Goal: Task Accomplishment & Management: Complete application form

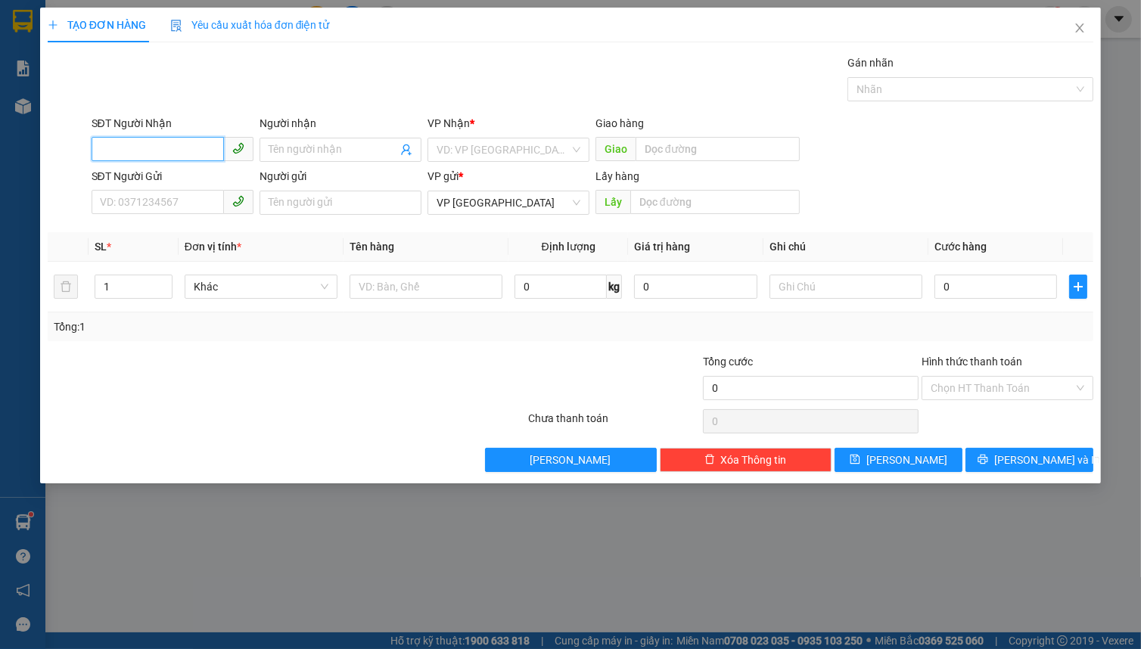
click at [164, 148] on input "SĐT Người Nhận" at bounding box center [158, 149] width 132 height 24
type input "0835659965"
click at [132, 181] on div "0835659965 - TIỀM" at bounding box center [173, 180] width 144 height 17
type input "TIỀM"
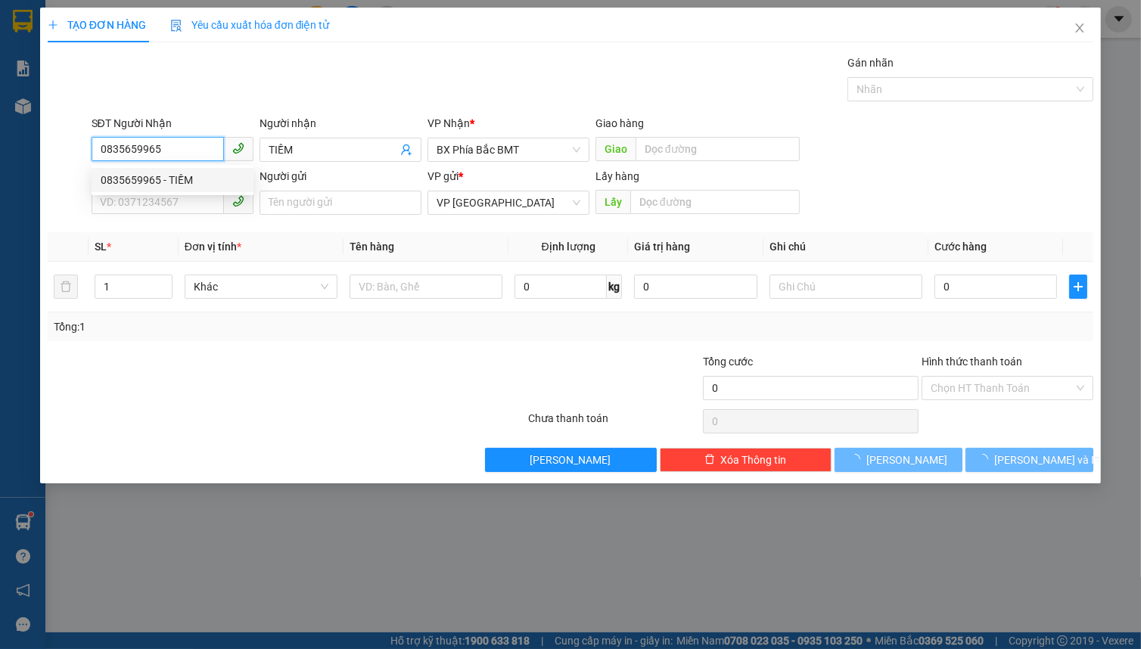
type input "40.000"
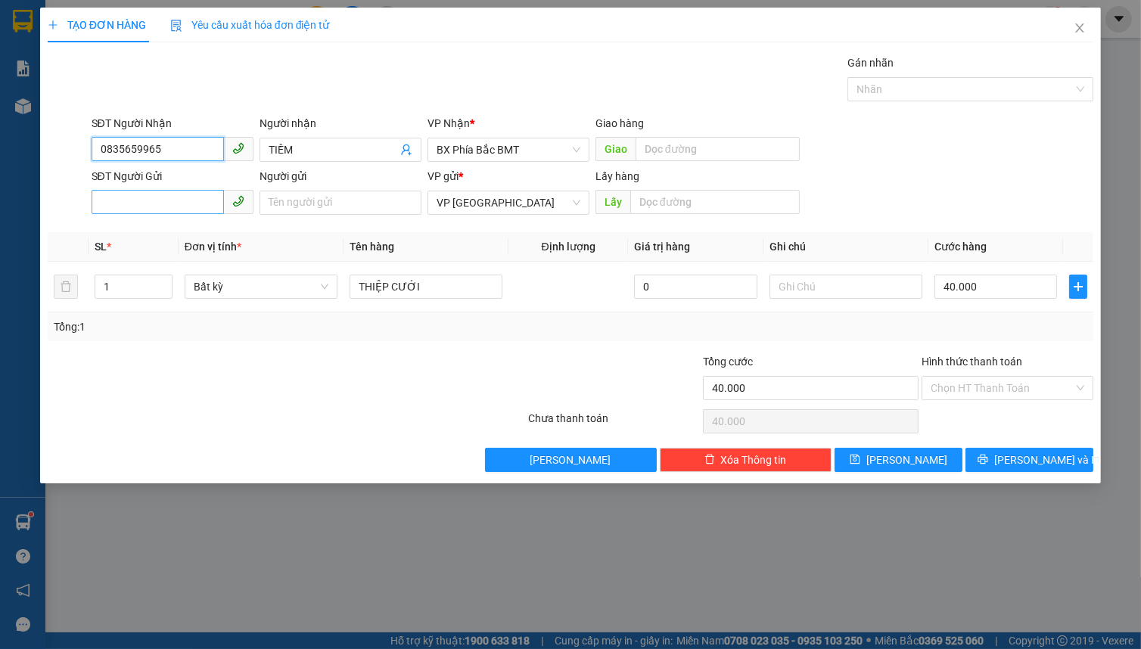
type input "0835659965"
click at [141, 198] on input "SĐT Người Gửi" at bounding box center [158, 202] width 132 height 24
click at [197, 198] on input "08139915" at bounding box center [158, 202] width 132 height 24
type input "0813991593"
click at [303, 204] on input "Người gửi" at bounding box center [341, 203] width 162 height 24
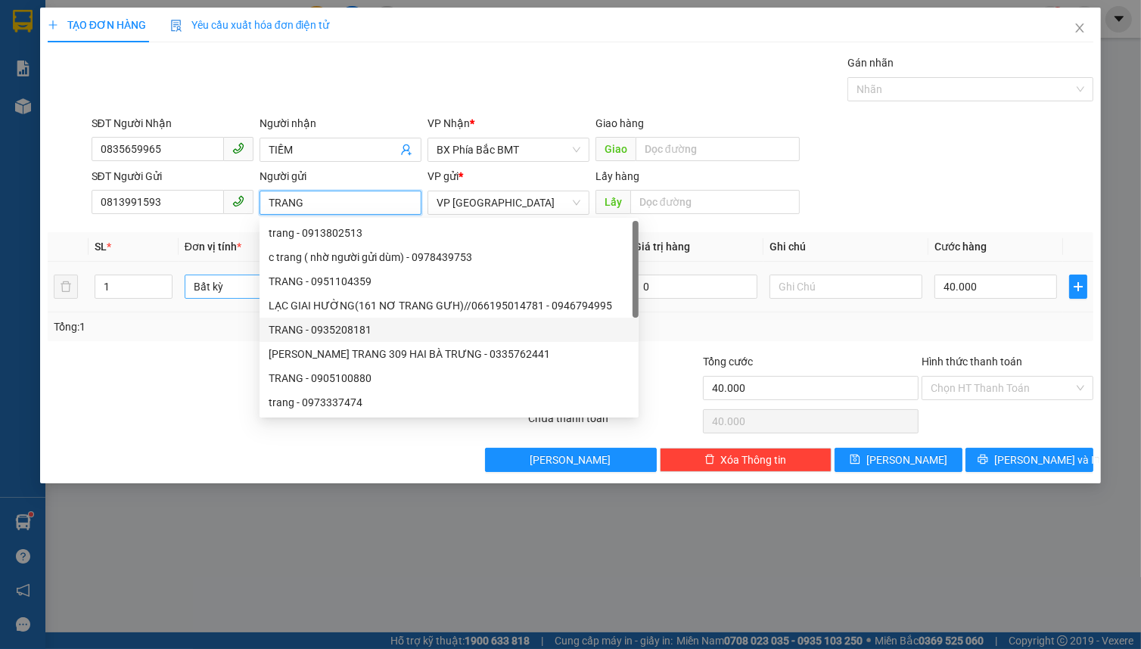
click at [226, 281] on span "Bất kỳ" at bounding box center [261, 286] width 135 height 23
type input "TRANG"
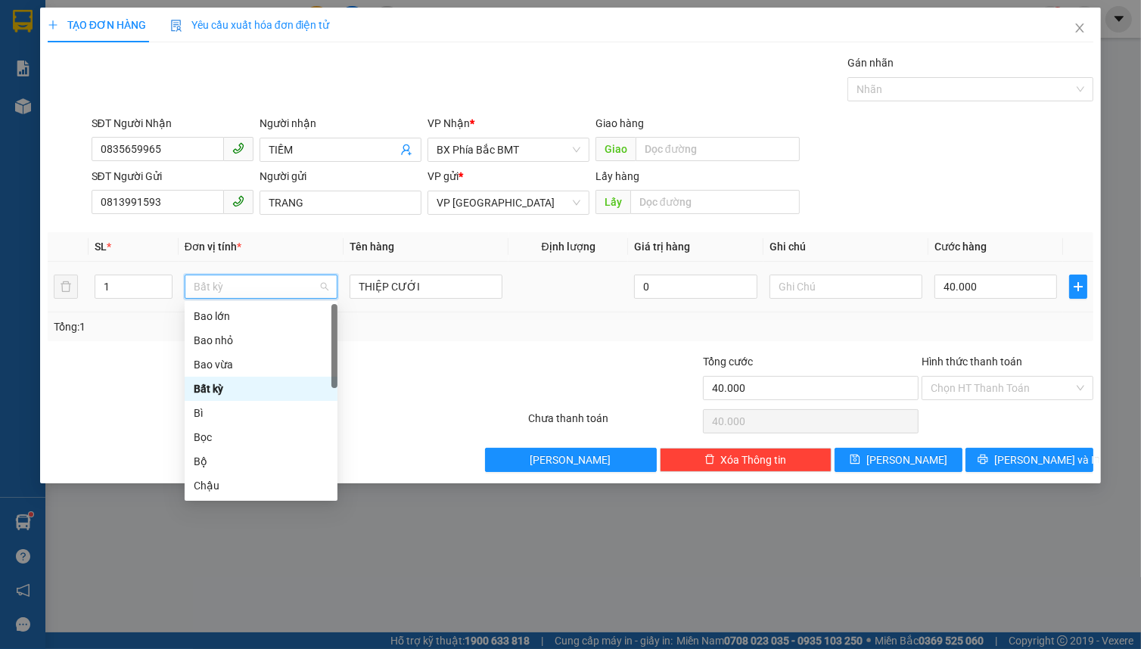
type input "B"
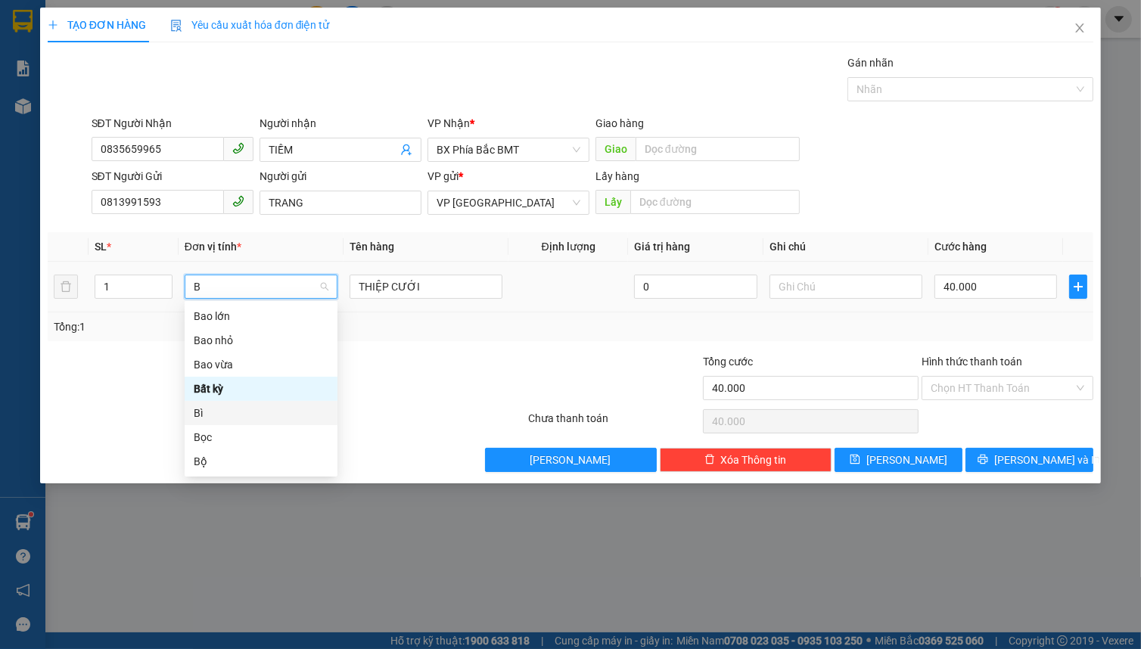
click at [226, 406] on div "Bì" at bounding box center [261, 413] width 135 height 17
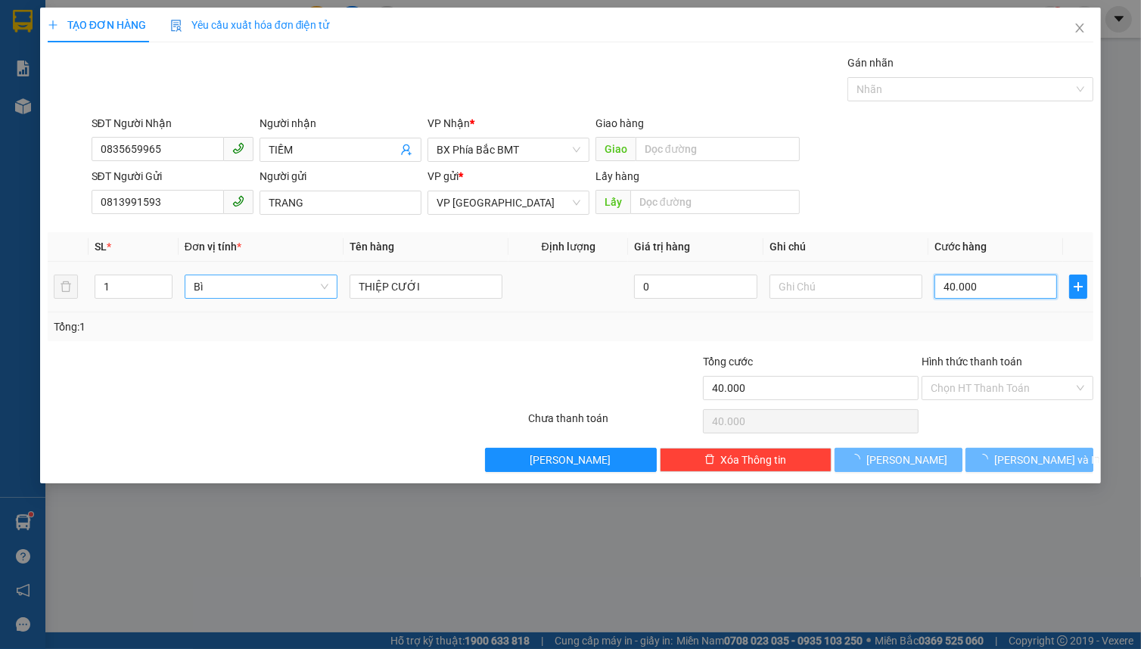
click at [954, 290] on input "40.000" at bounding box center [996, 287] width 123 height 24
type input "0"
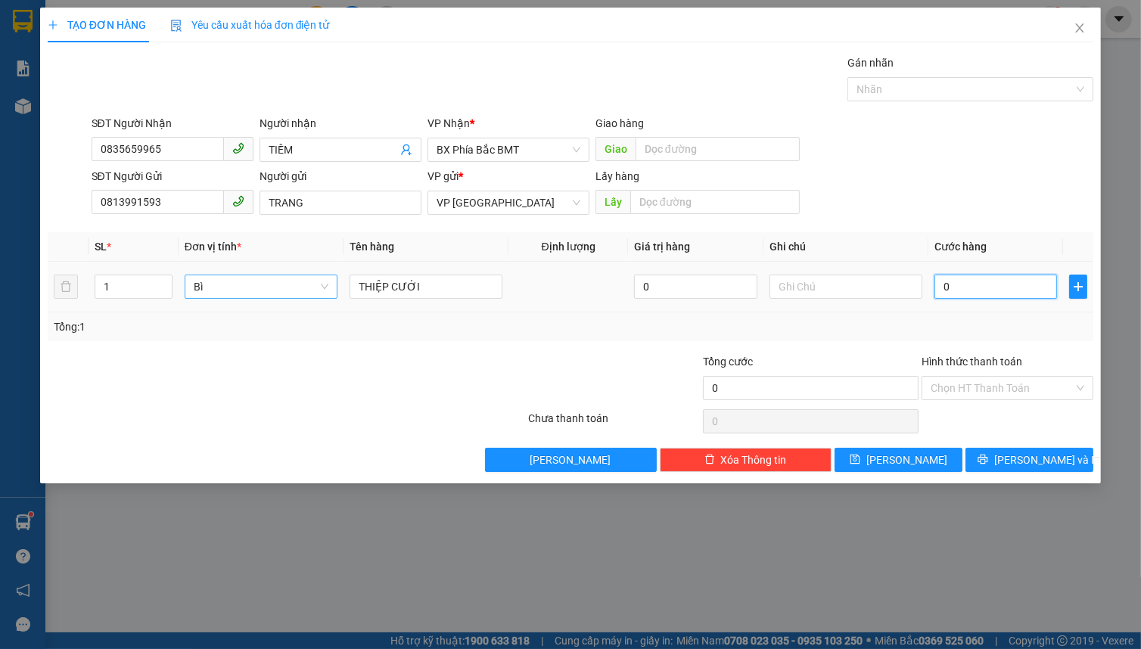
type input "4"
type input "04"
type input "40"
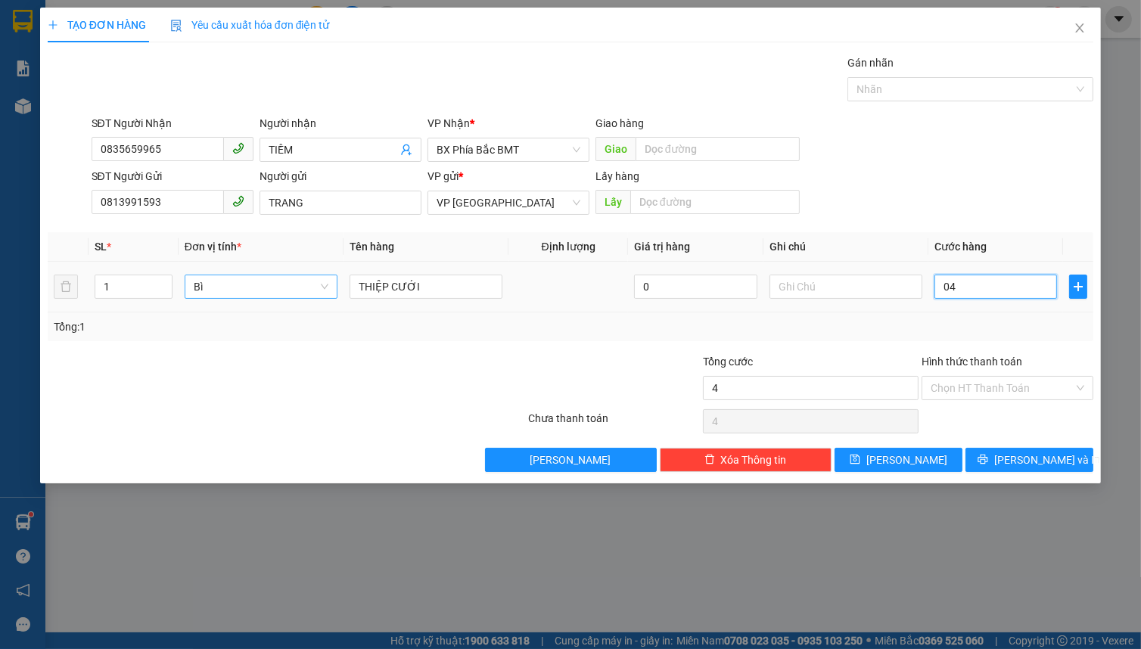
type input "040"
type input "400"
type input "0.400"
type input "4.000"
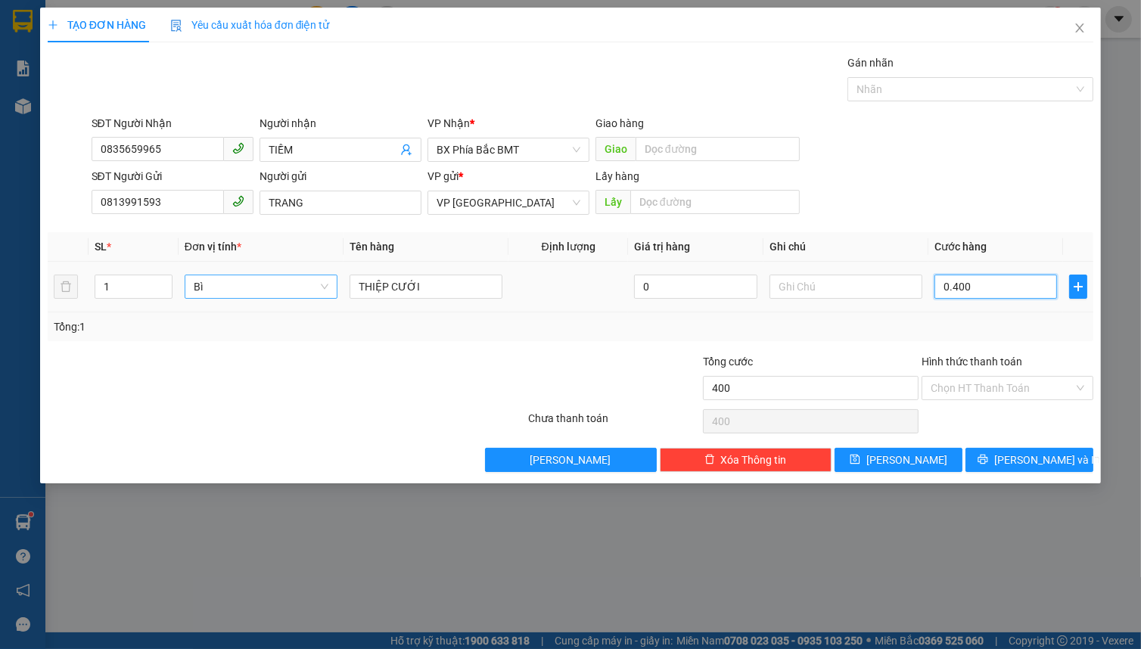
type input "4.000"
type input "04.000"
type input "40.000"
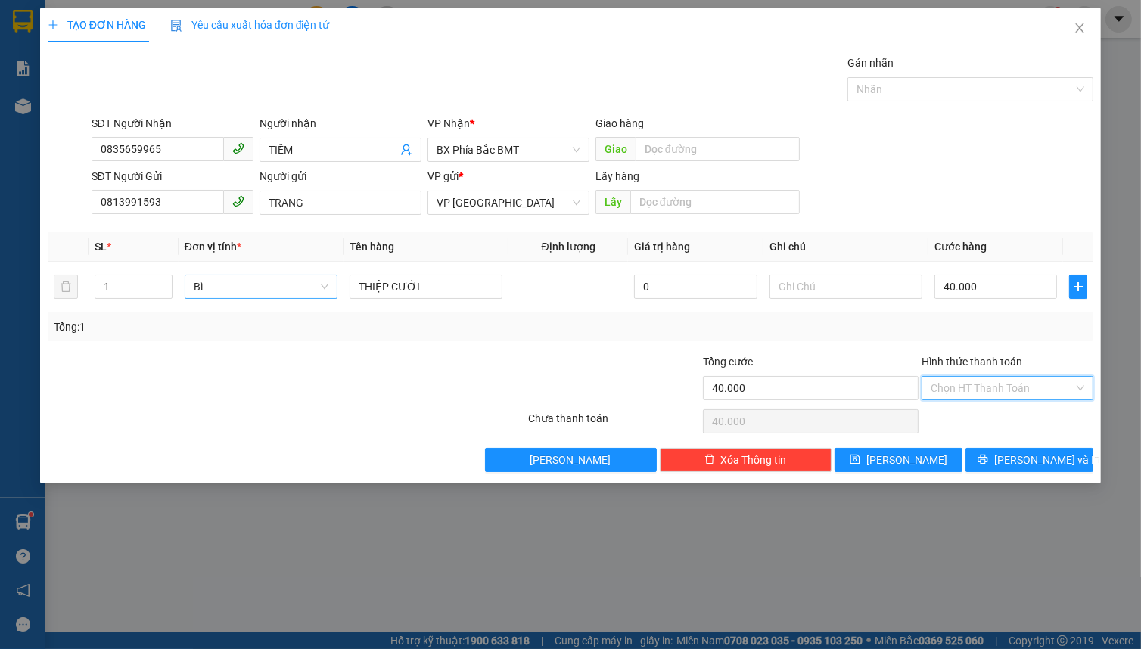
click at [1009, 396] on input "Hình thức thanh toán" at bounding box center [1002, 388] width 143 height 23
click at [1009, 415] on div "Tại văn phòng" at bounding box center [1008, 417] width 154 height 17
type input "0"
click at [988, 462] on icon "printer" at bounding box center [983, 459] width 11 height 11
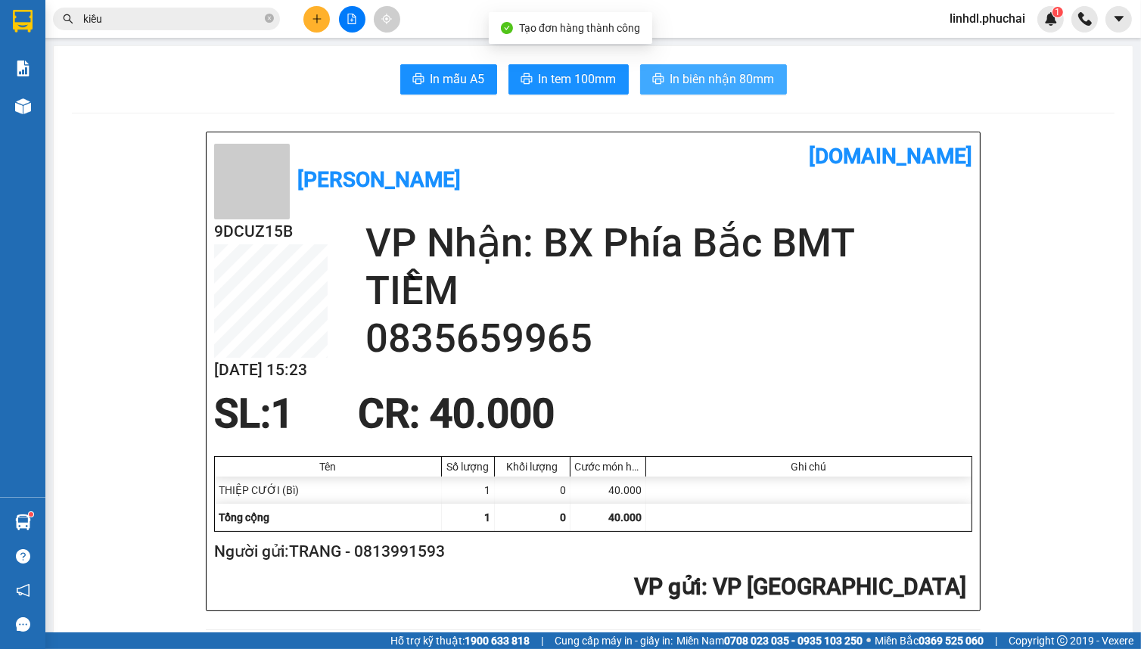
click at [720, 80] on span "In biên nhận 80mm" at bounding box center [722, 79] width 104 height 19
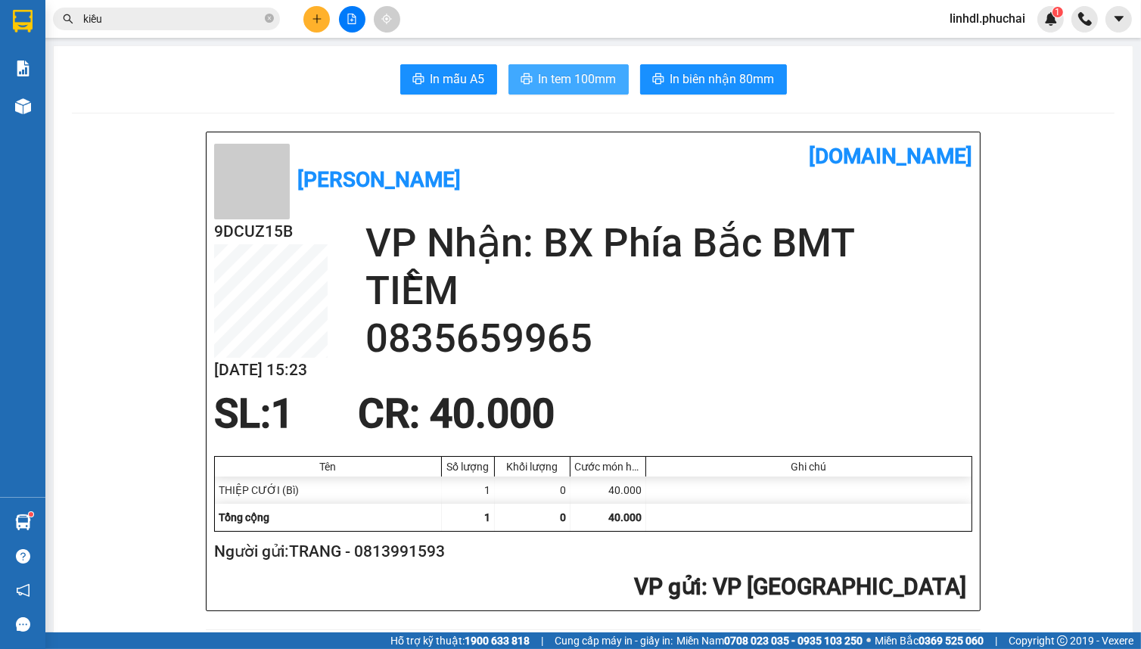
click at [594, 84] on span "In tem 100mm" at bounding box center [578, 79] width 78 height 19
click at [178, 20] on input "kiều" at bounding box center [172, 19] width 179 height 17
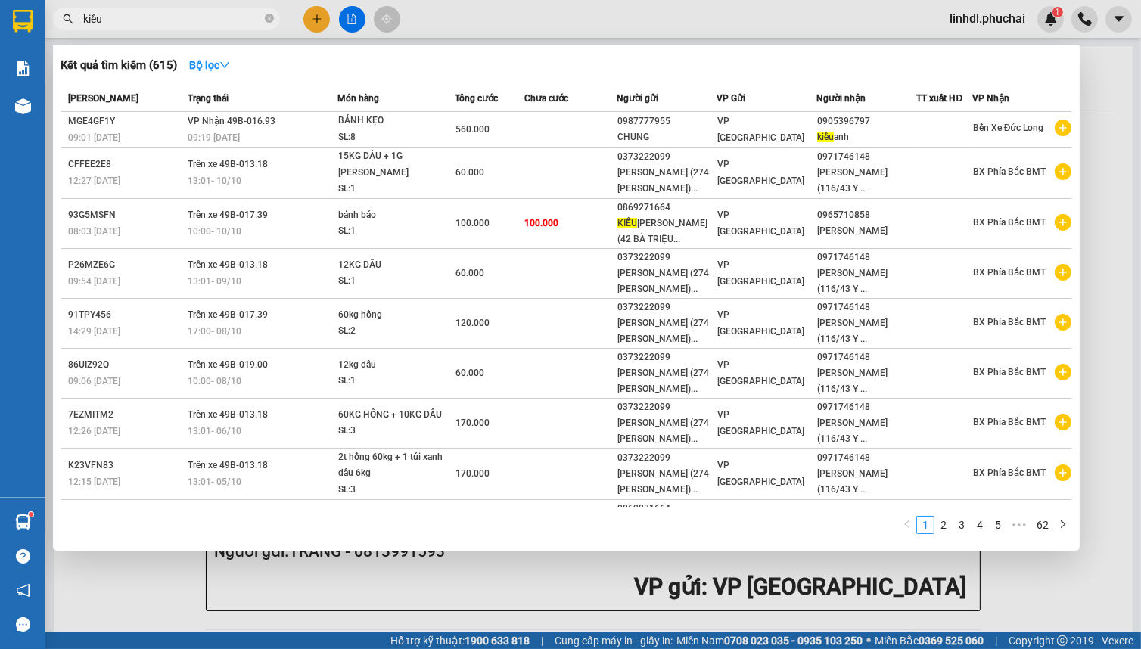
click at [195, 14] on input "kiều" at bounding box center [172, 19] width 179 height 17
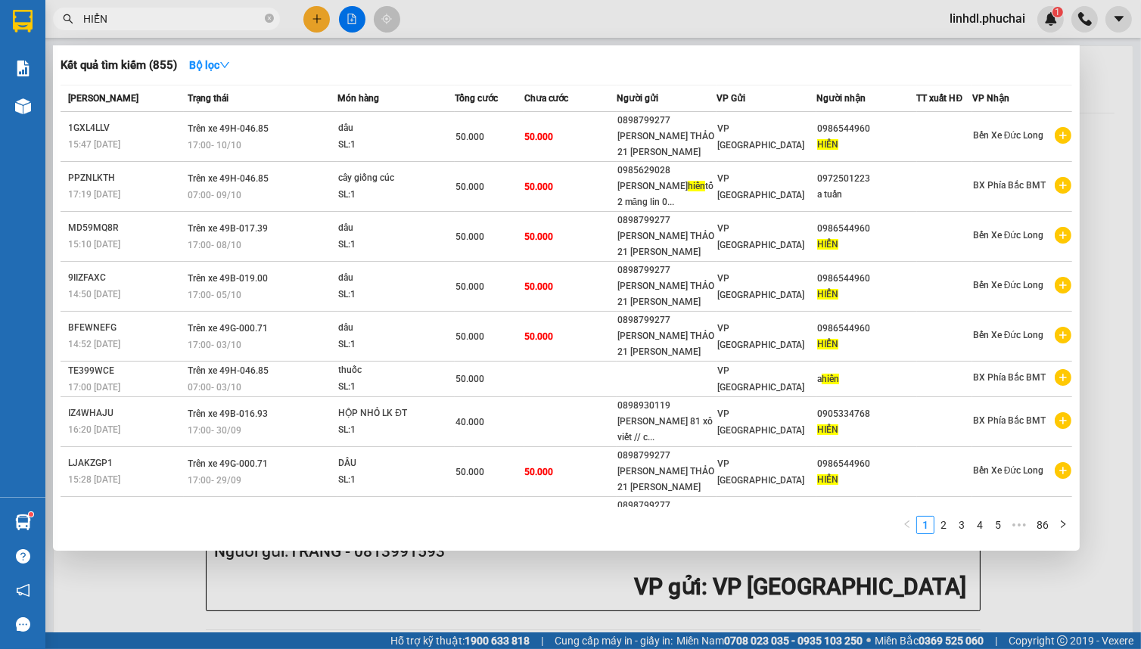
type input "HIỂN"
click at [344, 26] on div at bounding box center [570, 324] width 1141 height 649
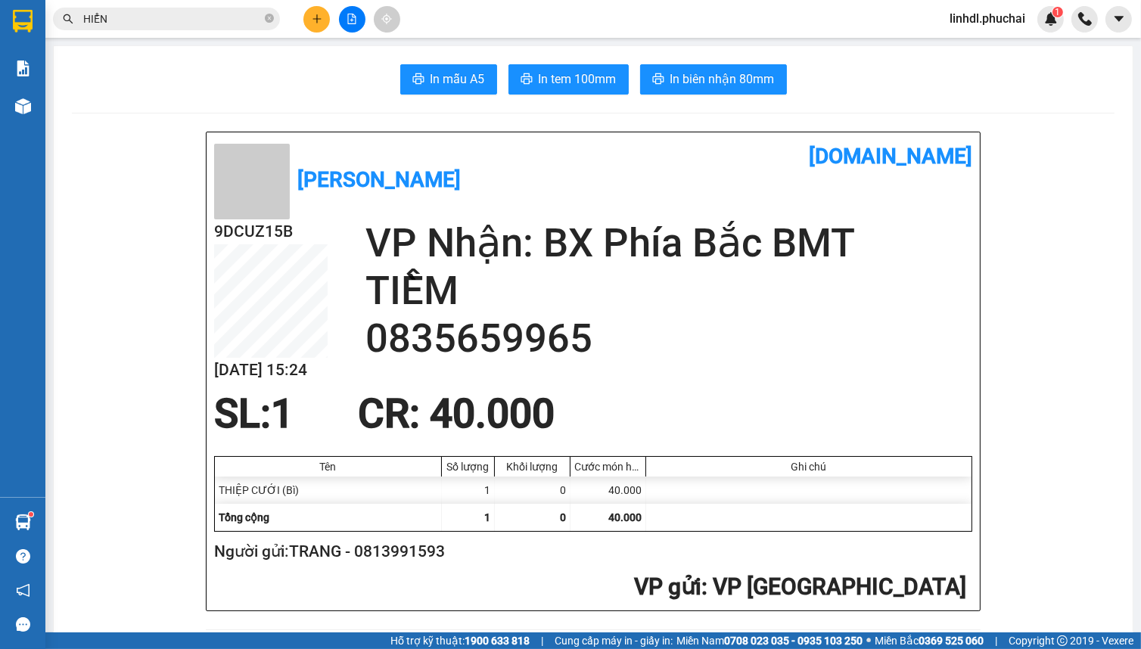
click at [356, 27] on button at bounding box center [352, 19] width 26 height 26
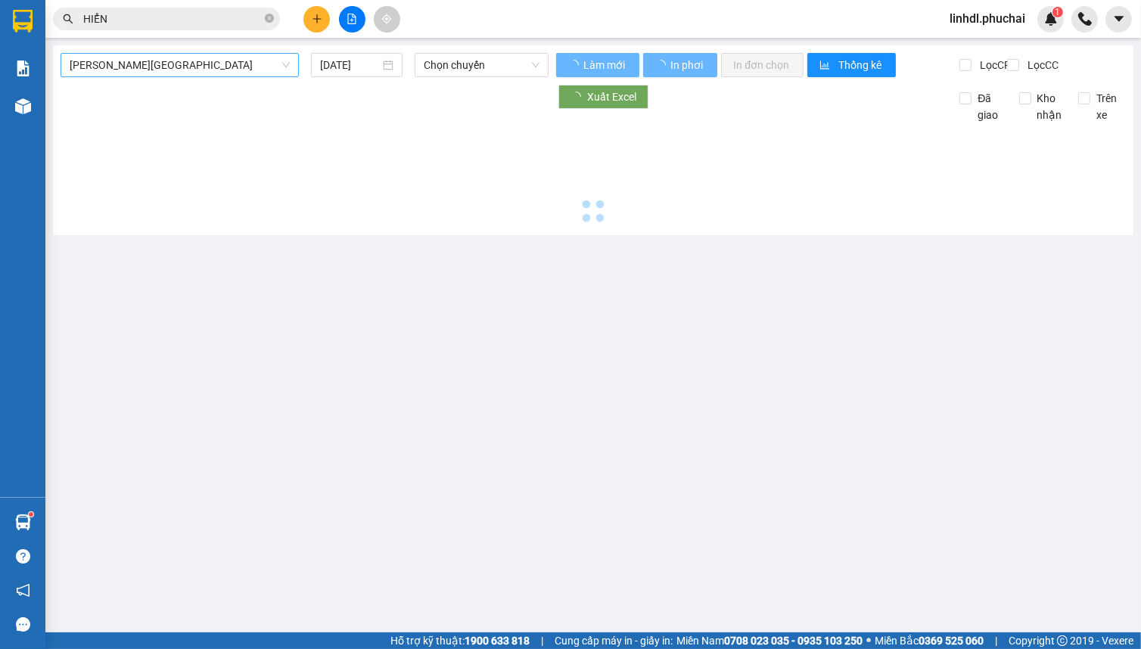
drag, startPoint x: 226, startPoint y: 70, endPoint x: 200, endPoint y: 73, distance: 26.0
click at [225, 70] on span "[PERSON_NAME][GEOGRAPHIC_DATA]" at bounding box center [180, 65] width 220 height 23
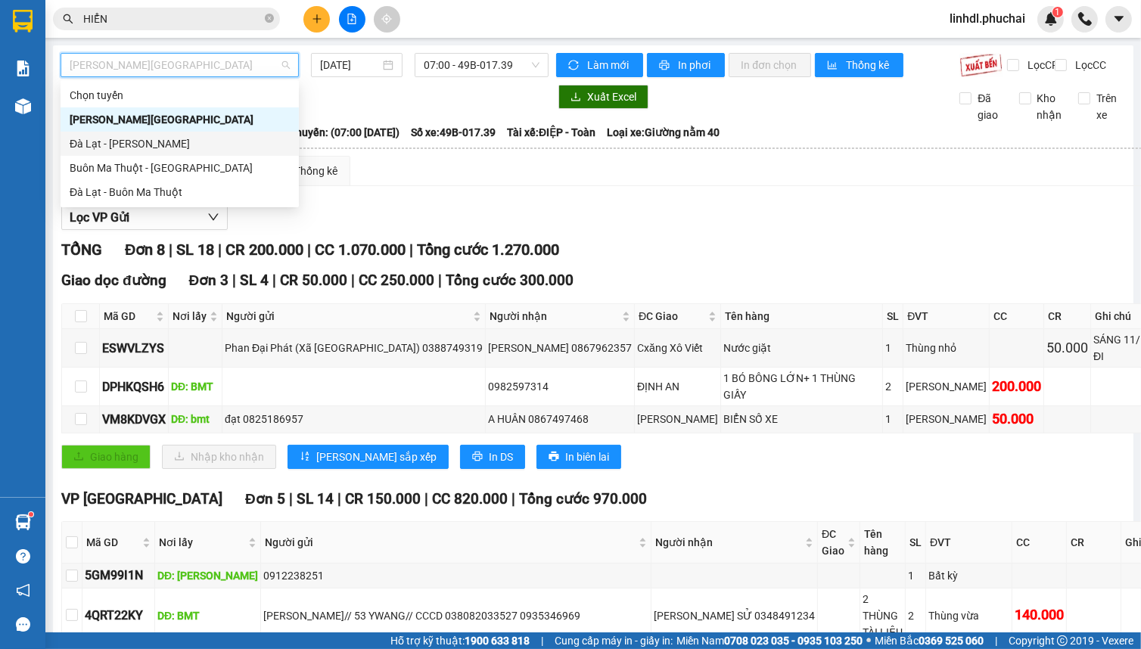
click at [121, 139] on div "Đà Lạt - [PERSON_NAME]" at bounding box center [180, 143] width 220 height 17
type input "[DATE]"
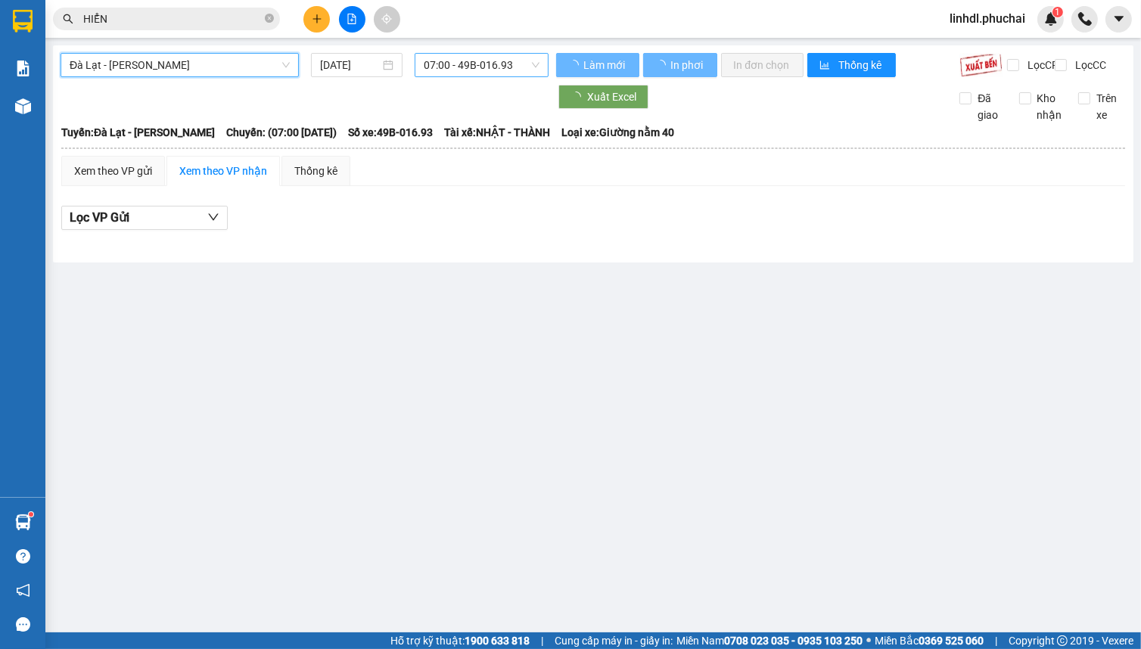
click at [439, 73] on span "07:00 - 49B-016.93" at bounding box center [482, 65] width 116 height 23
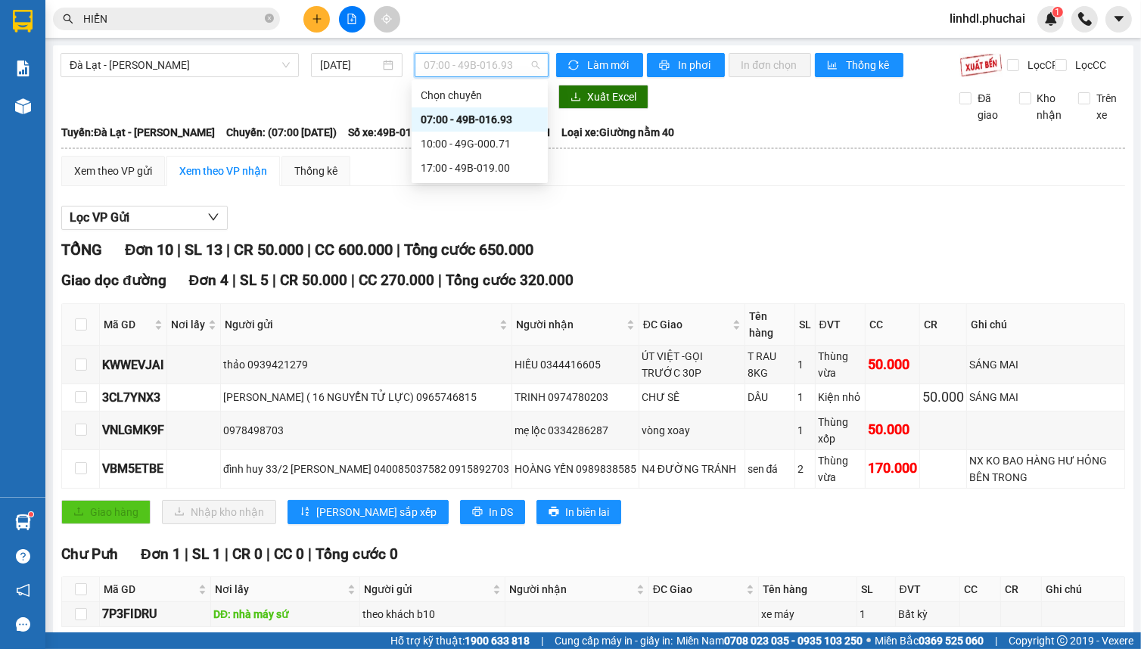
click at [506, 116] on div "07:00 - 49B-016.93" at bounding box center [480, 119] width 118 height 17
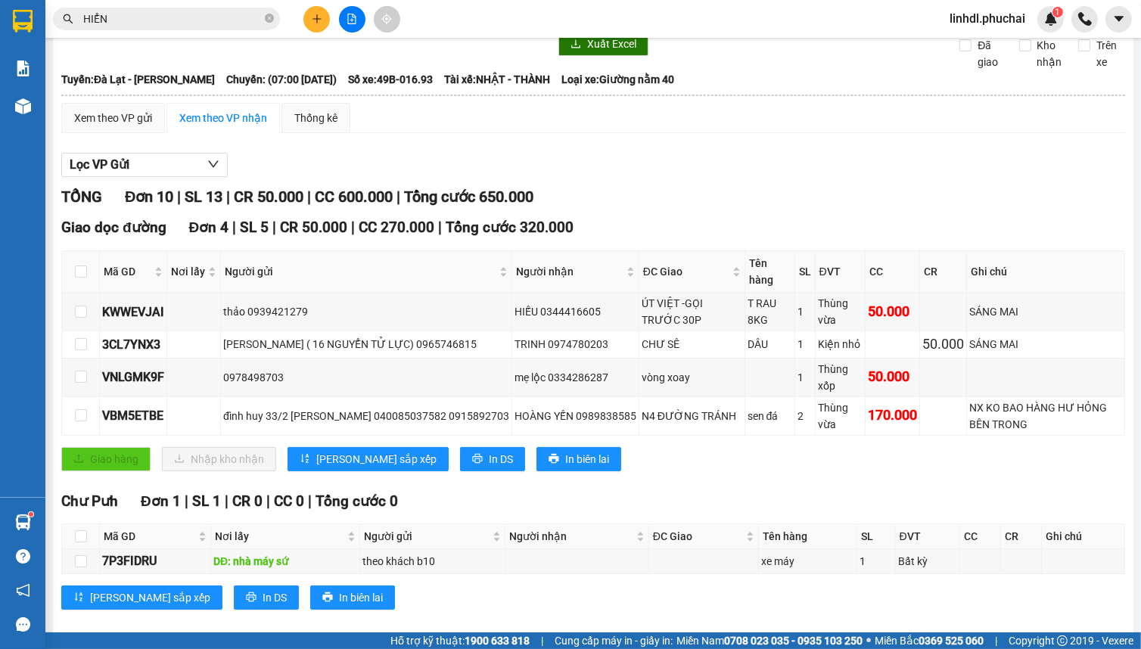
scroll to position [137, 0]
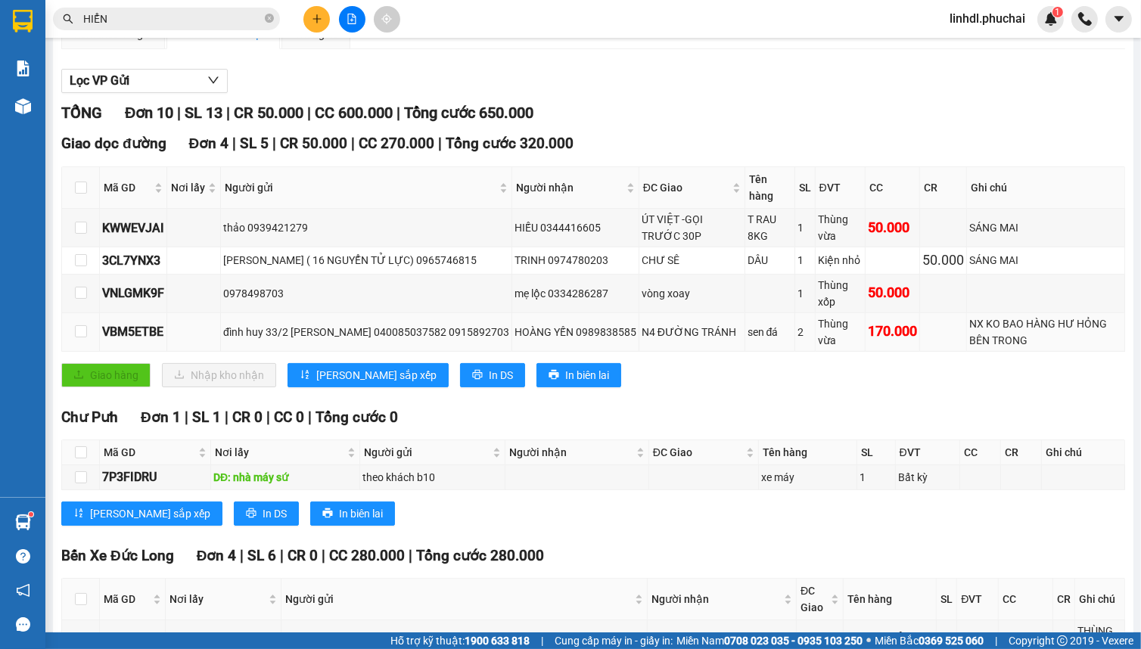
click at [366, 341] on div "đình huy 33/2 [PERSON_NAME] 040085037582 0915892703" at bounding box center [366, 332] width 286 height 17
copy div "đình huy 33/2 [PERSON_NAME] 040085037582 0915892703"
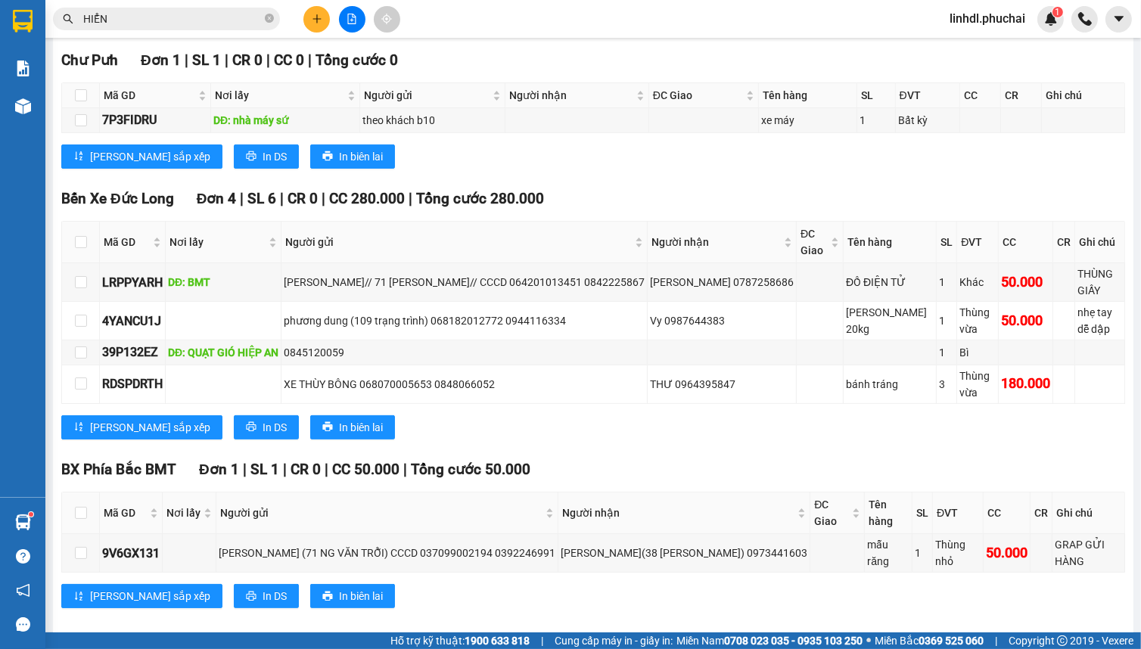
scroll to position [495, 0]
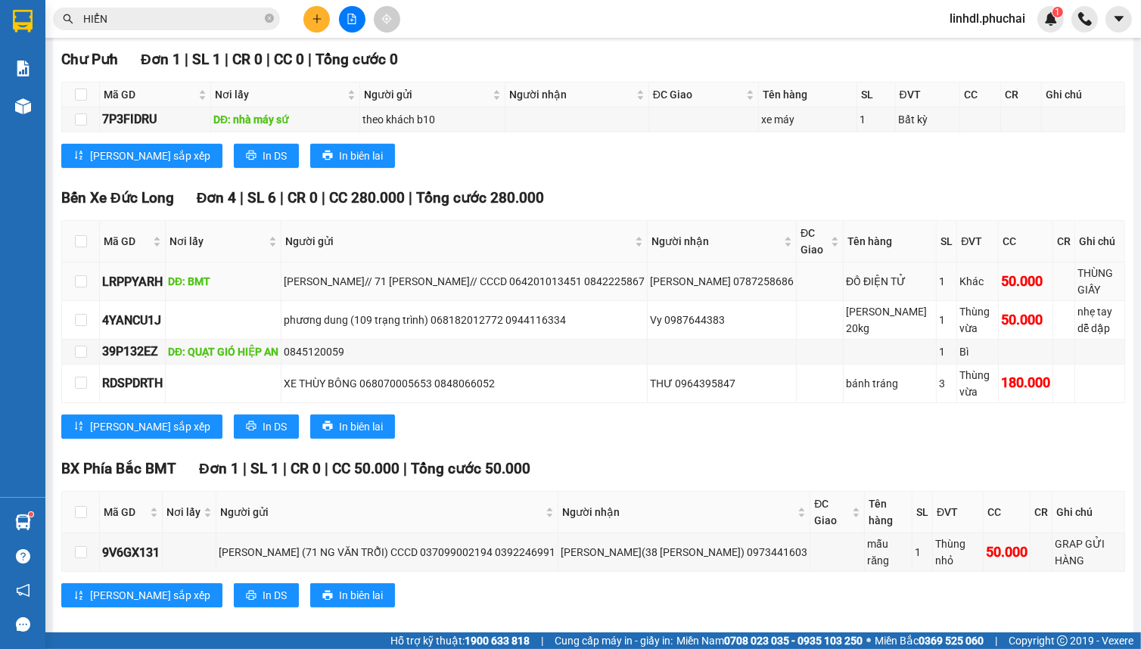
click at [432, 290] on div "[PERSON_NAME]// 71 [PERSON_NAME]// CCCD 064201013451 0842225867" at bounding box center [464, 281] width 361 height 17
copy div "[PERSON_NAME]// 71 [PERSON_NAME]// CCCD 064201013451 0842225867"
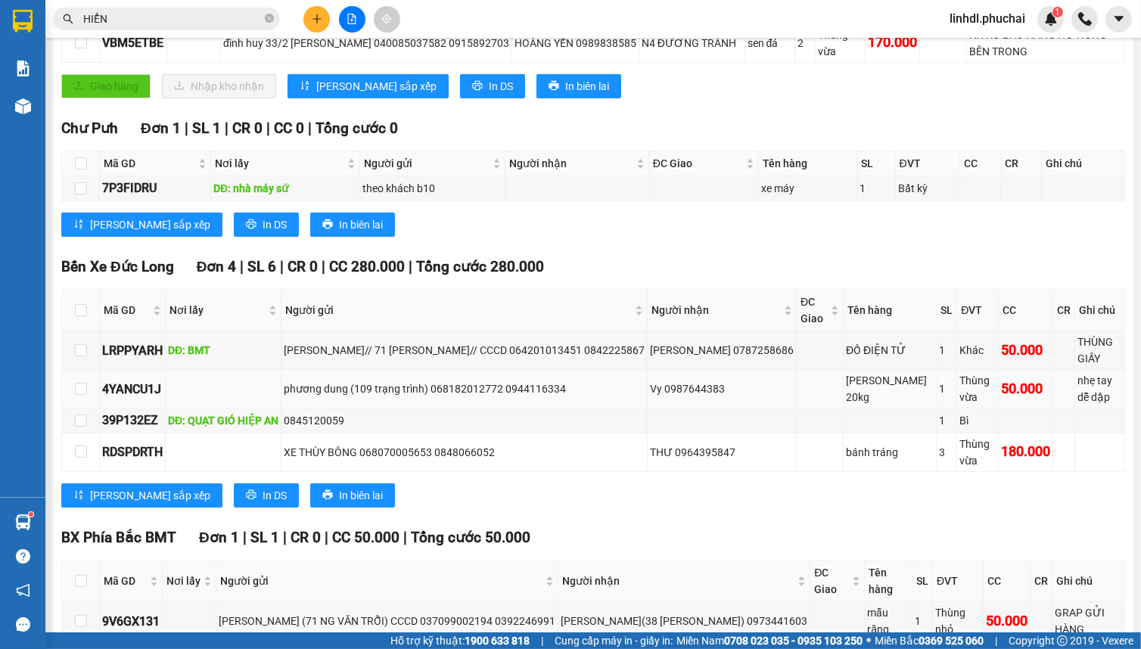
click at [406, 397] on div "phương dung (109 trạng trình) 068182012772 0944116334" at bounding box center [464, 389] width 361 height 17
copy div "phương dung (109 trạng trình) 068182012772 0944116334"
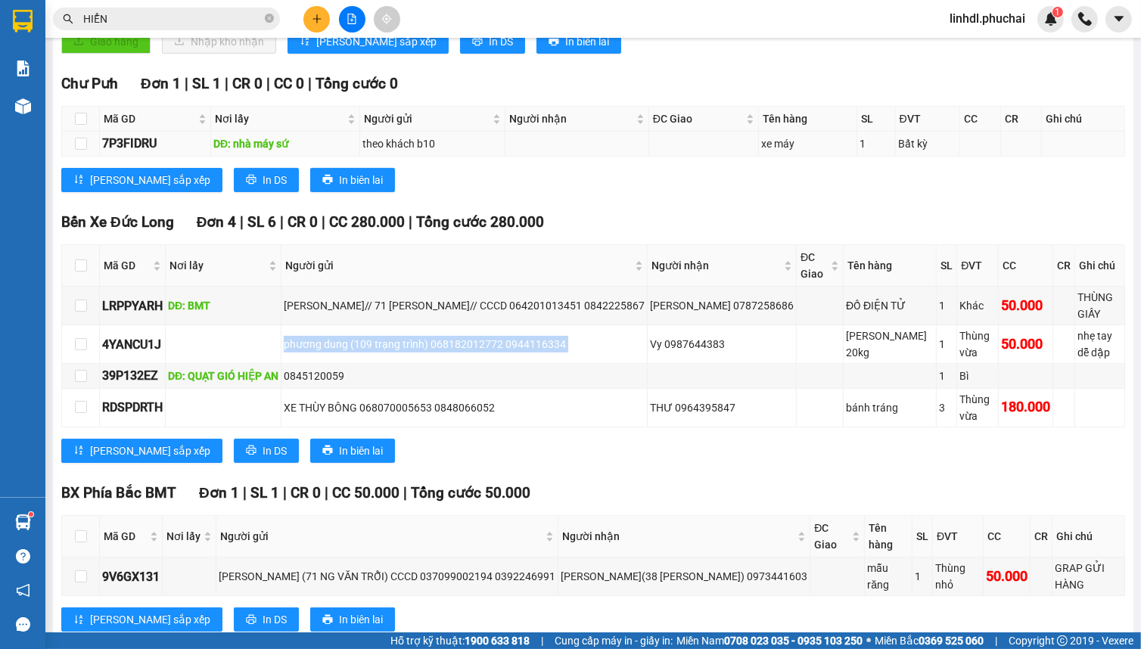
scroll to position [495, 0]
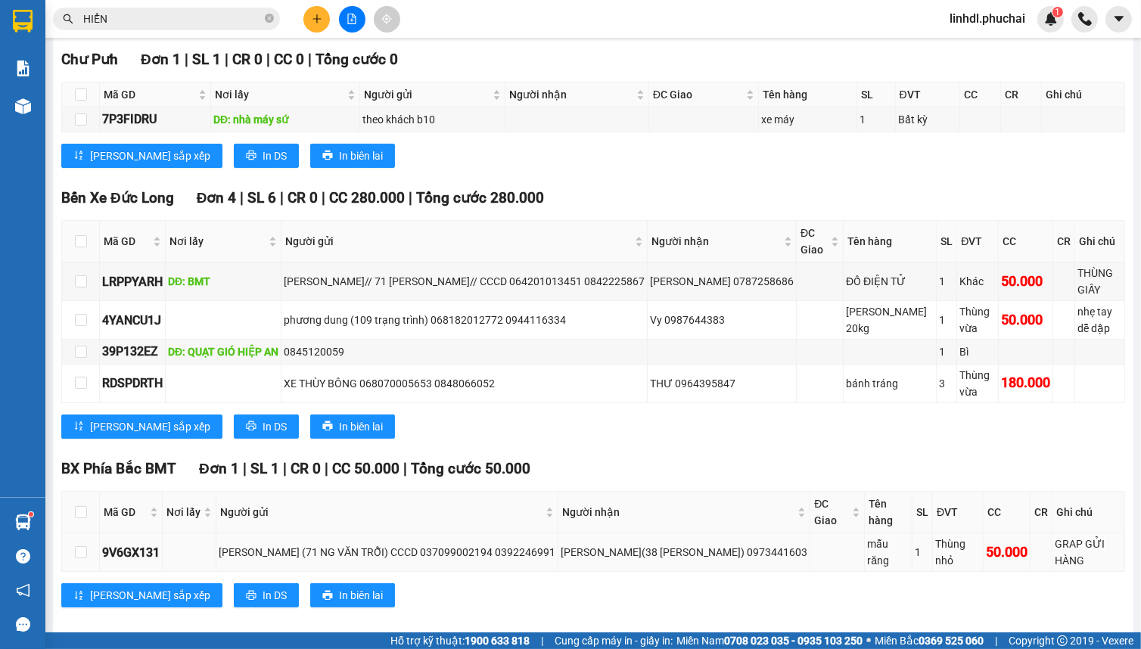
click at [332, 547] on div "[PERSON_NAME] (71 NG VĂN TRỖI) CCCD 037099002194 0392246991" at bounding box center [387, 552] width 337 height 17
click at [332, 546] on div "[PERSON_NAME] (71 NG VĂN TRỖI) CCCD 037099002194 0392246991" at bounding box center [387, 552] width 337 height 17
click at [333, 544] on div "[PERSON_NAME] (71 NG VĂN TRỖI) CCCD 037099002194 0392246991" at bounding box center [387, 552] width 337 height 17
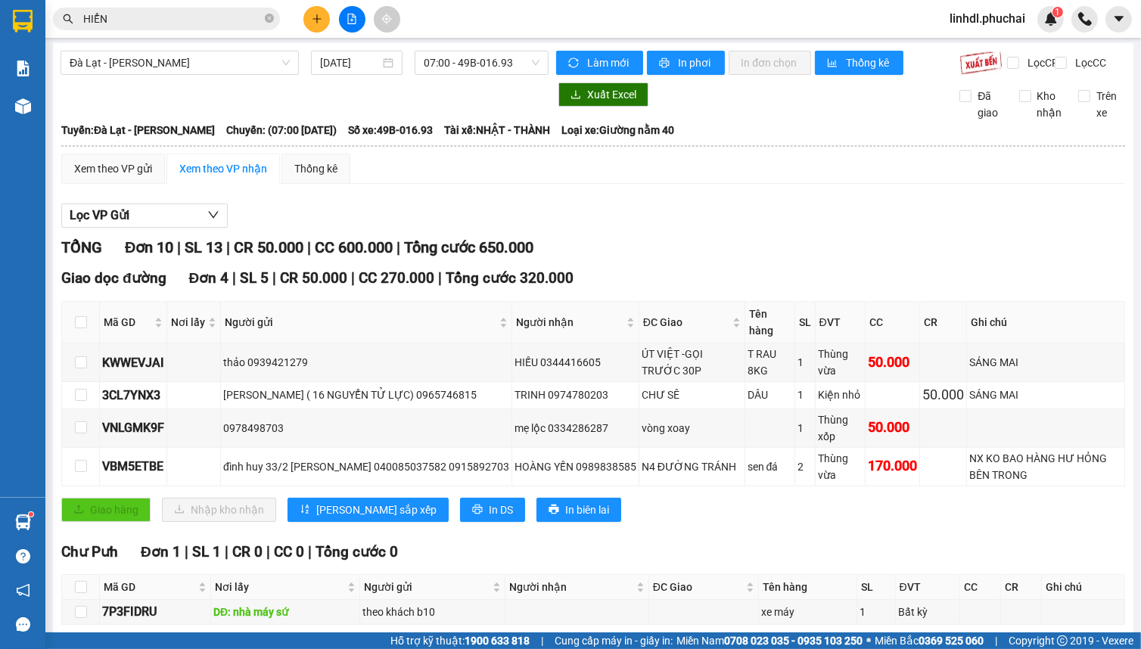
scroll to position [0, 0]
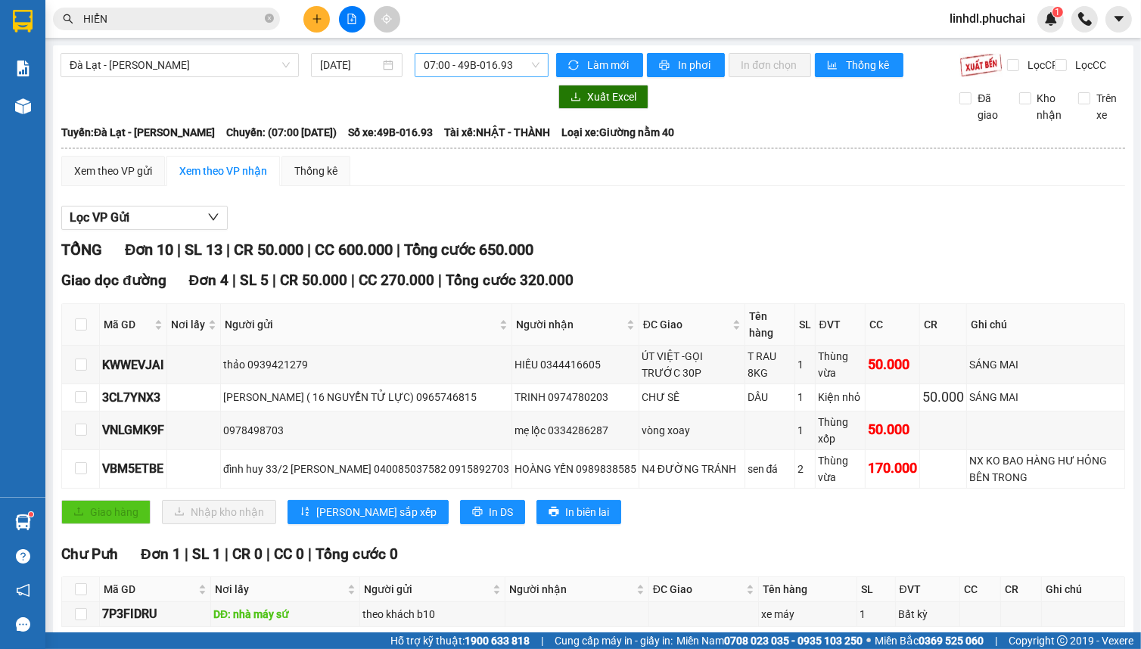
click at [477, 66] on span "07:00 - 49B-016.93" at bounding box center [482, 65] width 116 height 23
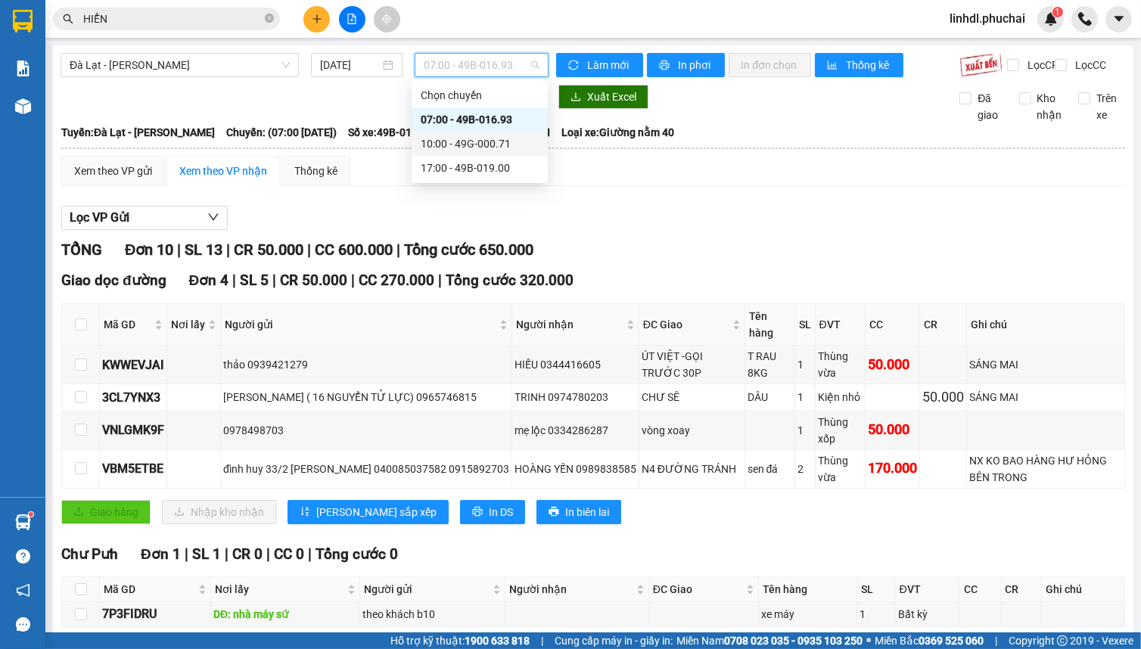
click at [477, 141] on div "10:00 - 49G-000.71" at bounding box center [480, 143] width 118 height 17
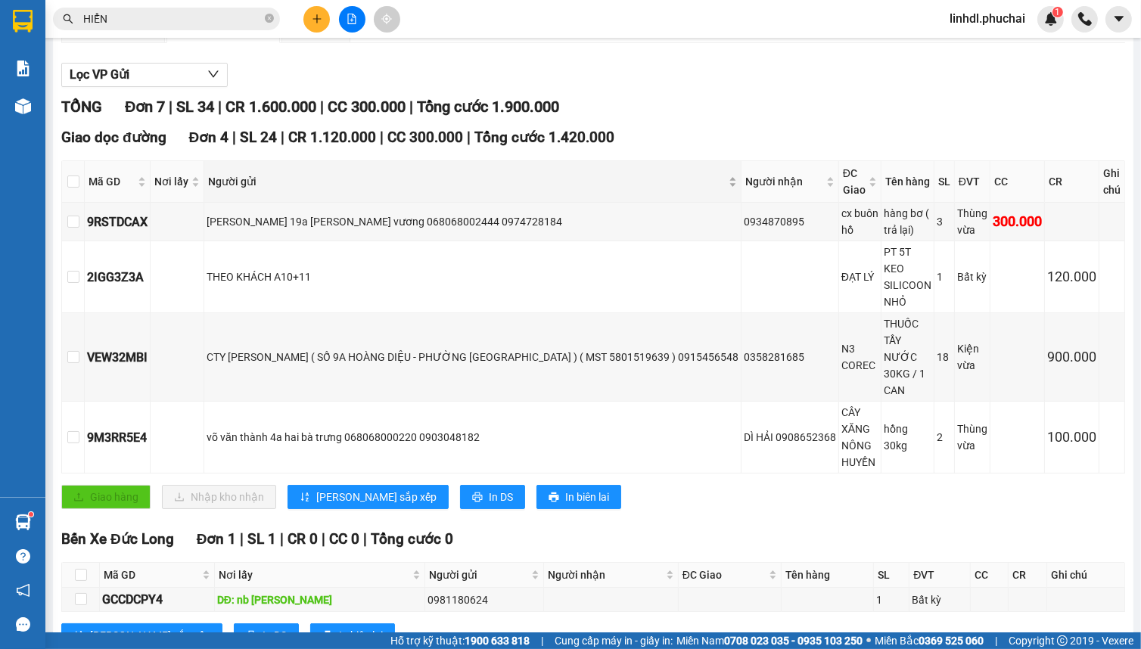
scroll to position [137, 0]
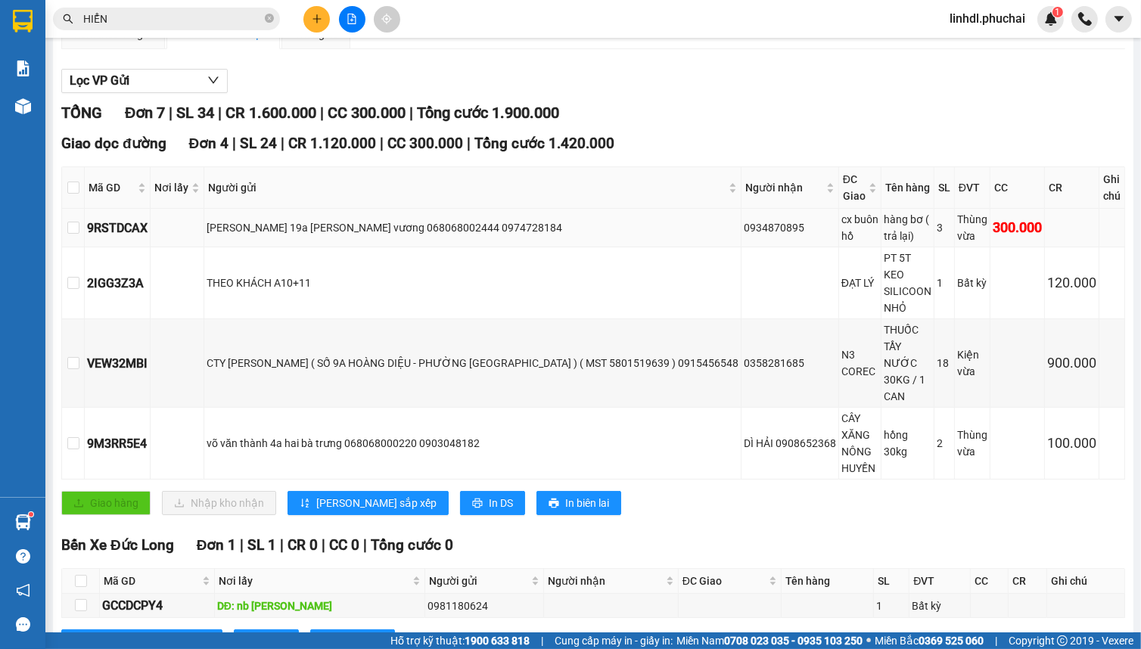
click at [350, 236] on div "nguyễn thành tuấn 19a triệu việt vương 068068002444 0974728184" at bounding box center [473, 227] width 532 height 17
copy div "nguyễn thành tuấn 19a triệu việt vương 068068002444 0974728184"
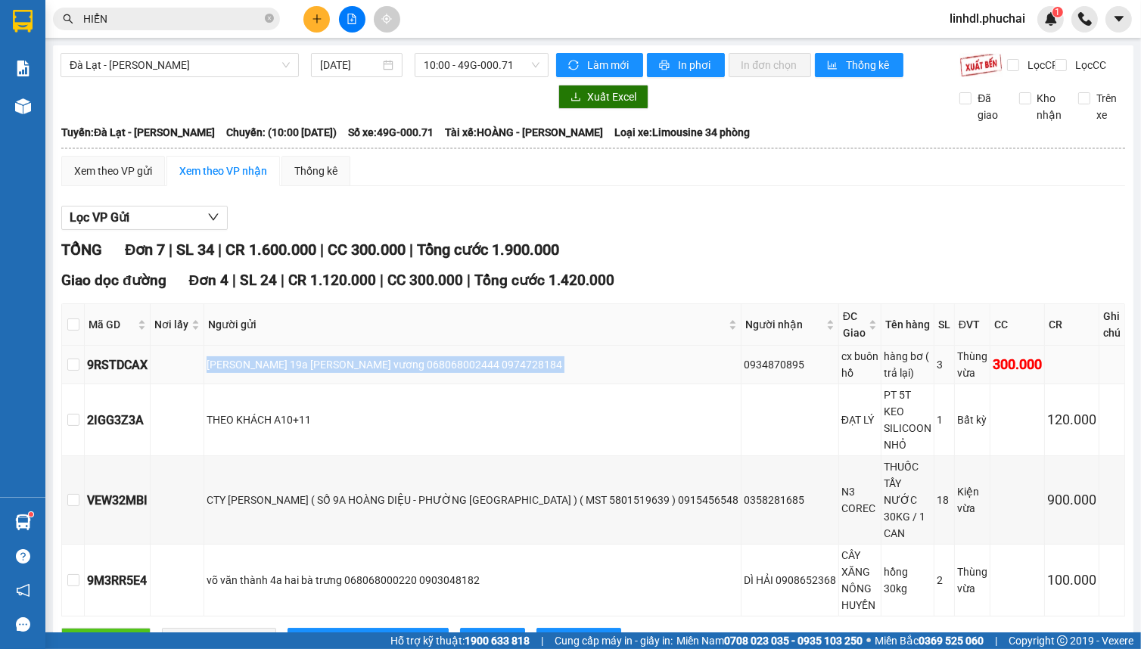
copy div "nguyễn thành tuấn 19a triệu việt vương 068068002444 0974728184"
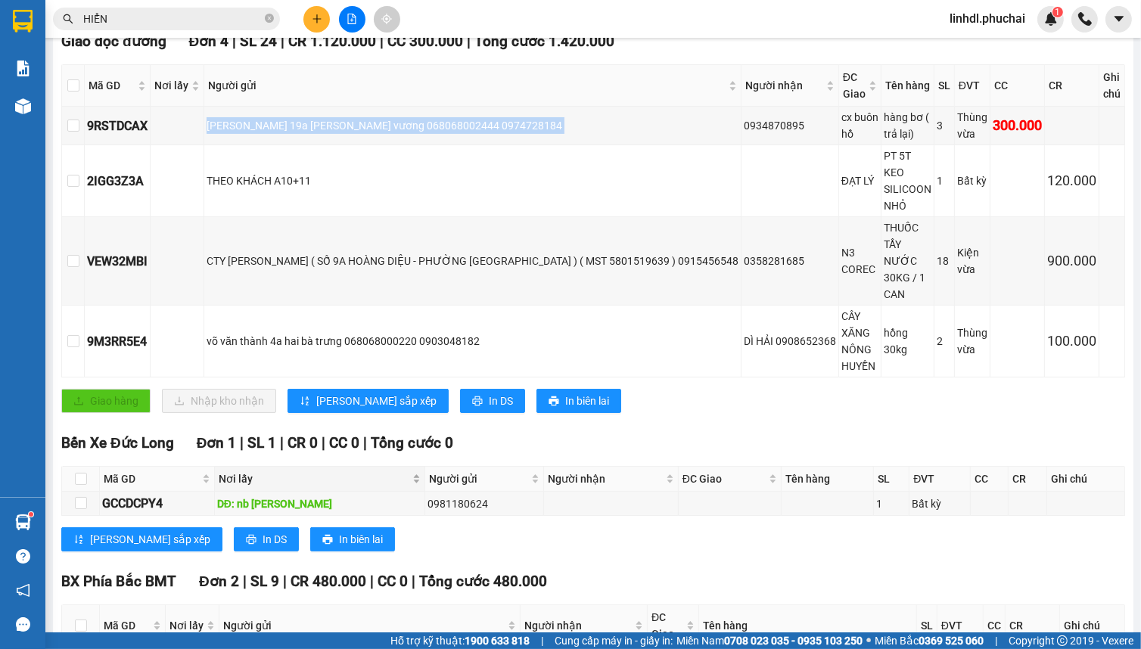
scroll to position [275, 0]
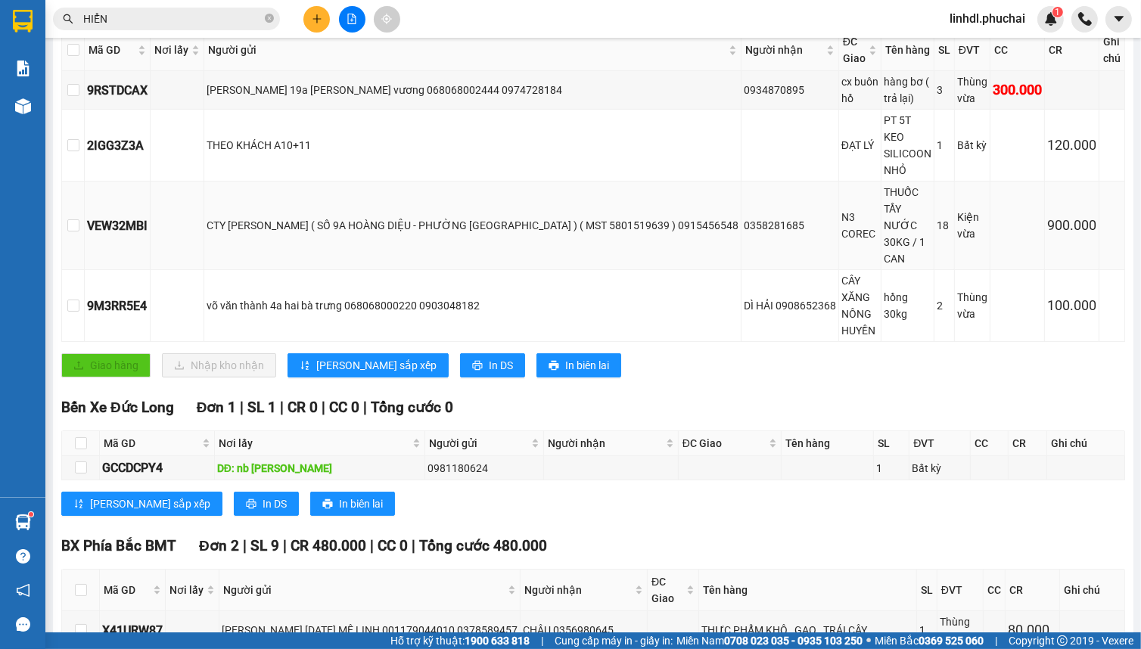
click at [390, 211] on td "CTY KIM KHOA ĐĂNG ( SỐ 9A HOÀNG DIỆU - PHƯỜNG CAMLY- ĐÀ LẠT ) ( MST 5801519639 …" at bounding box center [472, 226] width 537 height 89
click at [384, 217] on div "CTY KIM KHOA ĐĂNG ( SỐ 9A HOÀNG DIỆU - PHƯỜNG CAMLY- ĐÀ LẠT ) ( MST 5801519639 …" at bounding box center [473, 225] width 532 height 17
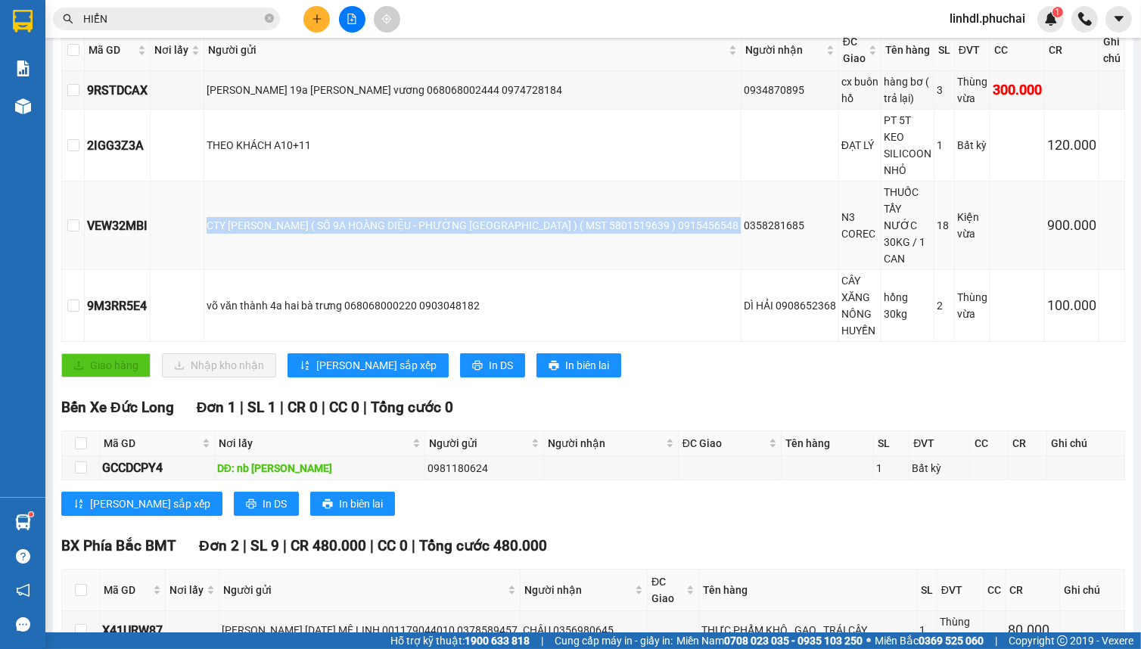
click at [384, 217] on div "CTY KIM KHOA ĐĂNG ( SỐ 9A HOÀNG DIỆU - PHƯỜNG CAMLY- ĐÀ LẠT ) ( MST 5801519639 …" at bounding box center [473, 225] width 532 height 17
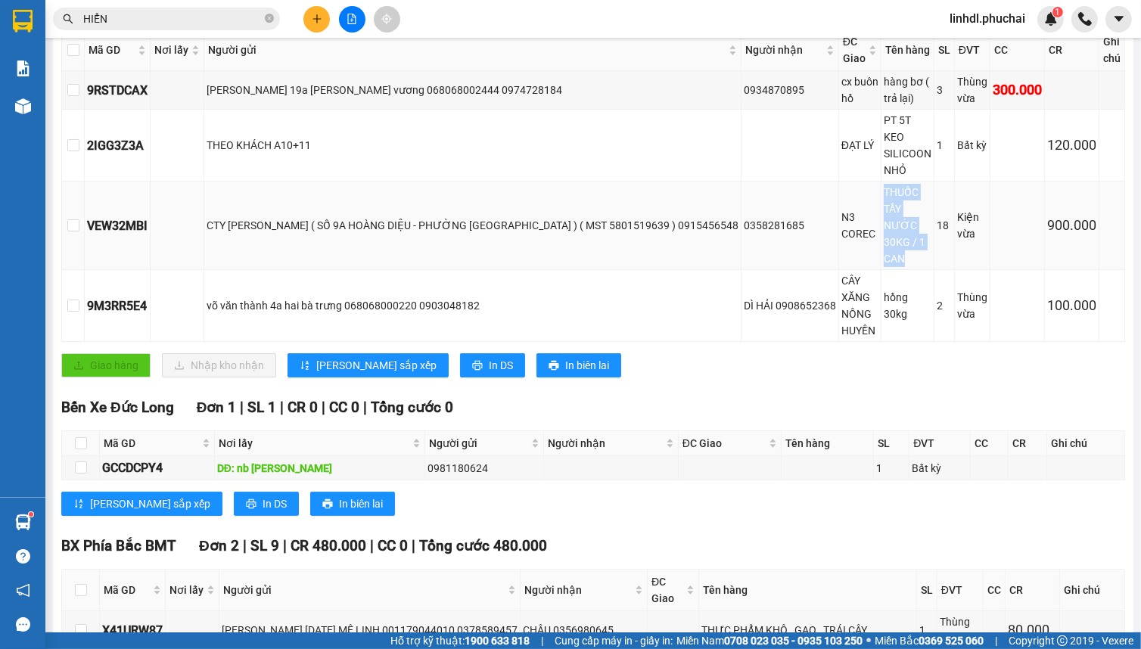
drag, startPoint x: 873, startPoint y: 185, endPoint x: 896, endPoint y: 257, distance: 76.1
click at [896, 257] on div "THUỐC TẨY NƯỚC 30KG / 1 CAN" at bounding box center [908, 225] width 48 height 83
copy div "THUỐC TẨY NƯỚC 30KG / 1 CAN"
click at [371, 297] on div "võ văn thành 4a hai bà trưng 068068000220 0903048182" at bounding box center [473, 305] width 532 height 17
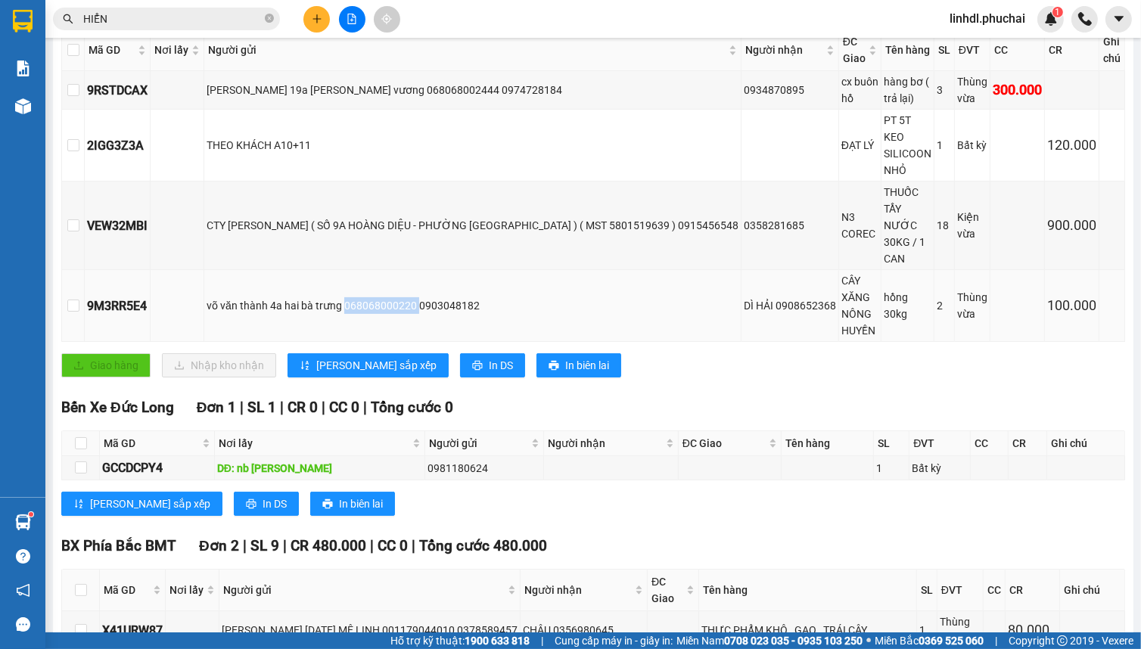
click at [371, 297] on div "võ văn thành 4a hai bà trưng 068068000220 0903048182" at bounding box center [473, 305] width 532 height 17
copy div "võ văn thành 4a hai bà trưng 068068000220 0903048182"
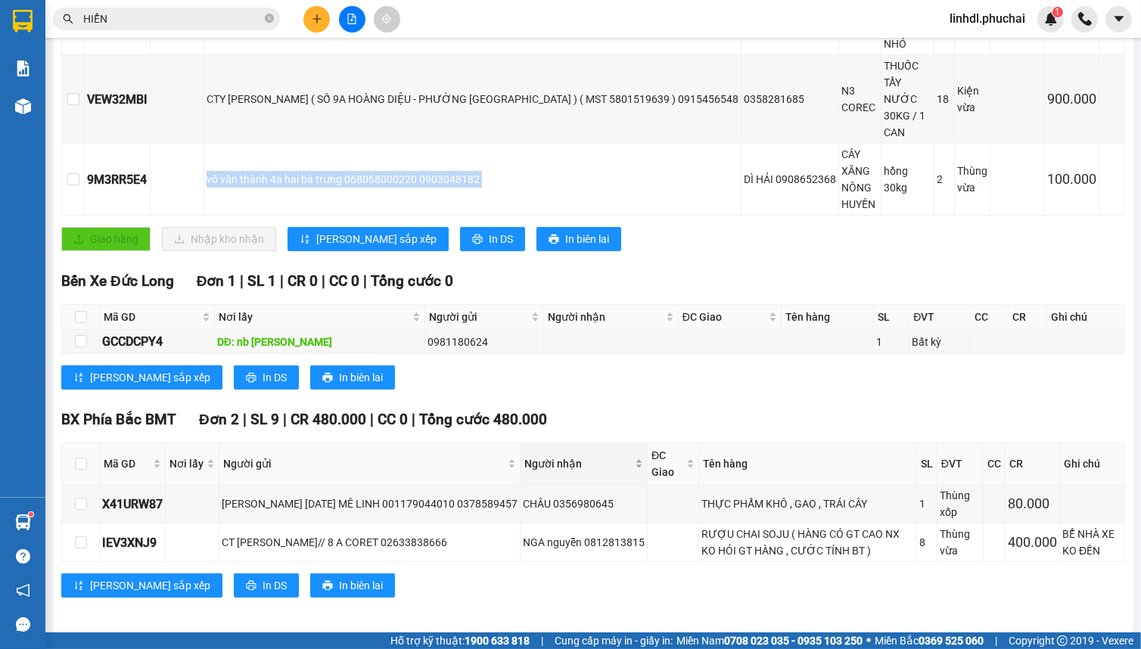
scroll to position [403, 0]
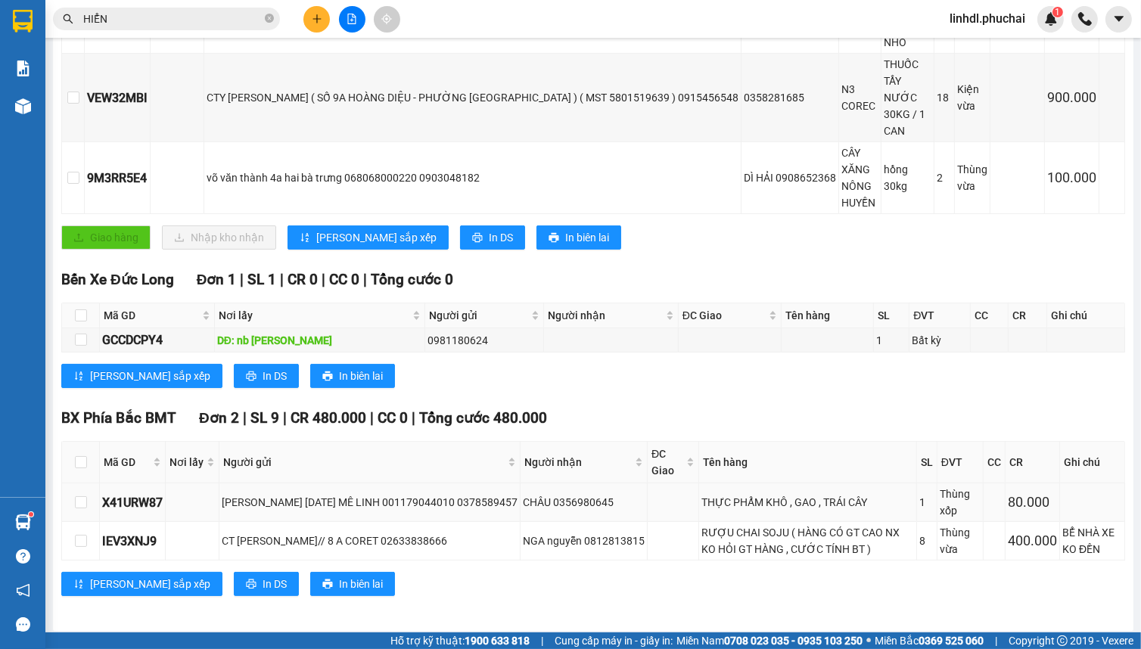
click at [393, 498] on div "NGUYỄN THỊ THUỶ 27/1/40 MÊ LINH 001179044010 0378589457" at bounding box center [370, 502] width 296 height 17
drag, startPoint x: 393, startPoint y: 498, endPoint x: 411, endPoint y: 612, distance: 115.6
click at [409, 612] on div "Đà Lạt - Gia Lai 11/10/2025 10:00 - 49G-000.71 Làm mới In phơi In đơn chọn Thốn…" at bounding box center [593, 137] width 1081 height 988
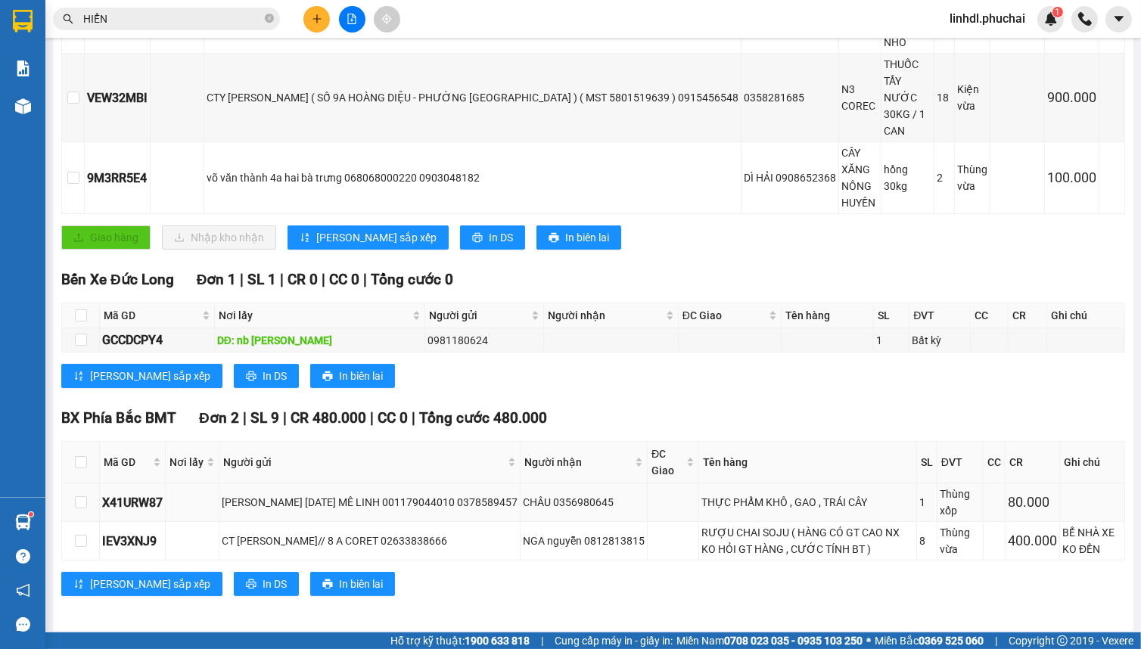
click at [410, 499] on div "NGUYỄN THỊ THUỶ 27/1/40 MÊ LINH 001179044010 0378589457" at bounding box center [370, 502] width 296 height 17
copy div "NGUYỄN THỊ THUỶ 27/1/40 MÊ LINH 001179044010 0378589457"
click at [313, 537] on div "CT MINH HƯNG// 8 A CORET 02633838666" at bounding box center [370, 541] width 296 height 17
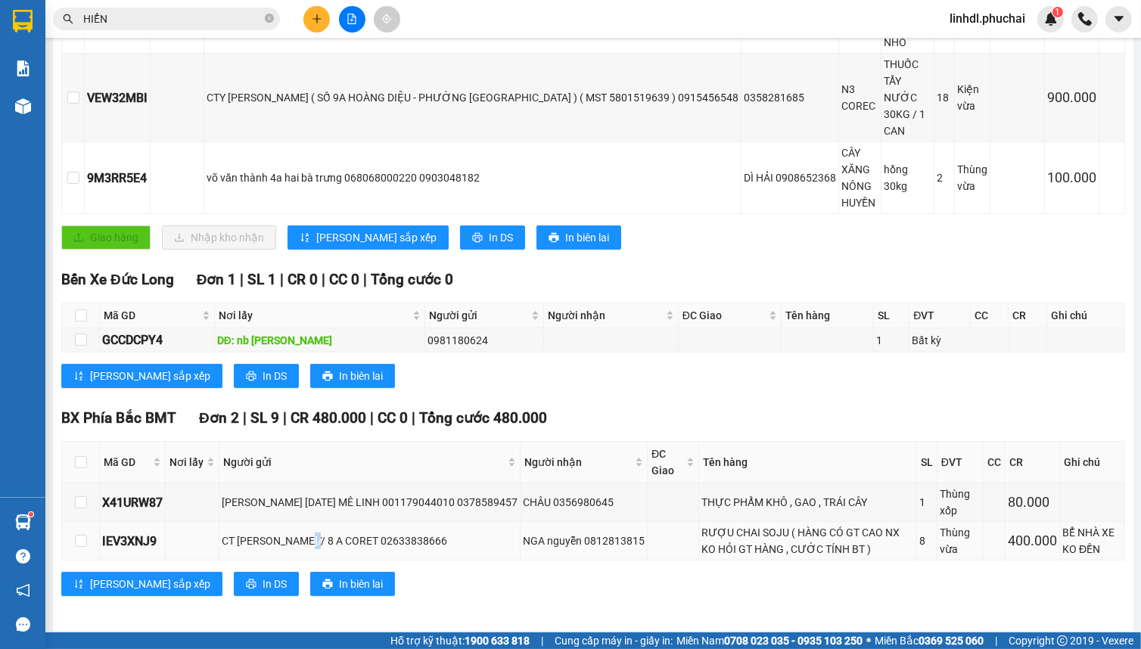
click at [313, 537] on div "CT MINH HƯNG// 8 A CORET 02633838666" at bounding box center [370, 541] width 296 height 17
copy div "CT MINH HƯNG// 8 A CORET 02633838666"
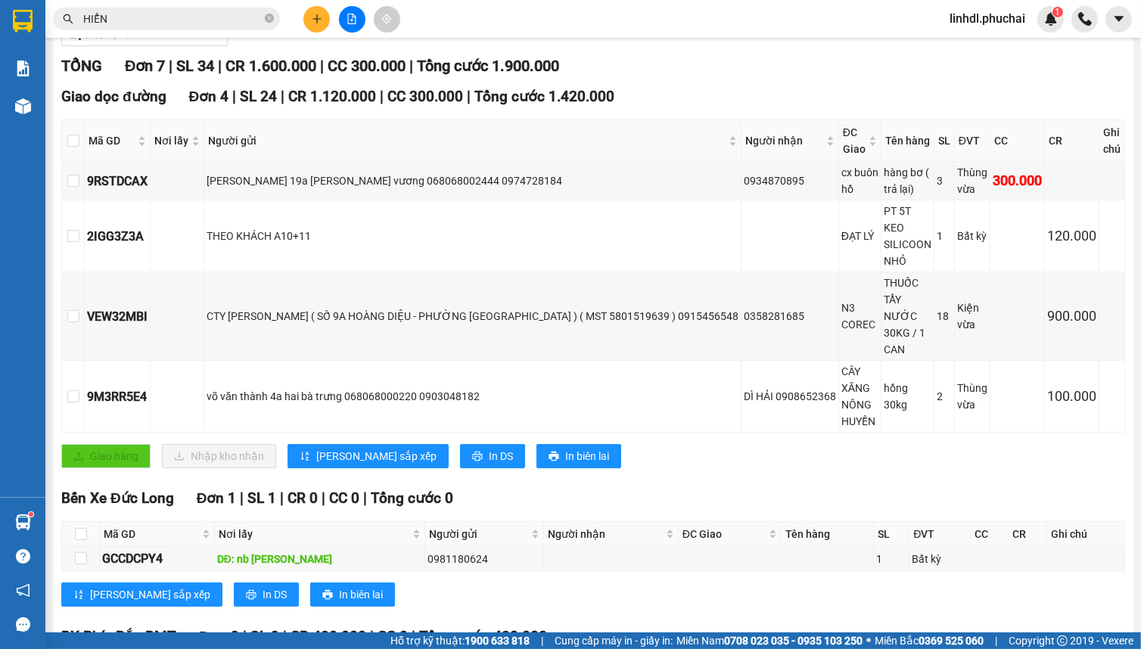
scroll to position [0, 0]
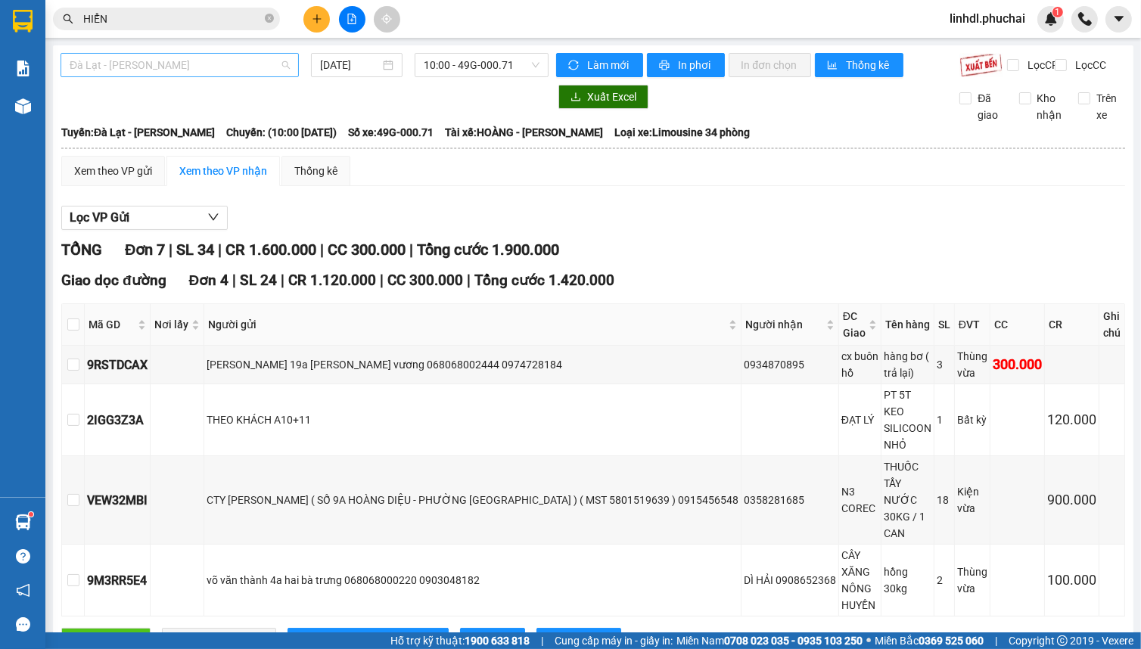
click at [186, 68] on span "Đà Lạt - [PERSON_NAME]" at bounding box center [180, 65] width 220 height 23
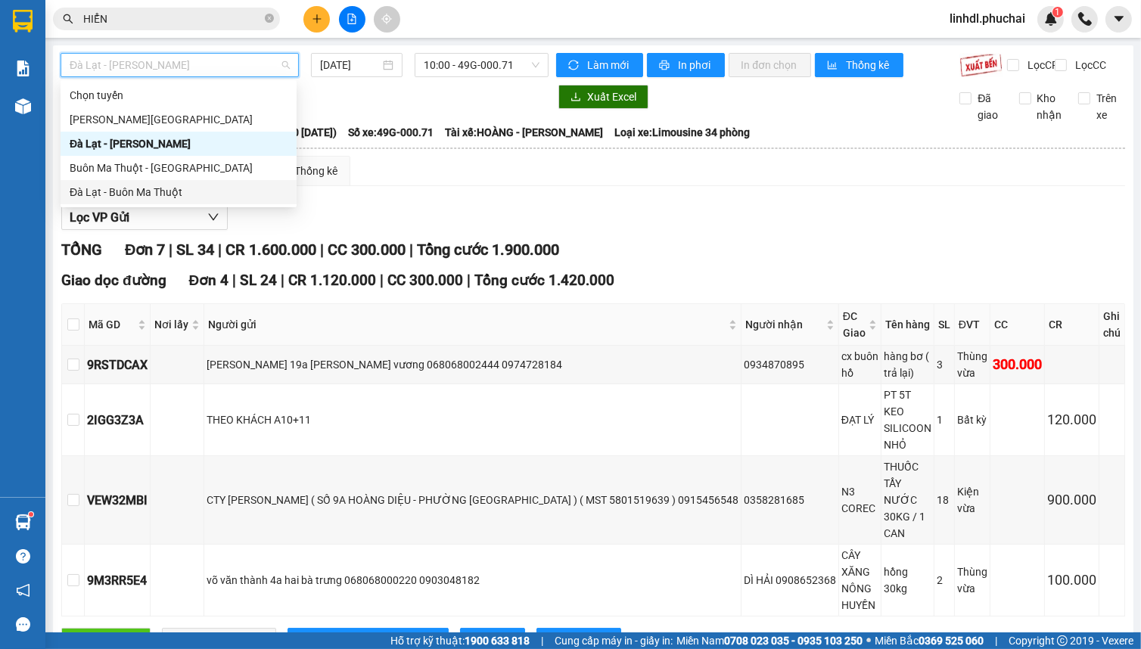
click at [126, 188] on div "Đà Lạt - Buôn Ma Thuột" at bounding box center [179, 192] width 218 height 17
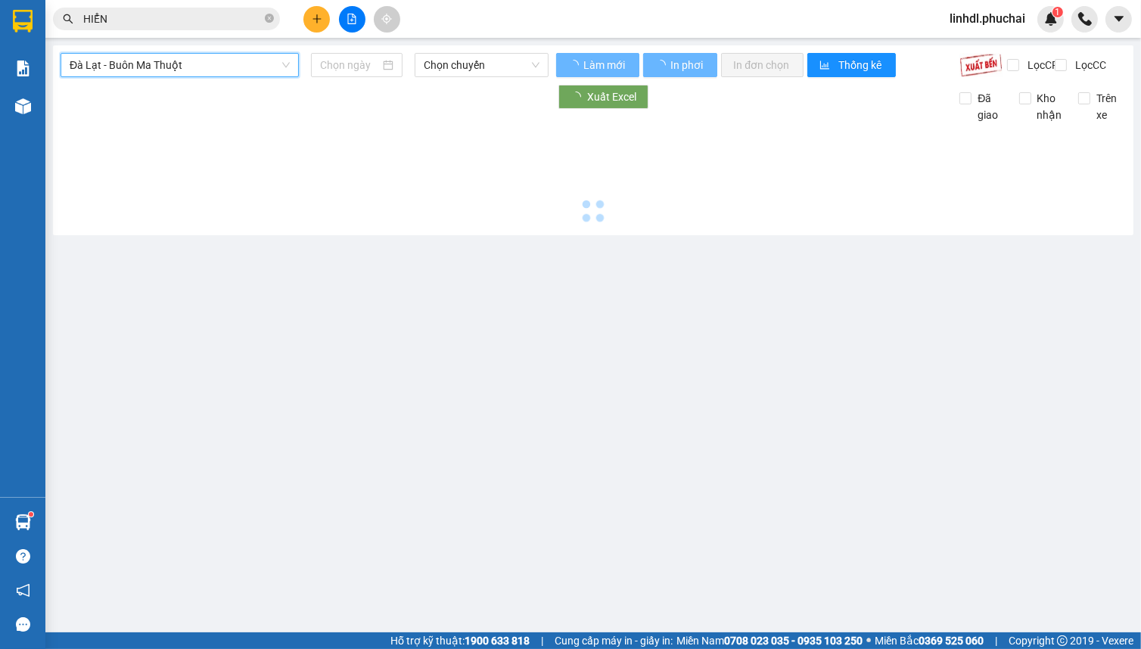
type input "[DATE]"
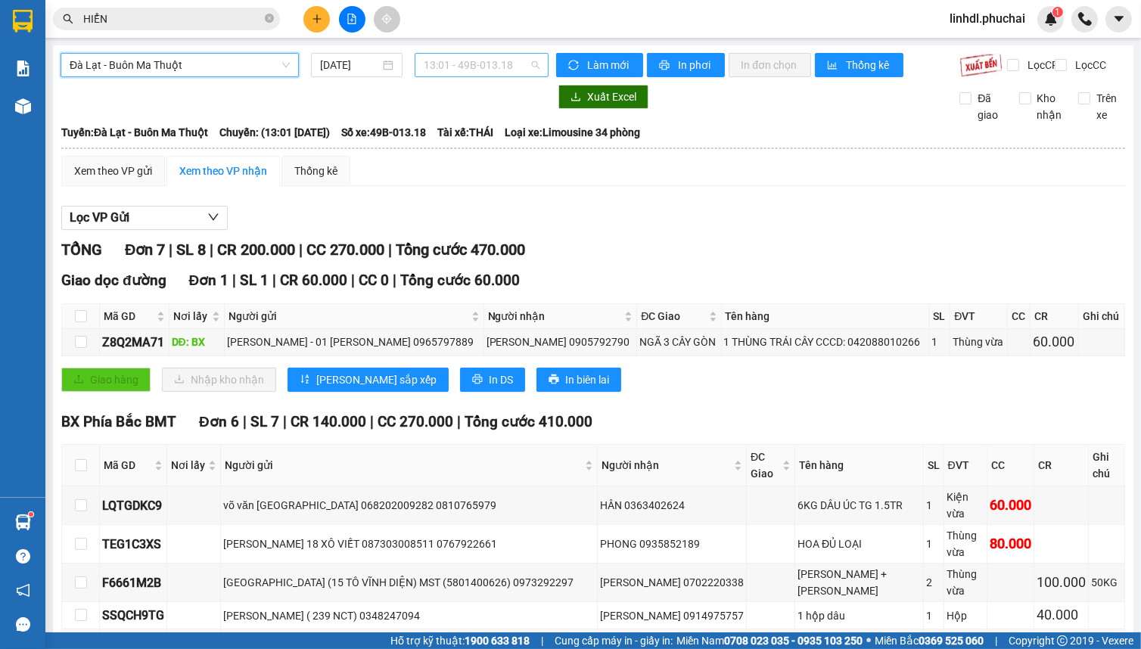
click at [505, 70] on span "13:01 - 49B-013.18" at bounding box center [482, 65] width 116 height 23
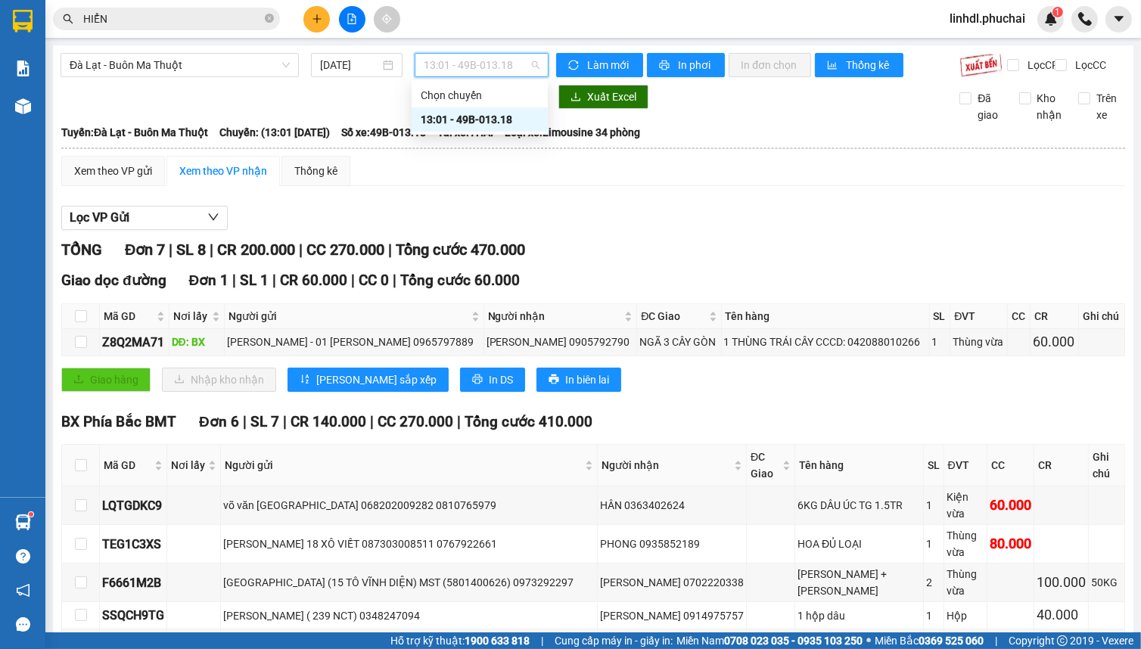
click at [507, 122] on div "13:01 - 49B-013.18" at bounding box center [480, 119] width 118 height 17
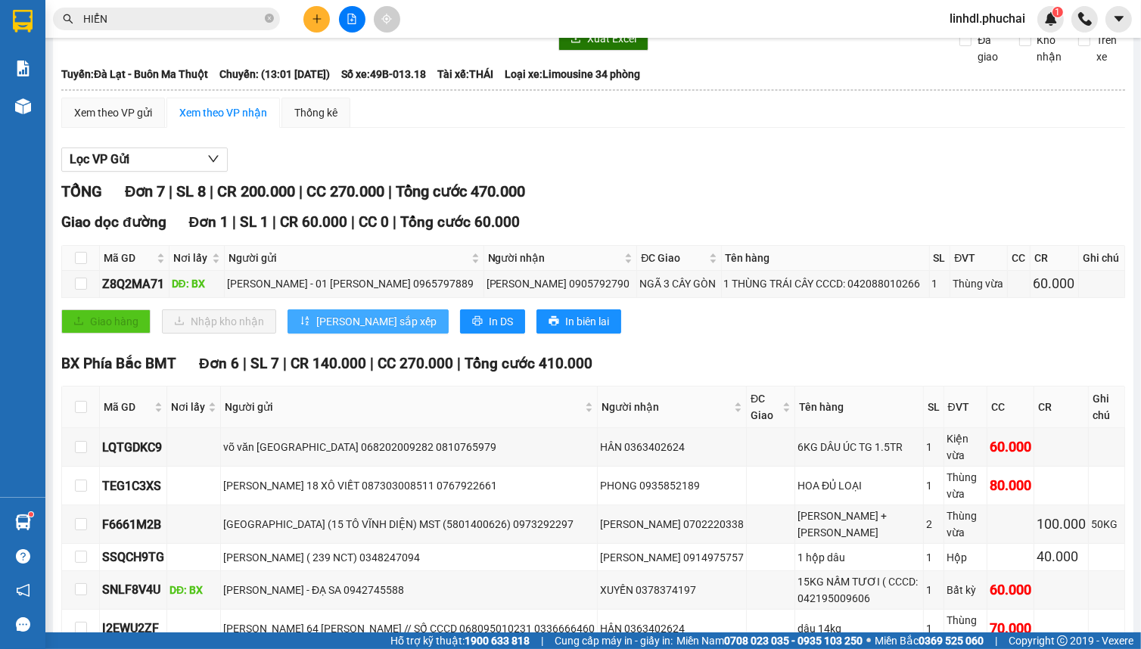
scroll to position [151, 0]
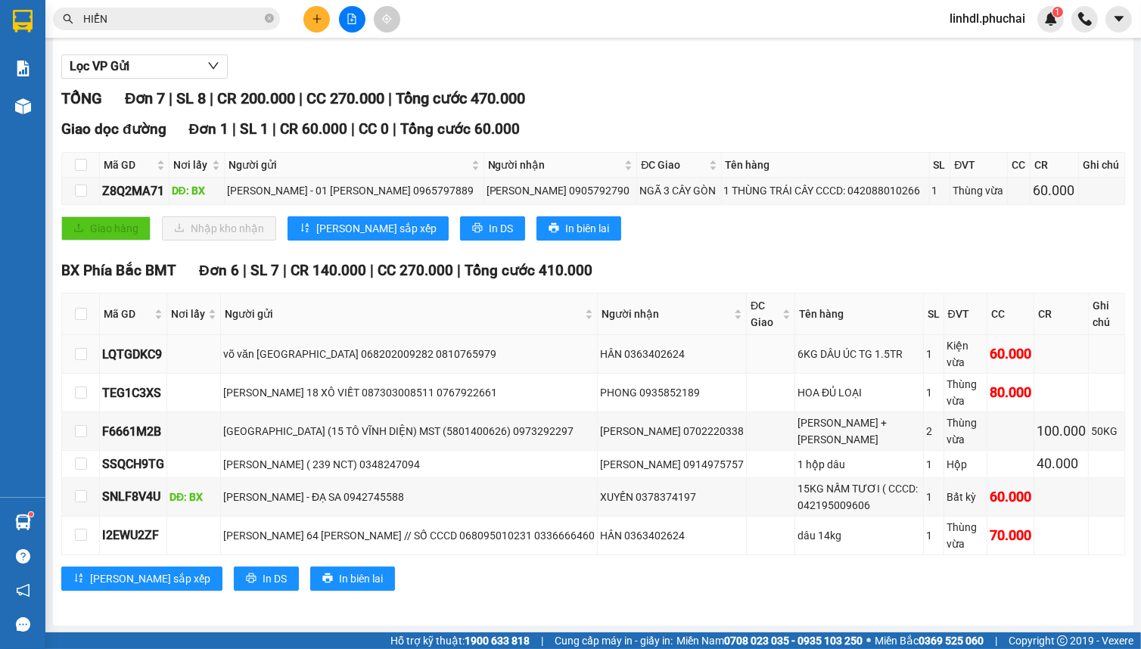
click at [331, 362] on div "võ văn việt hoàng phước thành 068202009282 0810765979" at bounding box center [409, 354] width 372 height 17
click at [355, 393] on div "LÊ HOÀNG XUÂN MAI 18 XÔ VIẾT 087303008511 0767922661" at bounding box center [409, 392] width 372 height 17
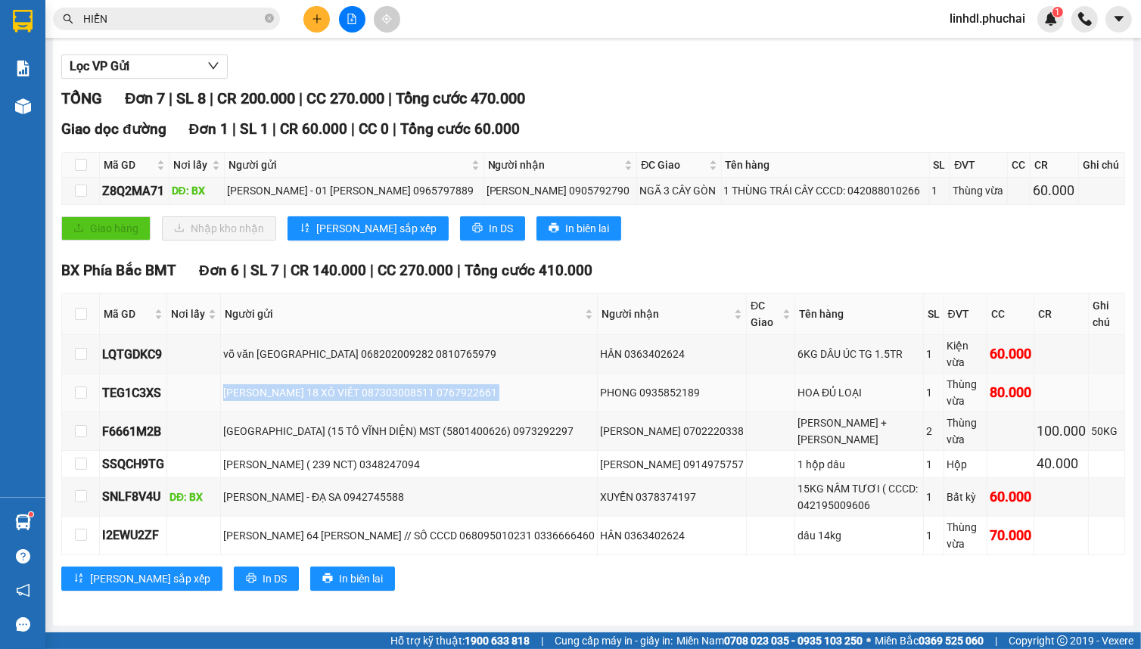
click at [355, 393] on div "LÊ HOÀNG XUÂN MAI 18 XÔ VIẾT 087303008511 0767922661" at bounding box center [409, 392] width 372 height 17
click at [375, 429] on div "THÁI ANH (15 TÔ VĨNH DIỆN) MST (5801400626) 0973292297" at bounding box center [409, 431] width 372 height 17
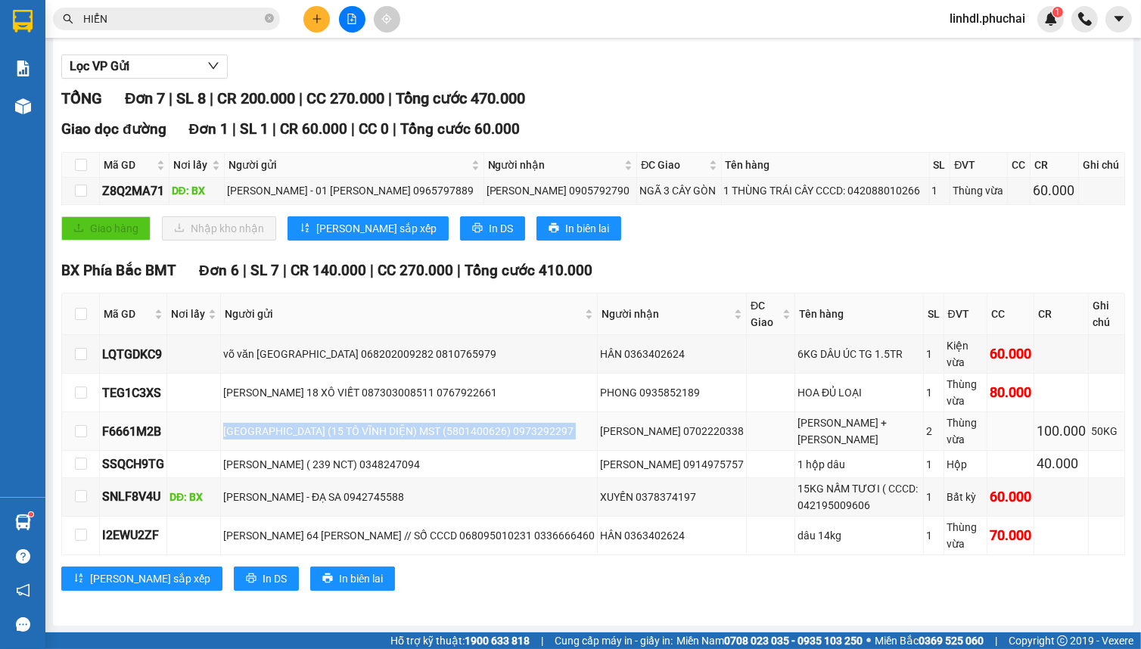
click at [375, 429] on div "THÁI ANH (15 TÔ VĨNH DIỆN) MST (5801400626) 0973292297" at bounding box center [409, 431] width 372 height 17
click at [336, 537] on div "PHẠM ĐỨC HẬU 64 trần đại nghĩa // SỐ CCCD 068095010231 0336666460" at bounding box center [409, 535] width 372 height 17
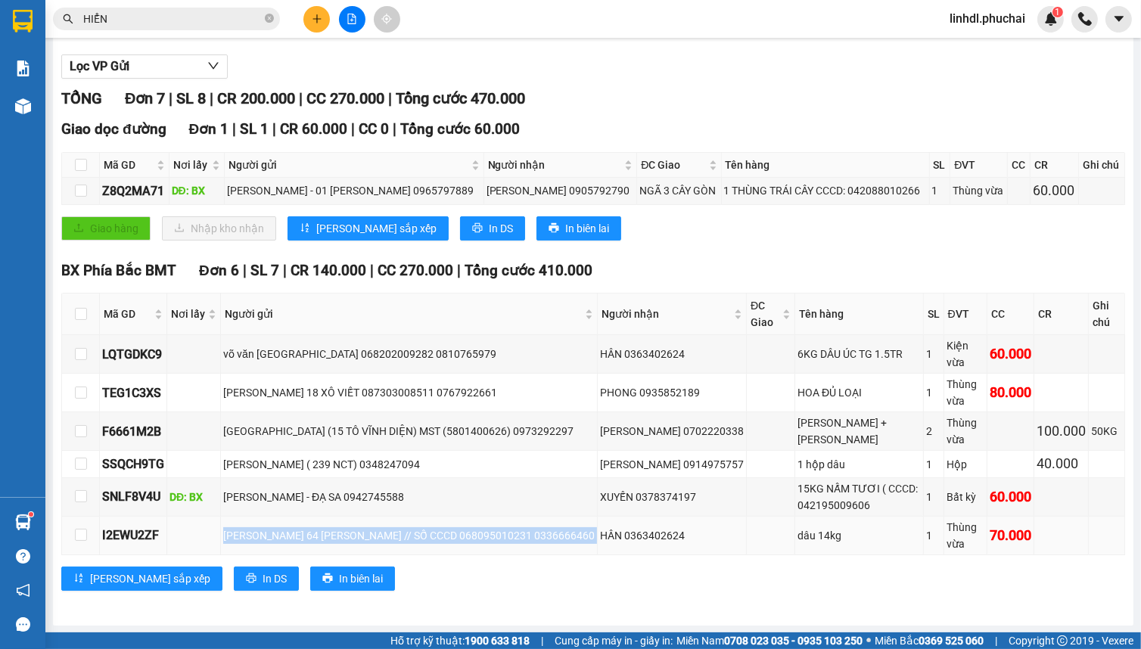
click at [336, 537] on div "PHẠM ĐỨC HẬU 64 trần đại nghĩa // SỐ CCCD 068095010231 0336666460" at bounding box center [409, 535] width 372 height 17
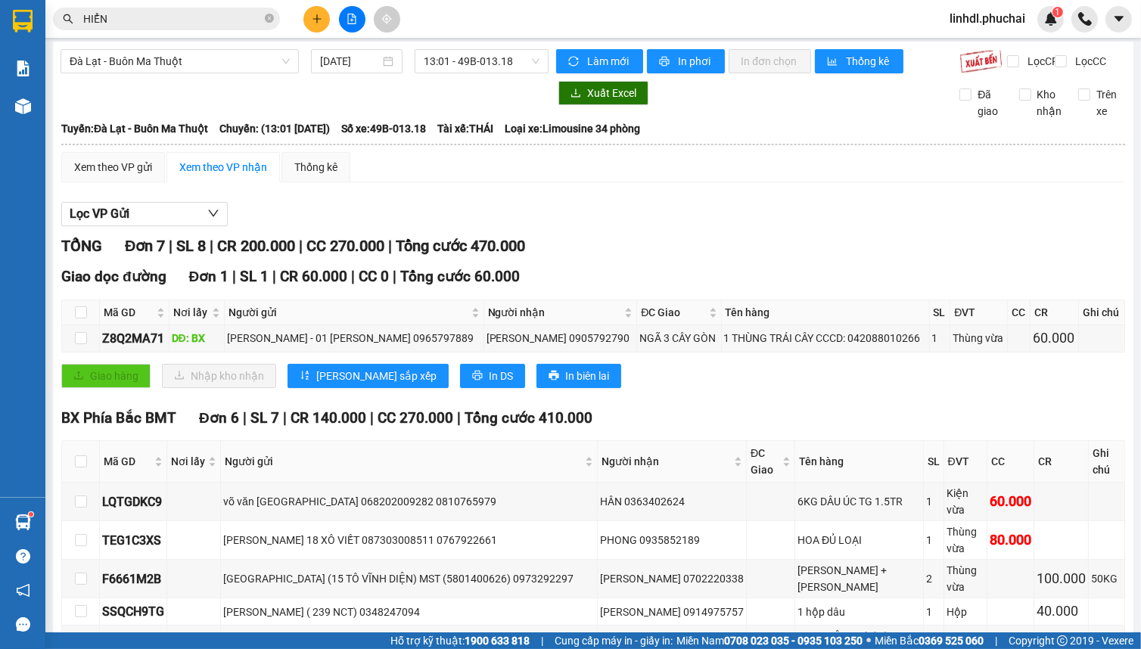
scroll to position [0, 0]
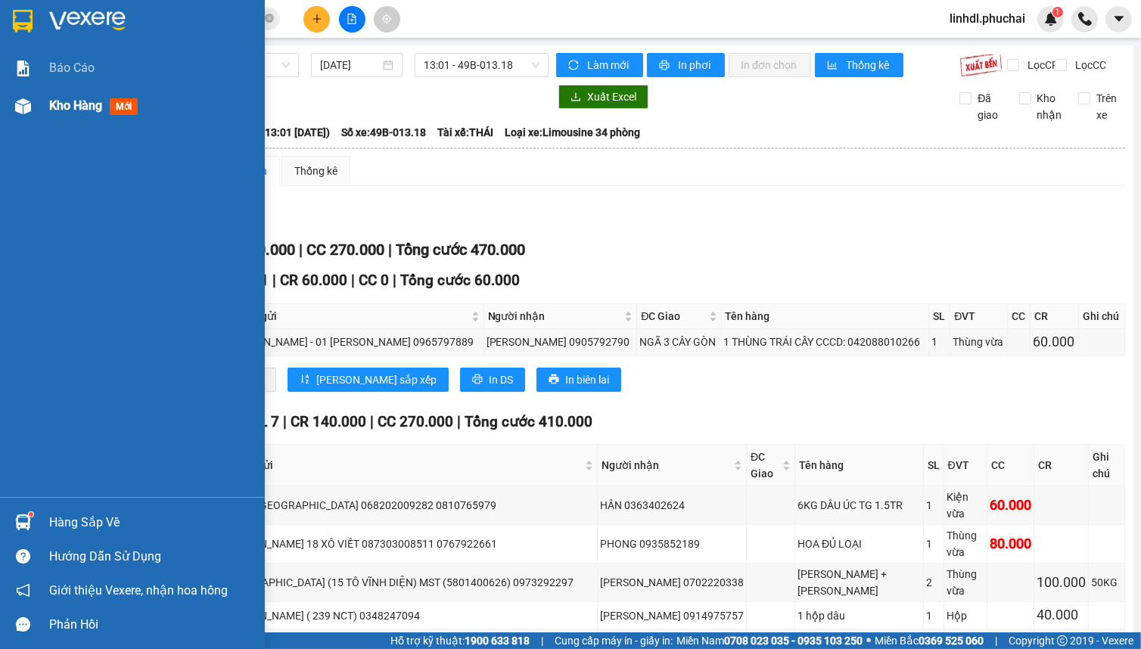
click at [35, 111] on div at bounding box center [23, 106] width 26 height 26
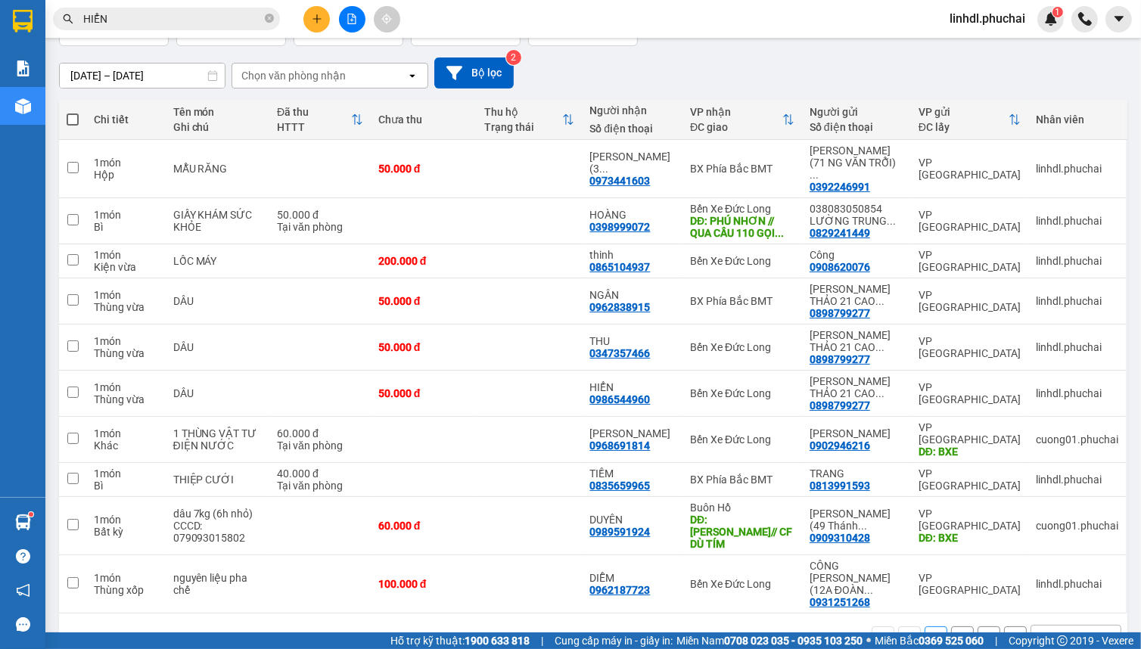
scroll to position [119, 0]
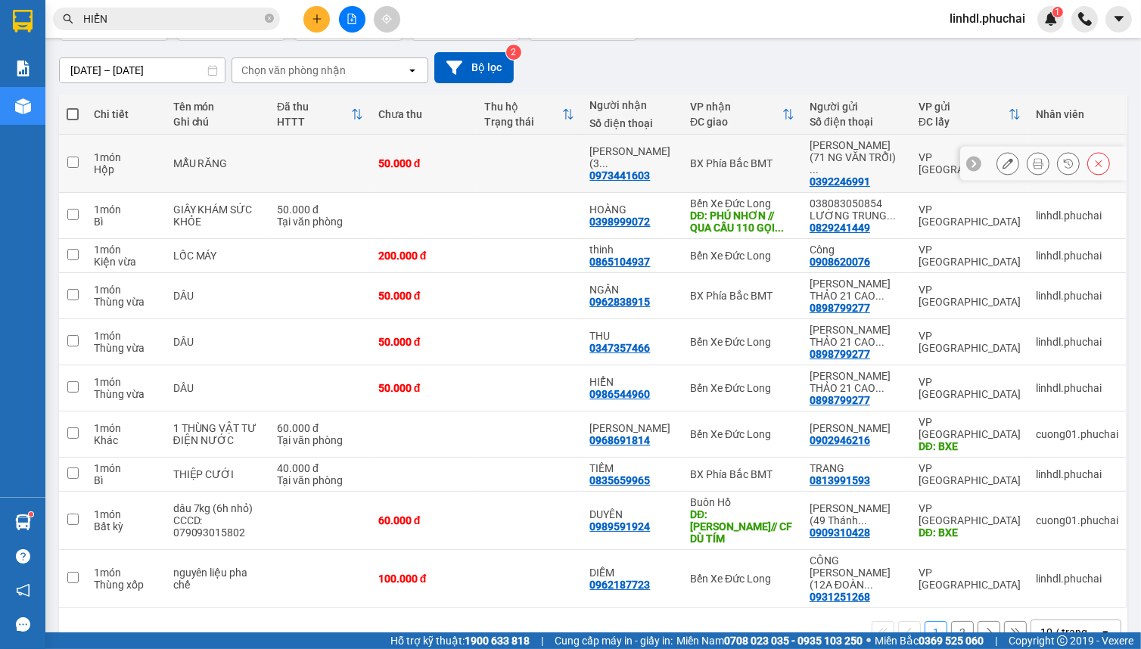
click at [440, 160] on div "50.000 đ" at bounding box center [423, 163] width 91 height 12
checkbox input "true"
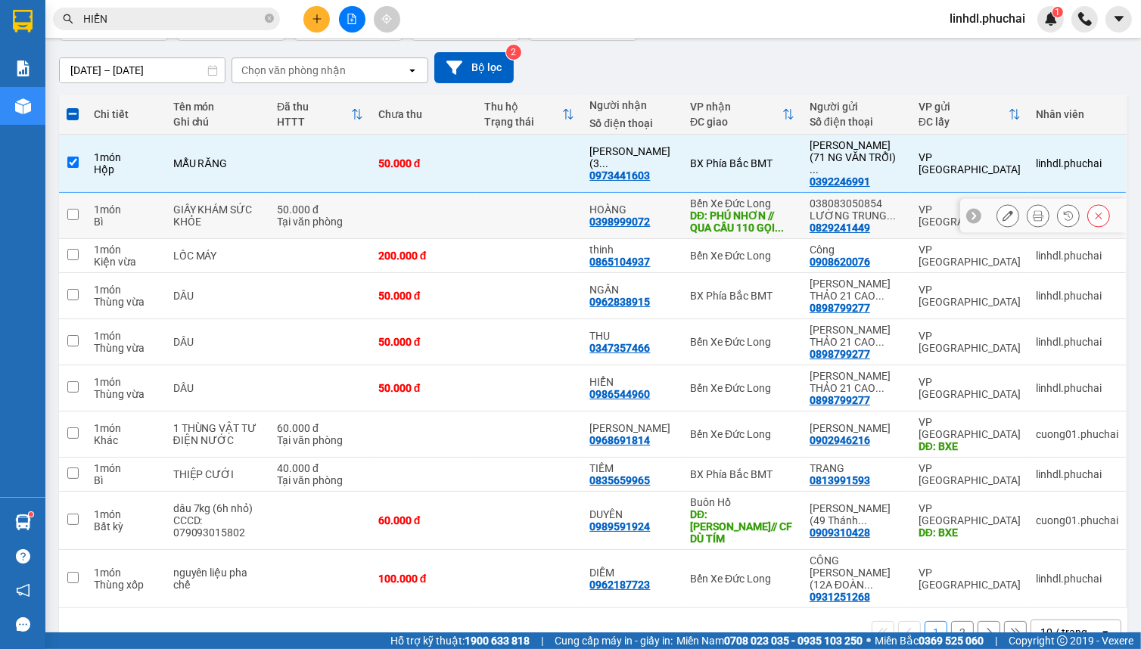
click at [411, 210] on td at bounding box center [424, 216] width 106 height 46
checkbox input "true"
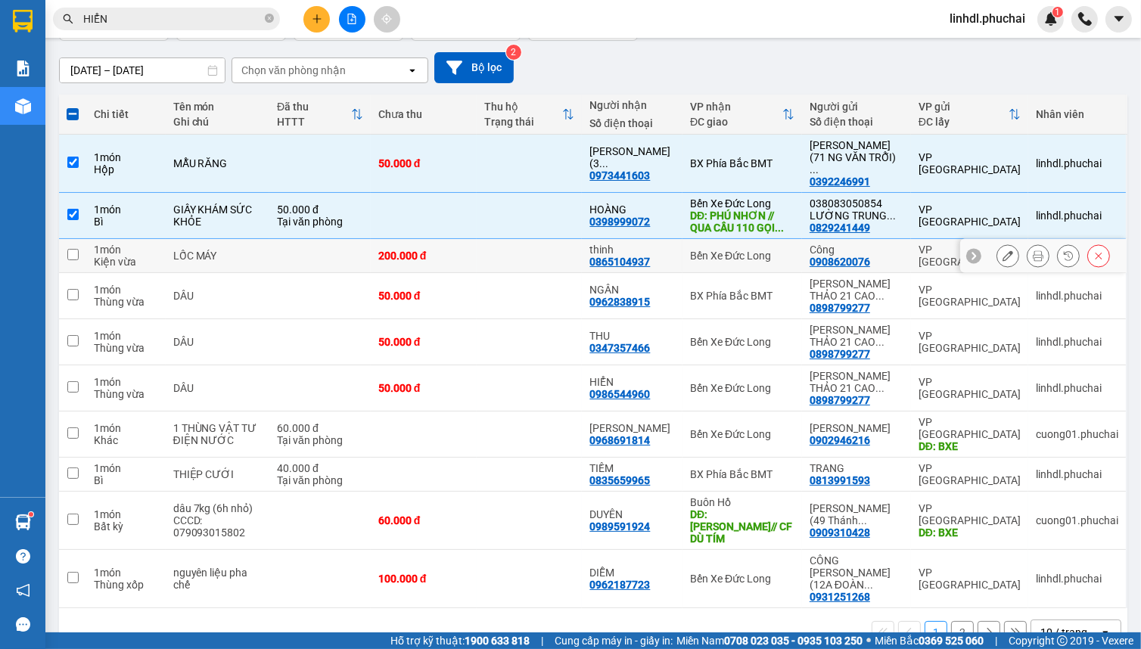
click at [391, 250] on div "200.000 đ" at bounding box center [423, 256] width 91 height 12
checkbox input "true"
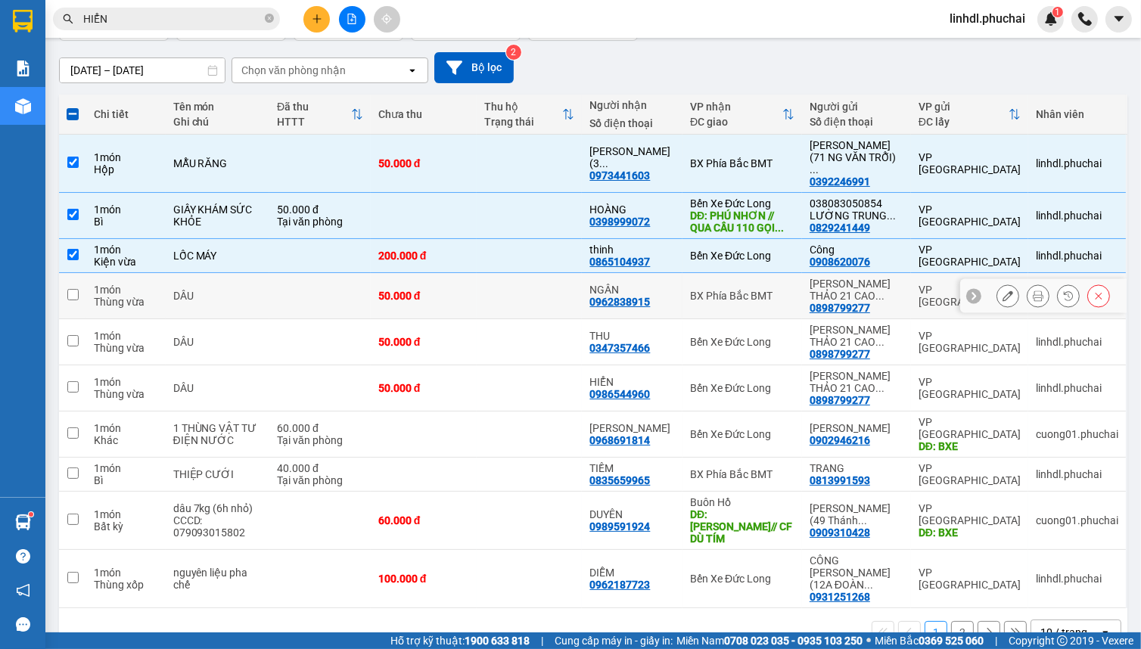
click at [371, 277] on td at bounding box center [319, 296] width 101 height 46
checkbox input "true"
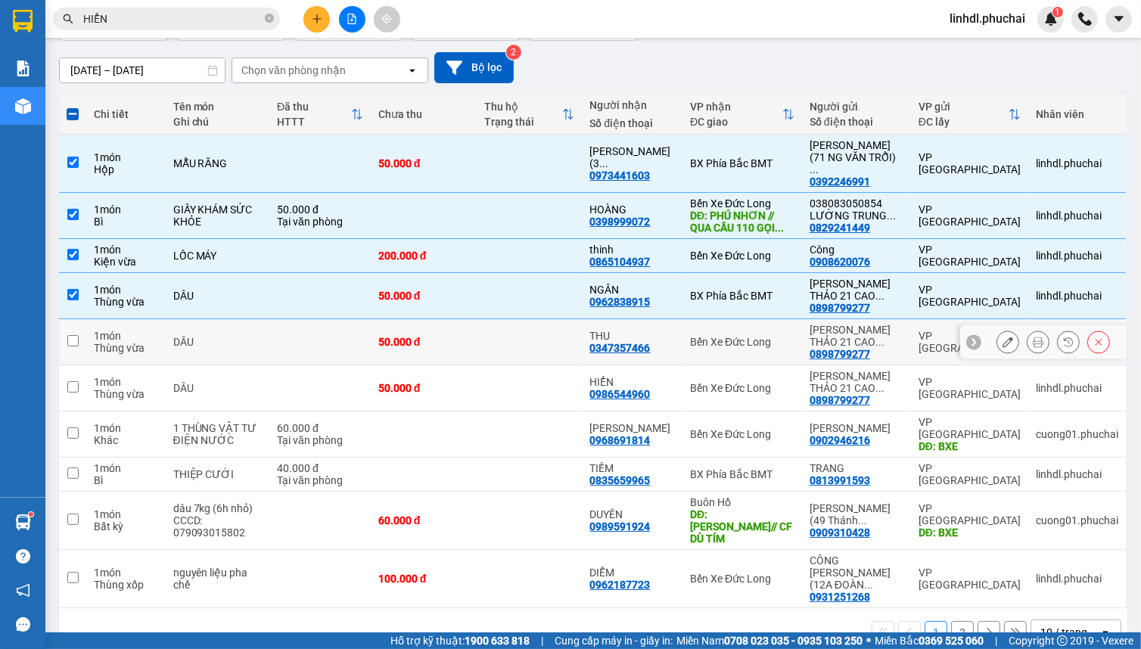
drag, startPoint x: 373, startPoint y: 313, endPoint x: 365, endPoint y: 325, distance: 13.6
click at [371, 319] on td at bounding box center [319, 342] width 101 height 46
checkbox input "true"
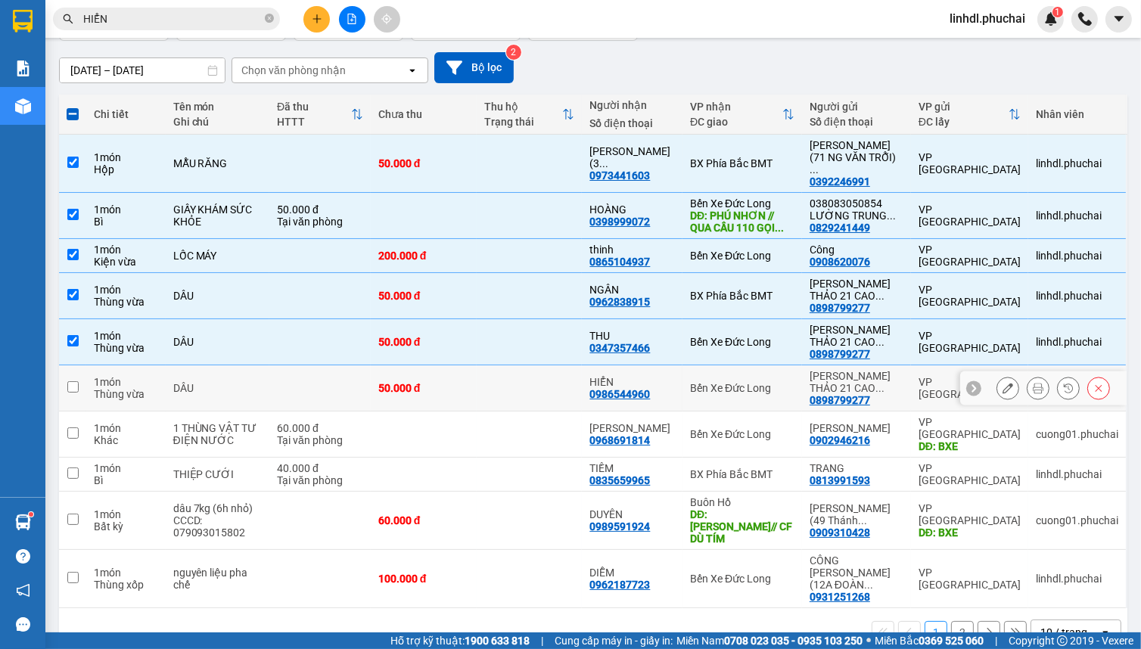
click at [360, 371] on td at bounding box center [319, 388] width 101 height 46
checkbox input "true"
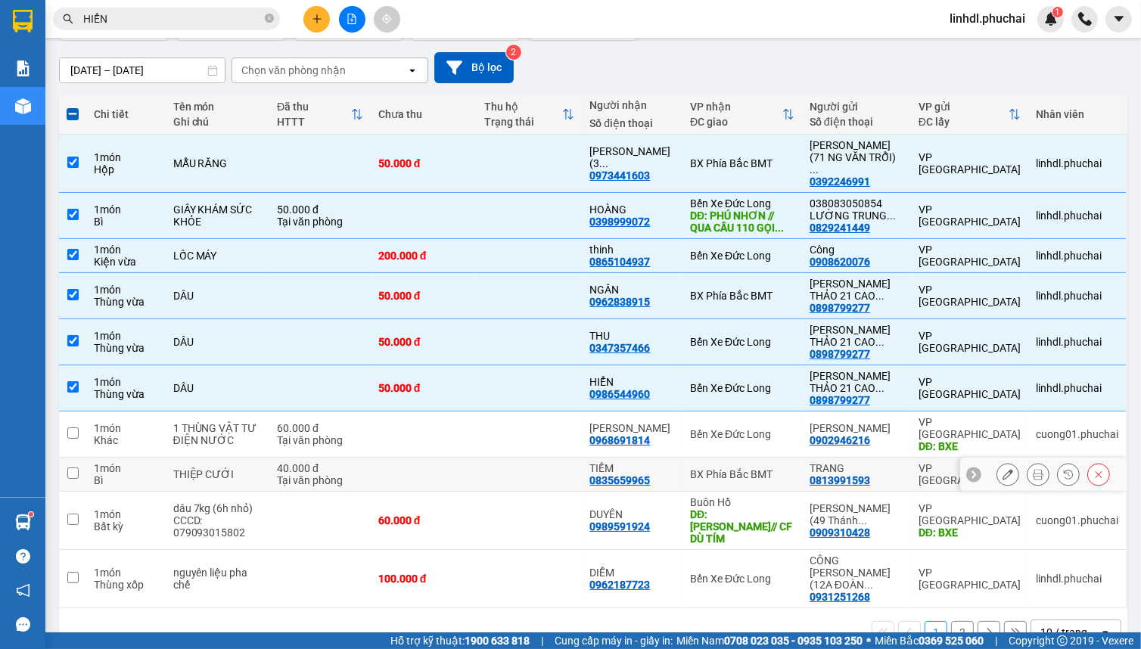
click at [337, 462] on div "40.000 đ" at bounding box center [320, 468] width 86 height 12
checkbox input "true"
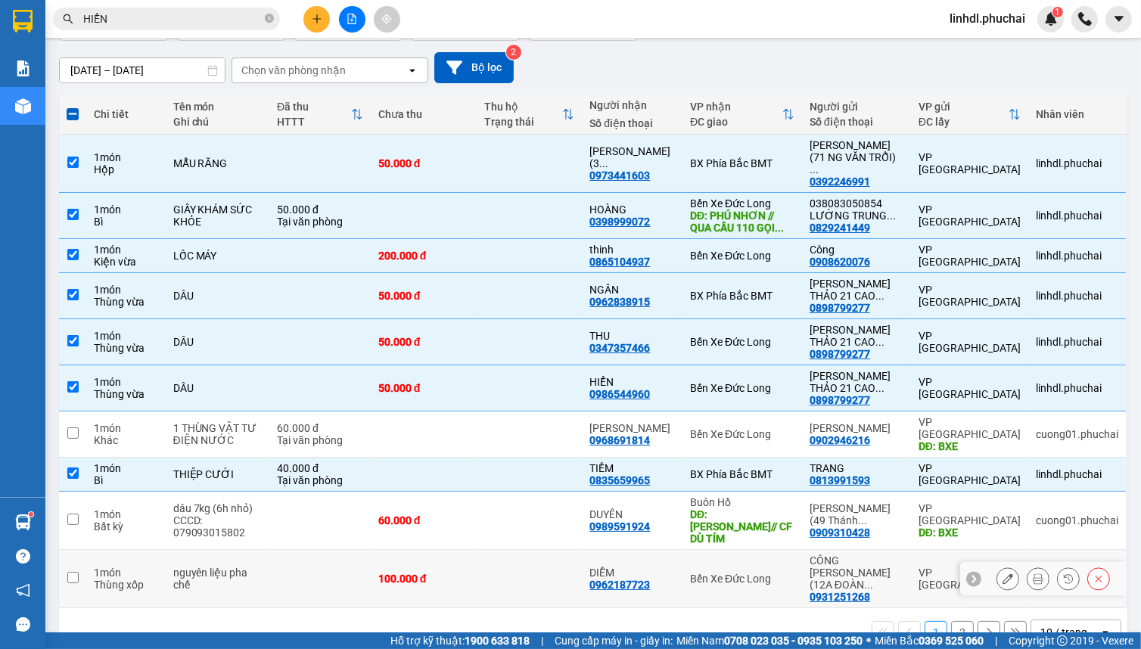
click at [370, 550] on td at bounding box center [319, 579] width 101 height 58
checkbox input "true"
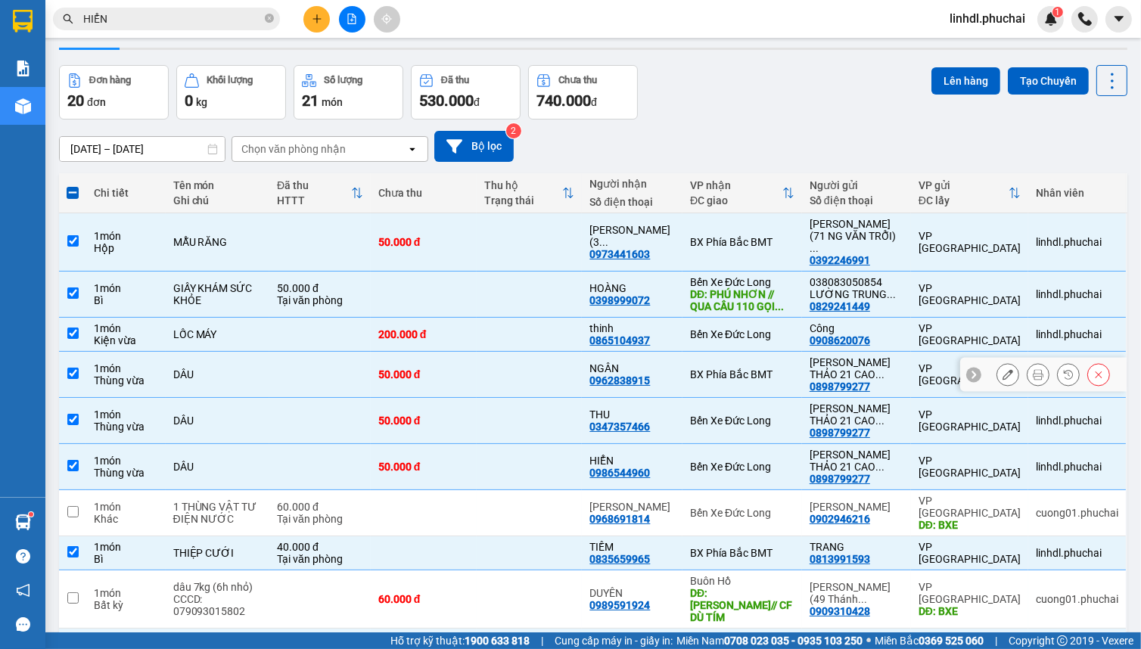
scroll to position [0, 0]
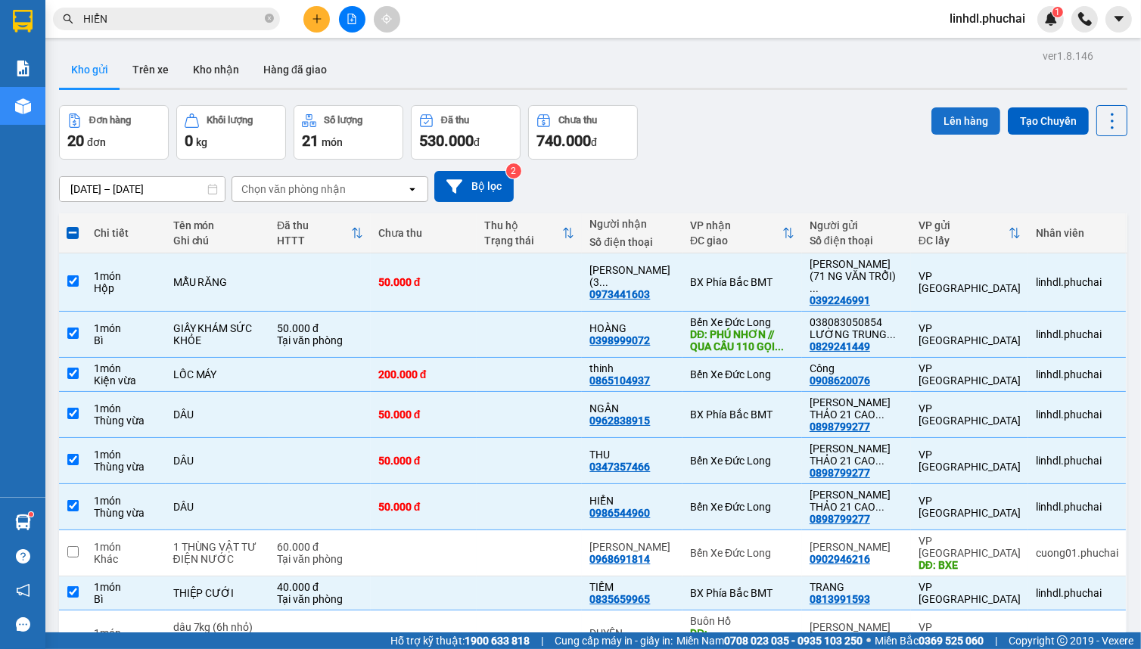
click at [955, 111] on button "Lên hàng" at bounding box center [966, 120] width 69 height 27
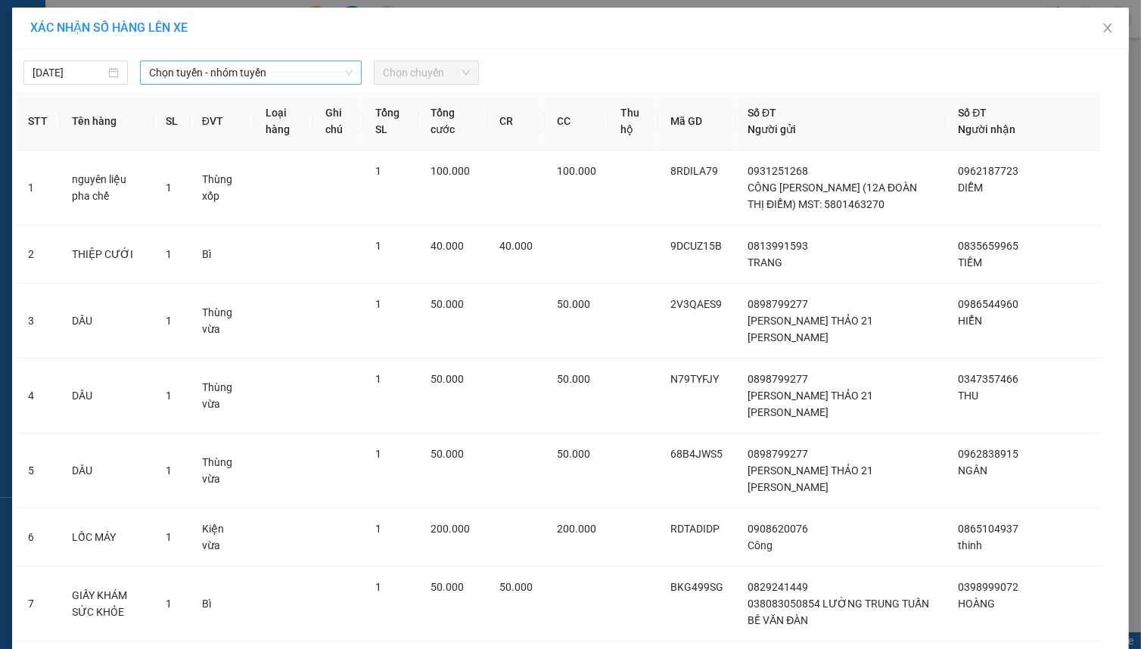
click at [222, 73] on span "Chọn tuyến - nhóm tuyến" at bounding box center [251, 72] width 204 height 23
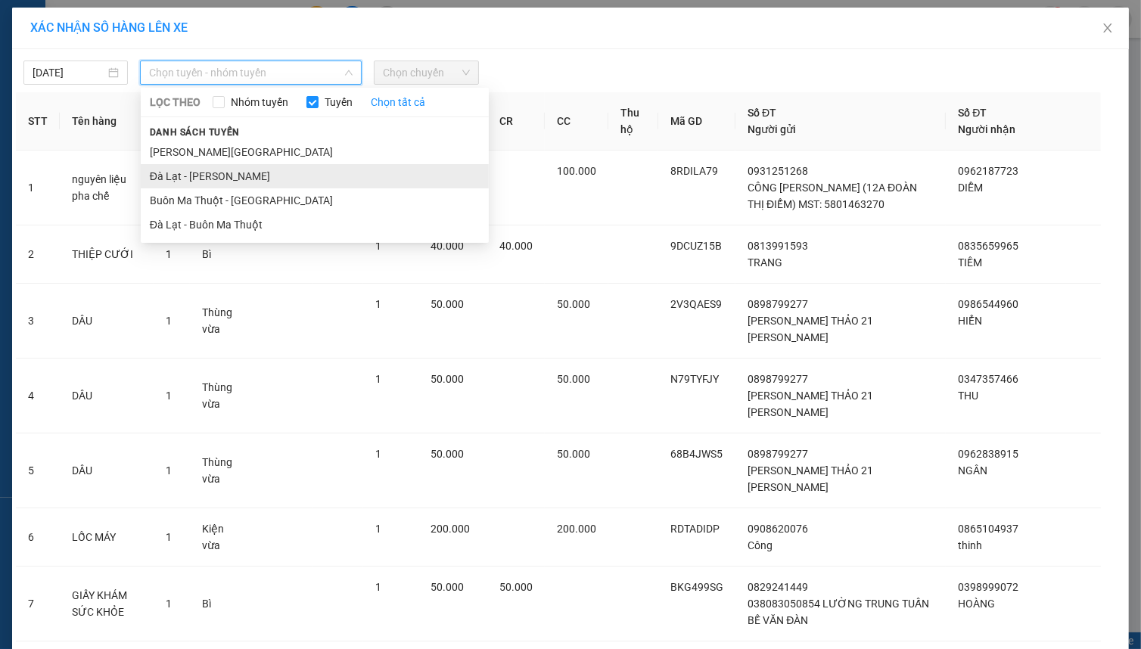
click at [188, 180] on li "Đà Lạt - [PERSON_NAME]" at bounding box center [315, 176] width 348 height 24
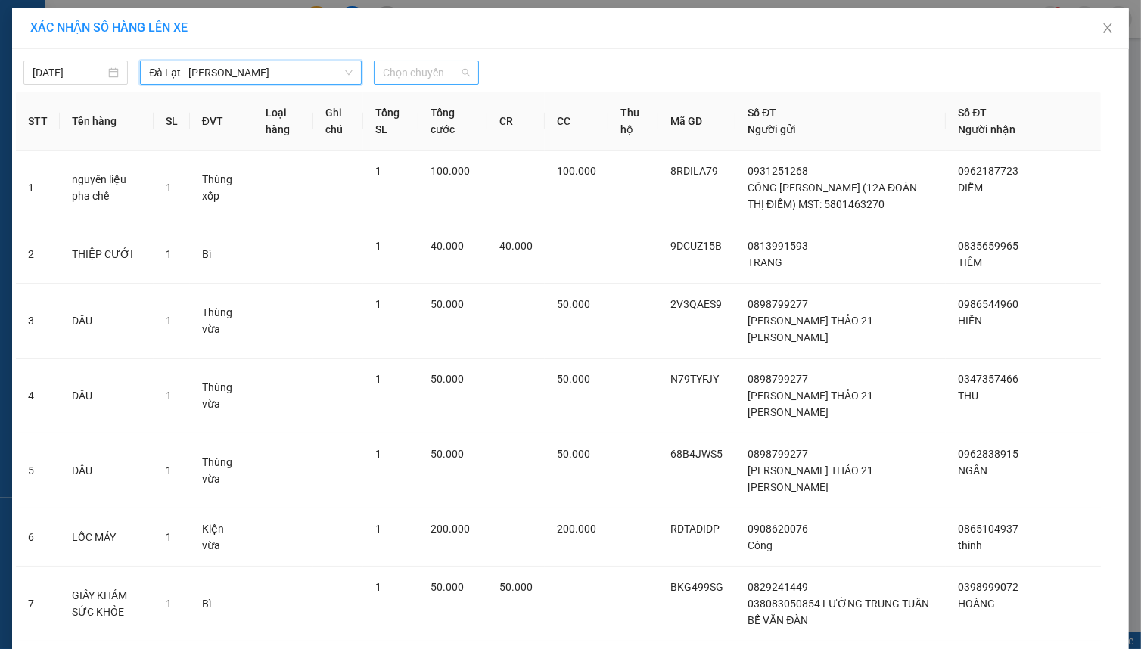
click at [419, 82] on span "Chọn chuyến" at bounding box center [426, 72] width 86 height 23
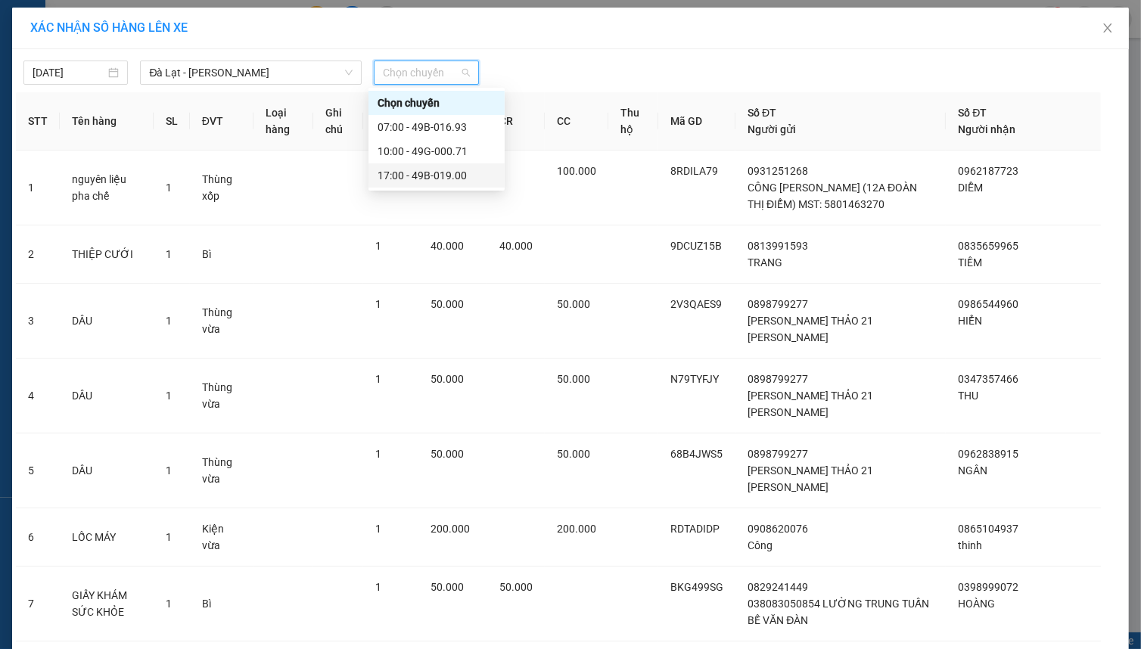
click at [436, 170] on div "17:00 - 49B-019.00" at bounding box center [437, 175] width 118 height 17
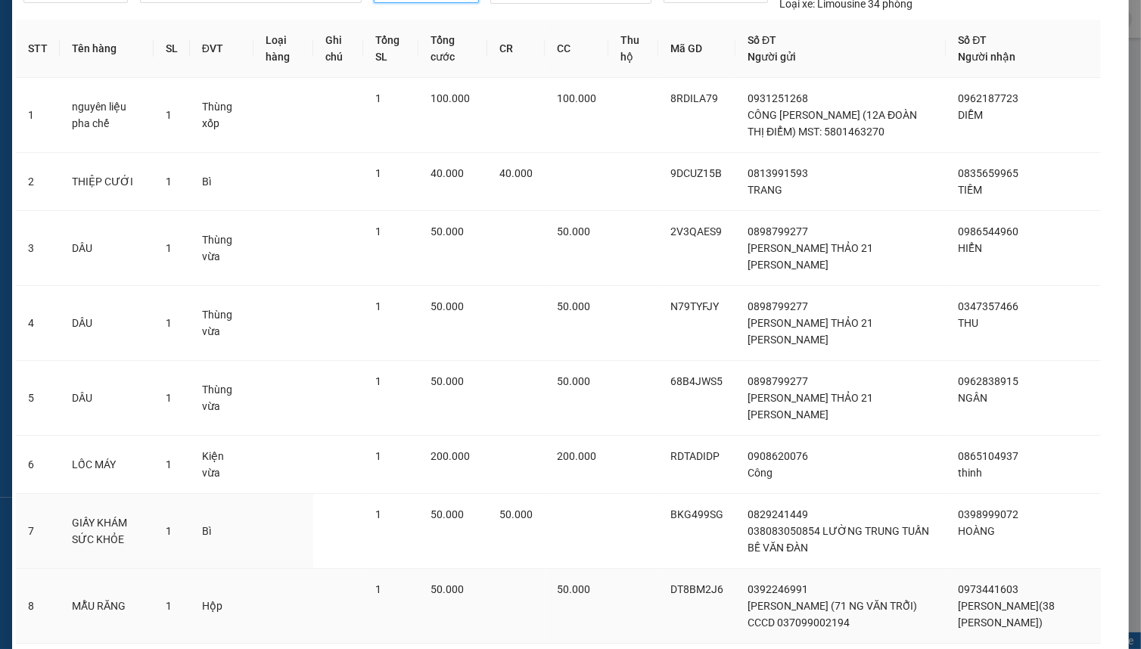
scroll to position [185, 0]
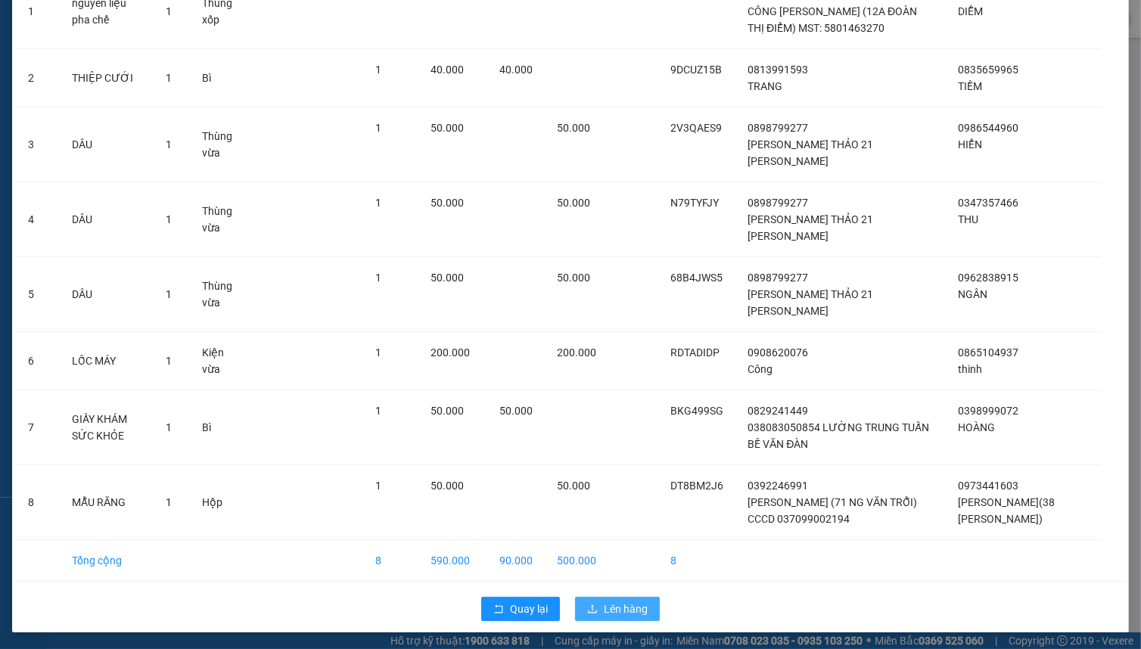
click at [632, 608] on span "Lên hàng" at bounding box center [626, 609] width 44 height 17
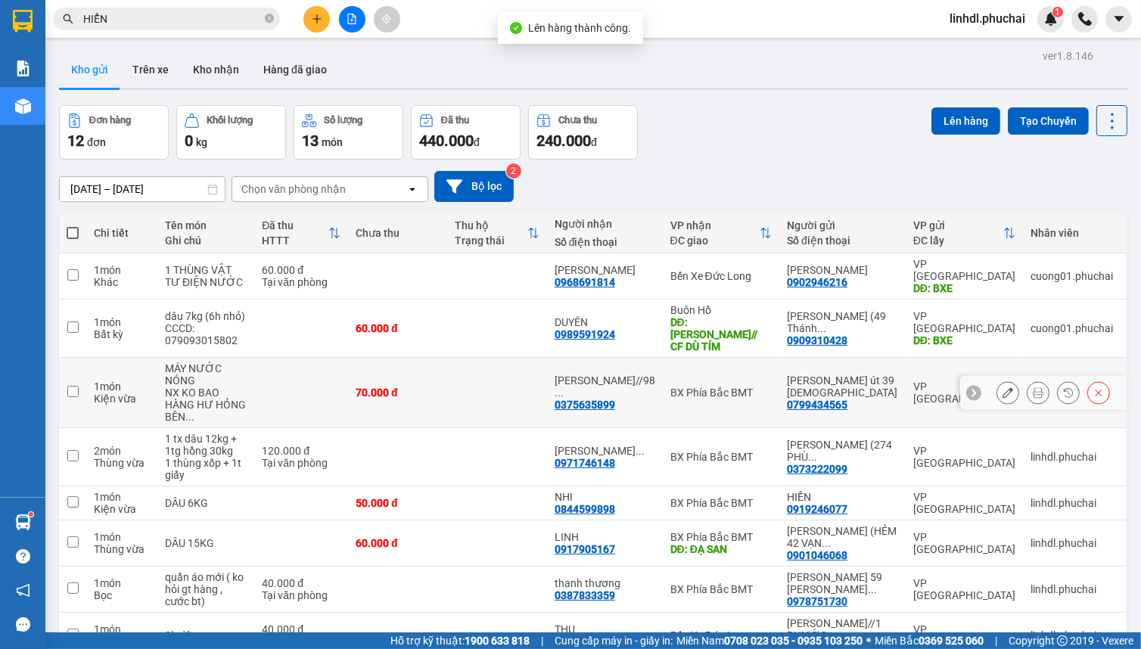
scroll to position [137, 0]
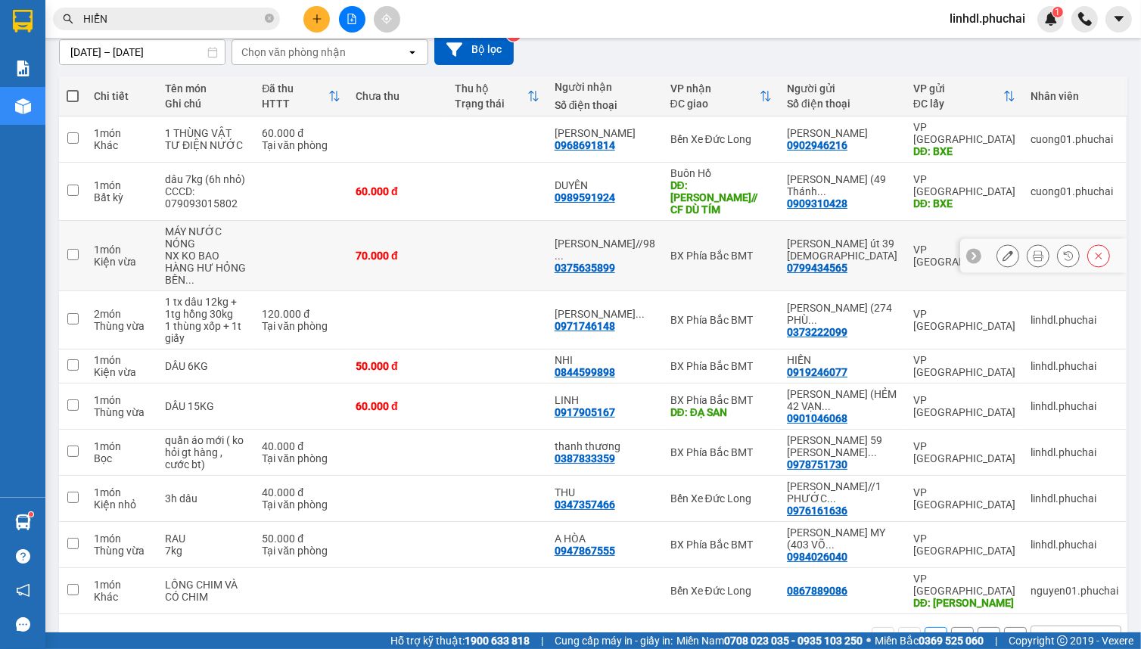
click at [418, 250] on div "70.000 đ" at bounding box center [398, 256] width 84 height 12
checkbox input "true"
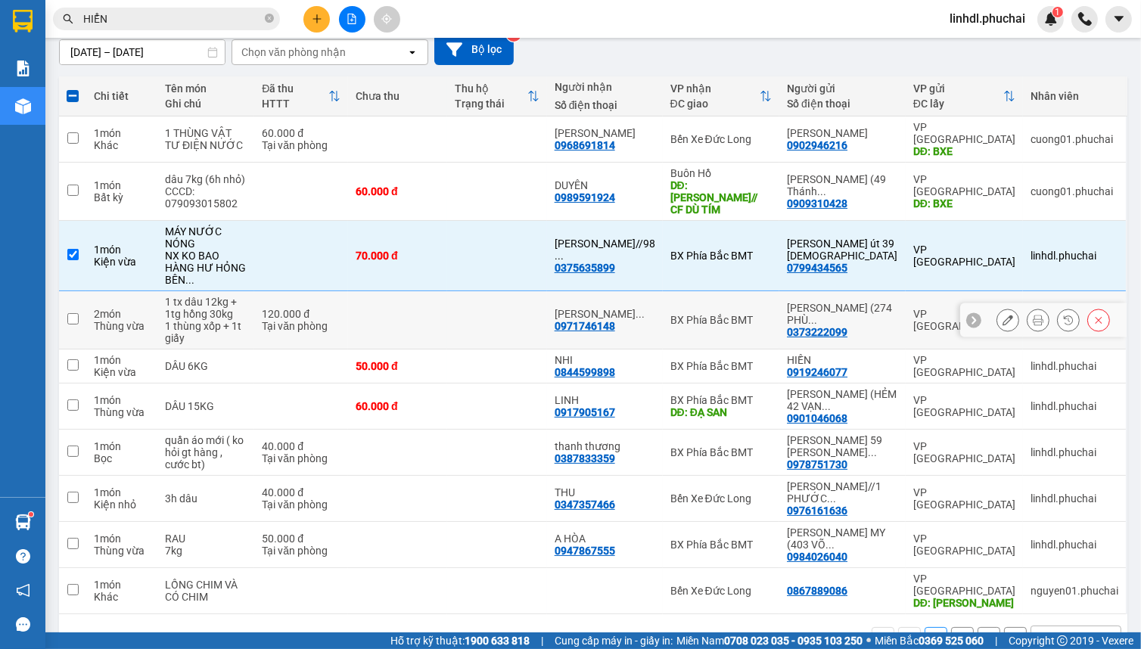
drag, startPoint x: 394, startPoint y: 283, endPoint x: 395, endPoint y: 317, distance: 34.1
click at [393, 291] on td at bounding box center [397, 320] width 99 height 58
checkbox input "true"
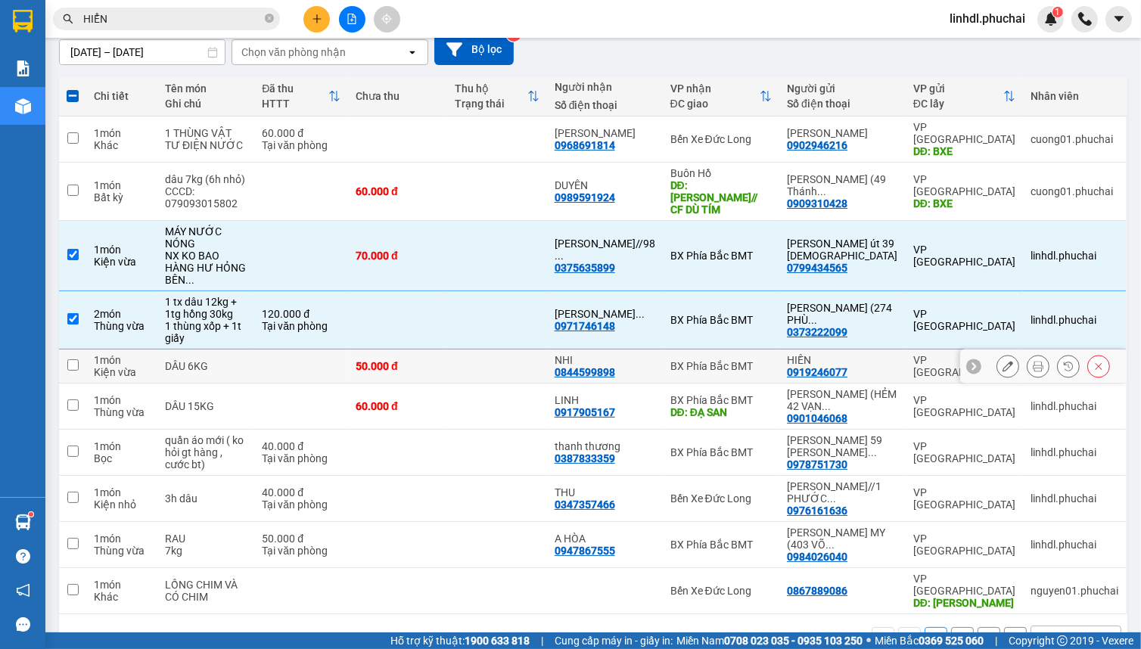
click at [394, 360] on div "50.000 đ" at bounding box center [398, 366] width 84 height 12
checkbox input "true"
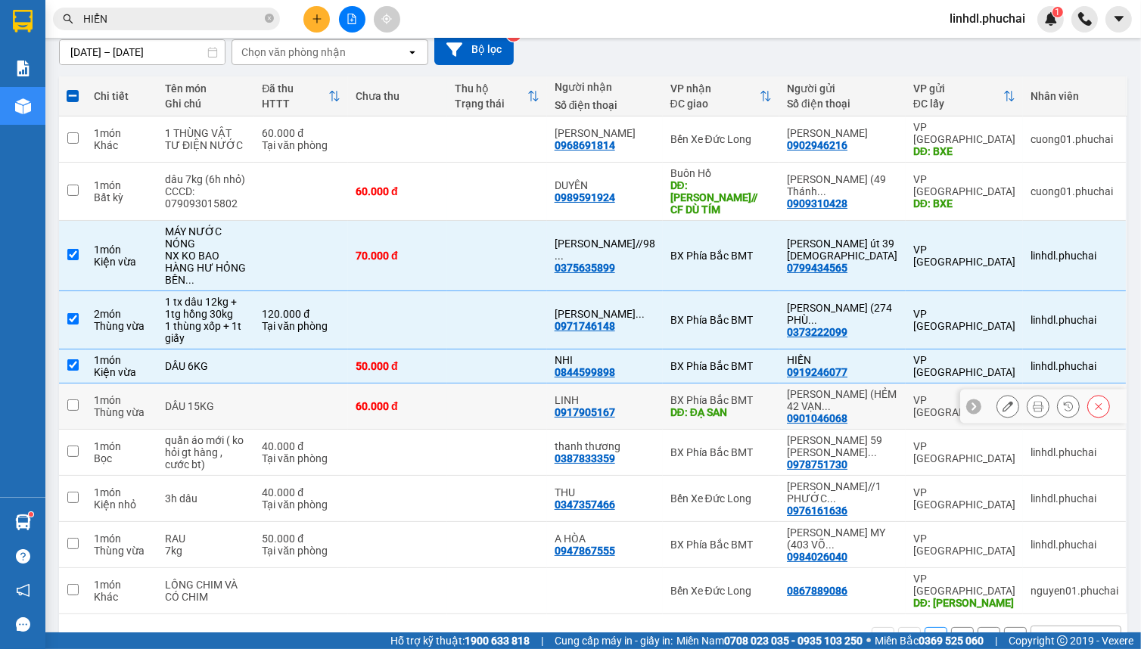
click at [394, 400] on div "60.000 đ" at bounding box center [398, 406] width 84 height 12
checkbox input "true"
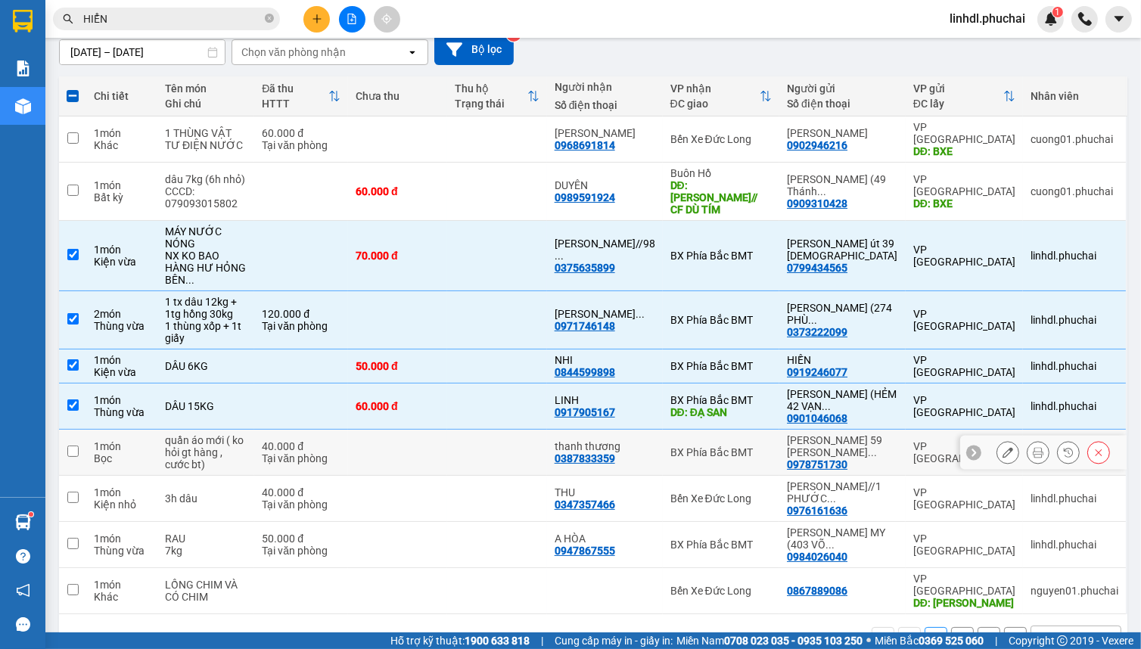
click at [406, 430] on td at bounding box center [397, 453] width 99 height 46
checkbox input "true"
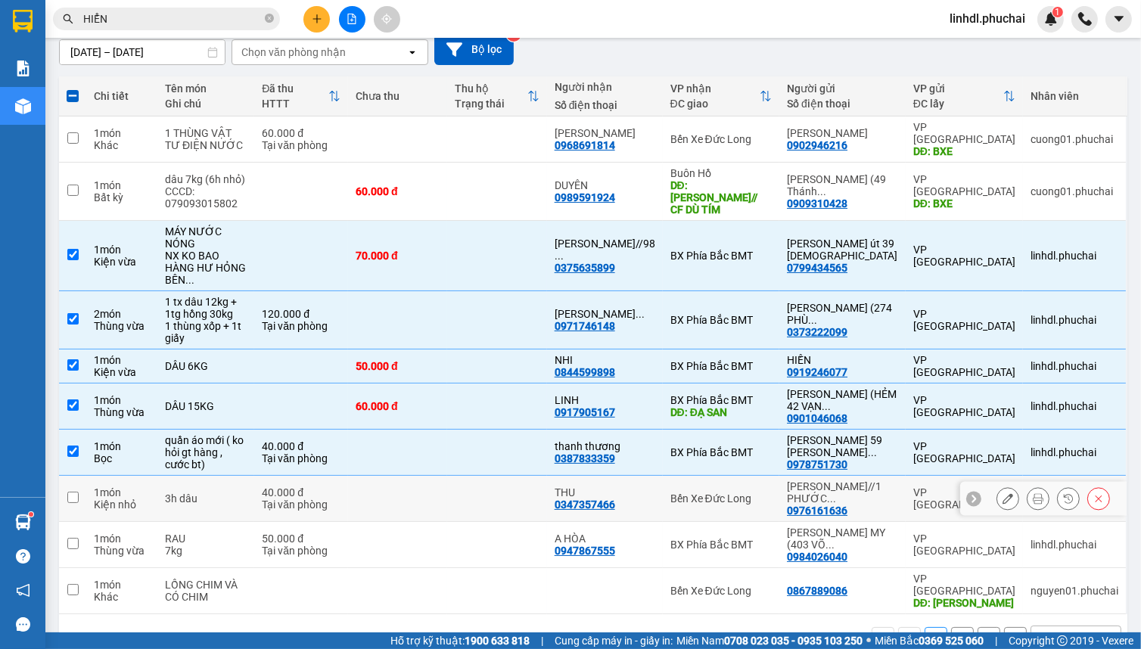
click at [372, 477] on td at bounding box center [397, 499] width 99 height 46
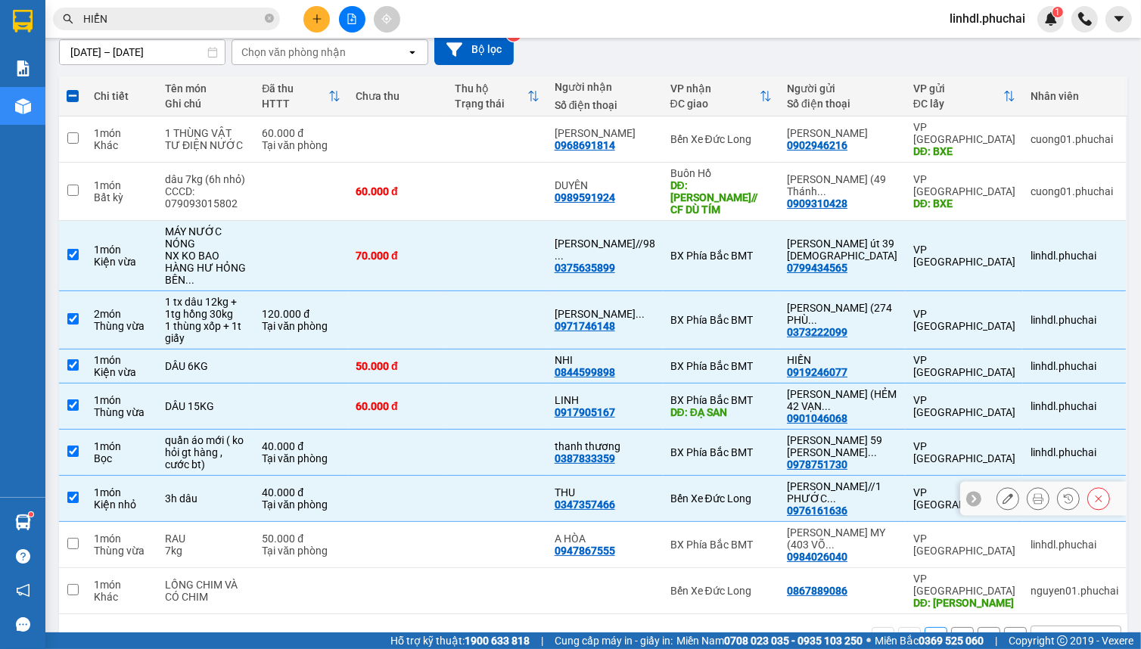
checkbox input "true"
drag, startPoint x: 325, startPoint y: 515, endPoint x: 319, endPoint y: 507, distance: 10.2
click at [325, 533] on div "50.000 đ" at bounding box center [301, 539] width 79 height 12
checkbox input "true"
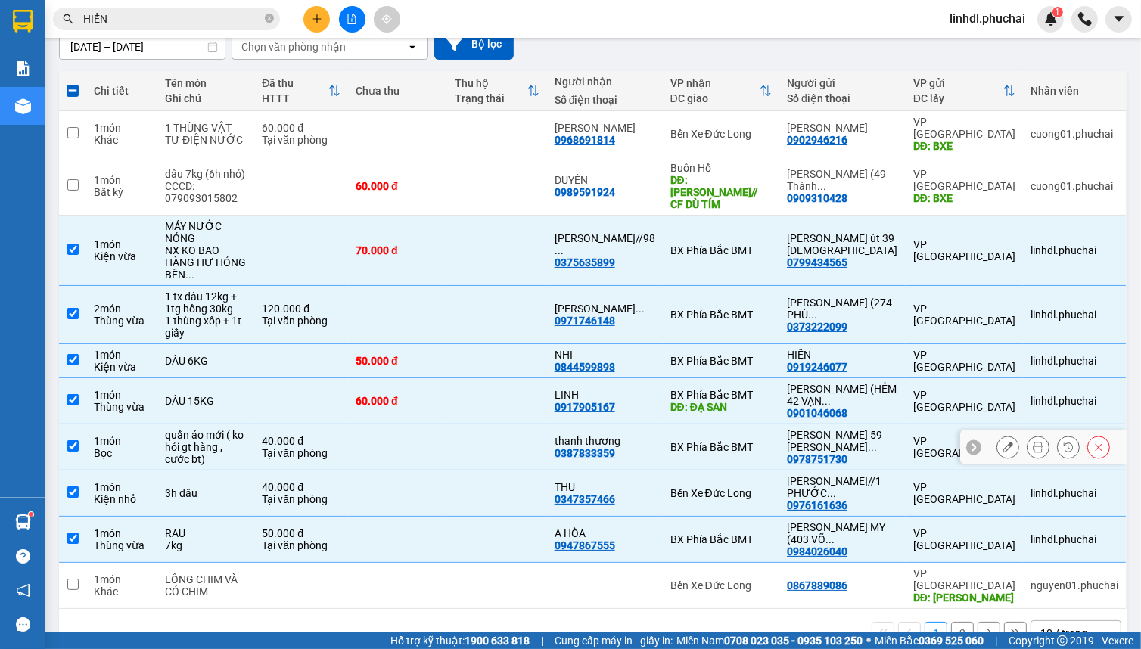
scroll to position [143, 0]
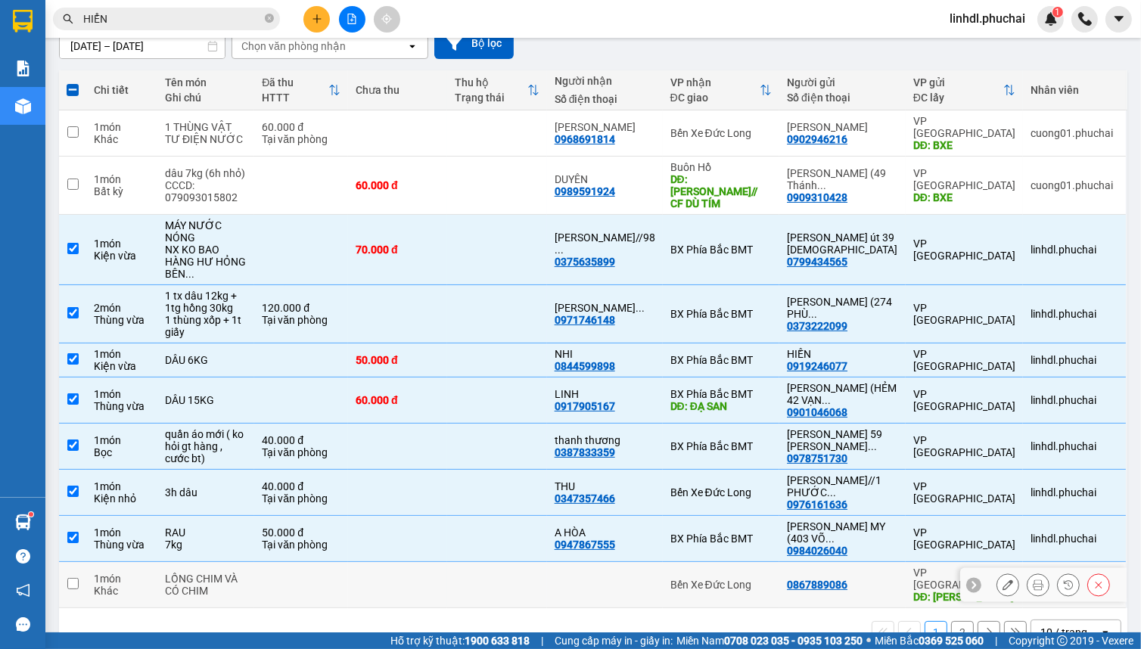
drag, startPoint x: 401, startPoint y: 559, endPoint x: 397, endPoint y: 530, distance: 29.0
click at [401, 562] on td at bounding box center [397, 585] width 99 height 46
checkbox input "true"
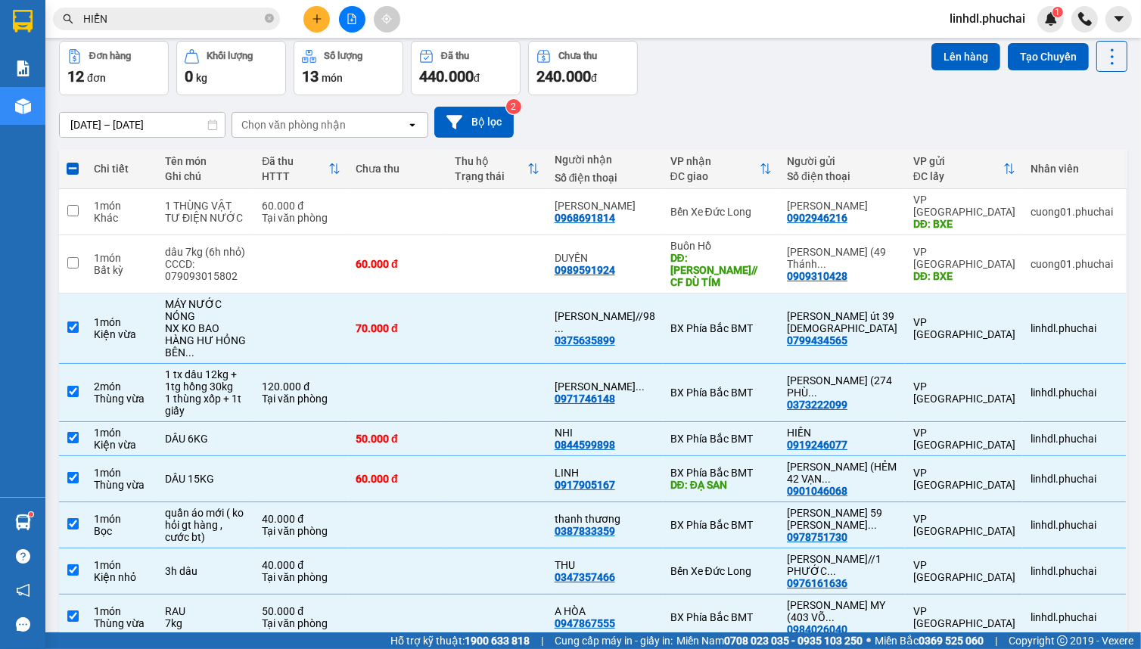
scroll to position [0, 0]
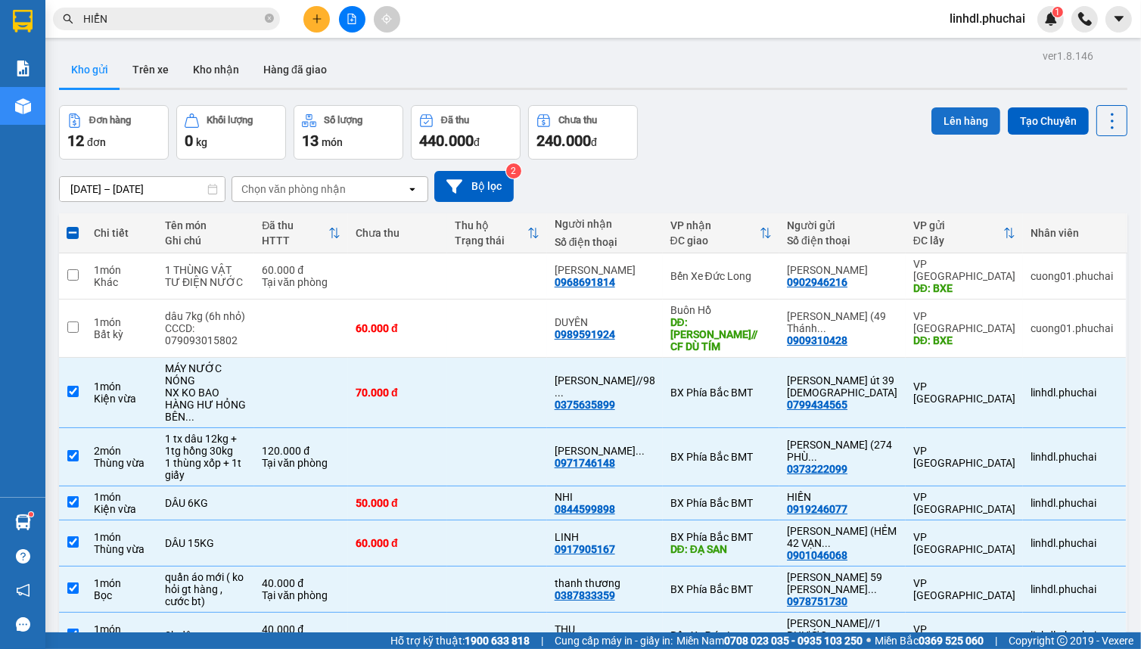
click at [945, 123] on button "Lên hàng" at bounding box center [966, 120] width 69 height 27
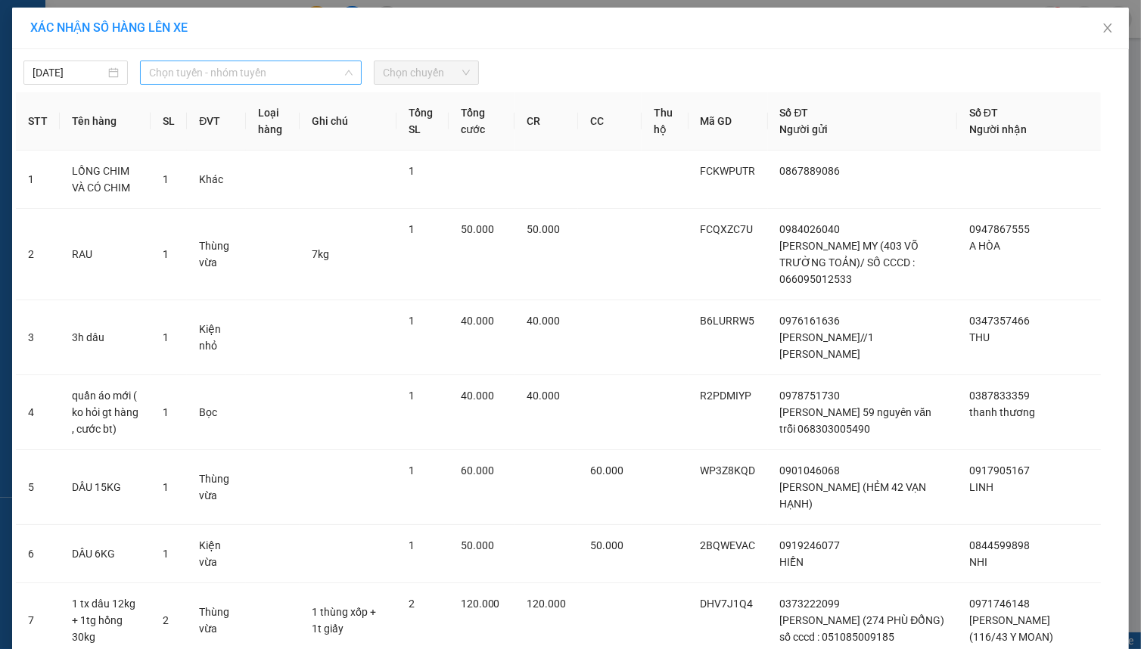
click at [208, 79] on span "Chọn tuyến - nhóm tuyến" at bounding box center [251, 72] width 204 height 23
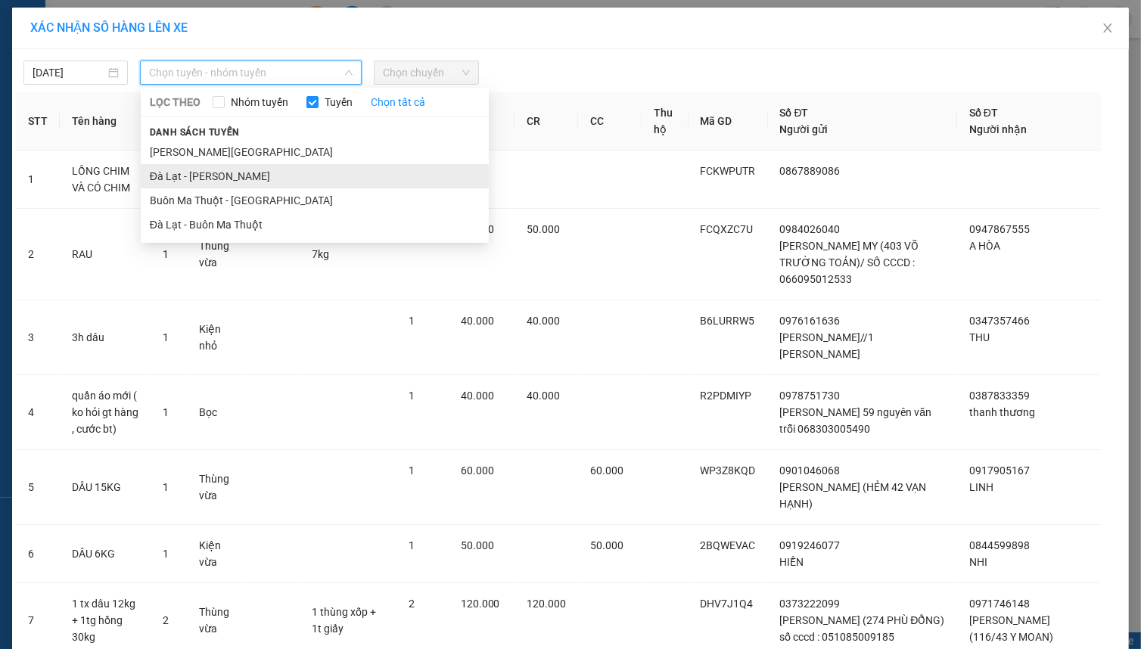
click at [199, 179] on li "Đà Lạt - [PERSON_NAME]" at bounding box center [315, 176] width 348 height 24
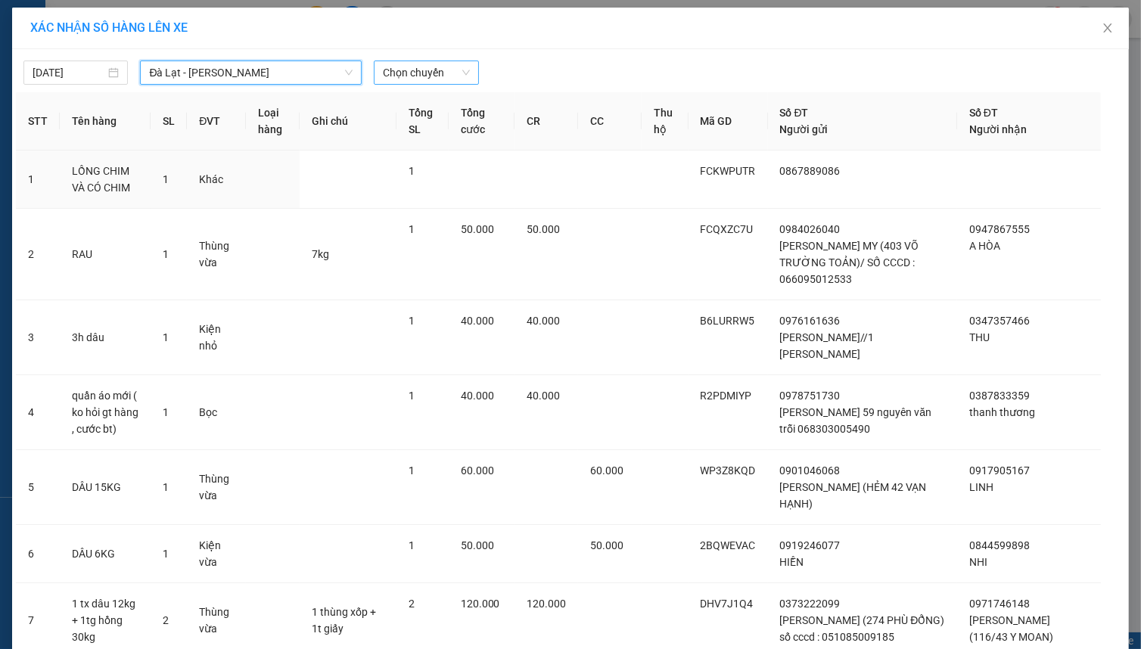
click at [428, 77] on span "Chọn chuyến" at bounding box center [426, 72] width 86 height 23
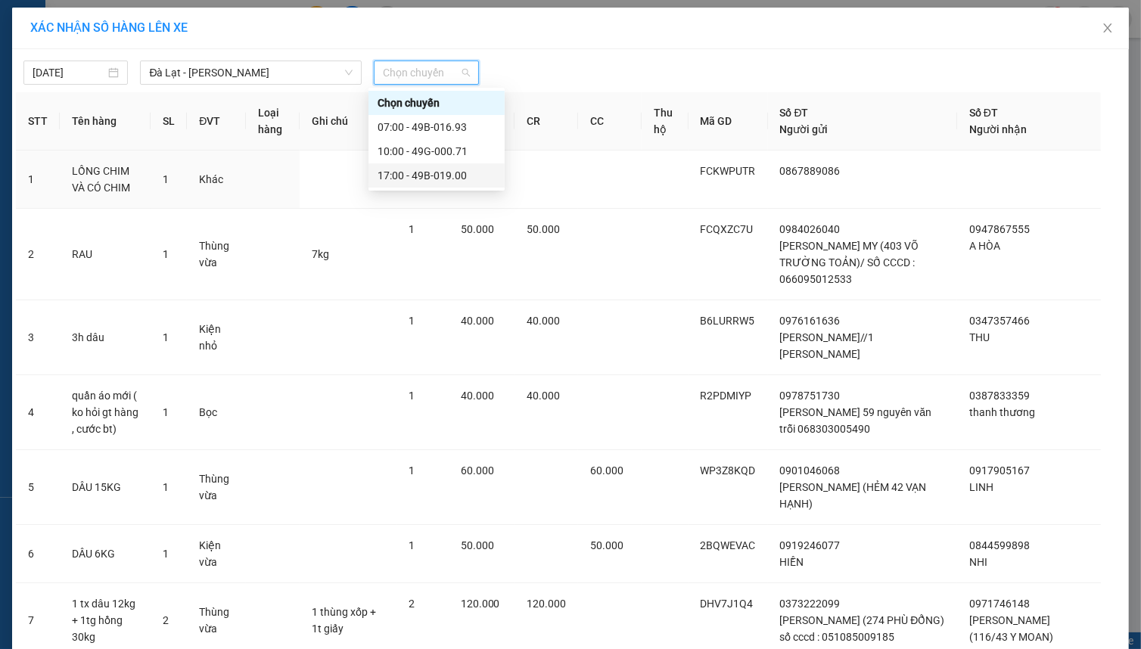
click at [427, 174] on div "17:00 - 49B-019.00" at bounding box center [437, 175] width 118 height 17
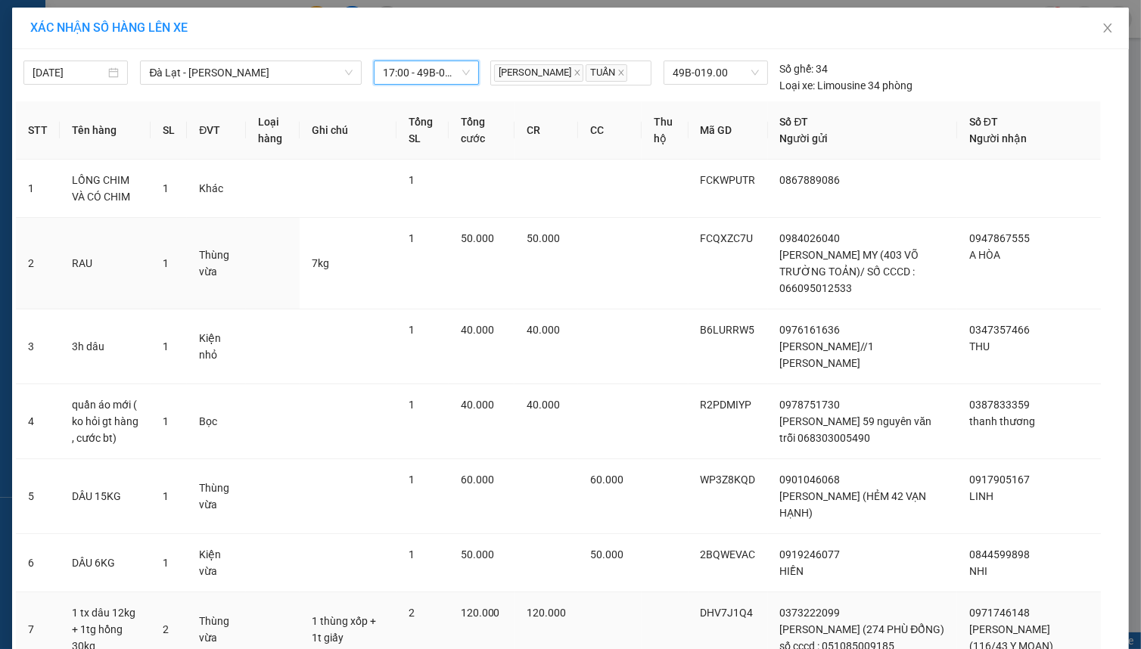
scroll to position [219, 0]
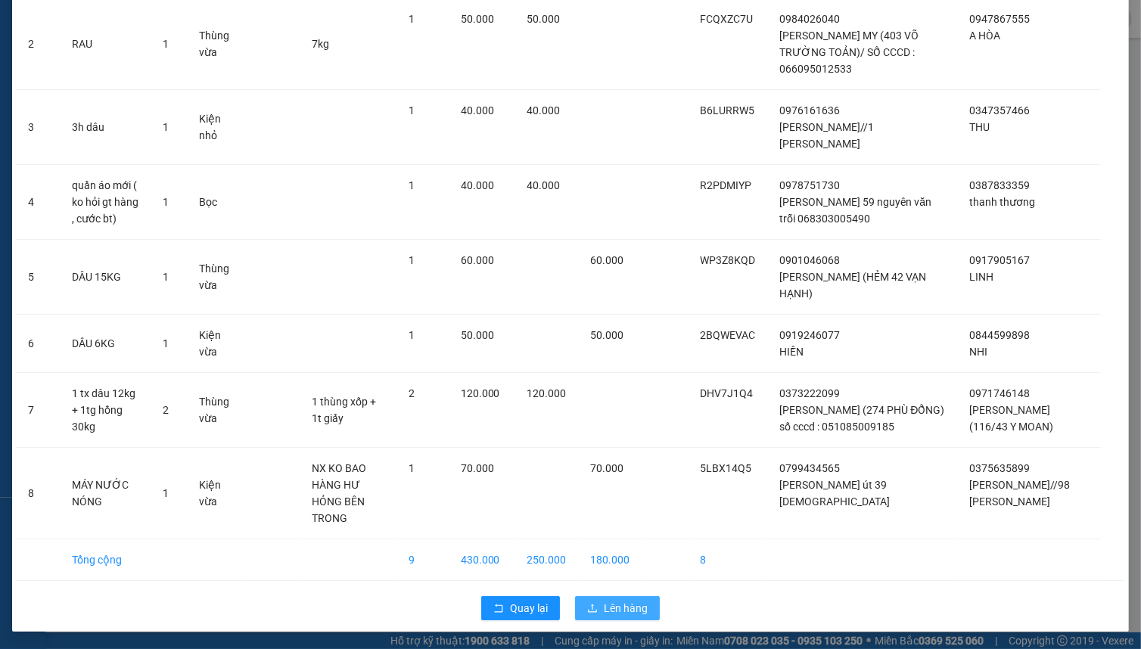
click at [605, 613] on span "Lên hàng" at bounding box center [626, 608] width 44 height 17
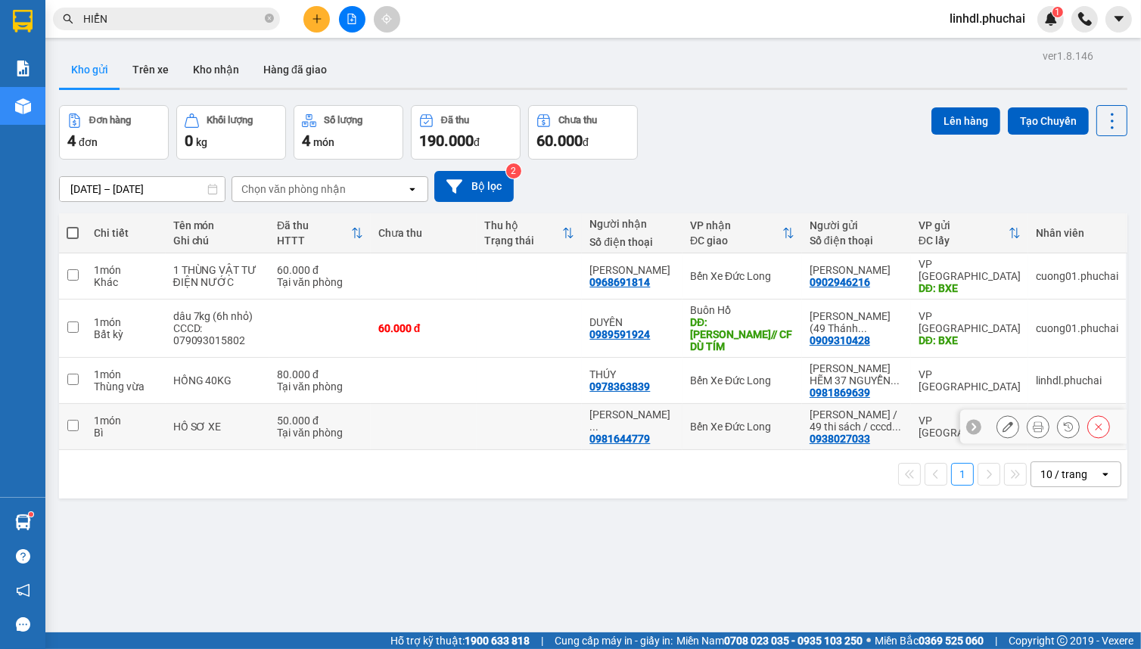
drag, startPoint x: 259, startPoint y: 415, endPoint x: 272, endPoint y: 387, distance: 31.5
click at [260, 421] on div "HỒ SƠ XE" at bounding box center [217, 427] width 89 height 12
checkbox input "true"
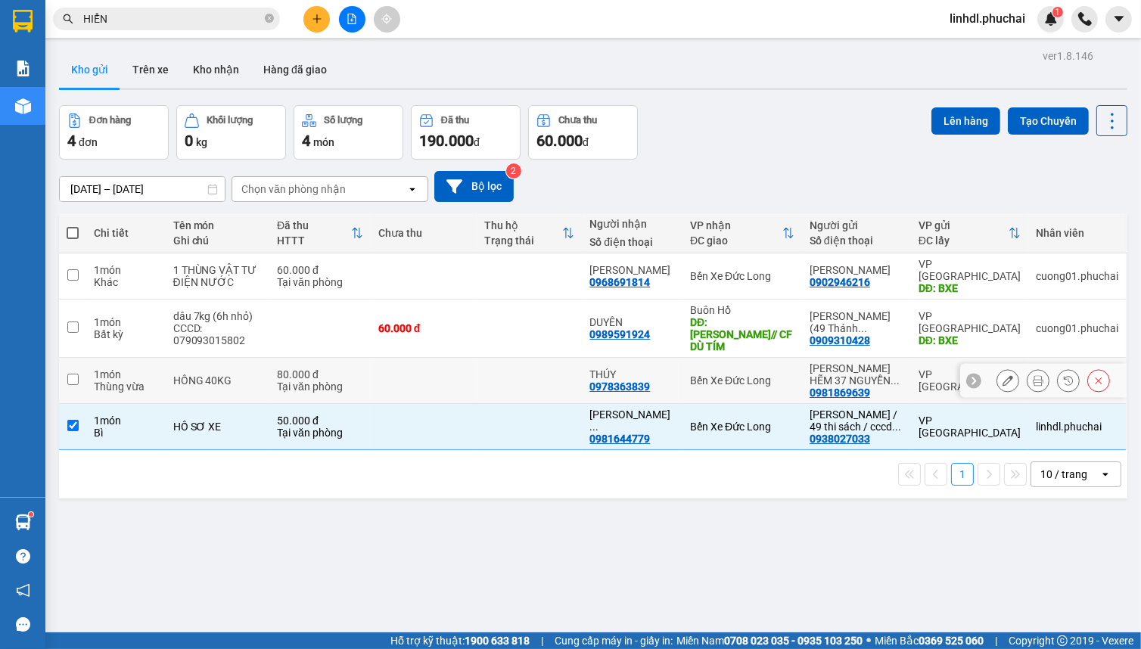
click at [278, 374] on td "80.000 đ Tại văn phòng" at bounding box center [319, 381] width 101 height 46
checkbox input "true"
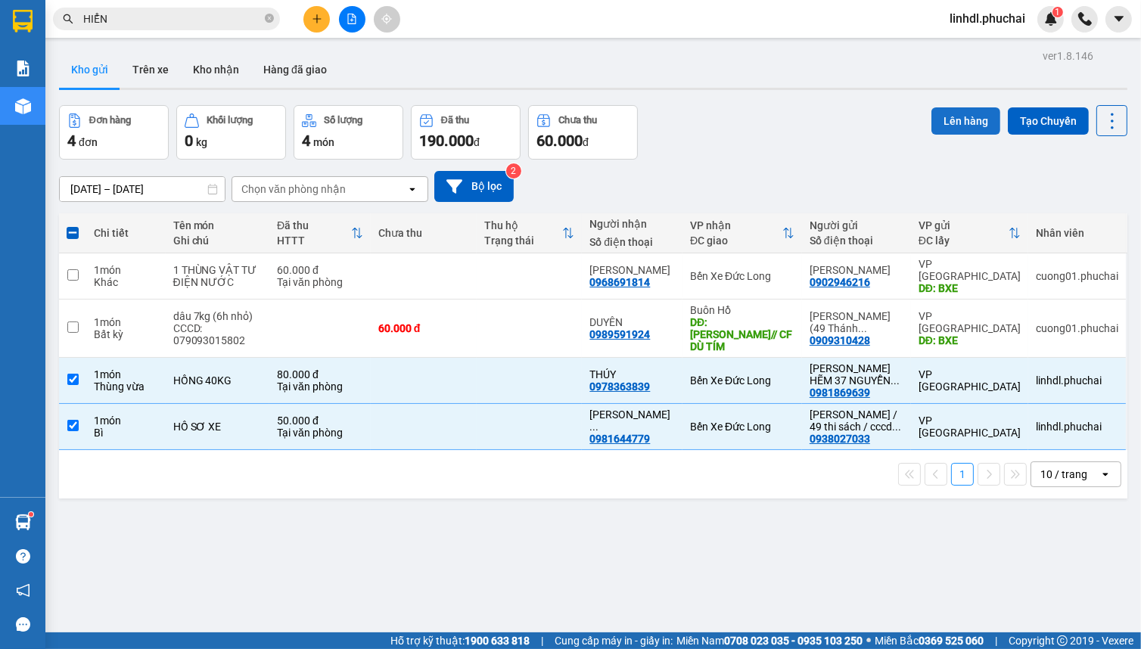
click at [932, 117] on button "Lên hàng" at bounding box center [966, 120] width 69 height 27
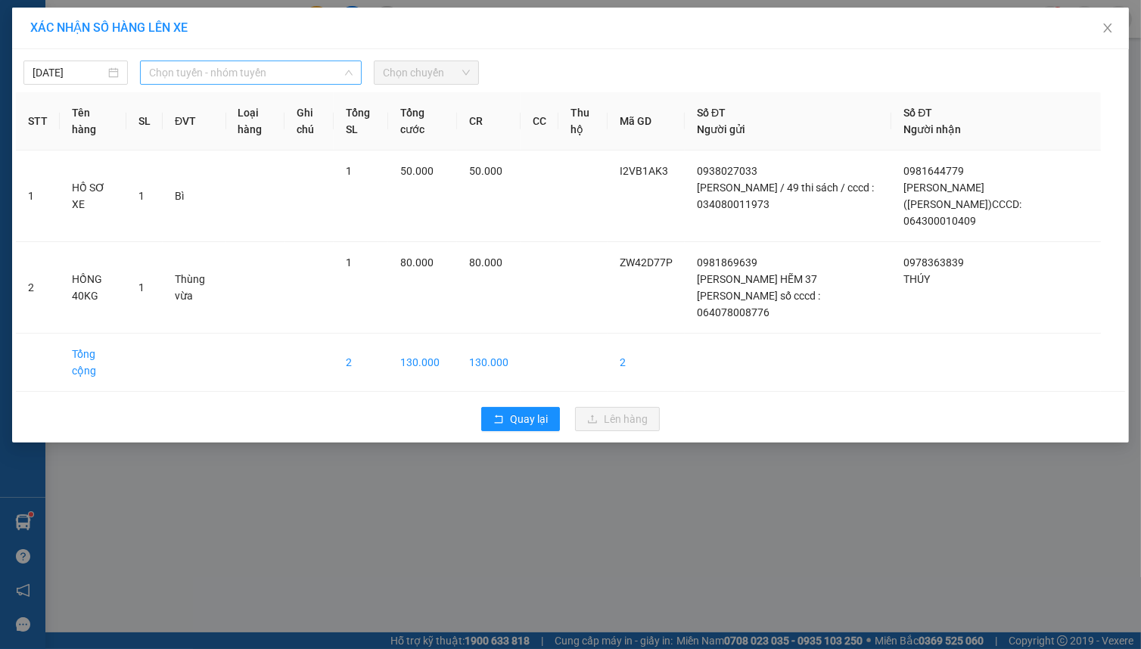
drag, startPoint x: 169, startPoint y: 74, endPoint x: 218, endPoint y: 96, distance: 53.9
click at [173, 74] on span "Chọn tuyến - nhóm tuyến" at bounding box center [251, 72] width 204 height 23
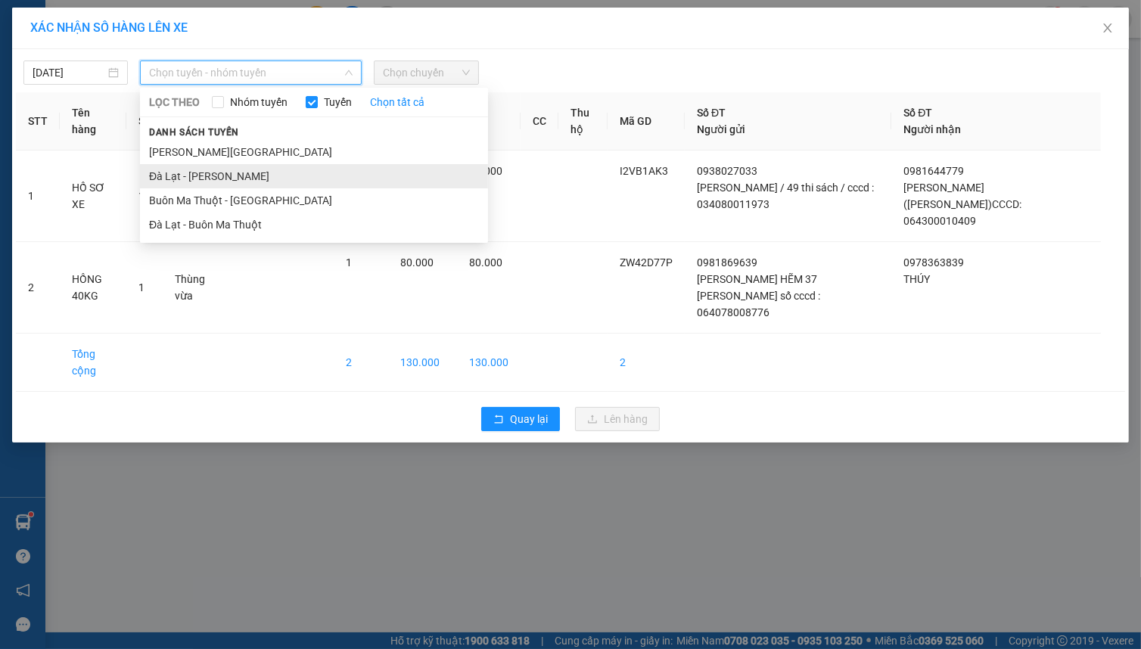
click at [203, 173] on li "Đà Lạt - [PERSON_NAME]" at bounding box center [314, 176] width 348 height 24
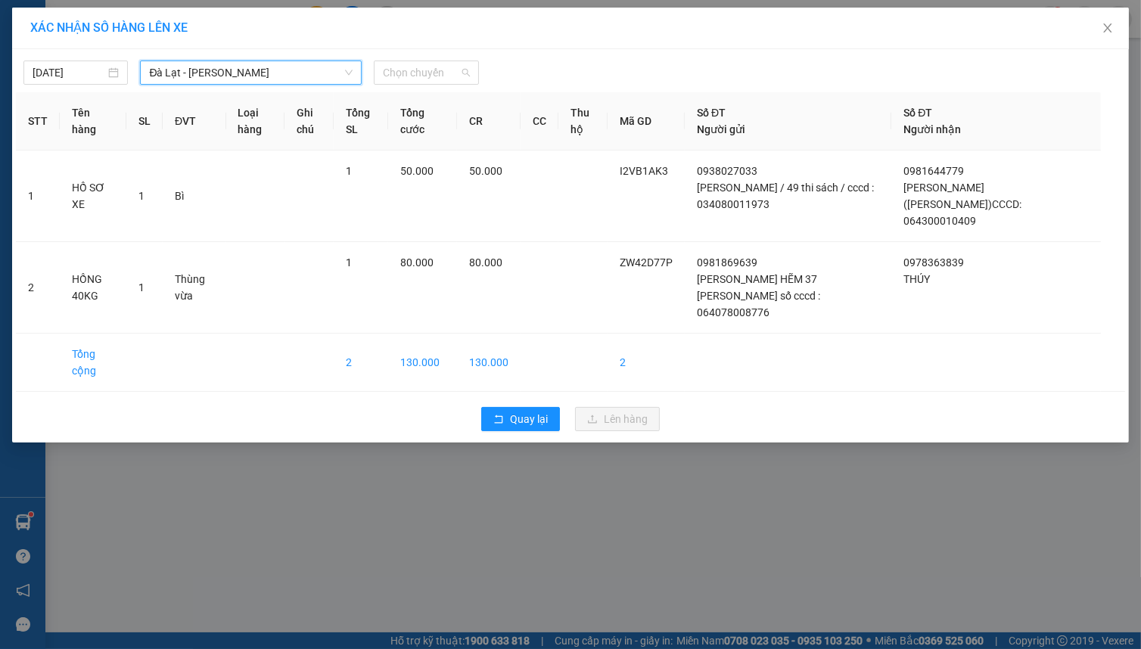
drag, startPoint x: 390, startPoint y: 76, endPoint x: 451, endPoint y: 106, distance: 67.7
click at [393, 76] on span "Chọn chuyến" at bounding box center [426, 72] width 86 height 23
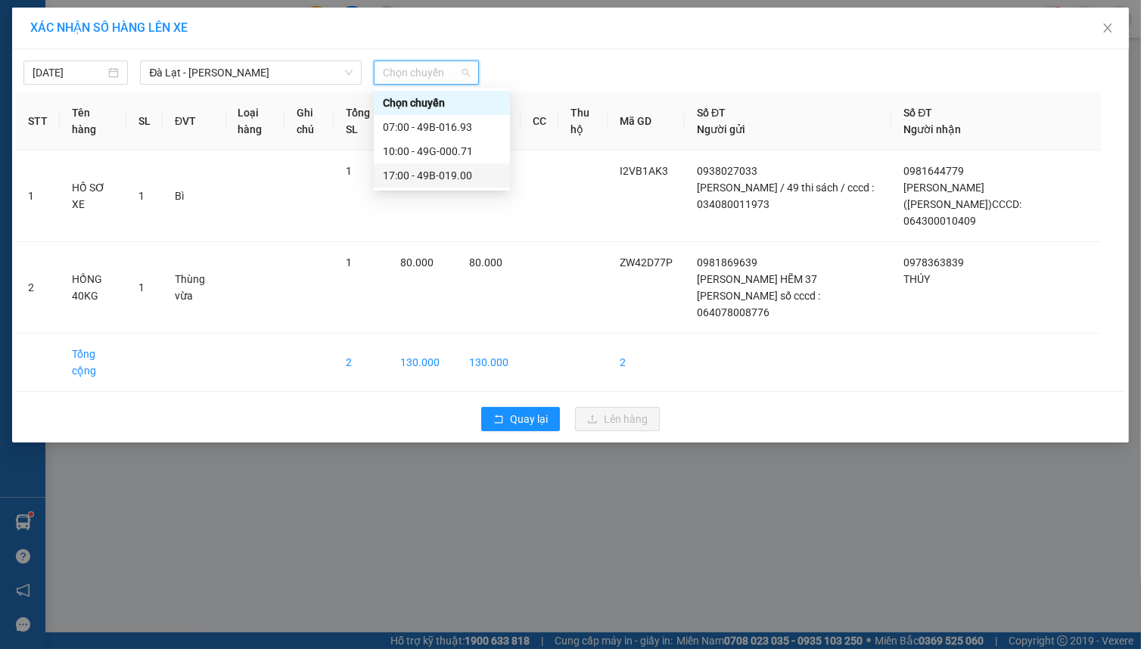
click at [456, 176] on div "17:00 - 49B-019.00" at bounding box center [442, 175] width 118 height 17
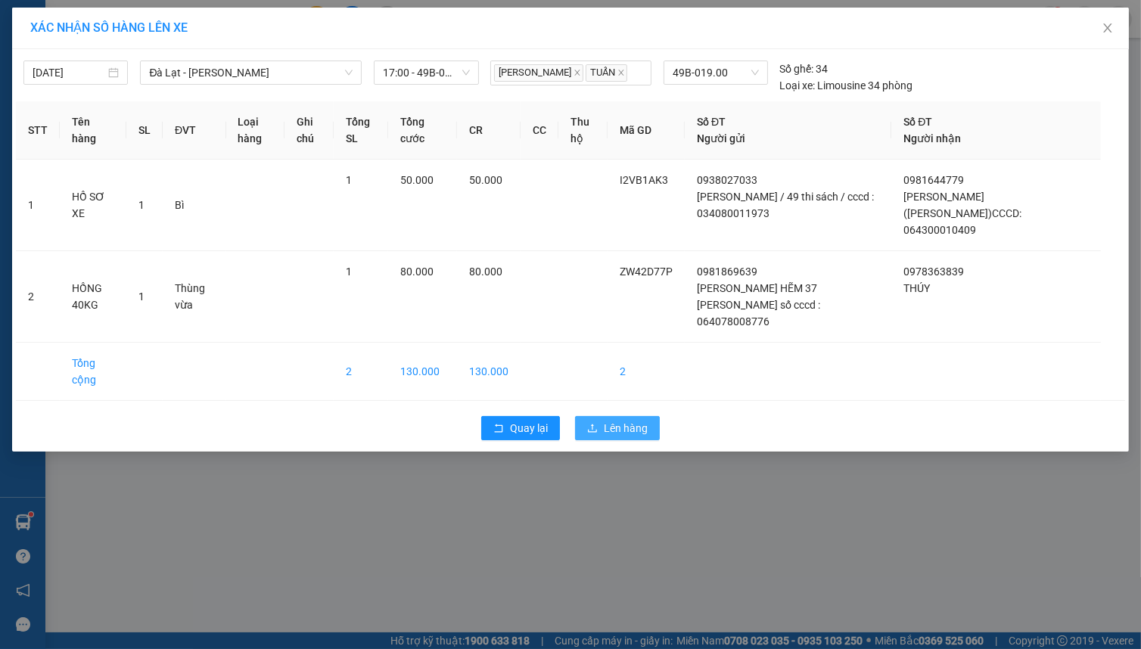
click at [617, 420] on span "Lên hàng" at bounding box center [626, 428] width 44 height 17
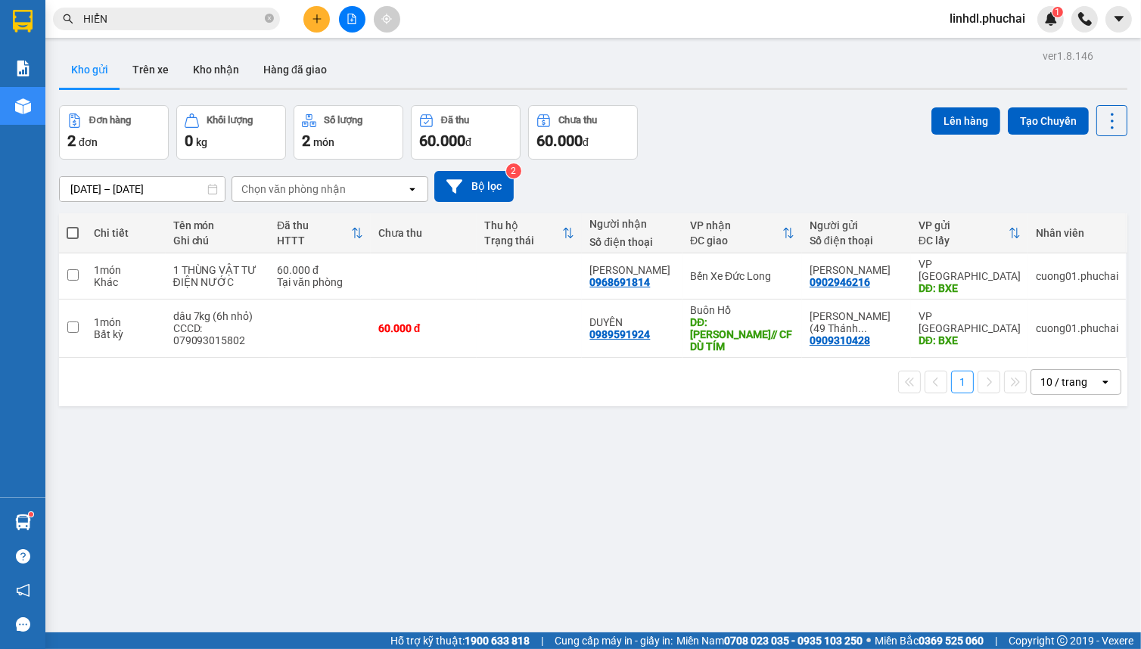
click at [356, 17] on icon "file-add" at bounding box center [352, 19] width 11 height 11
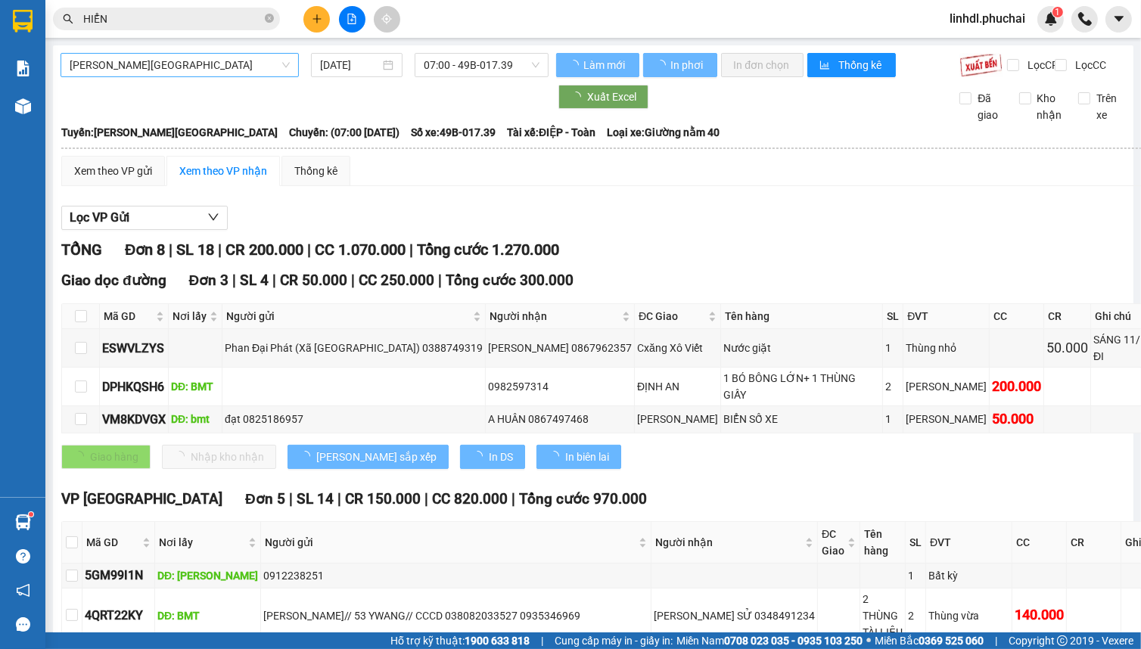
click at [224, 65] on span "[PERSON_NAME][GEOGRAPHIC_DATA]" at bounding box center [180, 65] width 220 height 23
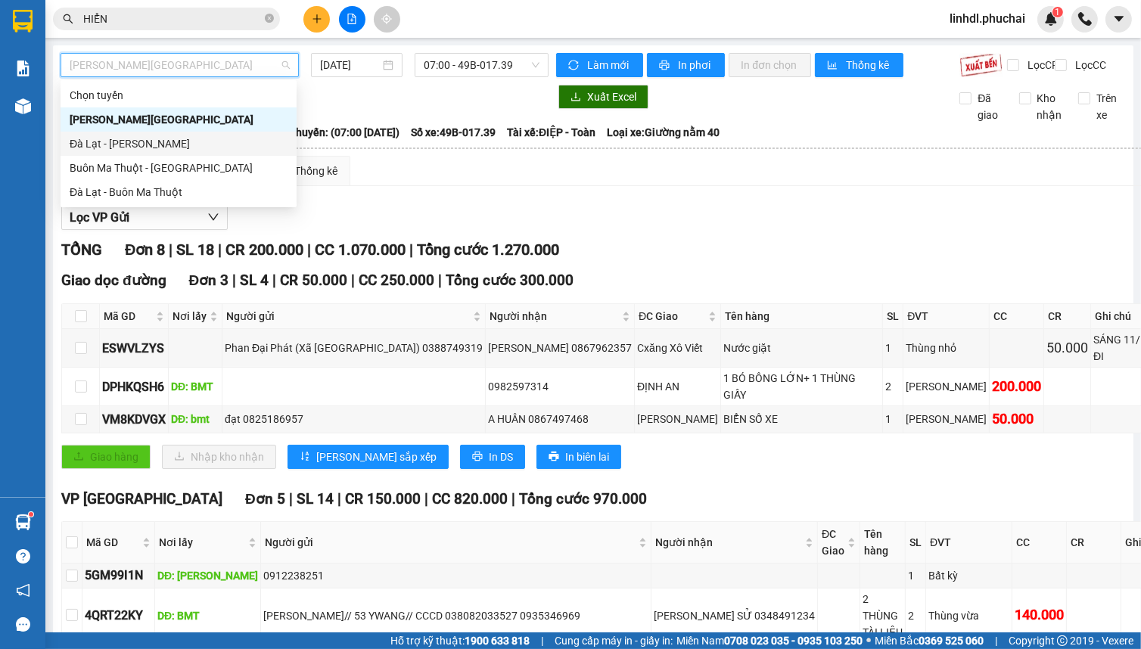
click at [99, 146] on div "Đà Lạt - [PERSON_NAME]" at bounding box center [179, 143] width 218 height 17
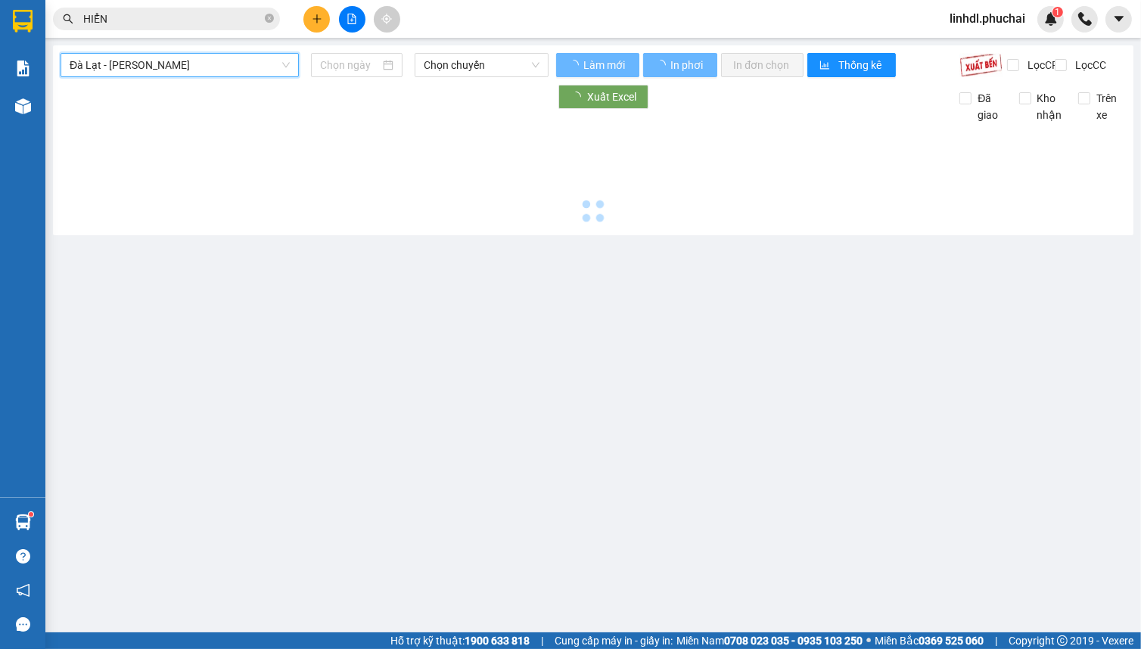
type input "[DATE]"
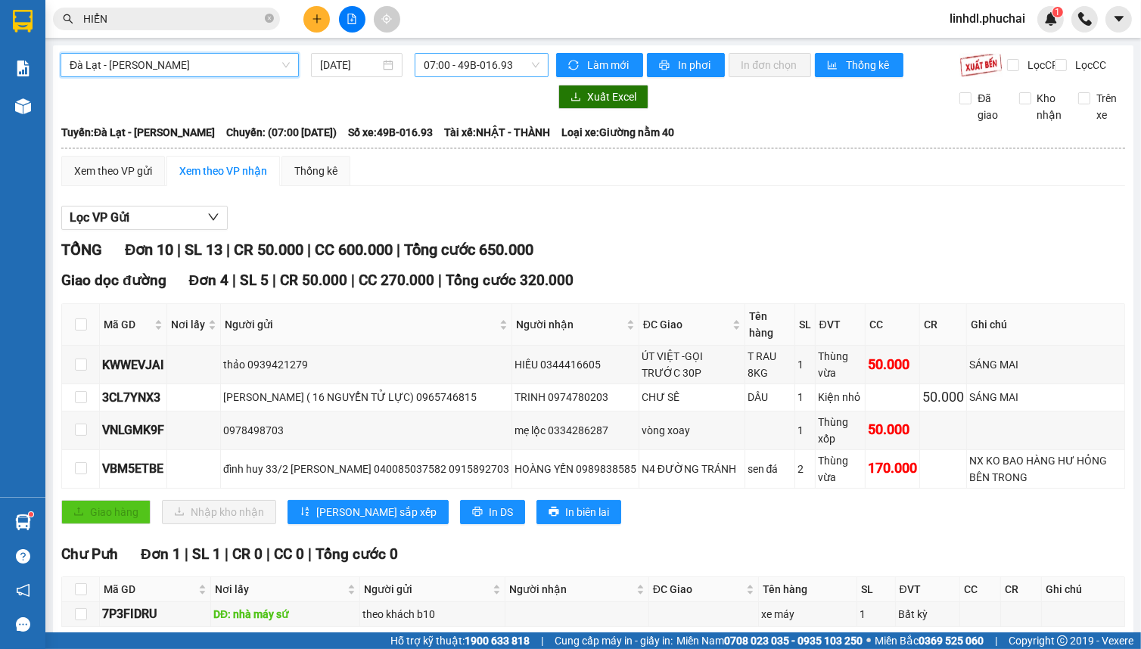
drag, startPoint x: 436, startPoint y: 76, endPoint x: 458, endPoint y: 76, distance: 21.9
click at [438, 76] on span "07:00 - 49B-016.93" at bounding box center [482, 65] width 116 height 23
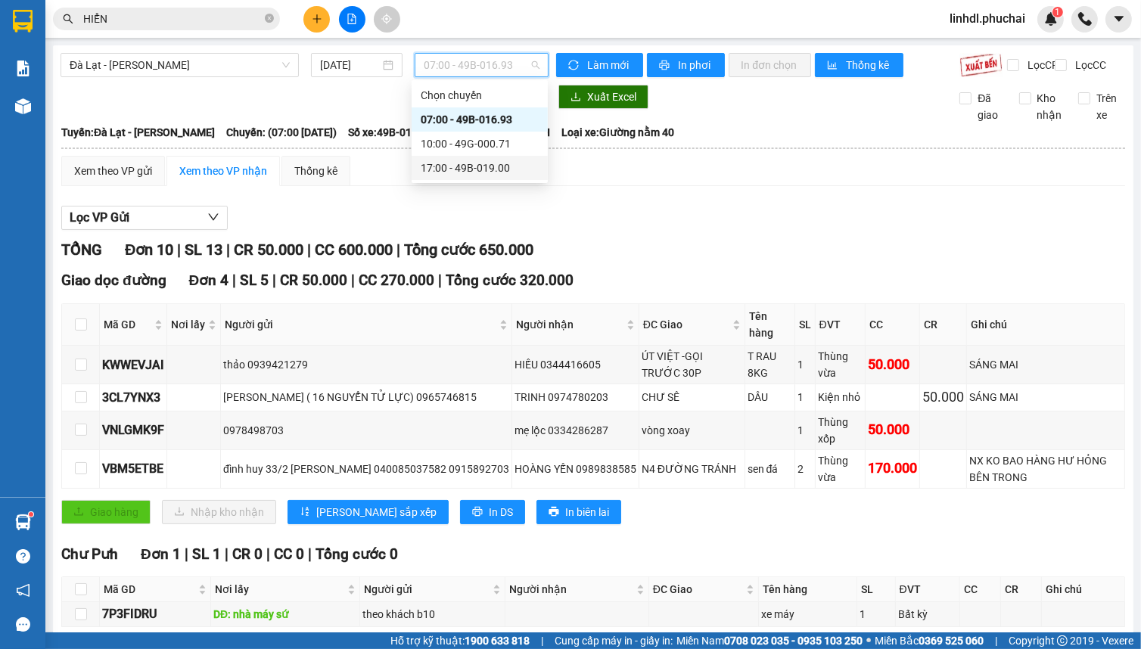
click at [482, 163] on div "17:00 - 49B-019.00" at bounding box center [480, 168] width 118 height 17
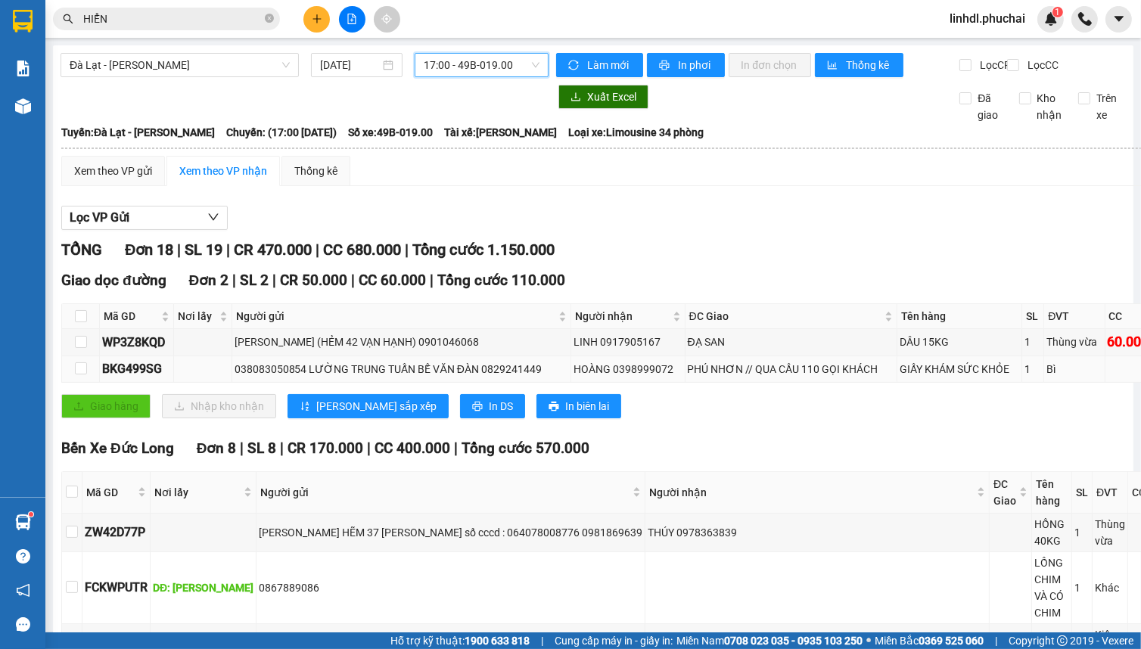
click at [325, 378] on div "038083050854 LƯỜNG TRUNG TUẤN BẾ VĂN ĐÀN 0829241449" at bounding box center [402, 369] width 334 height 17
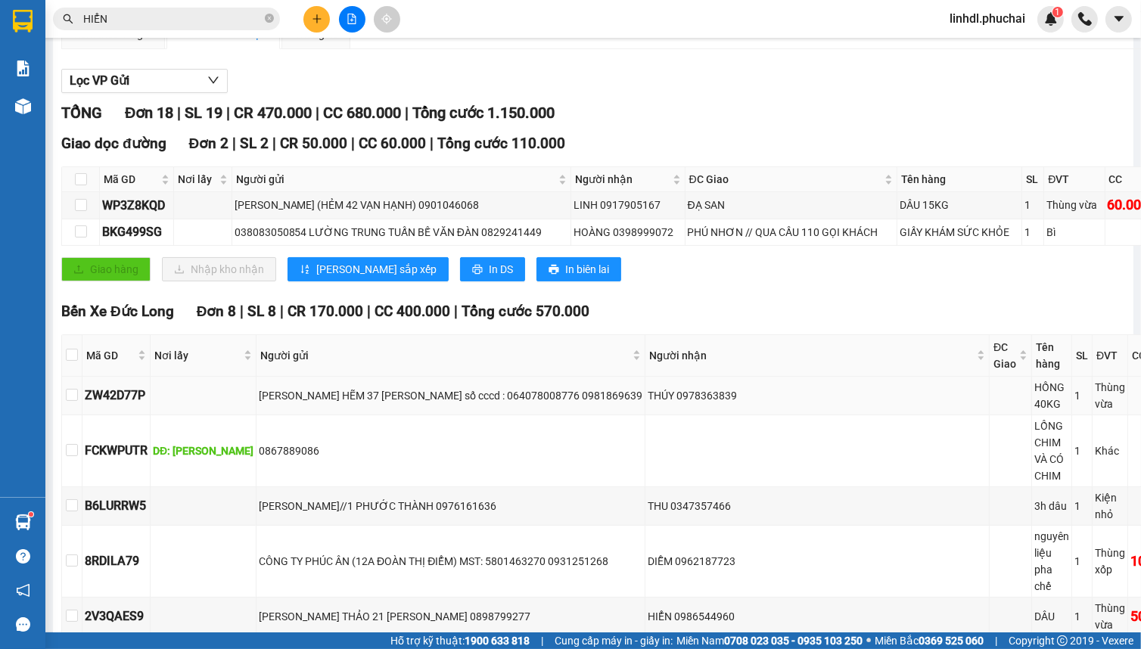
click at [385, 404] on div "[PERSON_NAME] HẼM 37 [PERSON_NAME] số cccd : 064078008776 0981869639" at bounding box center [451, 395] width 384 height 17
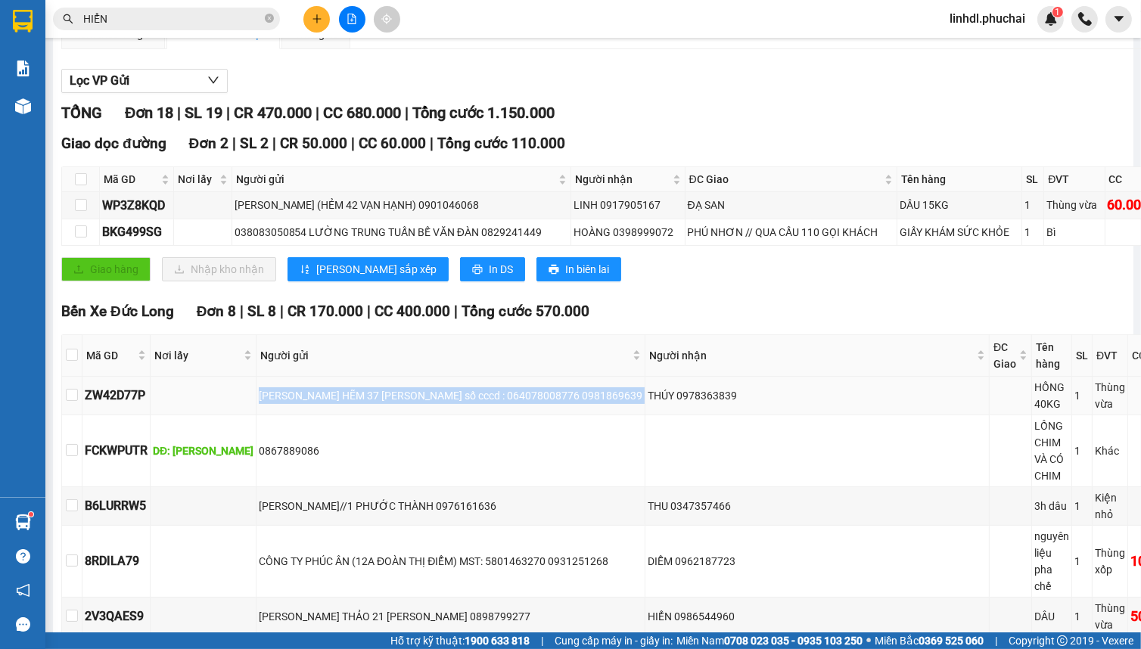
click at [385, 404] on div "[PERSON_NAME] HẼM 37 [PERSON_NAME] số cccd : 064078008776 0981869639" at bounding box center [451, 395] width 384 height 17
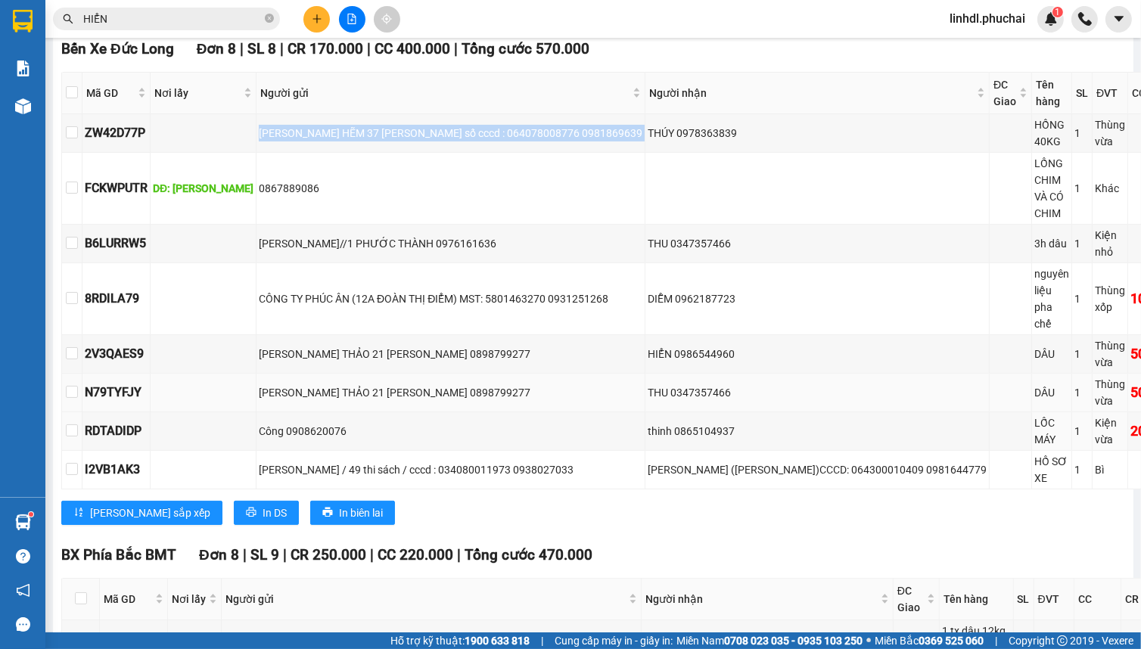
scroll to position [412, 0]
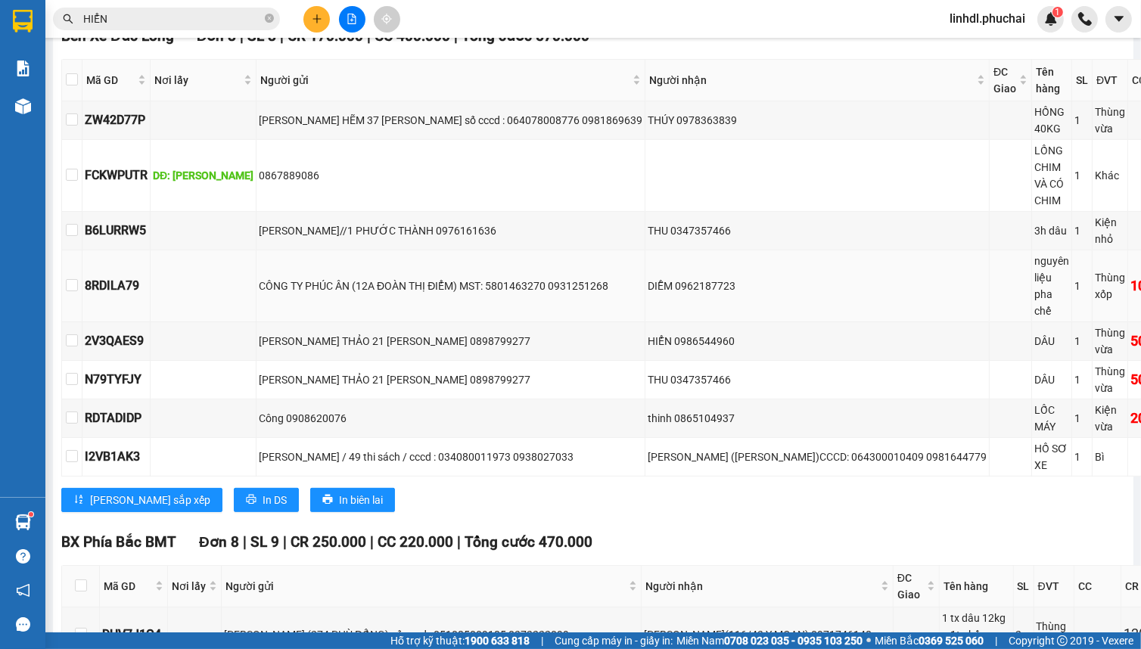
click at [437, 278] on div "CÔNG TY PHÚC ÂN (12A ĐOÀN THỊ ĐIỂM) MST: 5801463270 0931251268" at bounding box center [451, 286] width 384 height 17
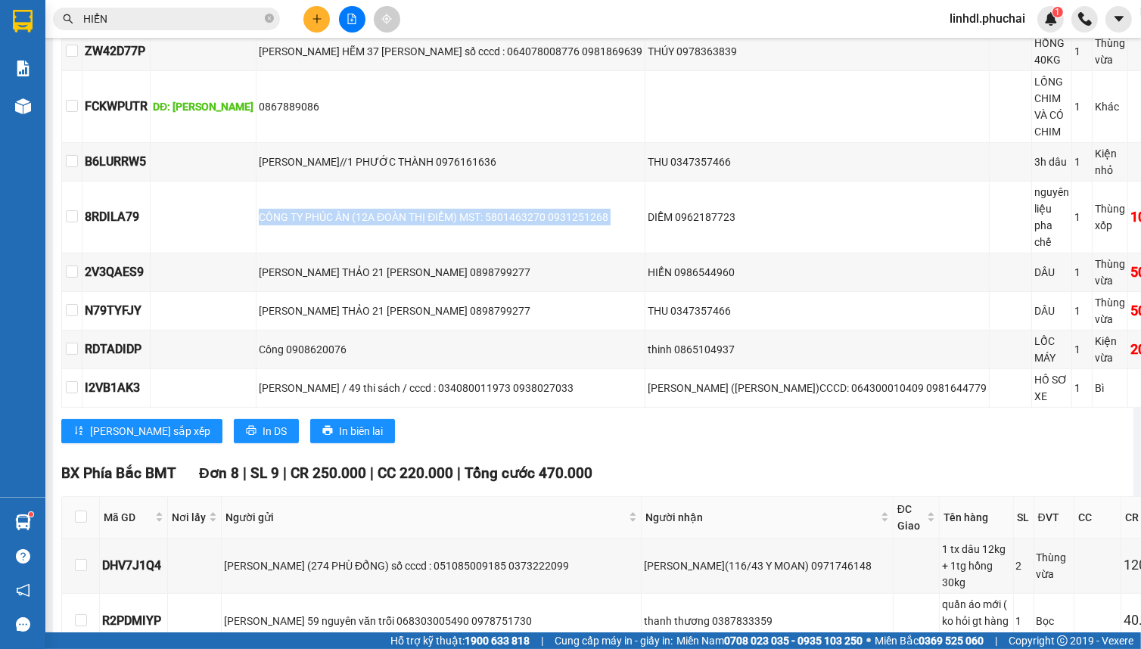
scroll to position [550, 0]
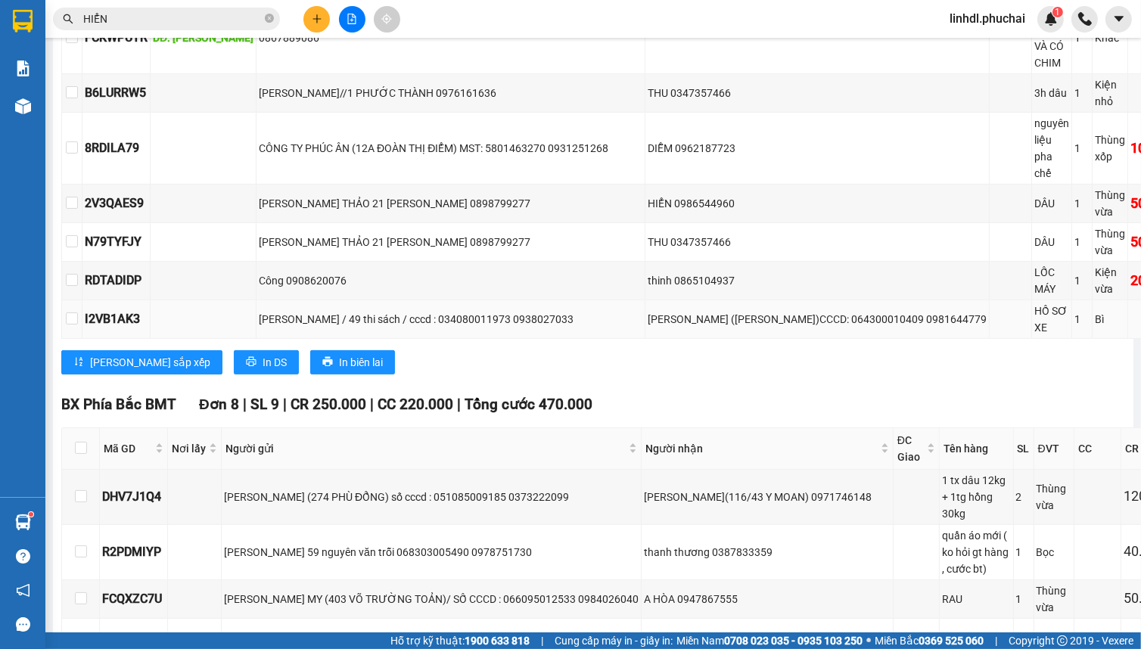
click at [393, 311] on div "[PERSON_NAME] / 49 thi sách / cccd : 034080011973 0938027033" at bounding box center [451, 319] width 384 height 17
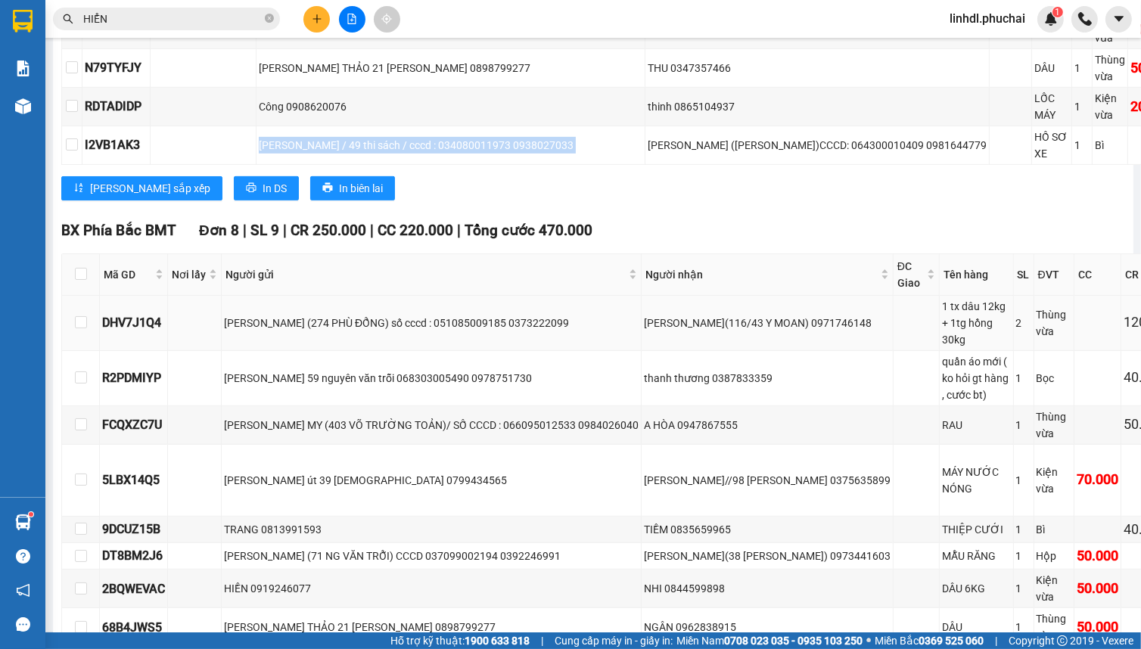
scroll to position [862, 0]
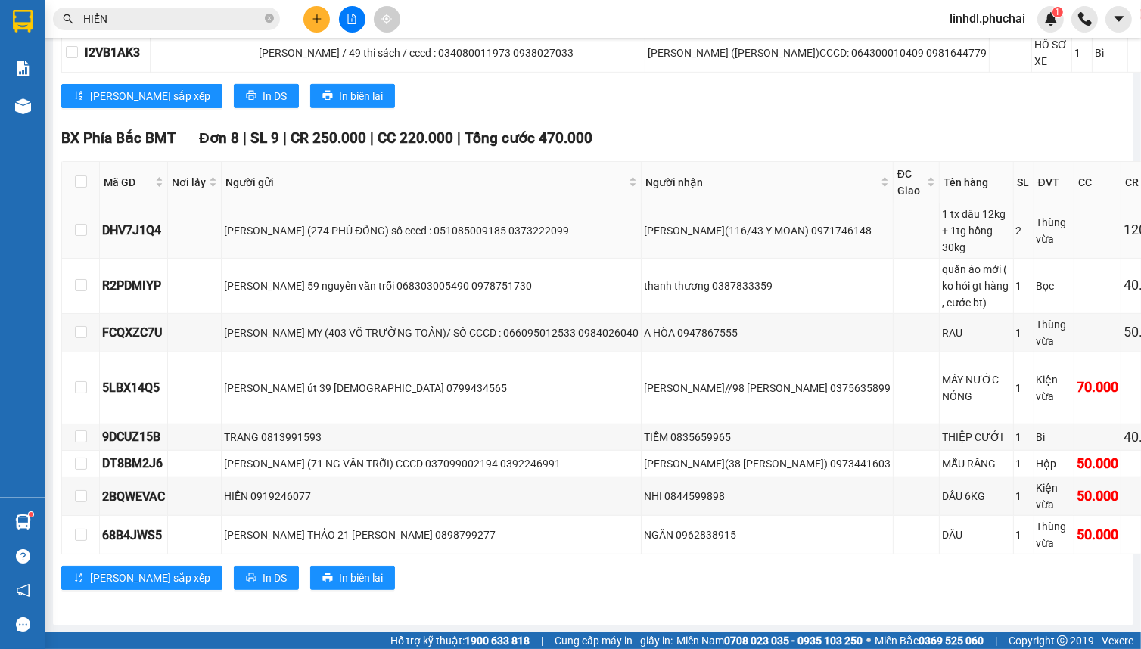
click at [415, 222] on div "[PERSON_NAME] (274 PHÙ ĐỔNG) số cccd : 051085009185 0373222099" at bounding box center [431, 230] width 415 height 17
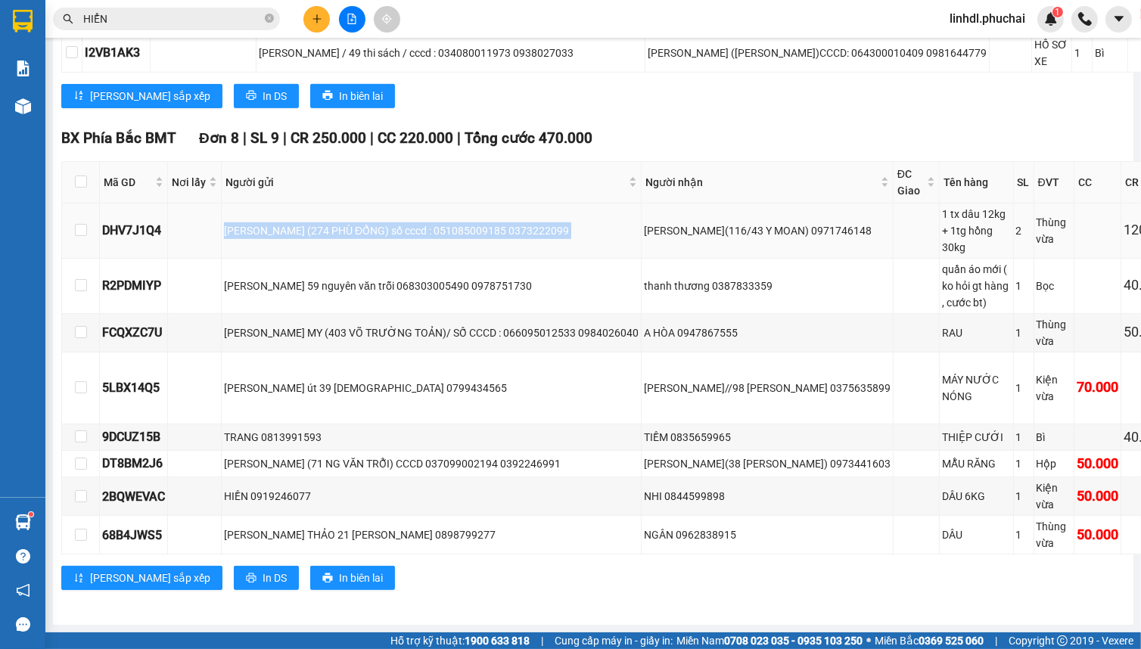
click at [415, 222] on div "[PERSON_NAME] (274 PHÙ ĐỔNG) số cccd : 051085009185 0373222099" at bounding box center [431, 230] width 415 height 17
click at [381, 278] on div "[PERSON_NAME] 59 nguyên văn trỗi 068303005490 0978751730" at bounding box center [431, 286] width 415 height 17
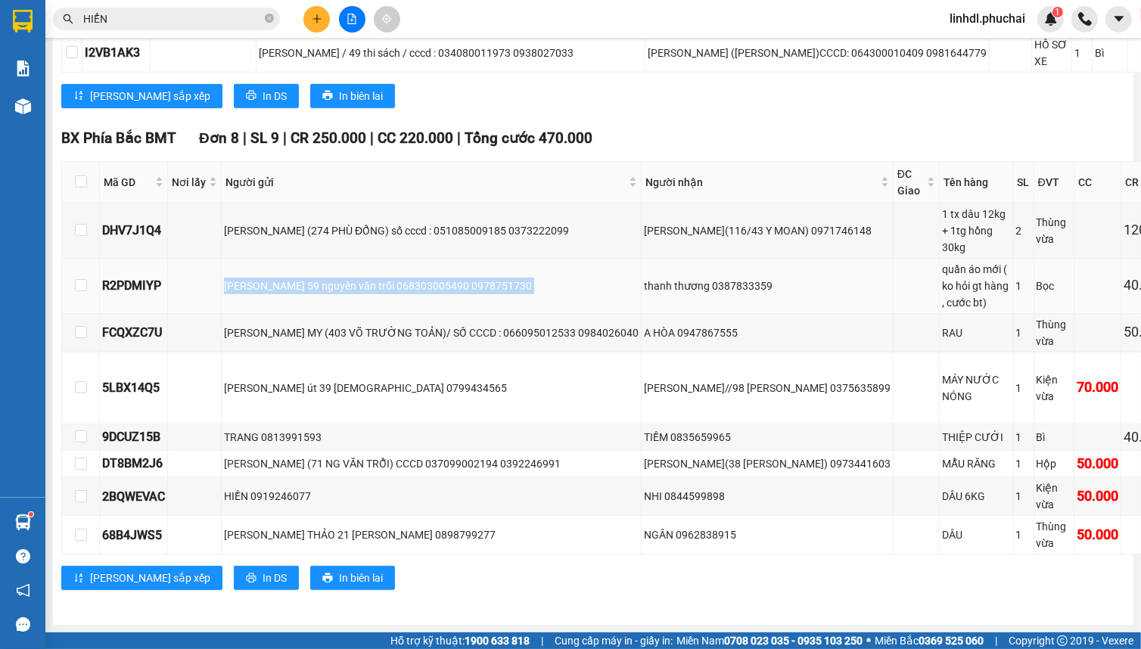
click at [381, 278] on div "[PERSON_NAME] 59 nguyên văn trỗi 068303005490 0978751730" at bounding box center [431, 286] width 415 height 17
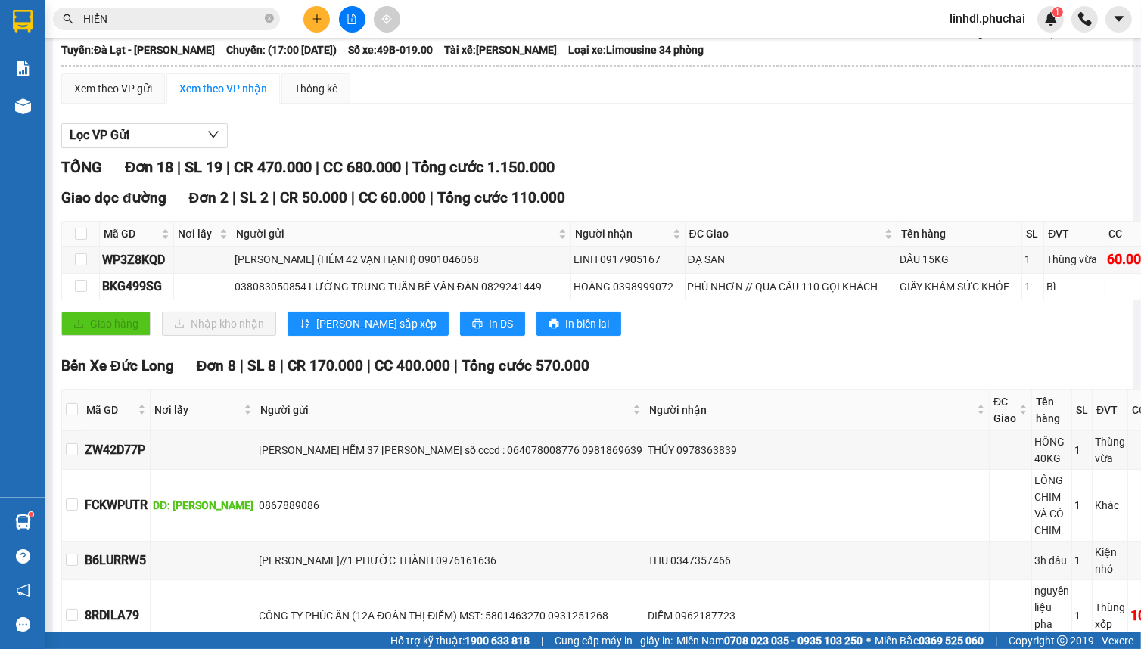
scroll to position [0, 0]
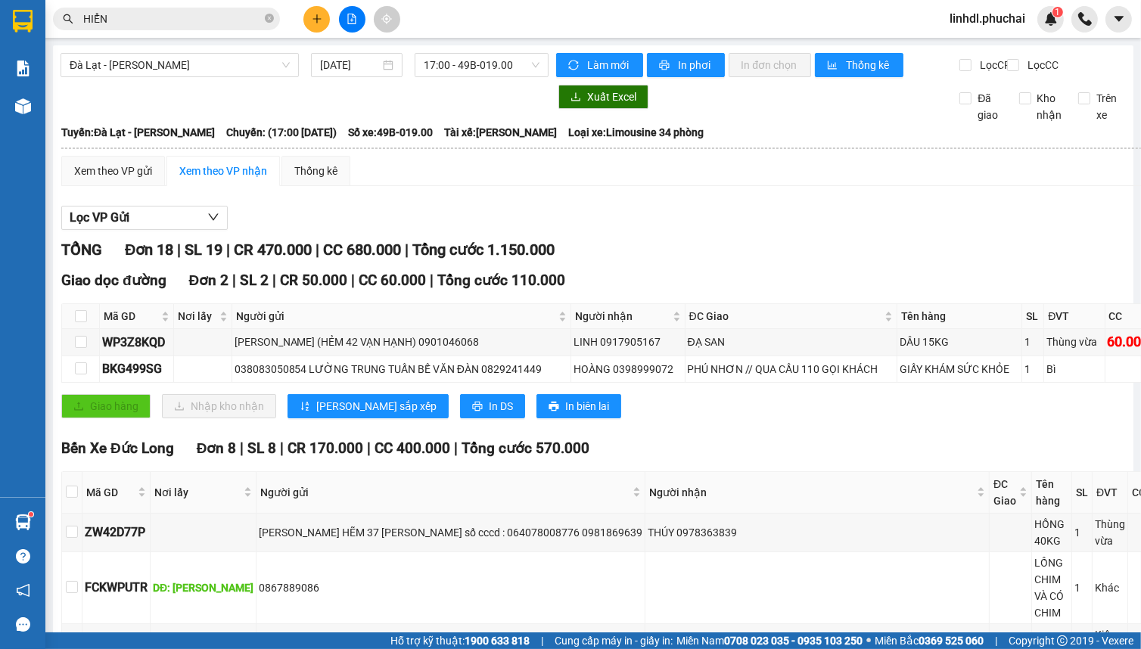
drag, startPoint x: 460, startPoint y: 64, endPoint x: 484, endPoint y: 79, distance: 28.6
click at [462, 65] on span "17:00 - 49B-019.00" at bounding box center [482, 65] width 116 height 23
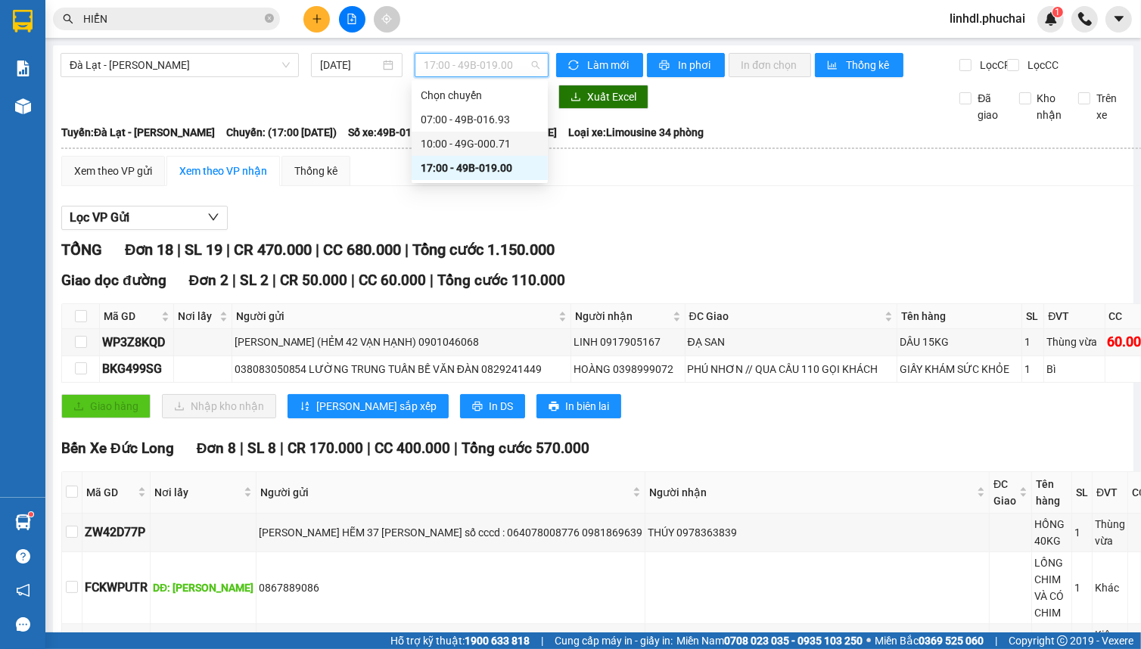
click at [491, 142] on div "10:00 - 49G-000.71" at bounding box center [480, 143] width 118 height 17
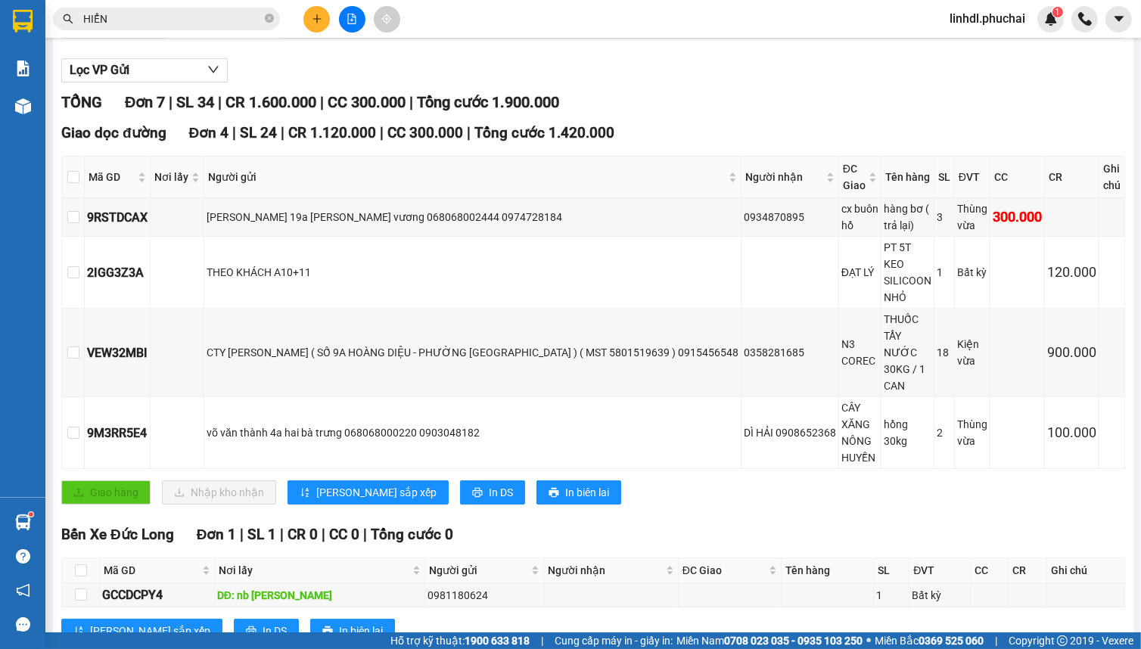
scroll to position [275, 0]
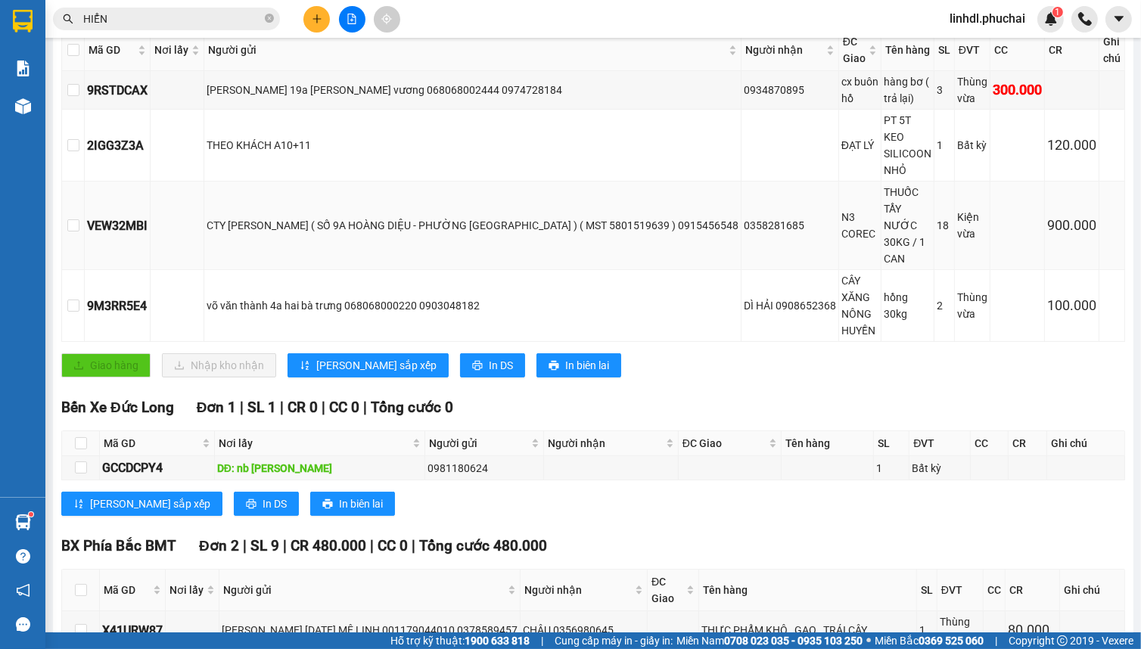
click at [511, 218] on div "CTY KIM KHOA ĐĂNG ( SỐ 9A HOÀNG DIỆU - PHƯỜNG CAMLY- ĐÀ LẠT ) ( MST 5801519639 …" at bounding box center [473, 225] width 532 height 17
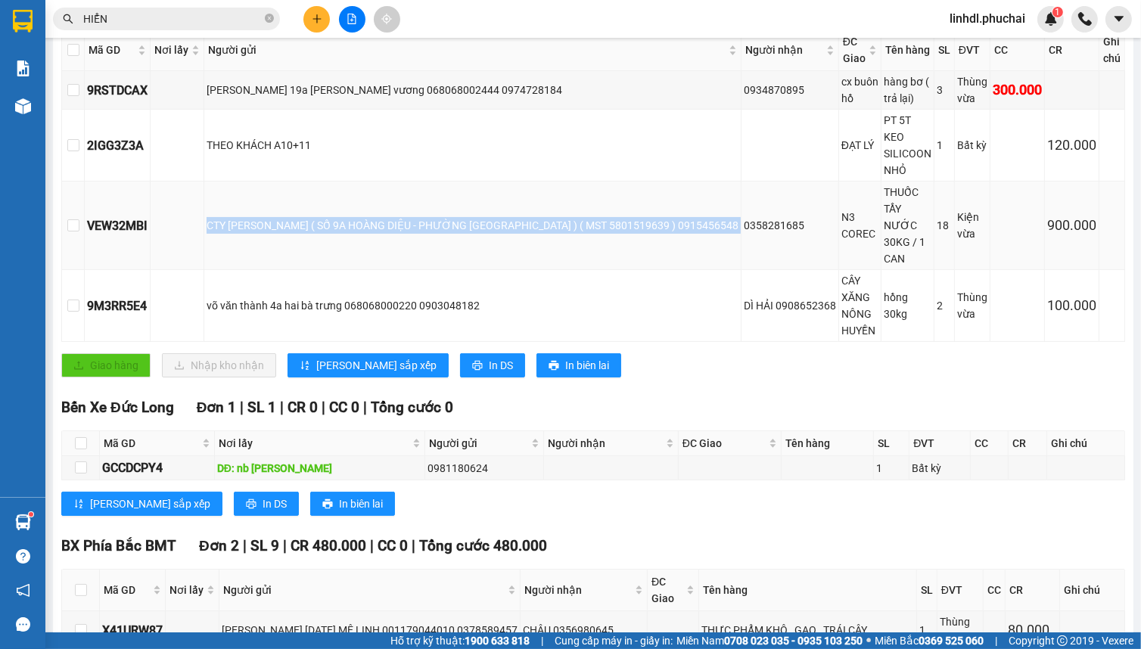
click at [511, 218] on div "CTY KIM KHOA ĐĂNG ( SỐ 9A HOÀNG DIỆU - PHƯỜNG CAMLY- ĐÀ LẠT ) ( MST 5801519639 …" at bounding box center [473, 225] width 532 height 17
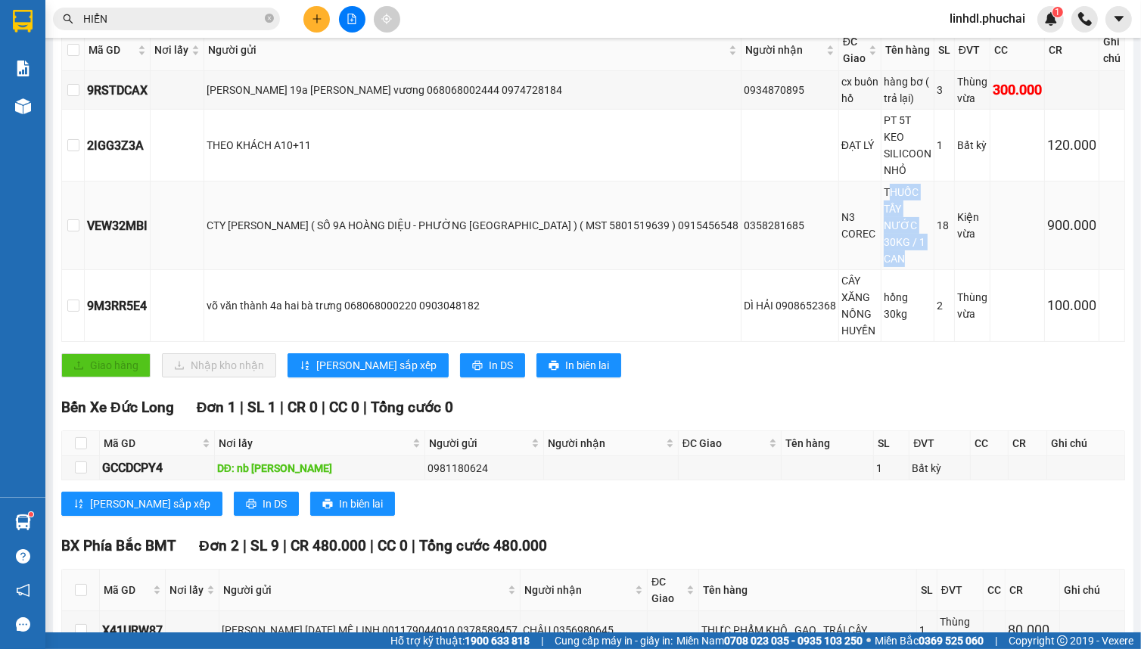
drag, startPoint x: 876, startPoint y: 186, endPoint x: 900, endPoint y: 230, distance: 50.1
click at [901, 244] on div "THUỐC TẨY NƯỚC 30KG / 1 CAN" at bounding box center [908, 225] width 48 height 83
drag, startPoint x: 870, startPoint y: 185, endPoint x: 901, endPoint y: 251, distance: 73.5
click at [907, 251] on td "THUỐC TẨY NƯỚC 30KG / 1 CAN" at bounding box center [908, 226] width 53 height 89
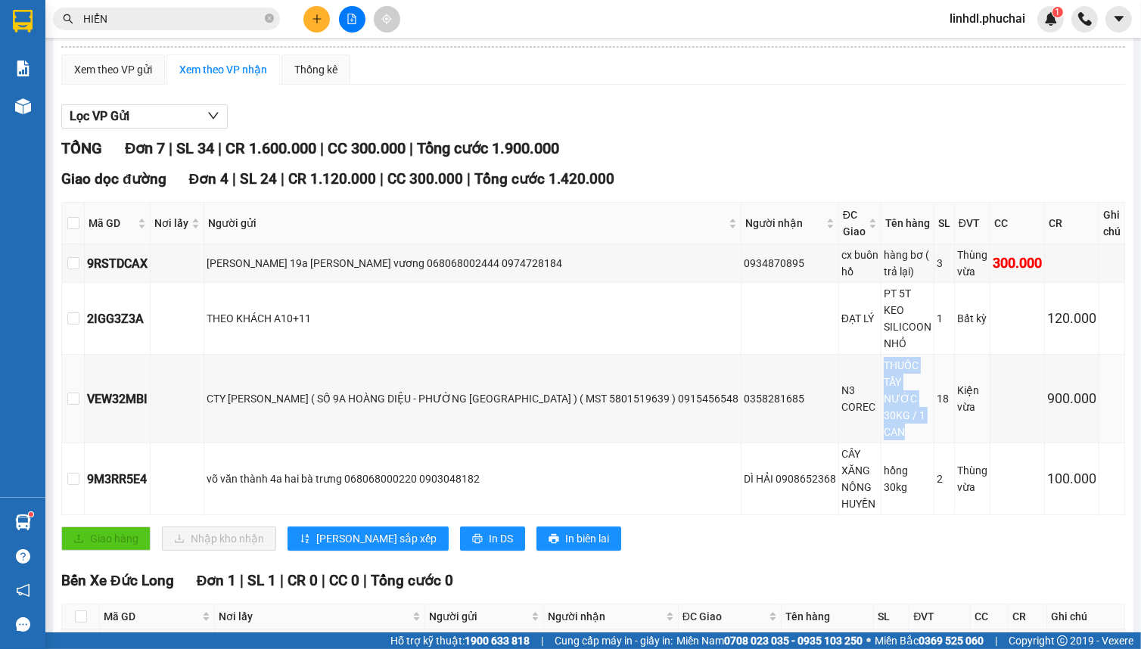
scroll to position [0, 0]
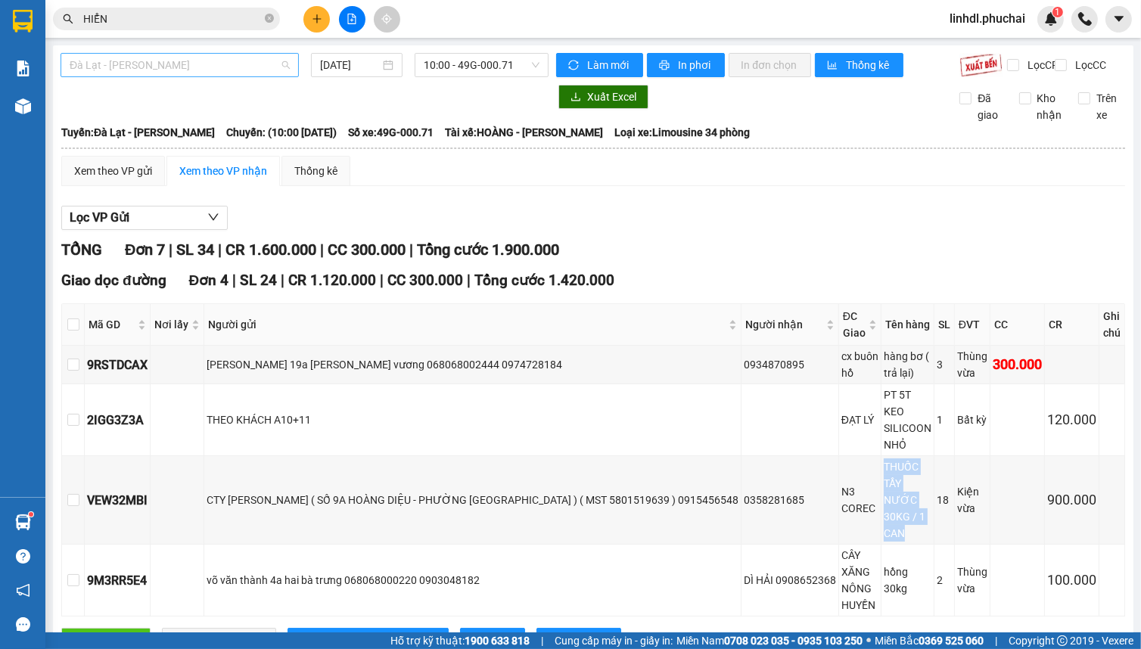
click at [154, 67] on span "Đà Lạt - [PERSON_NAME]" at bounding box center [180, 65] width 220 height 23
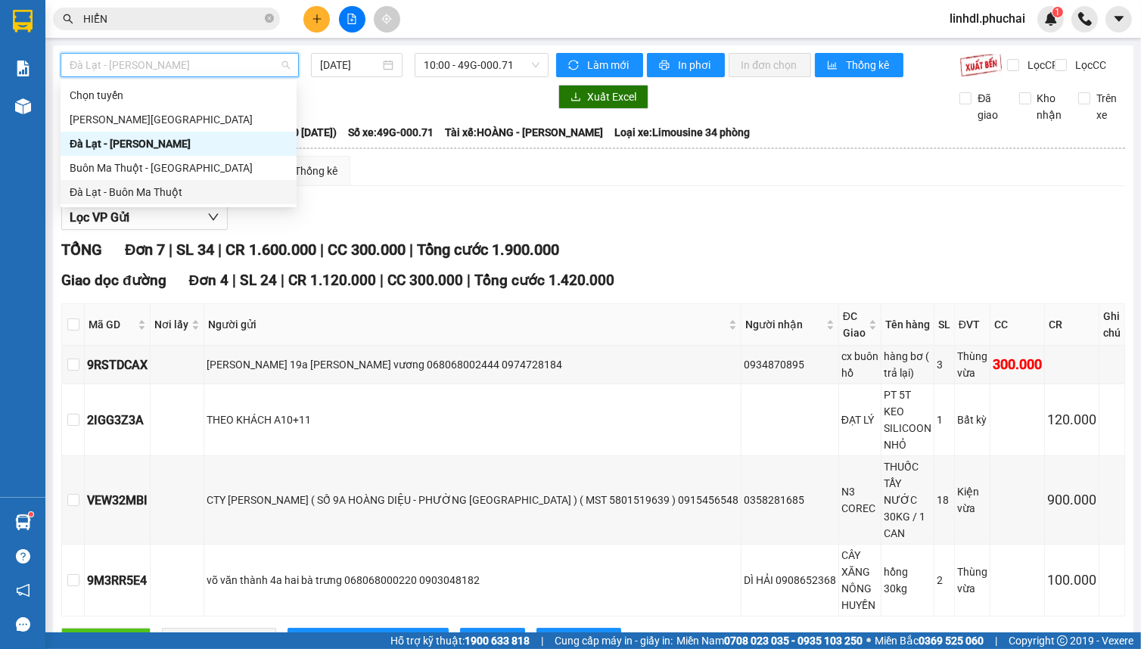
click at [126, 191] on div "Đà Lạt - Buôn Ma Thuột" at bounding box center [179, 192] width 218 height 17
type input "[DATE]"
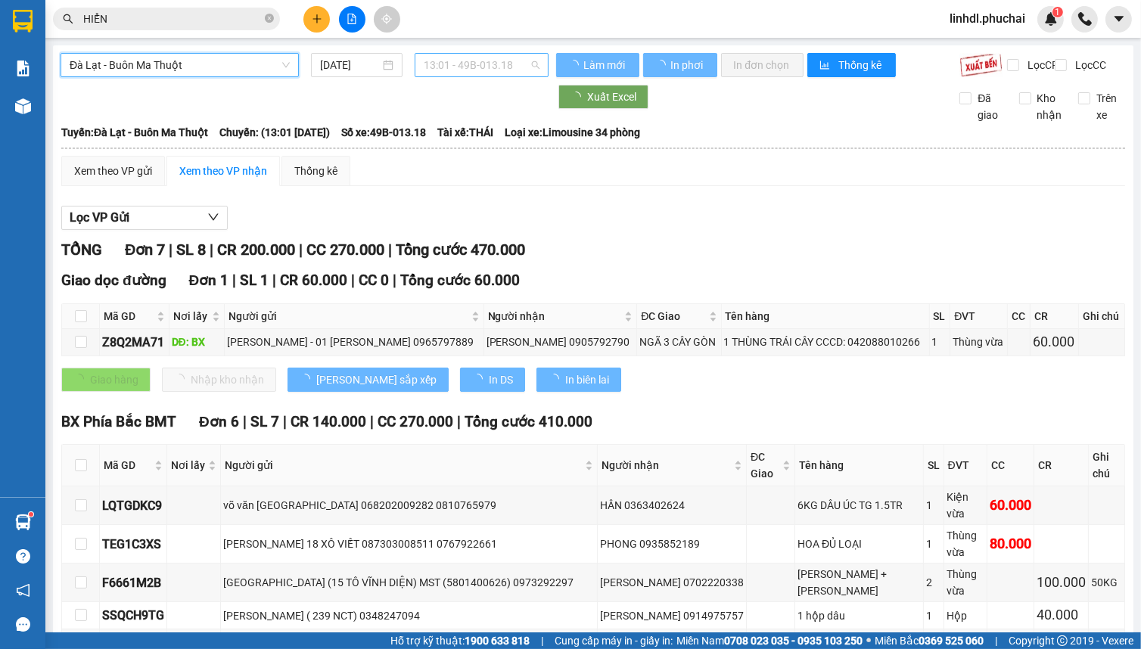
click at [454, 61] on span "13:01 - 49B-013.18" at bounding box center [482, 65] width 116 height 23
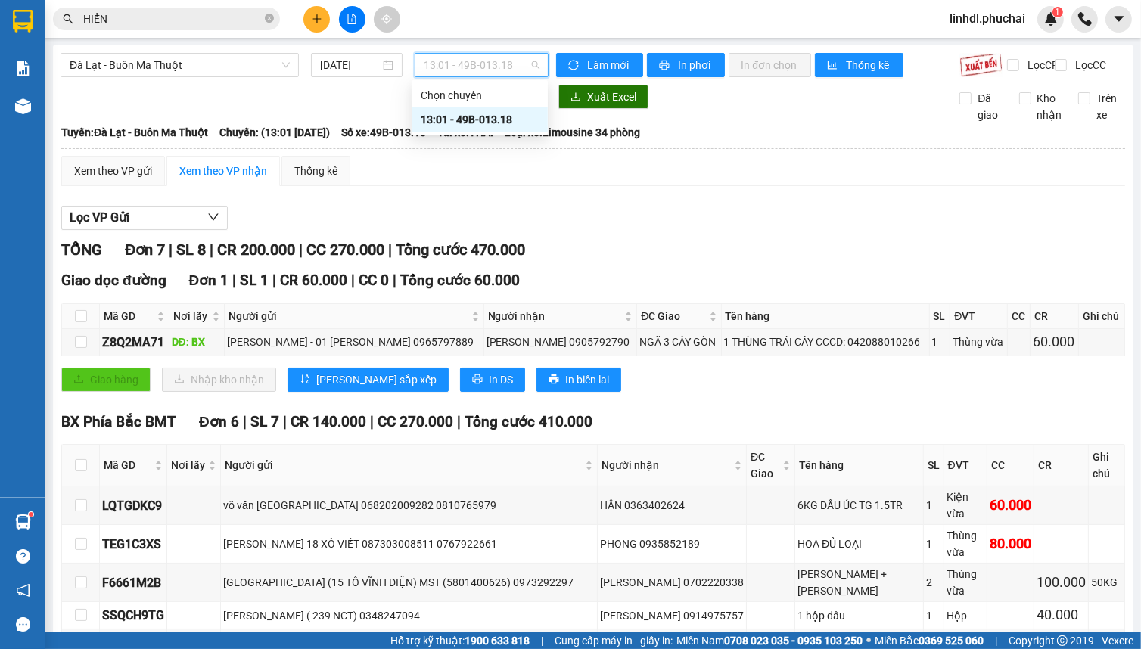
click at [462, 116] on div "13:01 - 49B-013.18" at bounding box center [480, 119] width 118 height 17
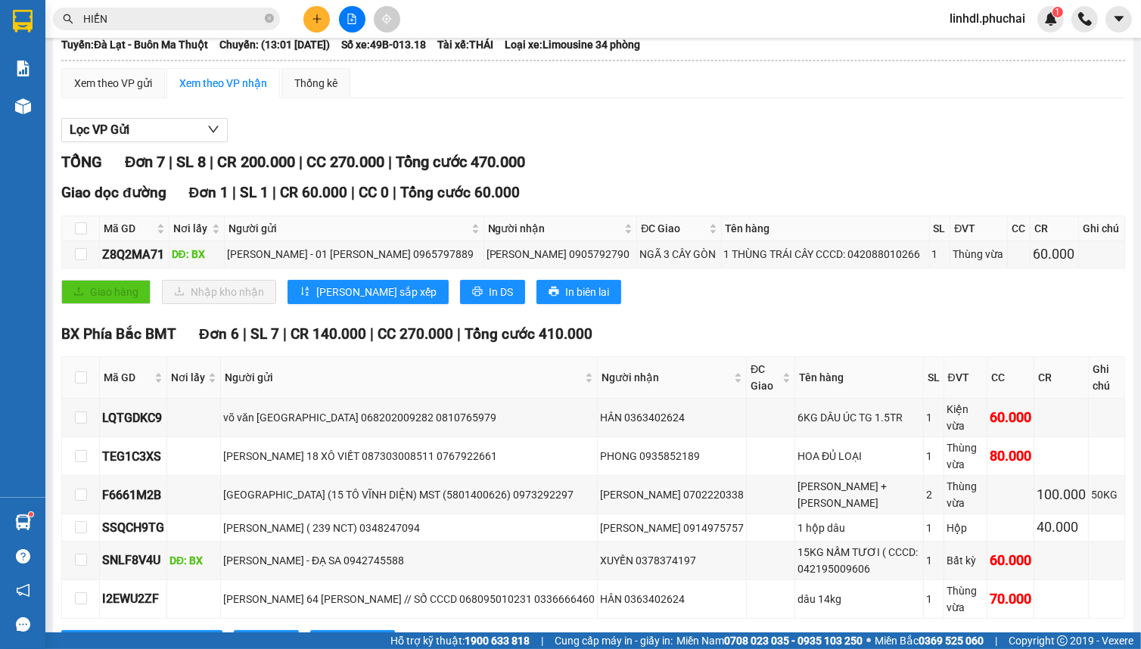
scroll to position [151, 0]
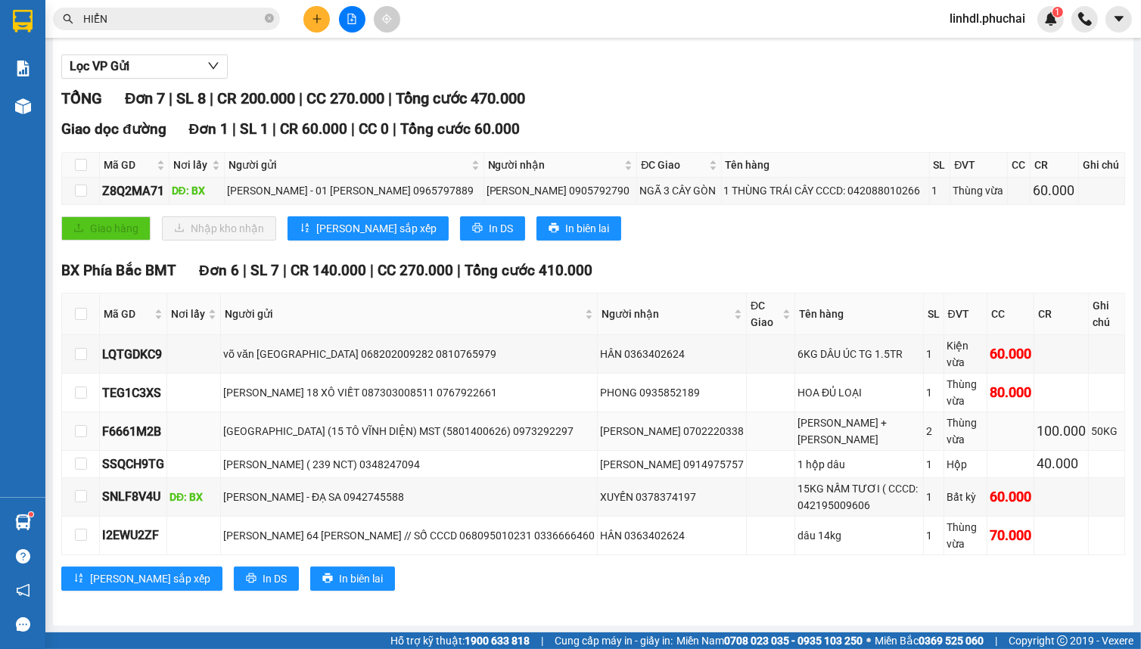
click at [339, 430] on div "THÁI ANH (15 TÔ VĨNH DIỆN) MST (5801400626) 0973292297" at bounding box center [409, 431] width 372 height 17
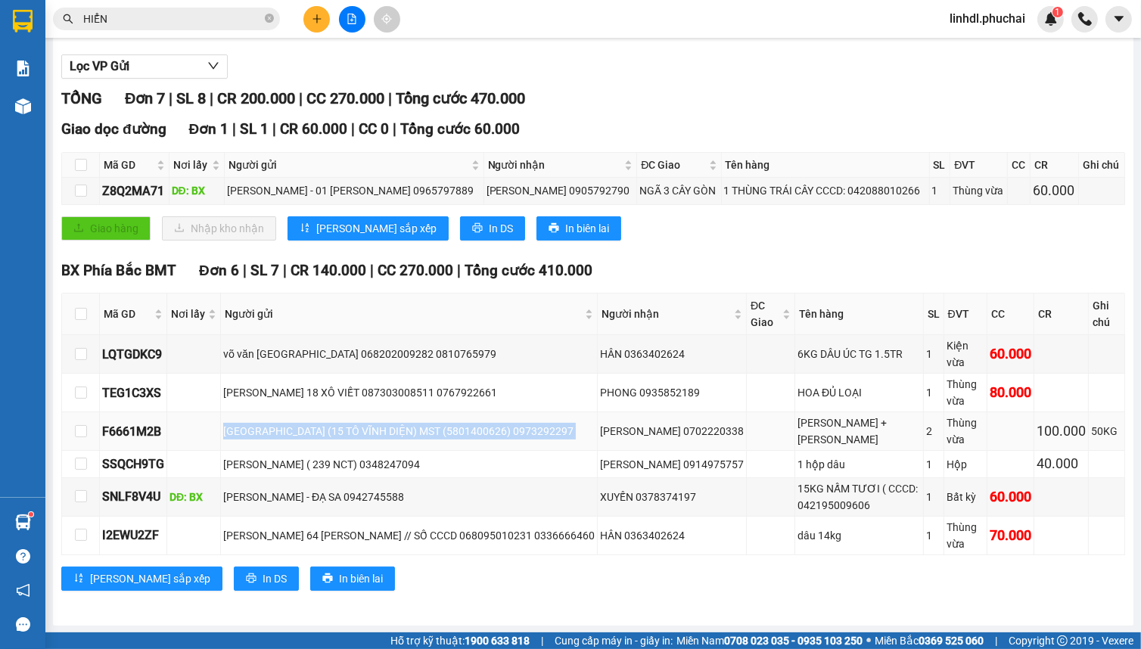
click at [339, 430] on div "THÁI ANH (15 TÔ VĨNH DIỆN) MST (5801400626) 0973292297" at bounding box center [409, 431] width 372 height 17
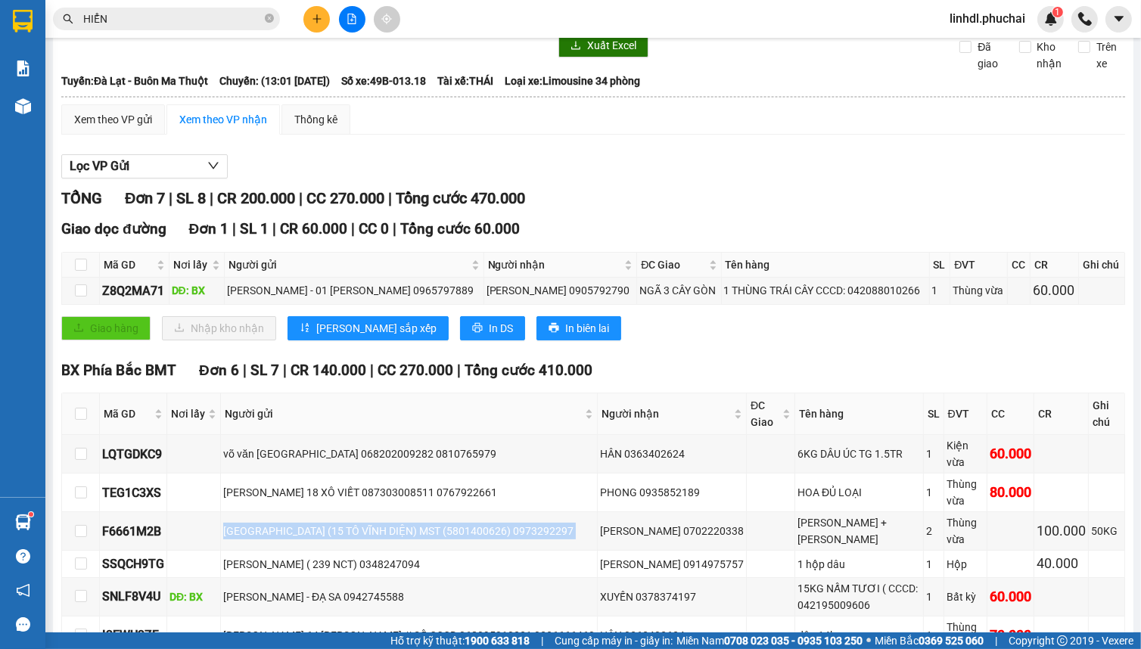
scroll to position [0, 0]
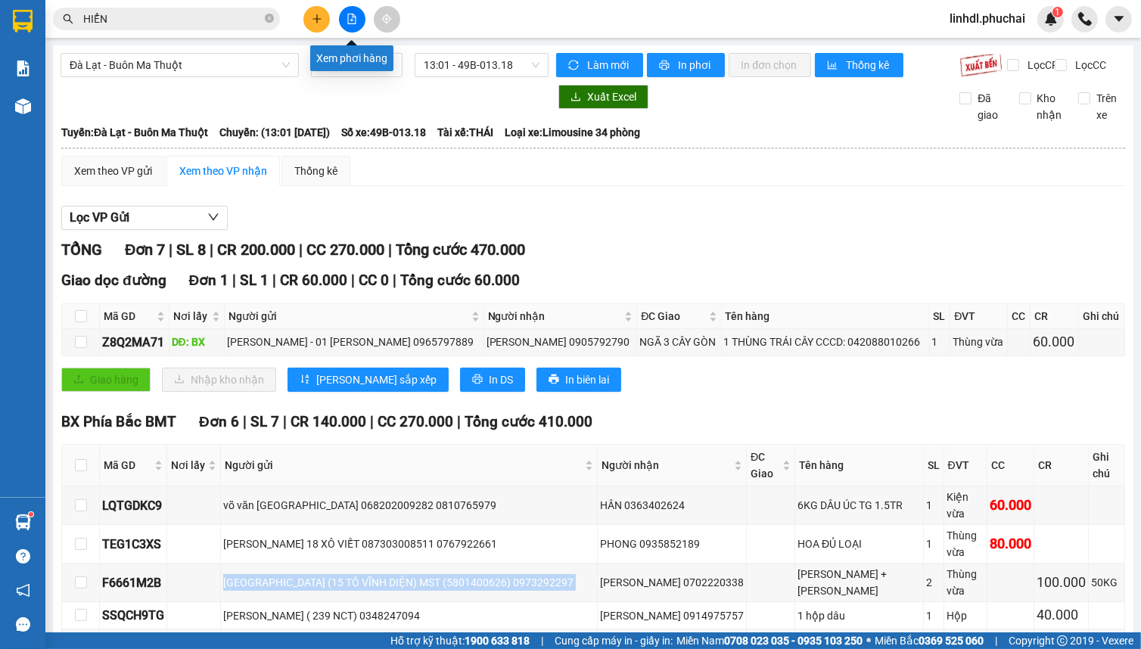
click at [352, 25] on button at bounding box center [352, 19] width 26 height 26
click at [209, 63] on span "Đà Lạt - Buôn Ma Thuột" at bounding box center [180, 65] width 220 height 23
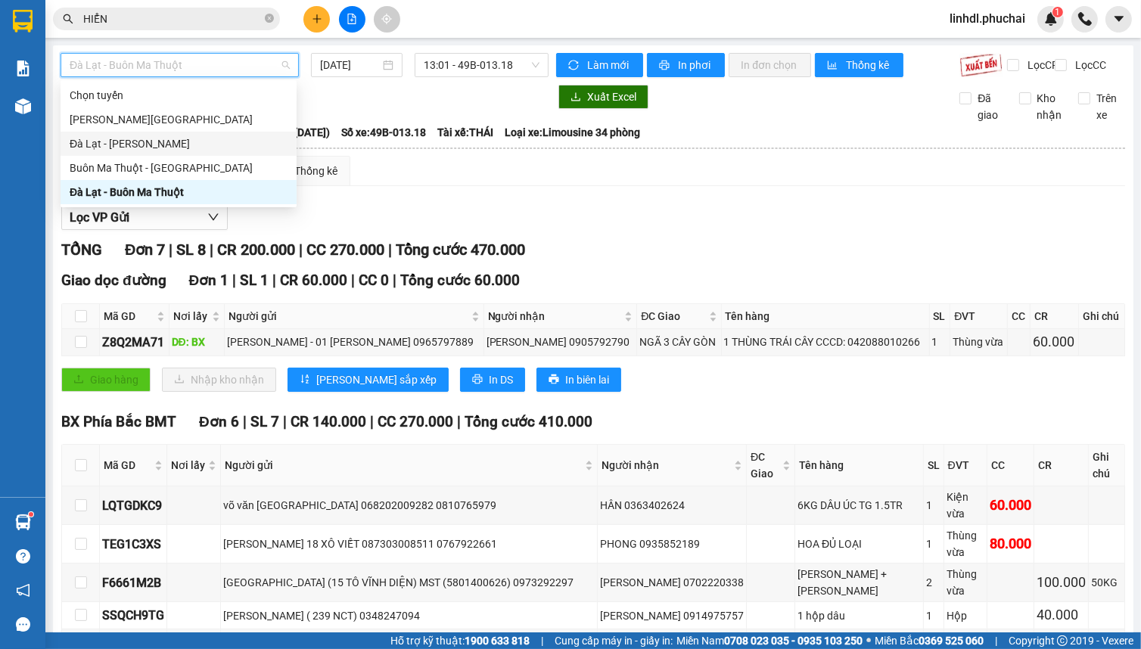
click at [115, 142] on div "Đà Lạt - [PERSON_NAME]" at bounding box center [179, 143] width 218 height 17
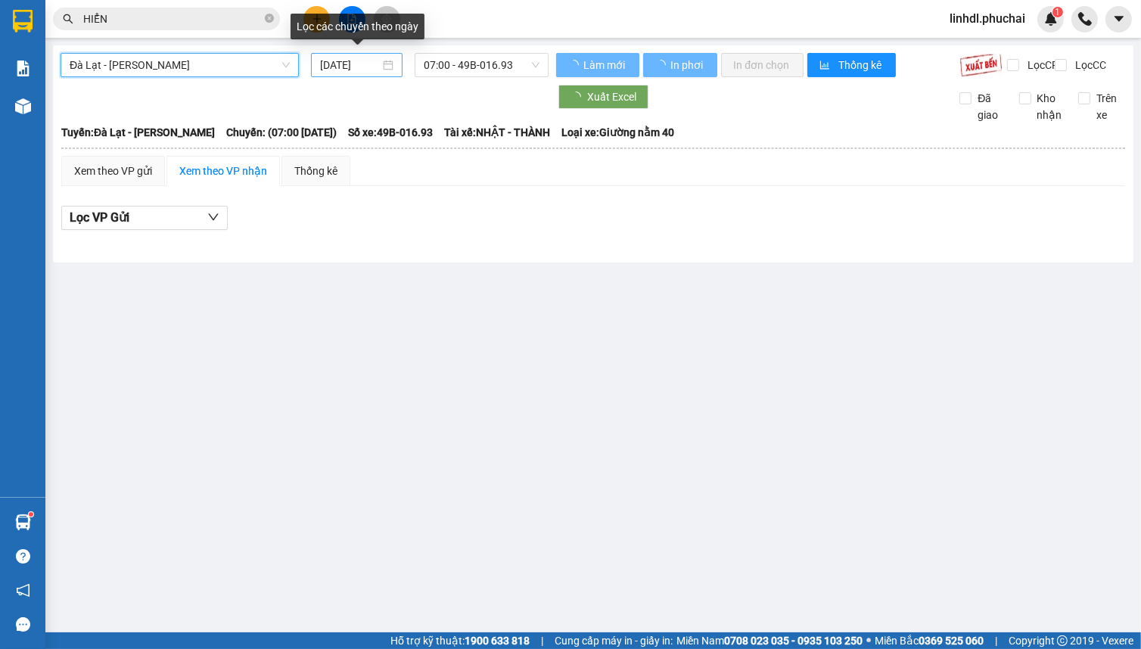
click at [329, 68] on input "[DATE]" at bounding box center [350, 65] width 61 height 17
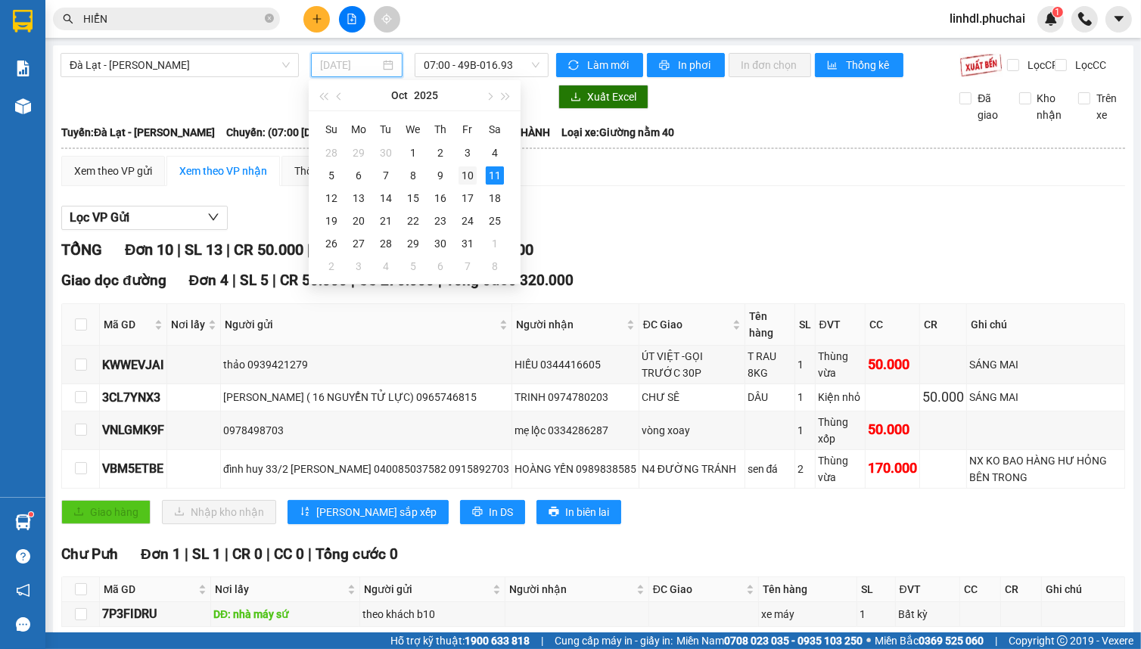
click at [466, 179] on div "10" at bounding box center [468, 175] width 18 height 18
type input "[DATE]"
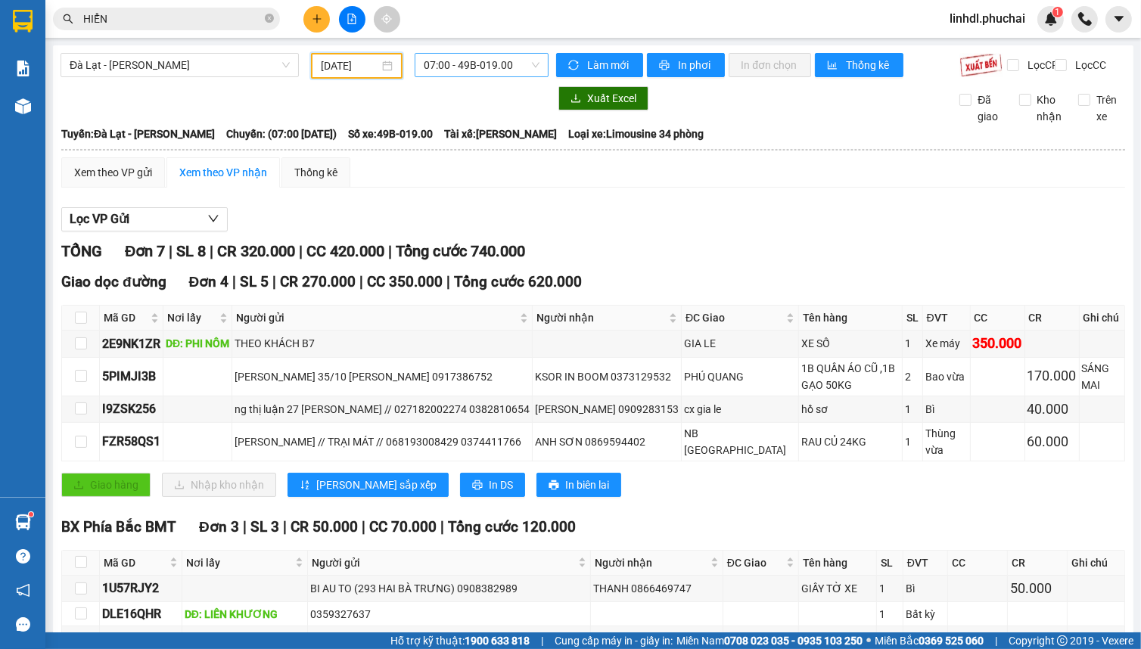
drag, startPoint x: 474, startPoint y: 66, endPoint x: 493, endPoint y: 65, distance: 19.7
click at [476, 66] on span "07:00 - 49B-019.00" at bounding box center [482, 65] width 116 height 23
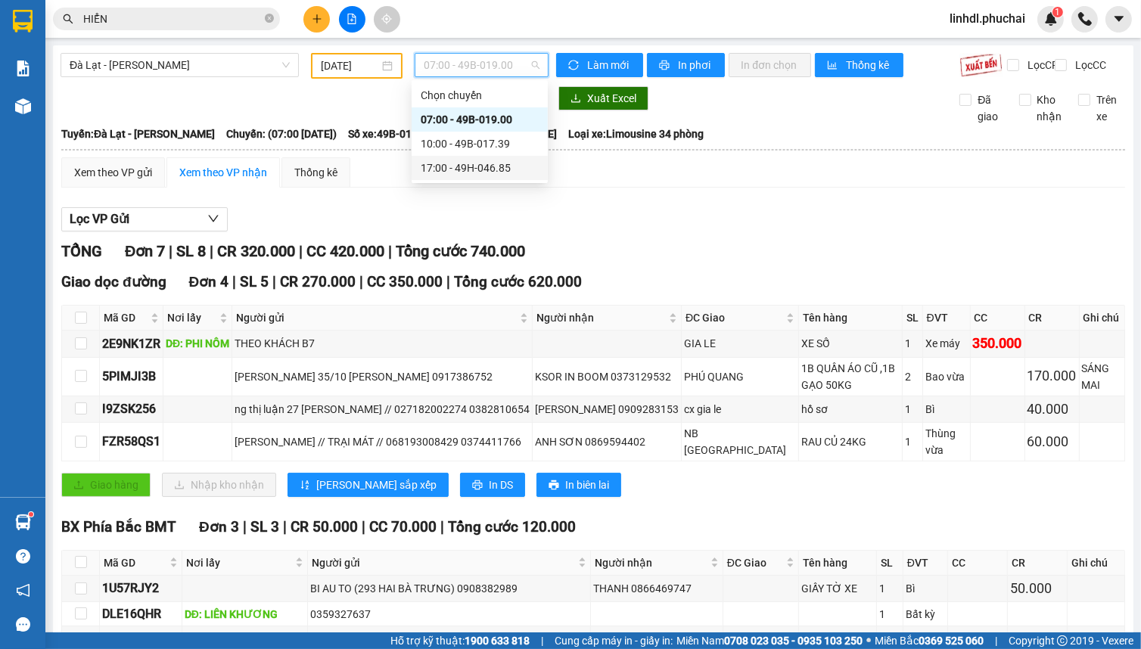
click at [474, 162] on div "17:00 - 49H-046.85" at bounding box center [480, 168] width 118 height 17
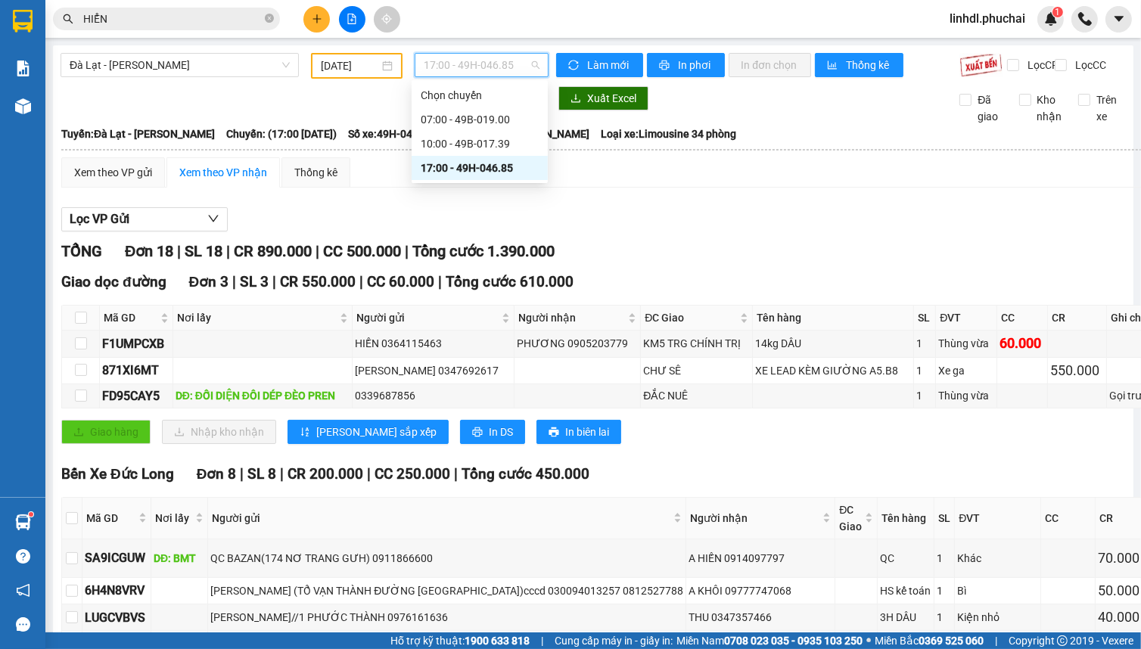
click at [482, 70] on span "17:00 - 49H-046.85" at bounding box center [482, 65] width 116 height 23
click at [481, 160] on div "17:00 - 49H-046.85" at bounding box center [480, 168] width 118 height 17
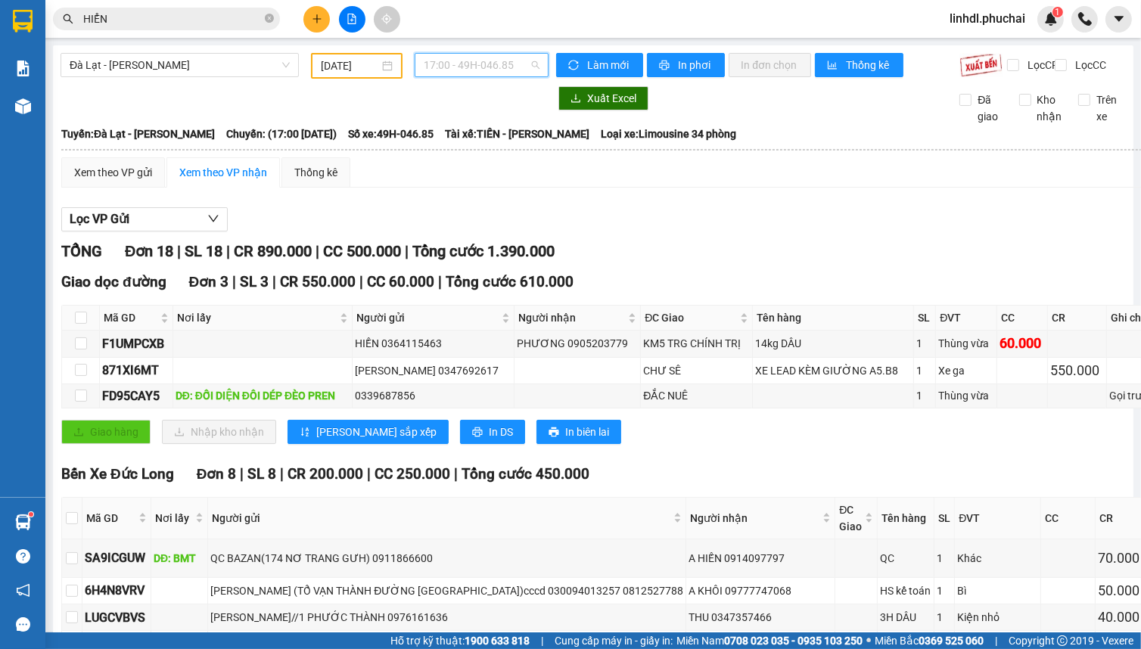
click at [515, 68] on span "17:00 - 49H-046.85" at bounding box center [482, 65] width 116 height 23
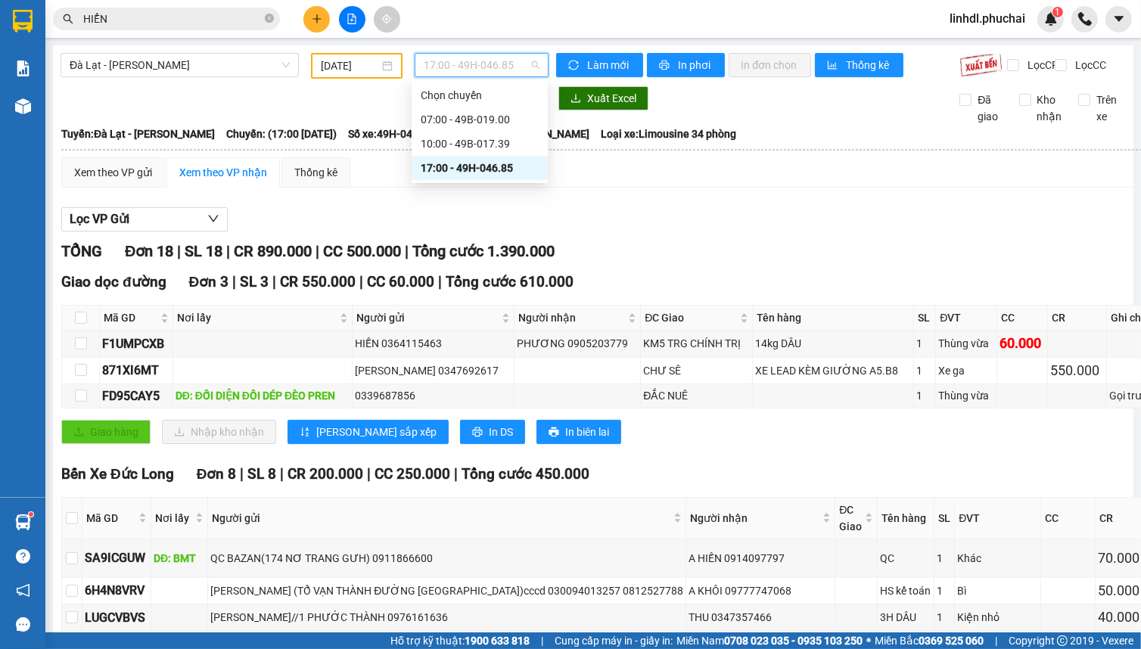
click at [466, 164] on div "17:00 - 49H-046.85" at bounding box center [480, 168] width 118 height 17
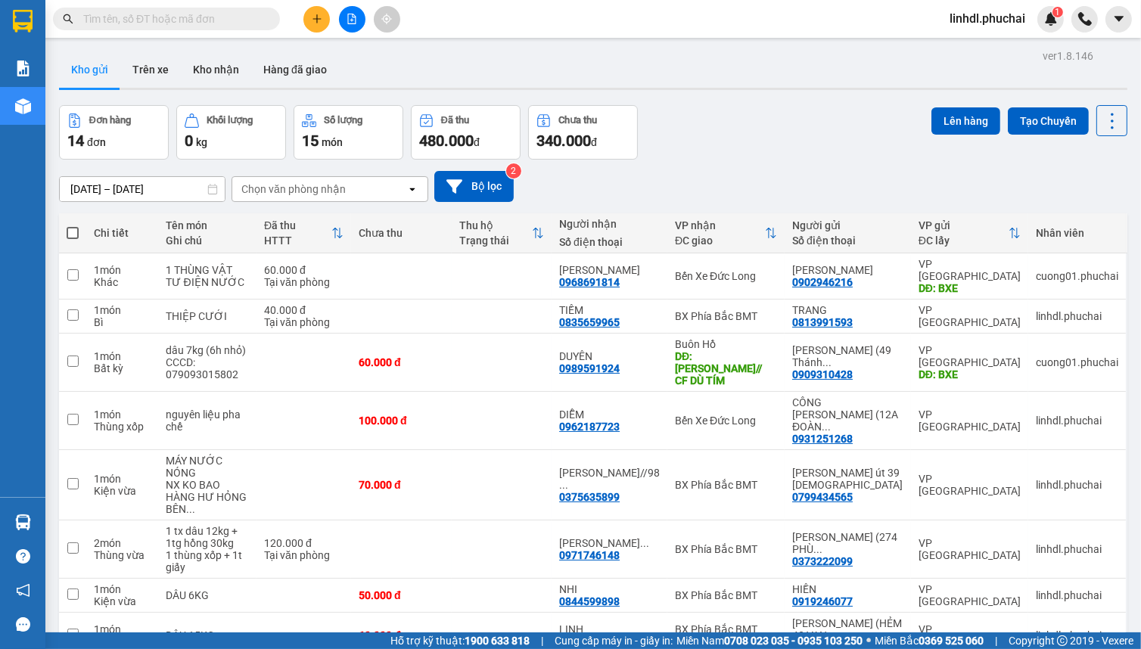
click at [175, 13] on input "text" at bounding box center [172, 19] width 179 height 17
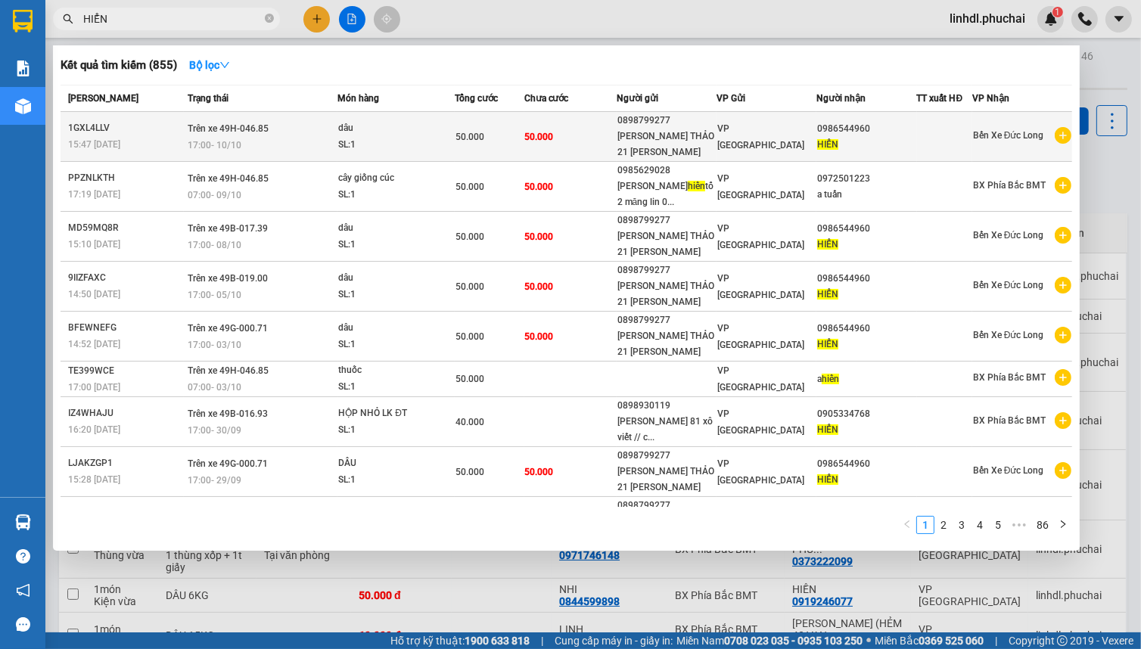
type input "HIỂN"
click at [617, 137] on div "[PERSON_NAME] THẢO 21 [PERSON_NAME]" at bounding box center [666, 145] width 98 height 32
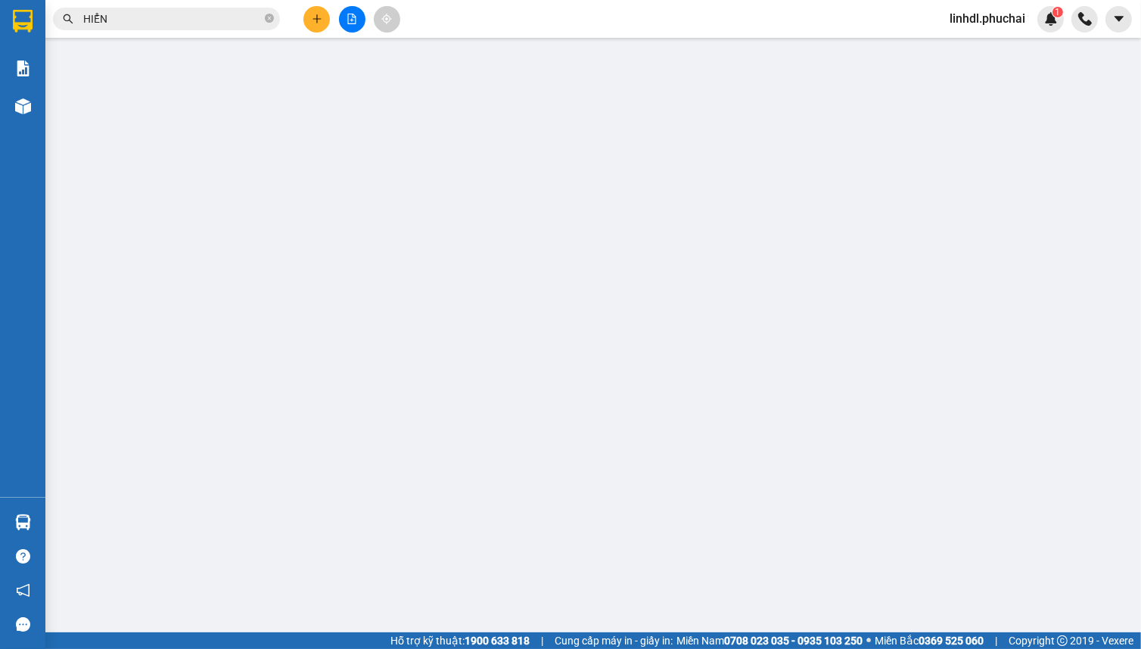
type input "0986544960"
type input "0898799277"
type input "50.000"
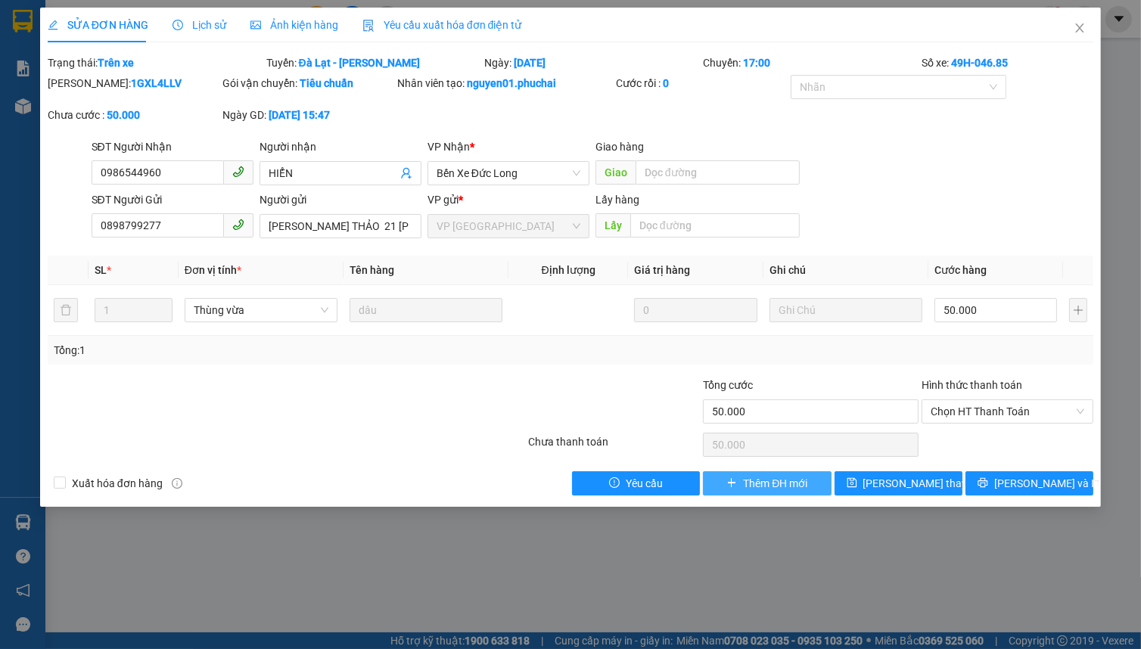
click at [779, 484] on span "Thêm ĐH mới" at bounding box center [775, 483] width 64 height 17
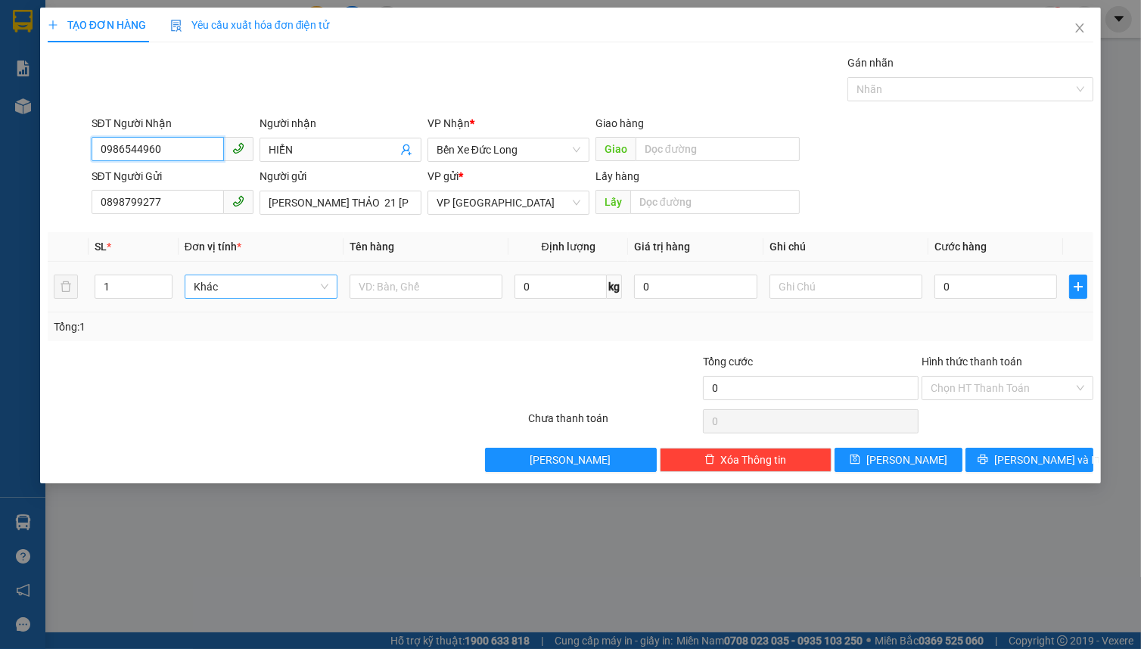
click at [278, 295] on span "Khác" at bounding box center [261, 286] width 135 height 23
type input "T"
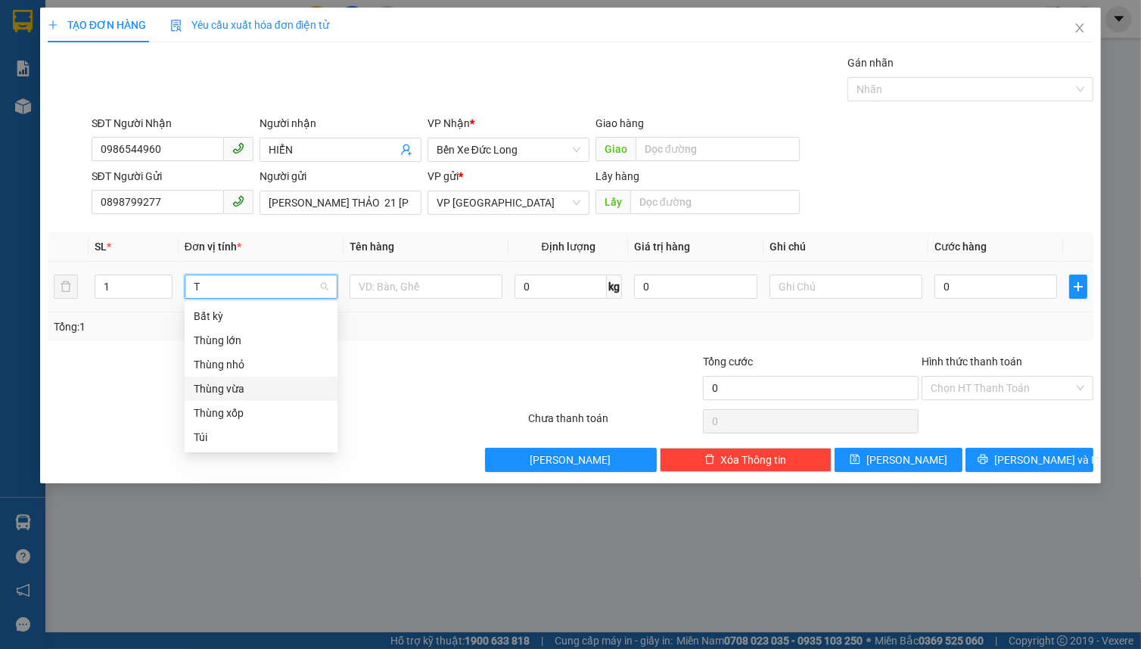
click at [266, 381] on div "Thùng vừa" at bounding box center [261, 389] width 135 height 17
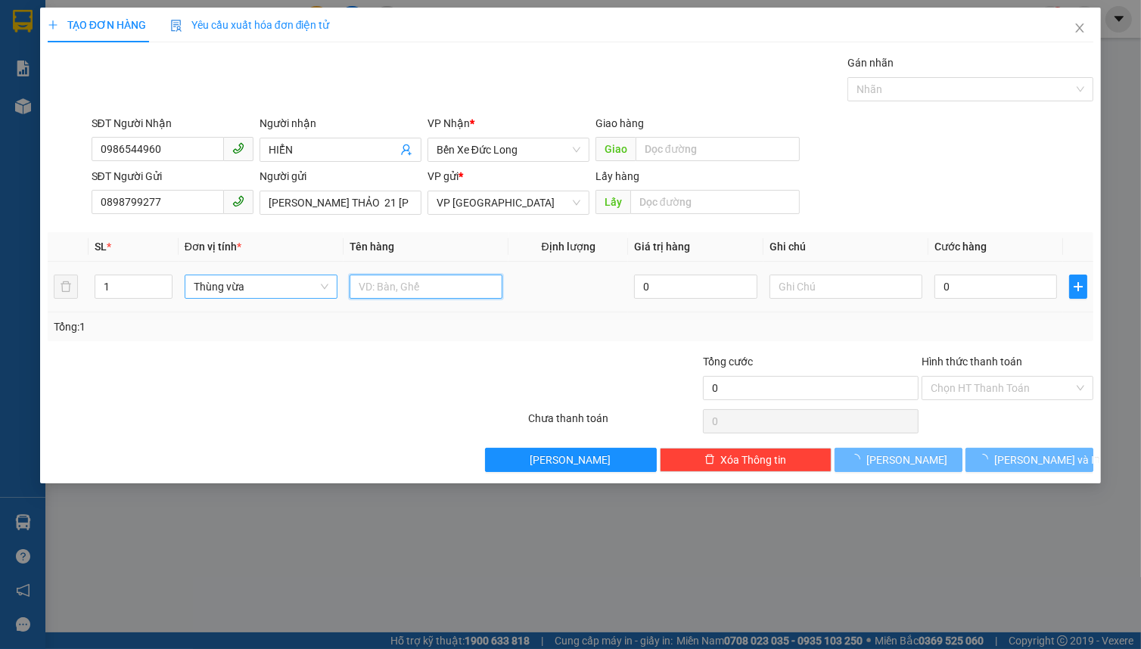
click at [375, 288] on input "text" at bounding box center [426, 287] width 153 height 24
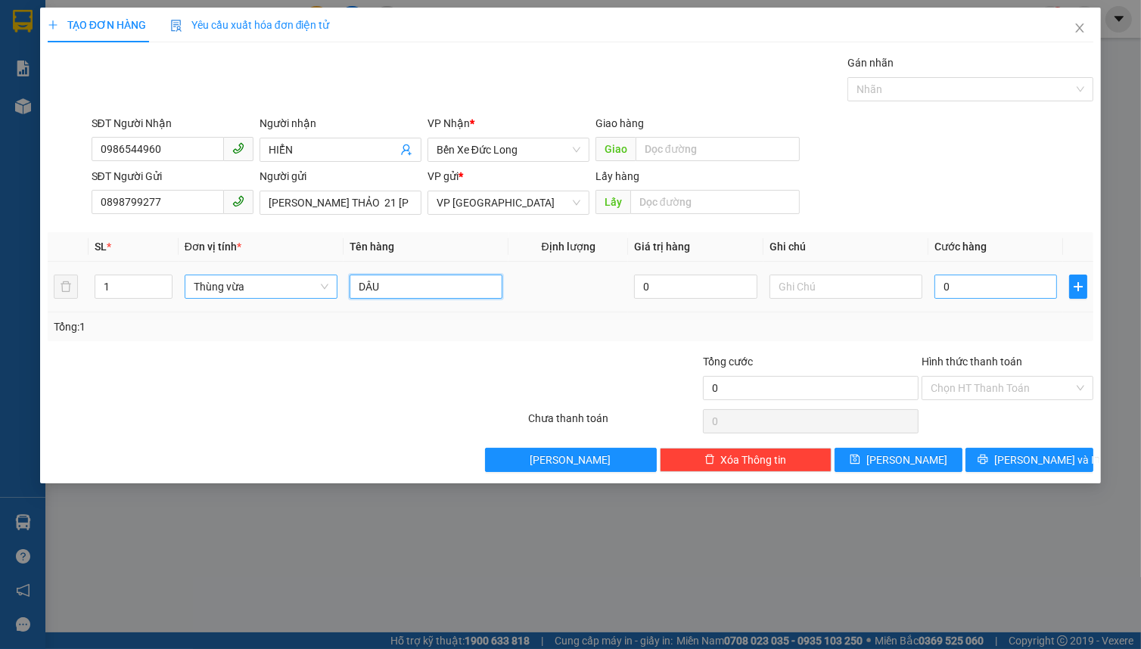
type input "DÂU"
click at [970, 292] on input "0" at bounding box center [996, 287] width 123 height 24
type input "5"
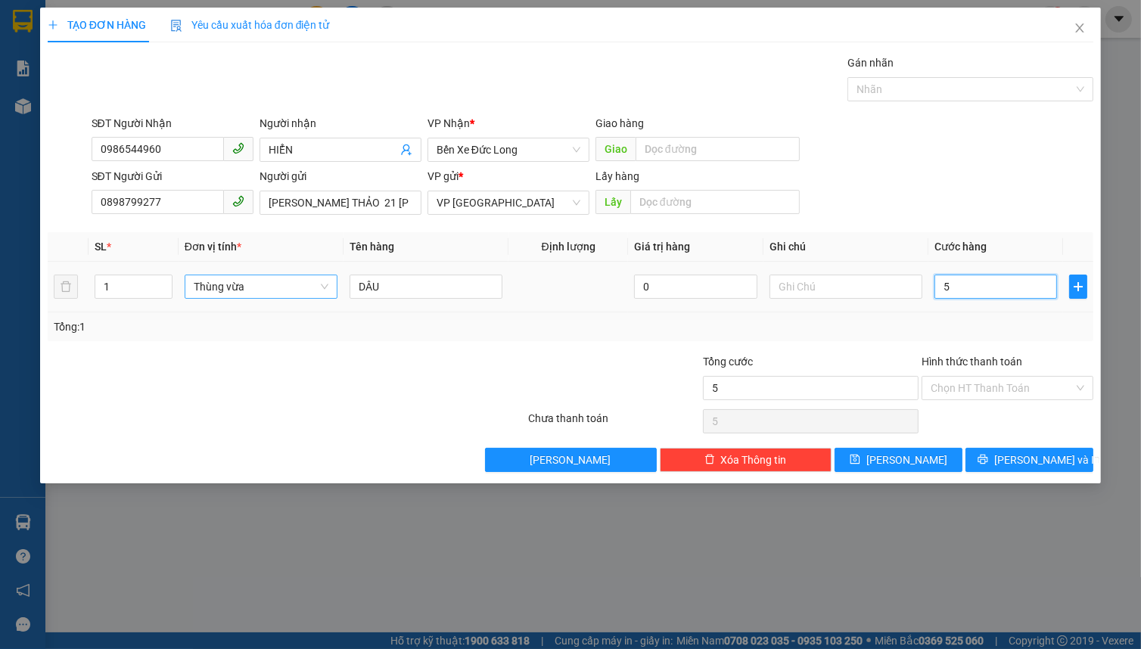
type input "50"
type input "500"
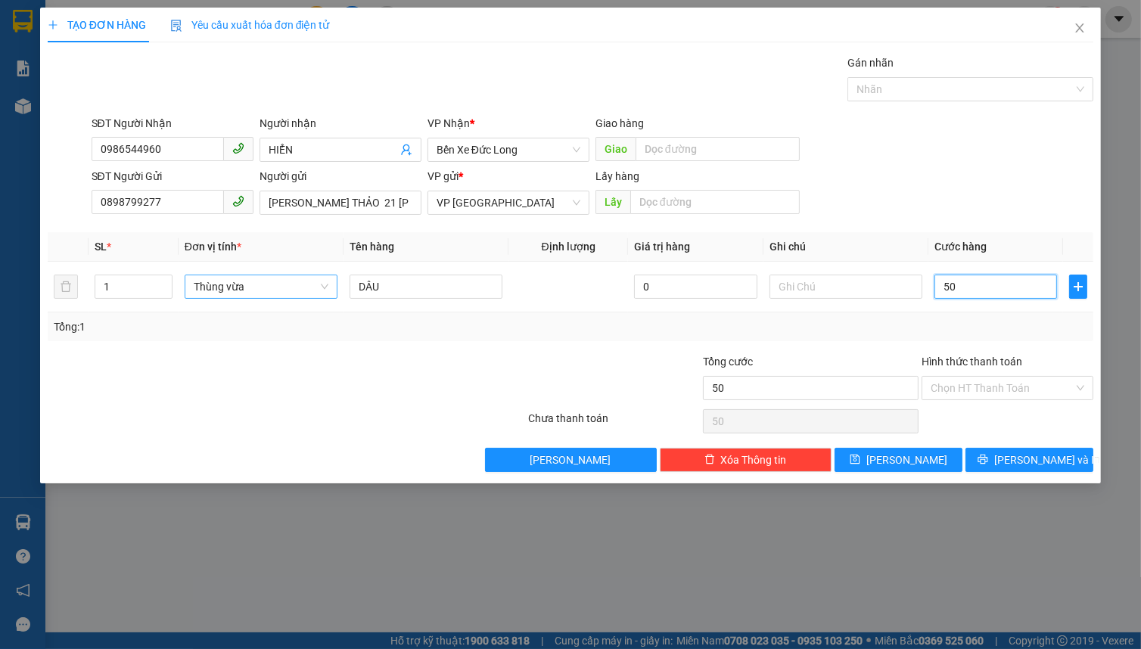
type input "500"
type input "5.000"
type input "50.000"
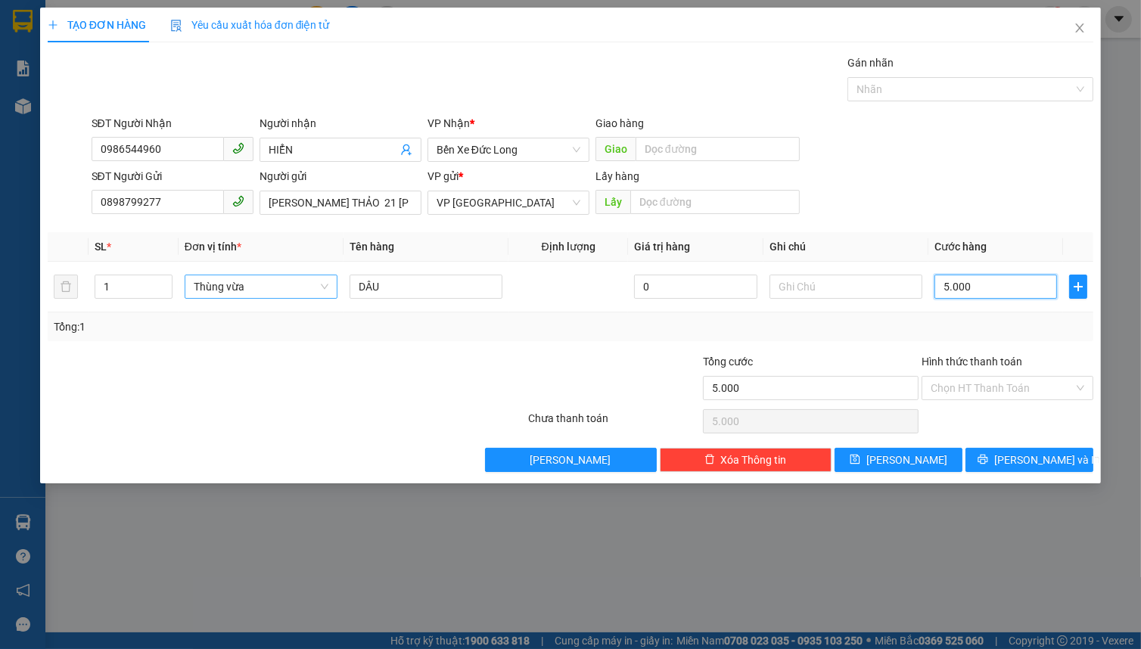
type input "50.000"
click at [1021, 453] on span "[PERSON_NAME] và In" at bounding box center [1047, 460] width 106 height 17
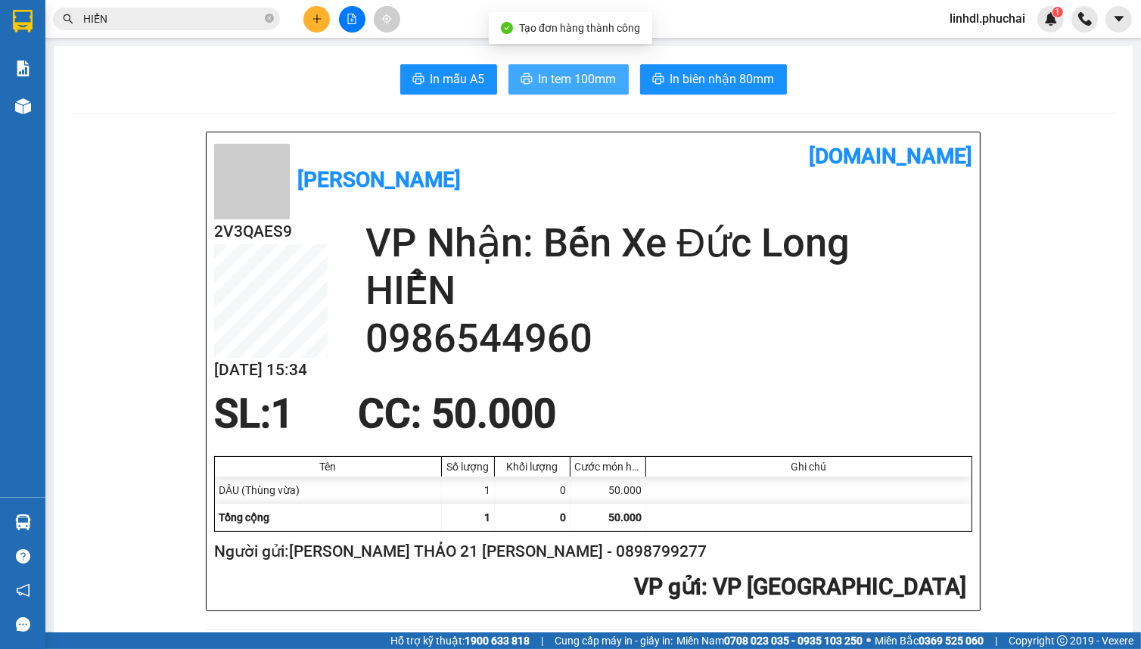
click at [539, 75] on span "In tem 100mm" at bounding box center [578, 79] width 78 height 19
click at [219, 23] on input "HIỂN" at bounding box center [172, 19] width 179 height 17
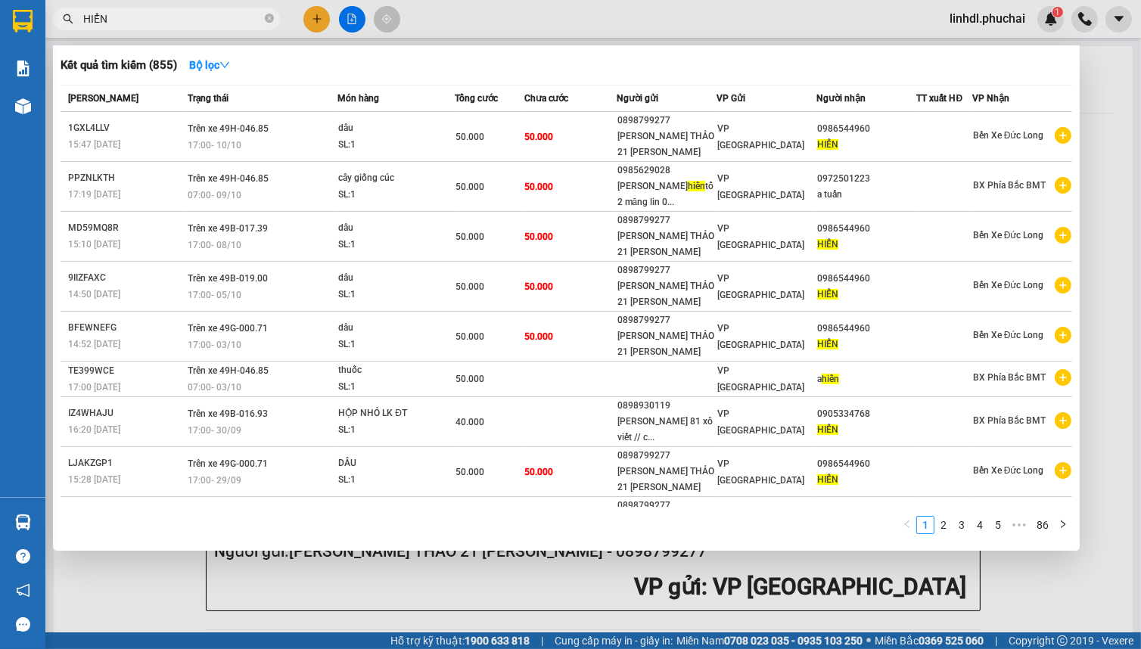
click at [219, 23] on input "HIỂN" at bounding box center [172, 19] width 179 height 17
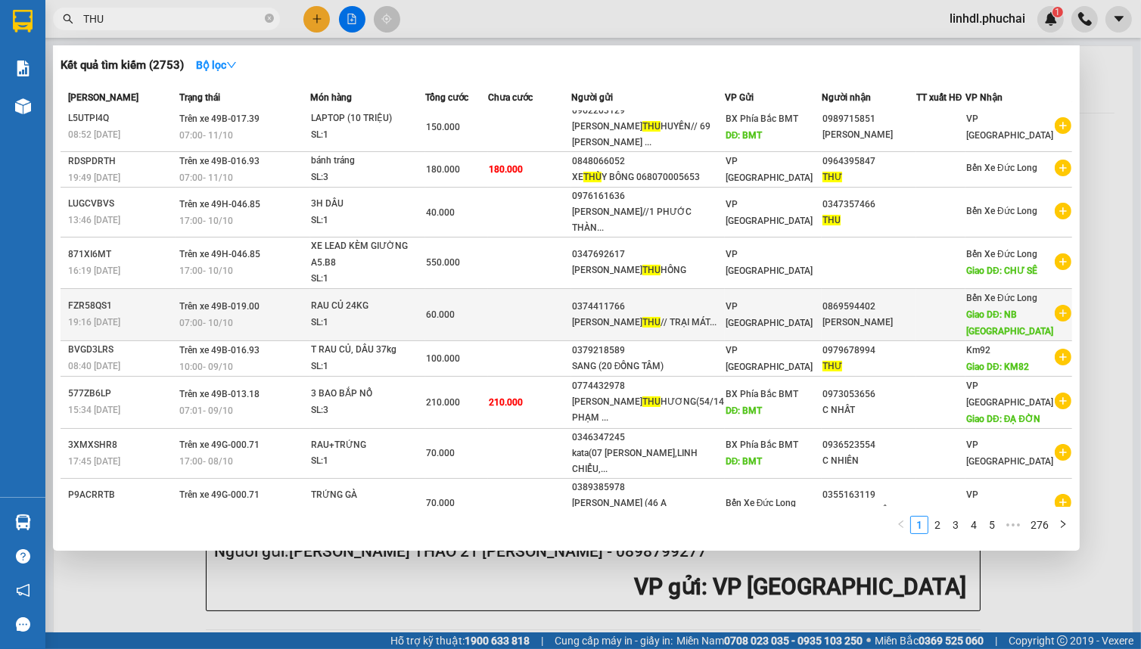
scroll to position [93, 0]
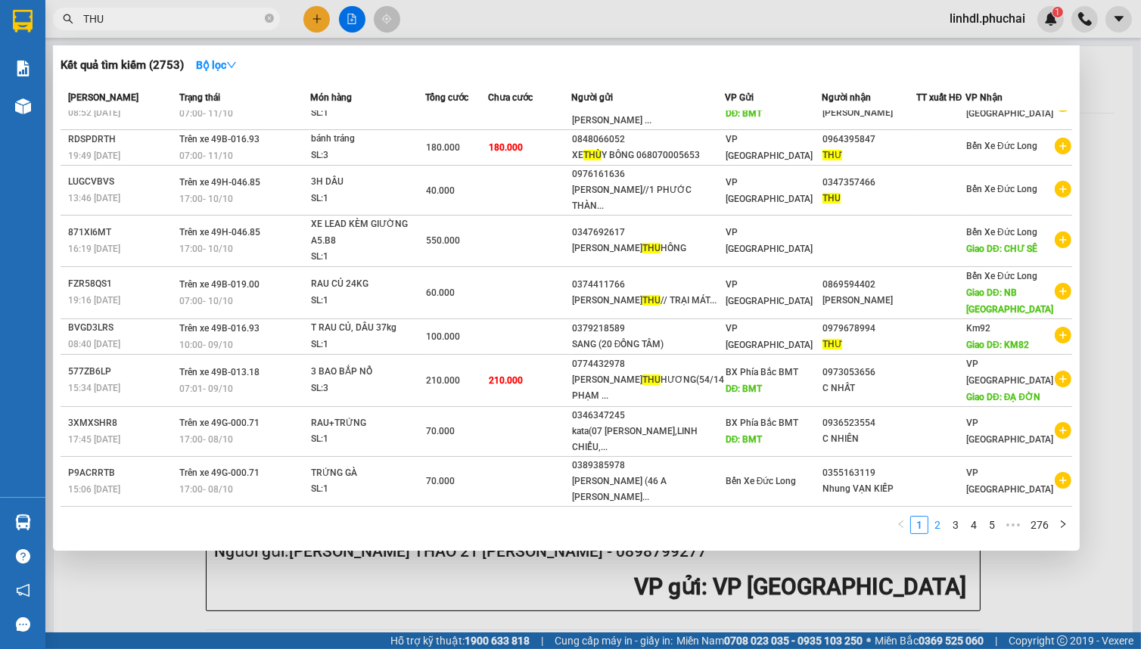
type input "THU"
click at [941, 530] on link "2" at bounding box center [937, 525] width 17 height 17
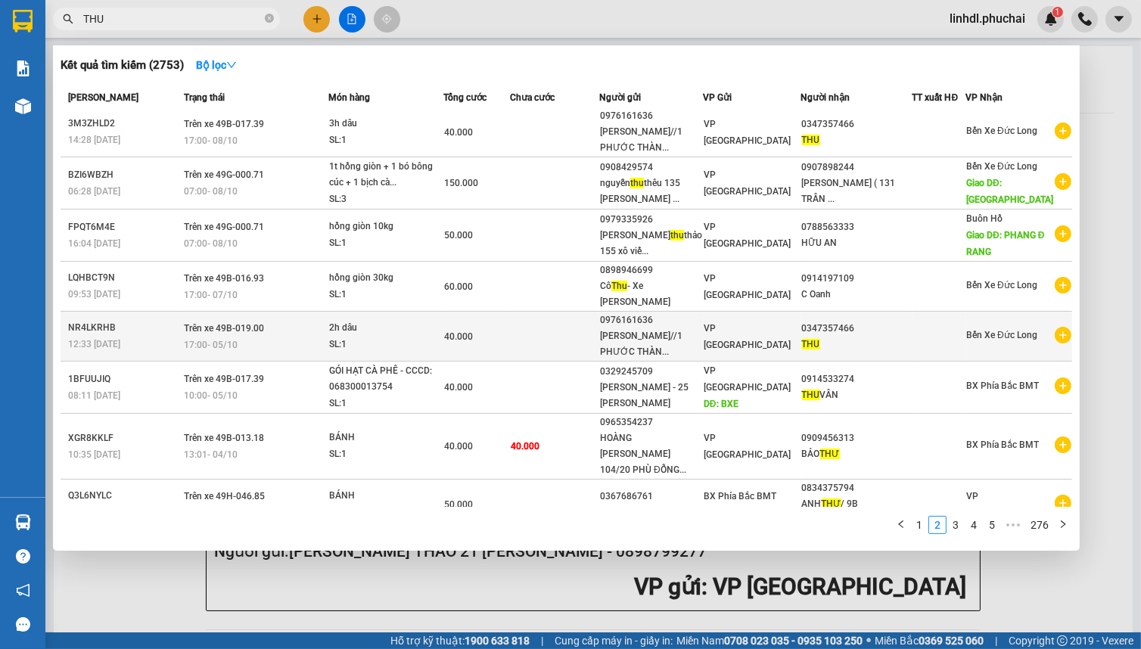
scroll to position [0, 0]
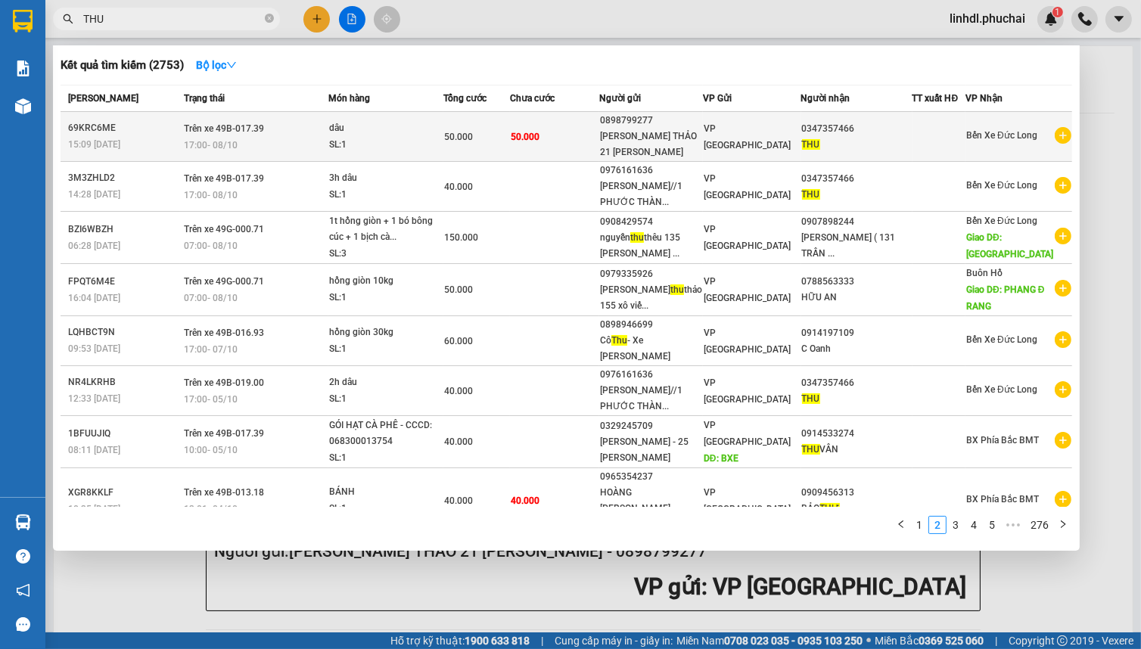
click at [611, 145] on td "0898799277 [PERSON_NAME] THẢO 21 [PERSON_NAME]" at bounding box center [651, 137] width 104 height 50
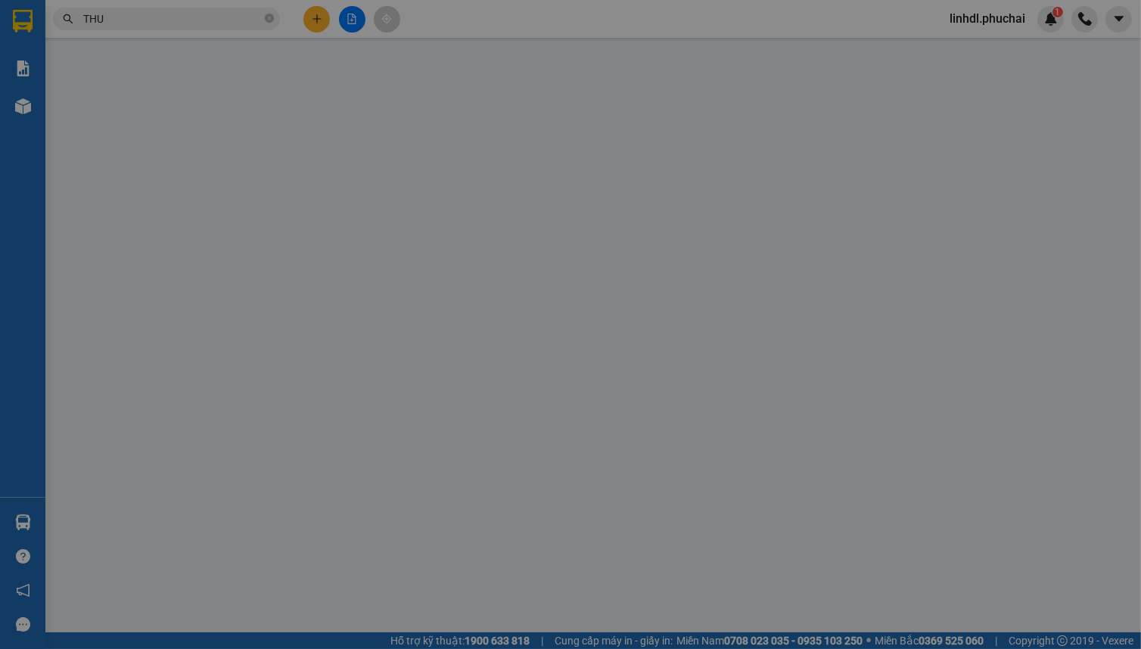
type input "0347357466"
type input "0898799277"
type input "50.000"
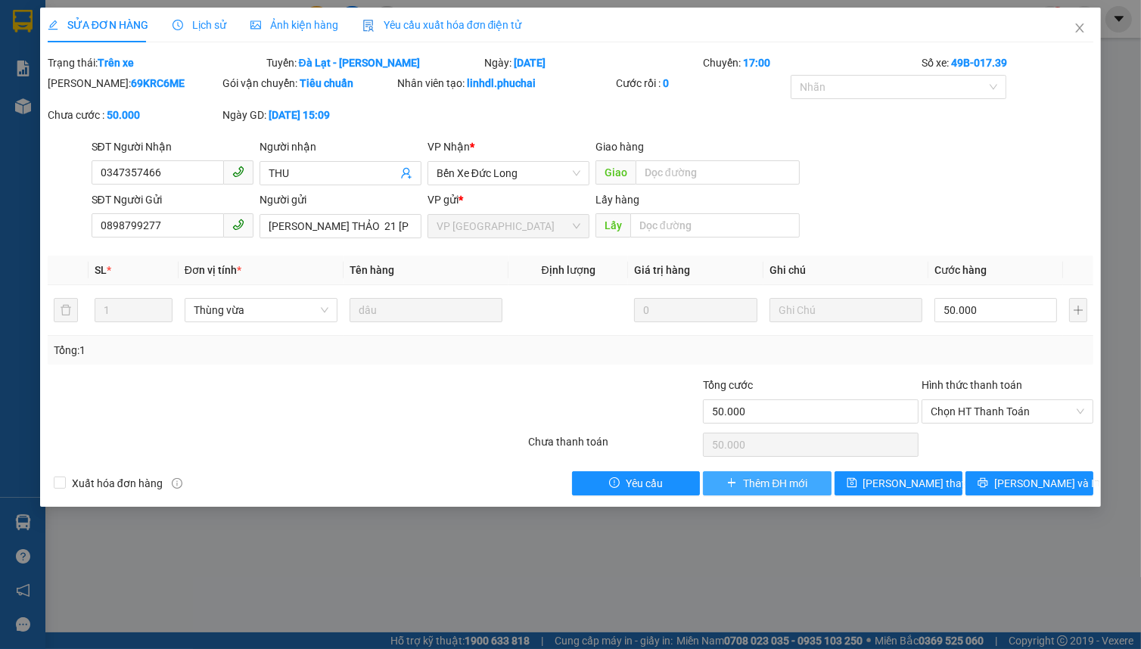
click at [745, 490] on span "Thêm ĐH mới" at bounding box center [775, 483] width 64 height 17
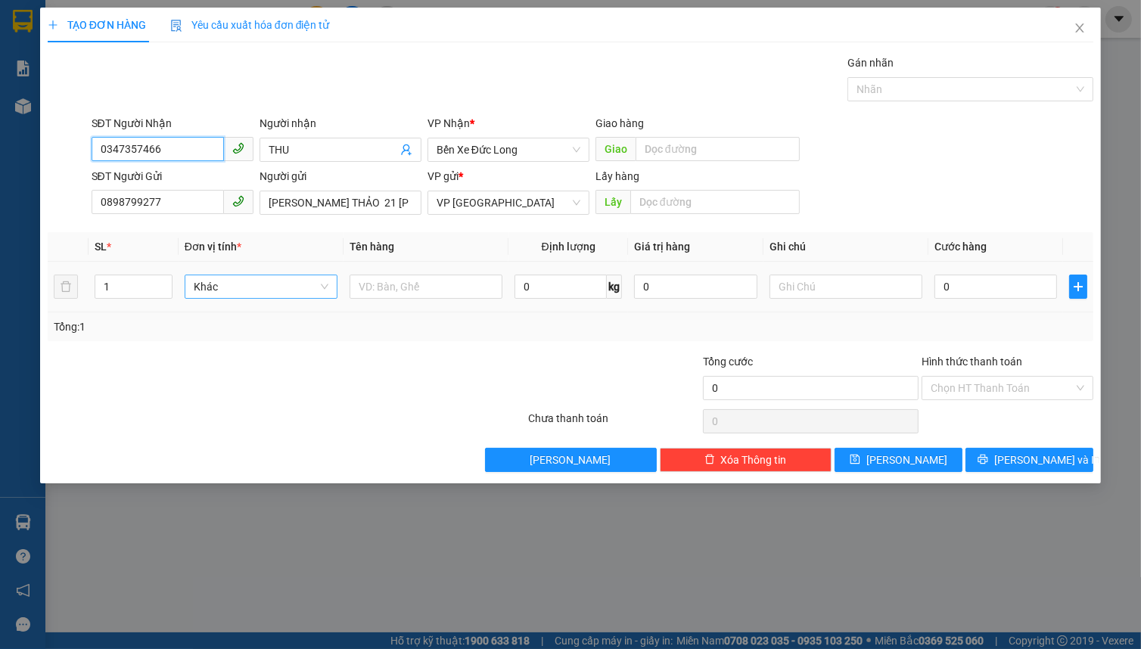
click at [232, 290] on span "Khác" at bounding box center [261, 286] width 135 height 23
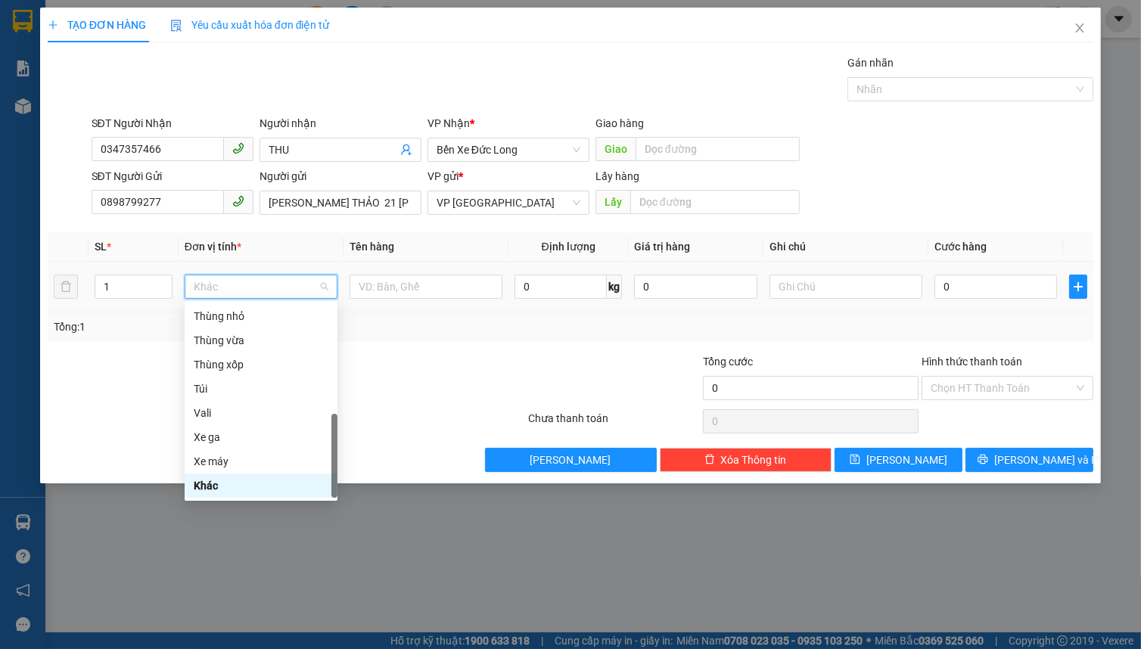
type input "T"
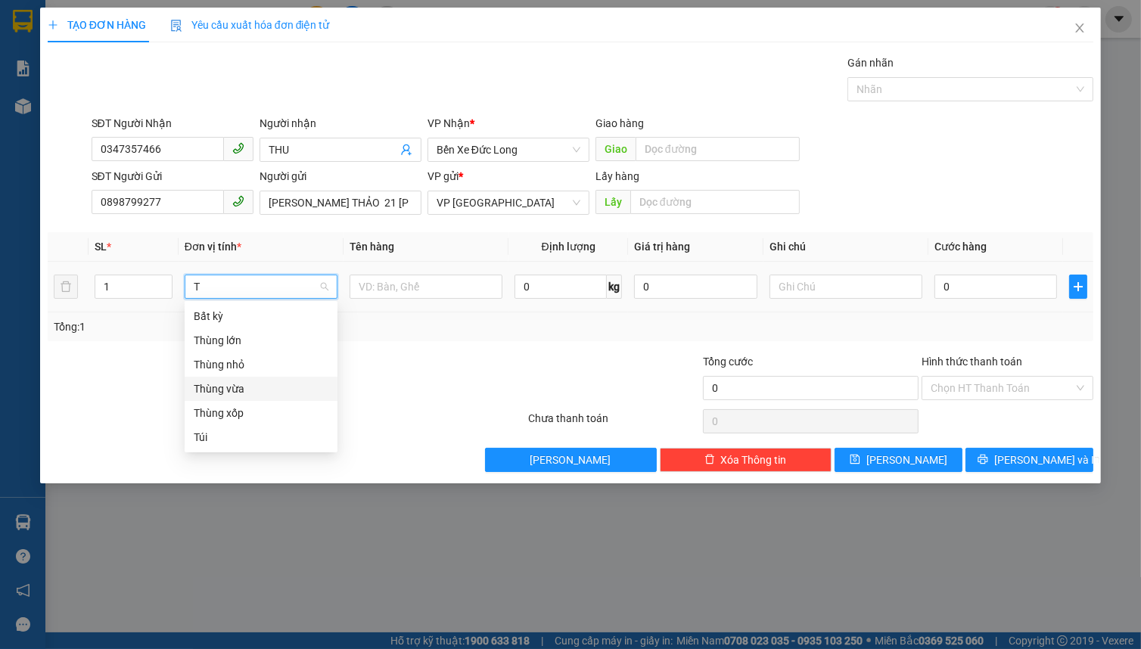
click at [272, 388] on div "Thùng vừa" at bounding box center [261, 389] width 135 height 17
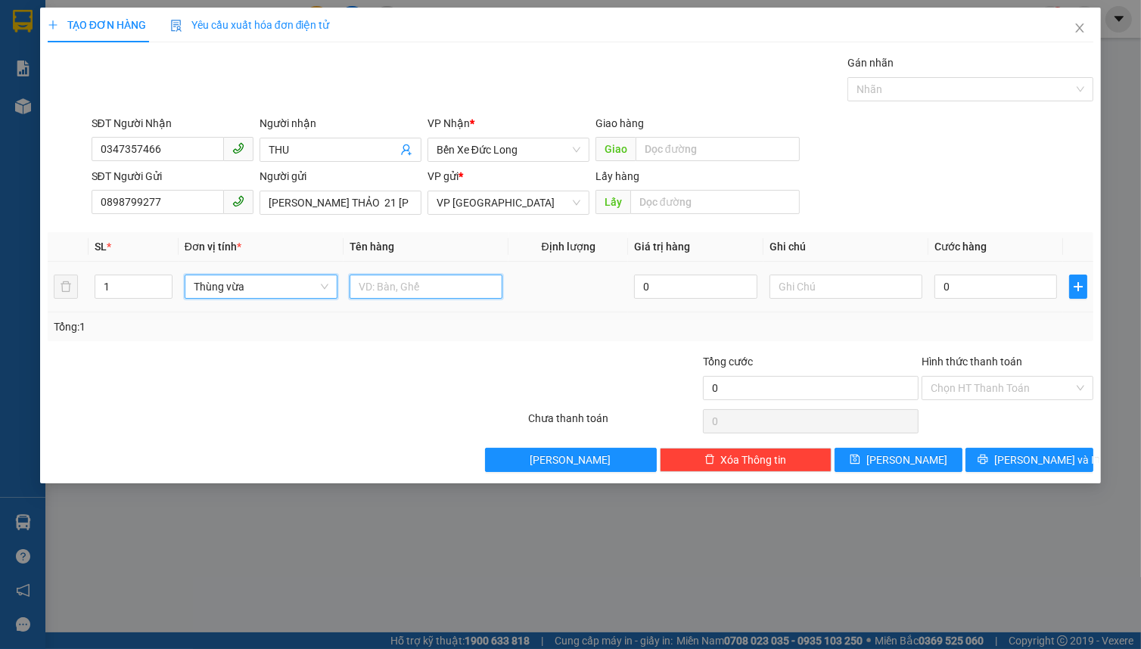
click at [409, 283] on input "text" at bounding box center [426, 287] width 153 height 24
type input "DÂU"
click at [984, 284] on input "0" at bounding box center [996, 287] width 123 height 24
type input "5"
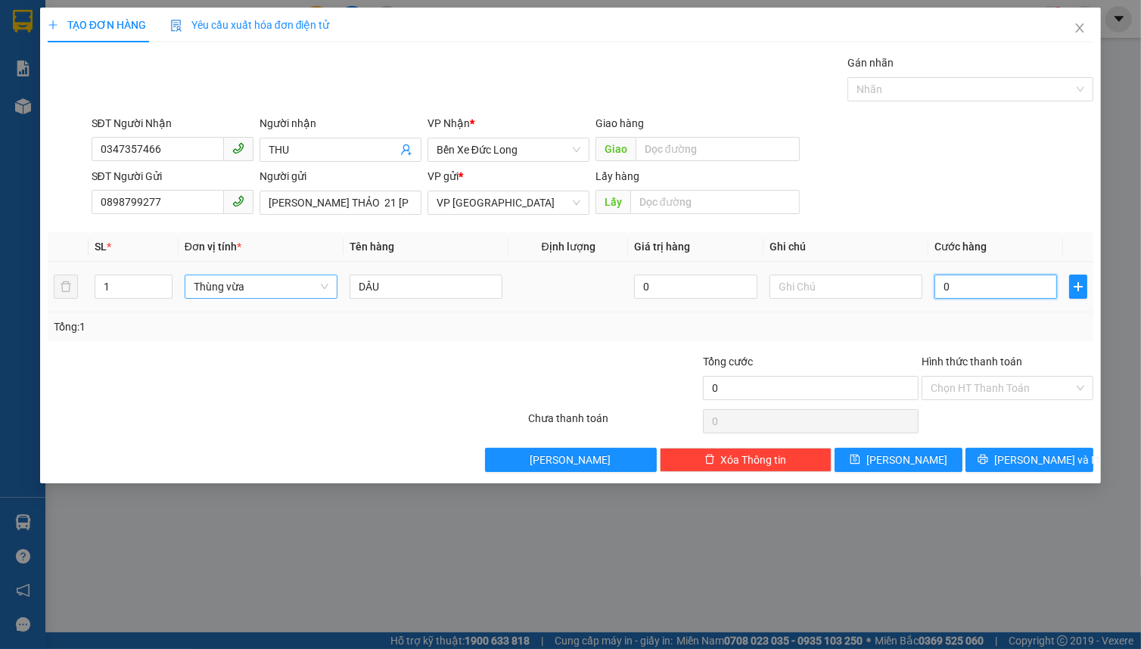
type input "5"
type input "50"
type input "500"
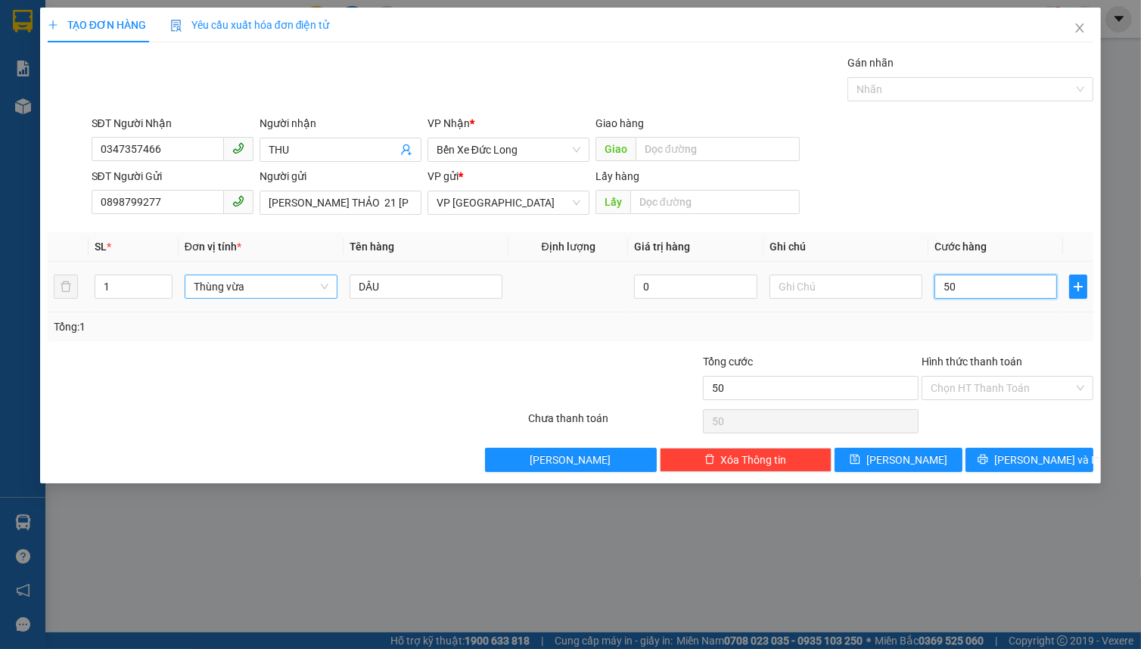
type input "500"
type input "5.000"
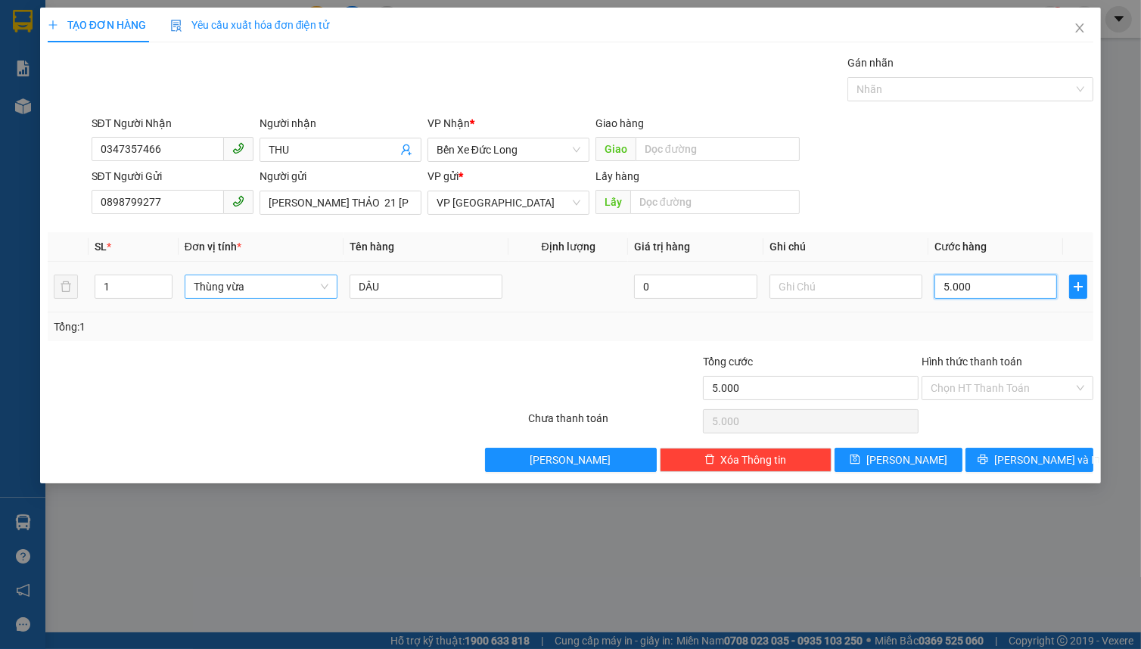
type input "50.000"
click at [1026, 461] on span "[PERSON_NAME] và In" at bounding box center [1047, 460] width 106 height 17
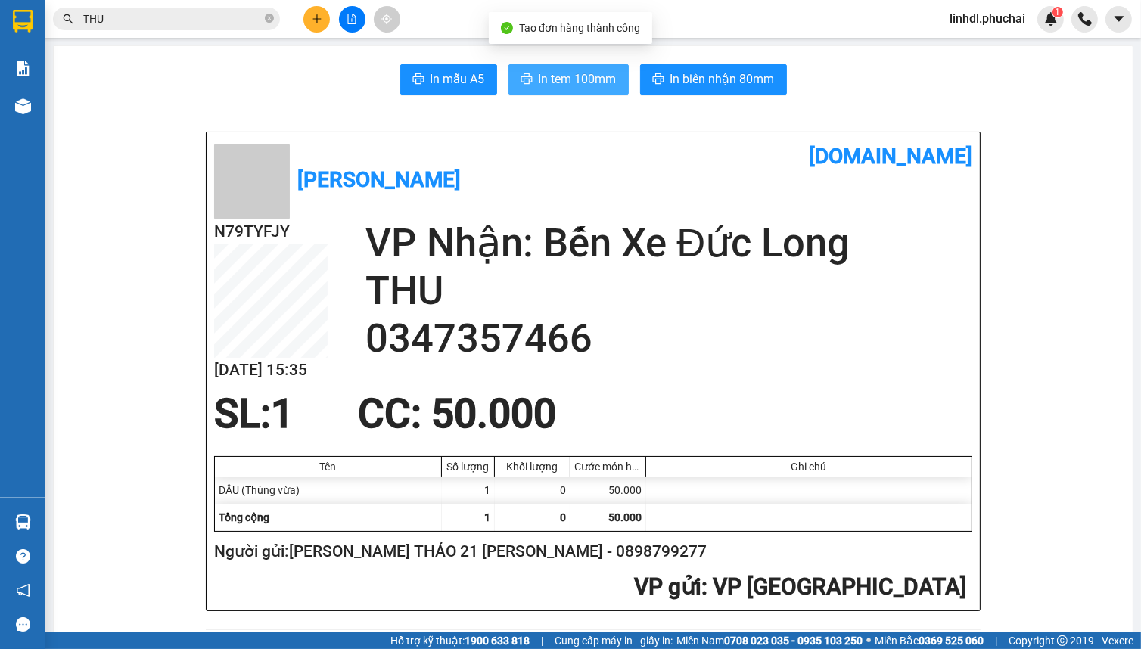
click at [555, 80] on span "In tem 100mm" at bounding box center [578, 79] width 78 height 19
click at [111, 23] on input "THU" at bounding box center [172, 19] width 179 height 17
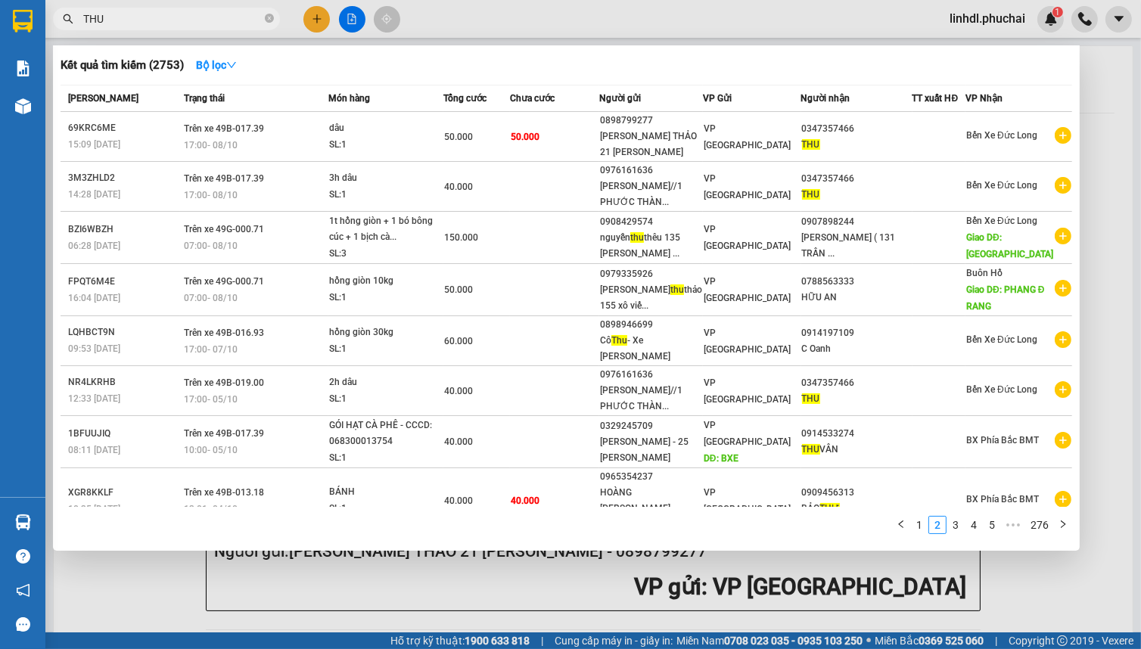
click at [111, 23] on input "THU" at bounding box center [172, 19] width 179 height 17
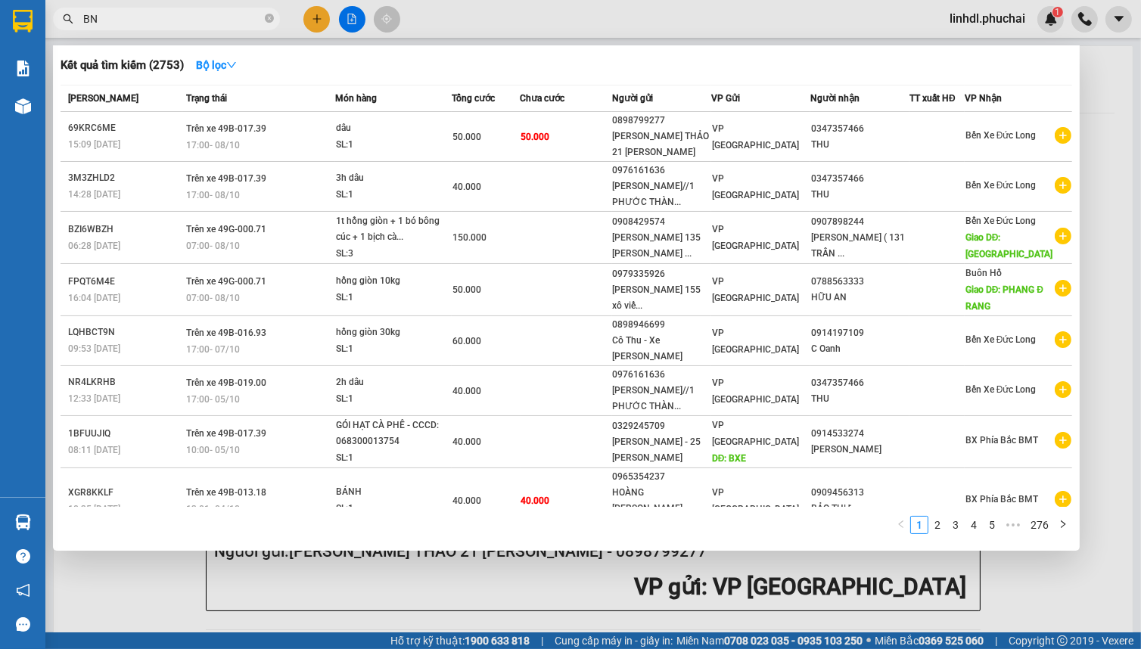
type input "B"
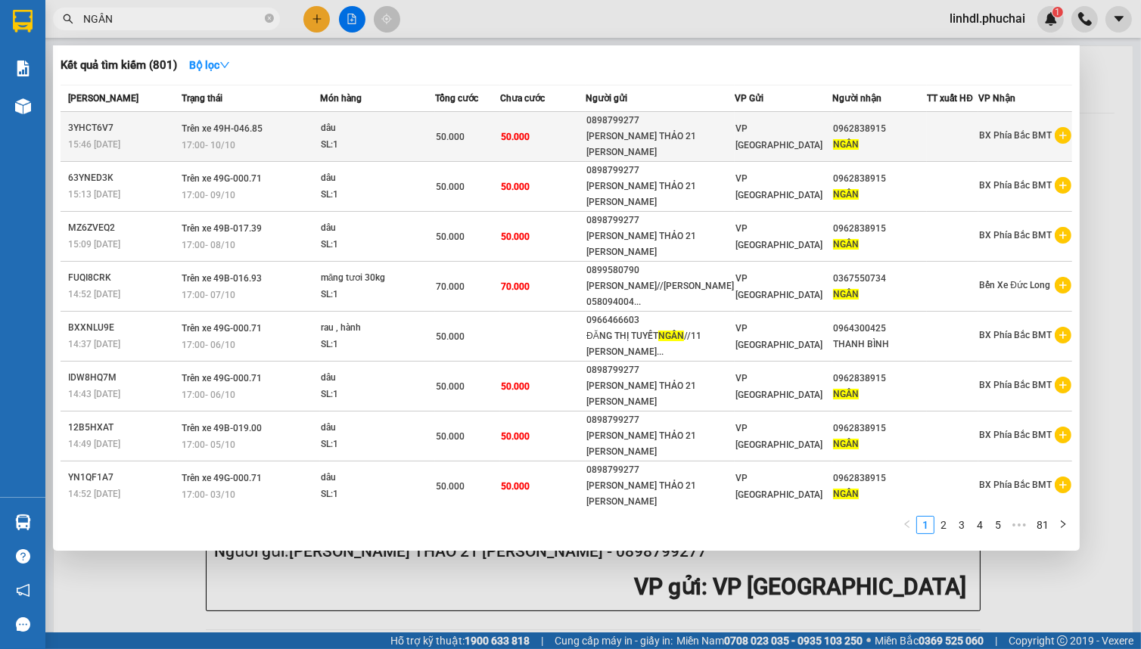
type input "NGÂN"
click at [548, 148] on td "50.000" at bounding box center [543, 137] width 86 height 50
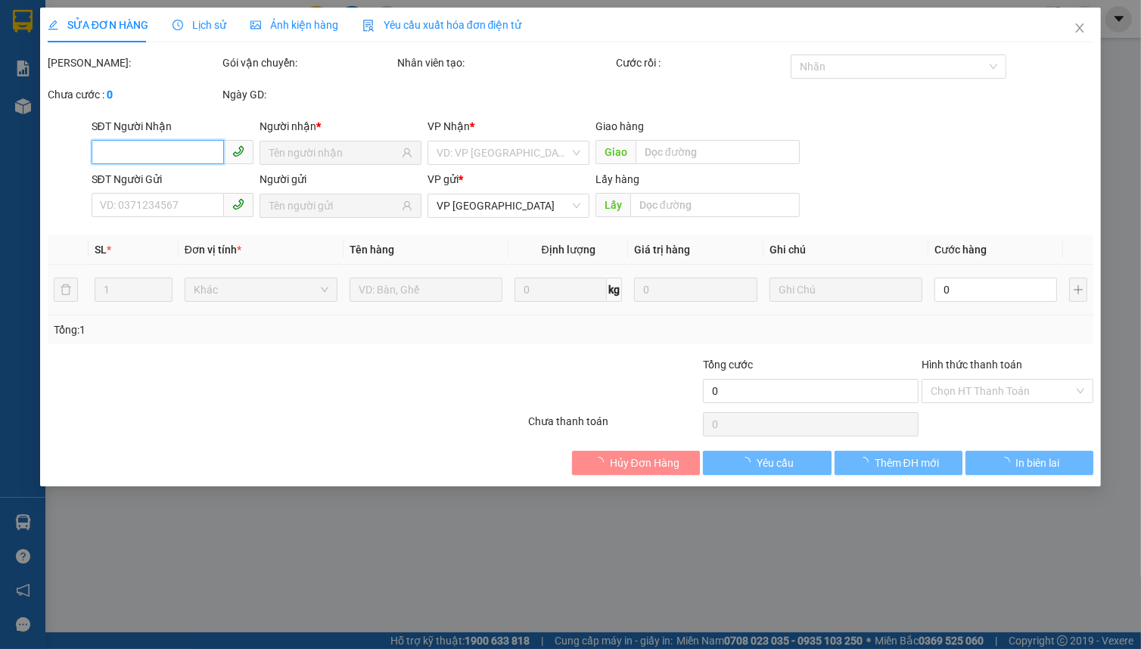
type input "0962838915"
type input "0898799277"
type input "50.000"
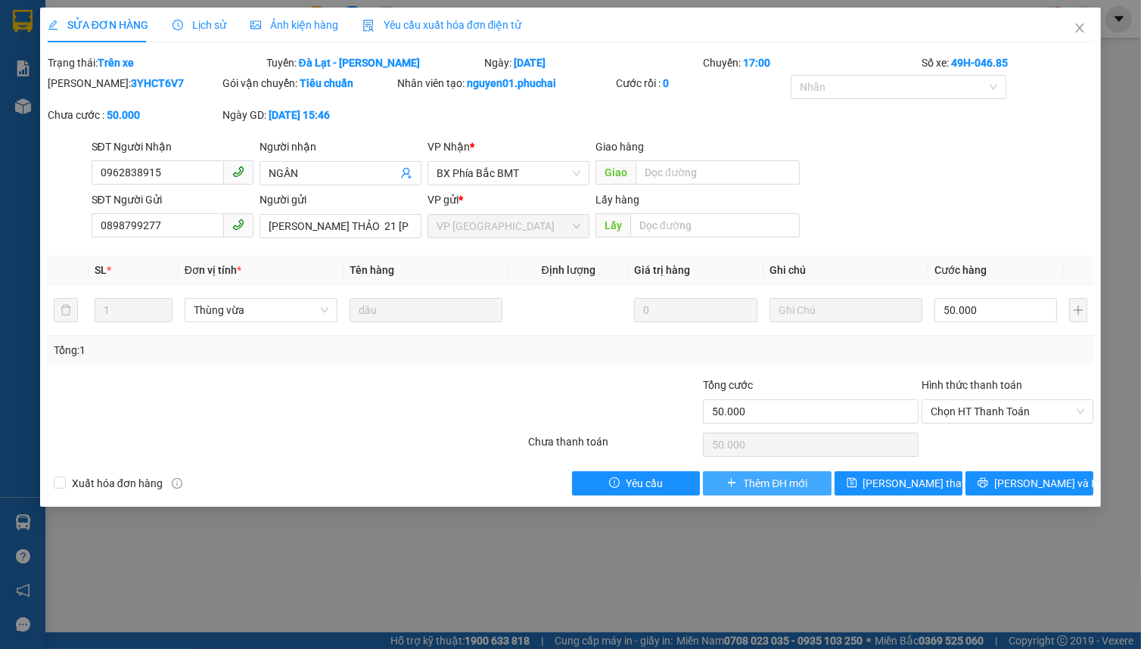
click at [748, 479] on span "Thêm ĐH mới" at bounding box center [775, 483] width 64 height 17
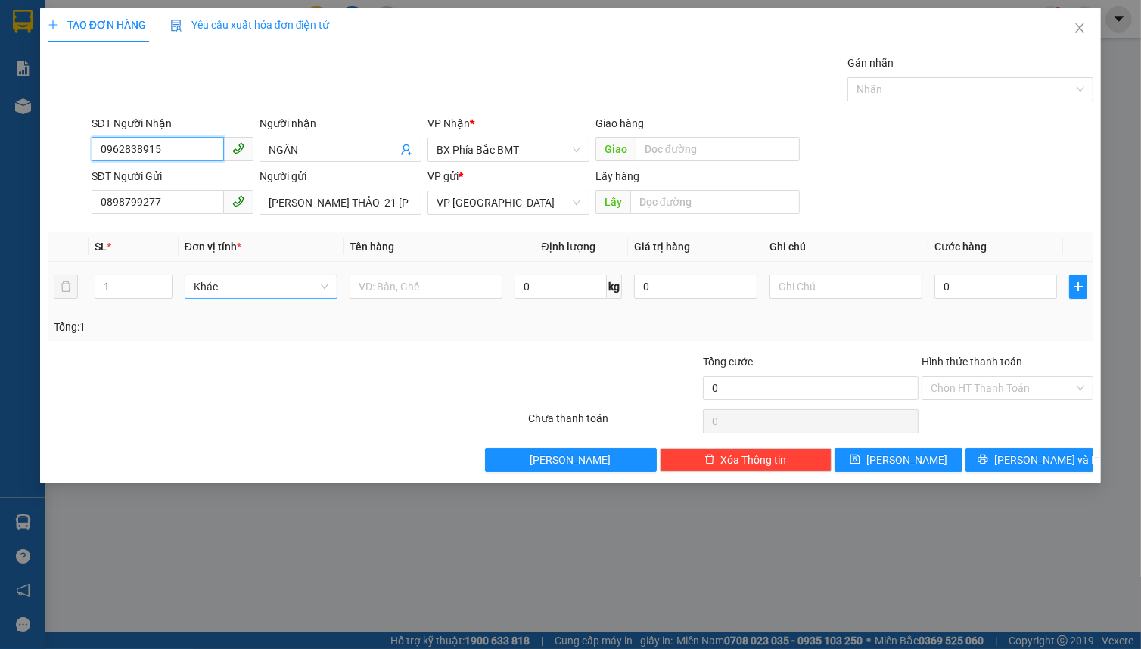
click at [205, 284] on span "Khác" at bounding box center [261, 286] width 135 height 23
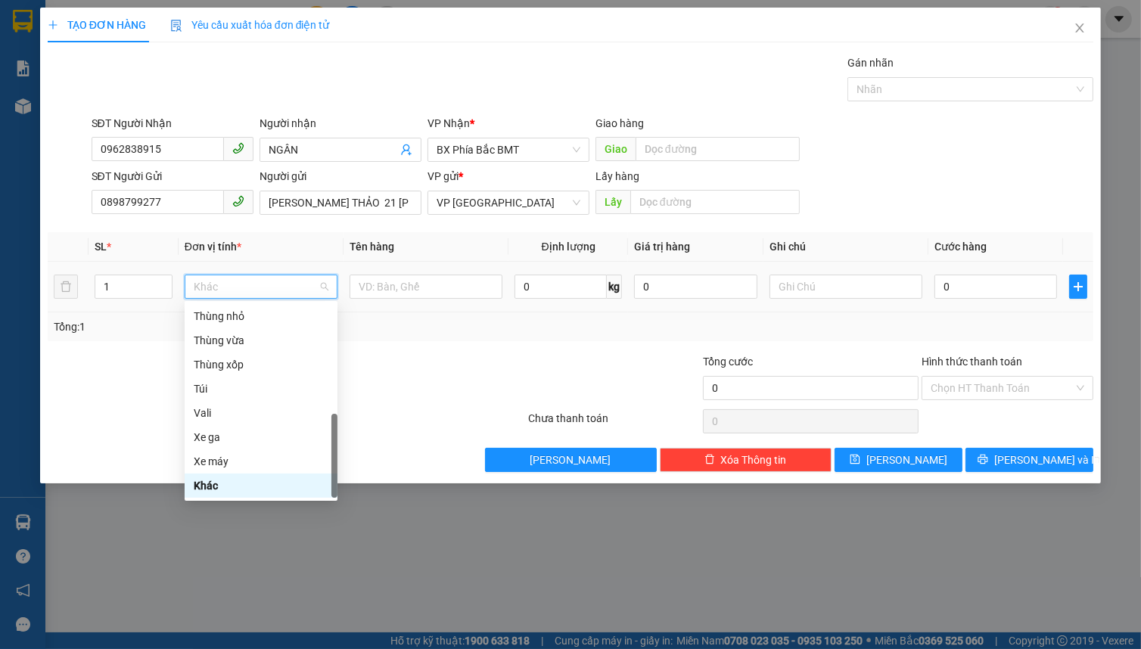
type input "T"
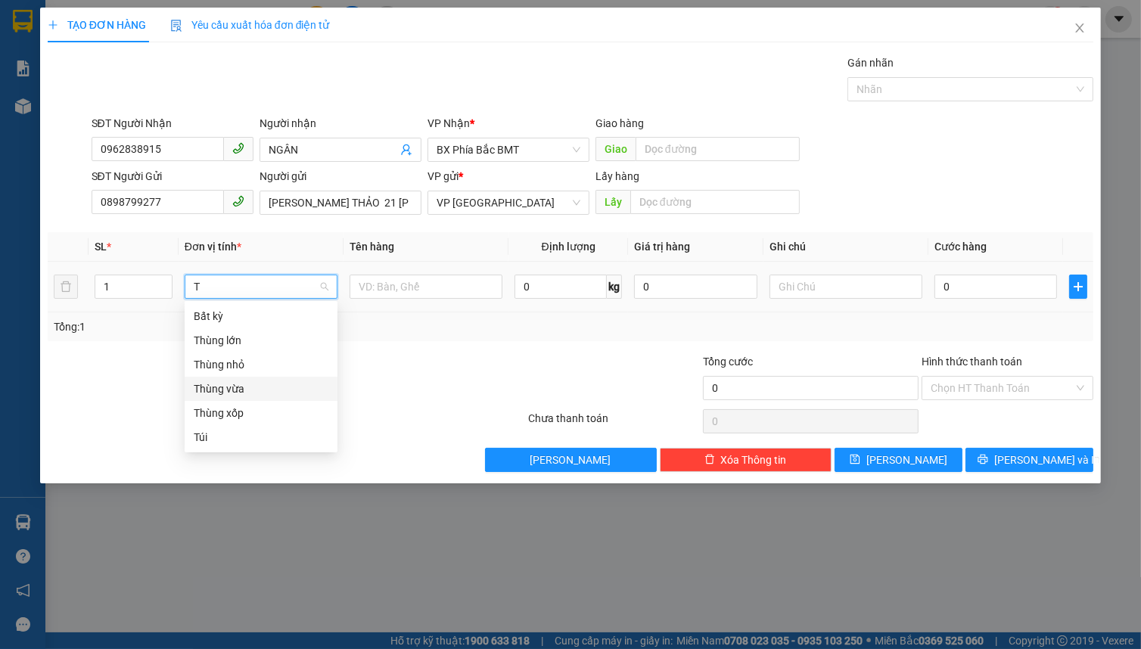
click at [275, 387] on div "Thùng vừa" at bounding box center [261, 389] width 135 height 17
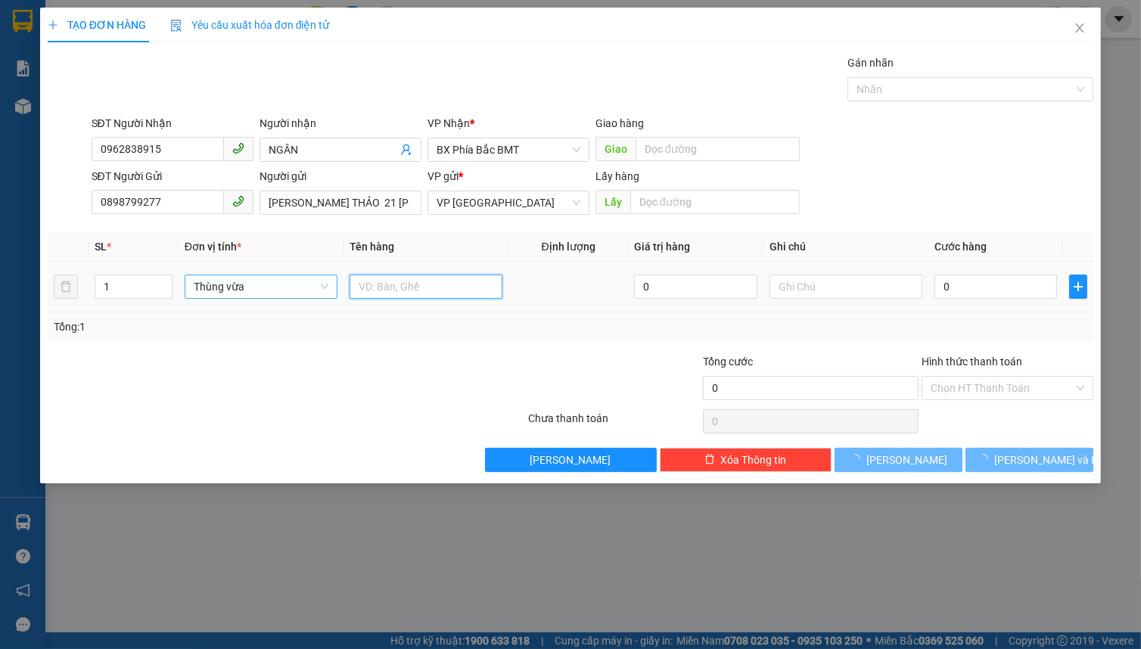
click at [386, 297] on input "text" at bounding box center [426, 287] width 153 height 24
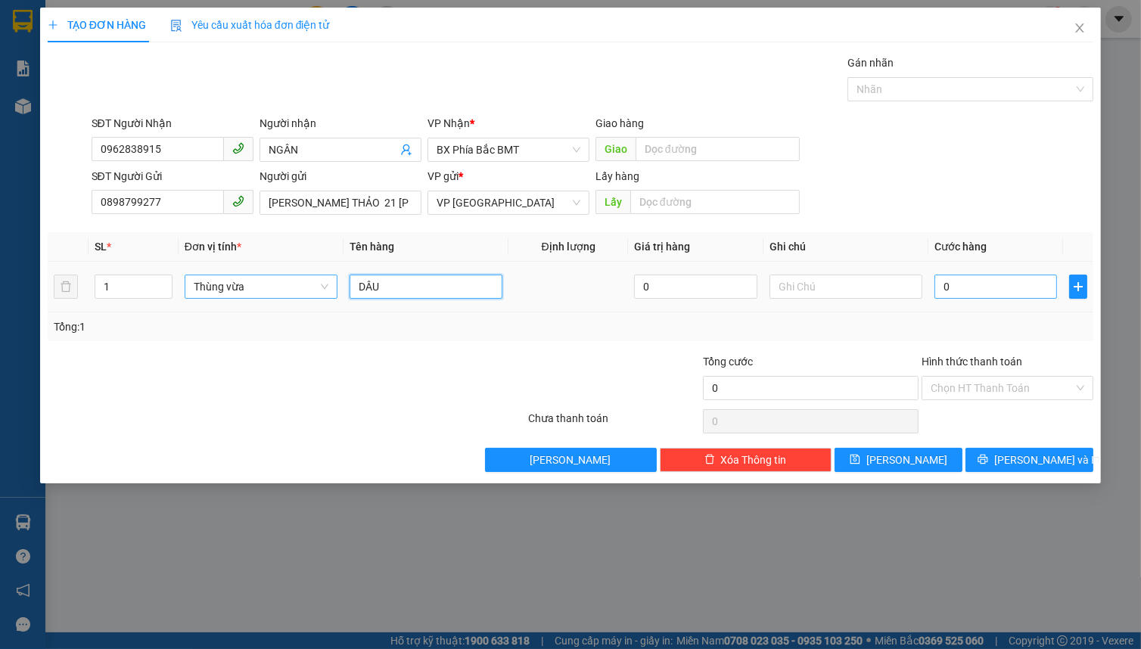
type input "DÂU"
click at [968, 292] on input "0" at bounding box center [996, 287] width 123 height 24
type input "5"
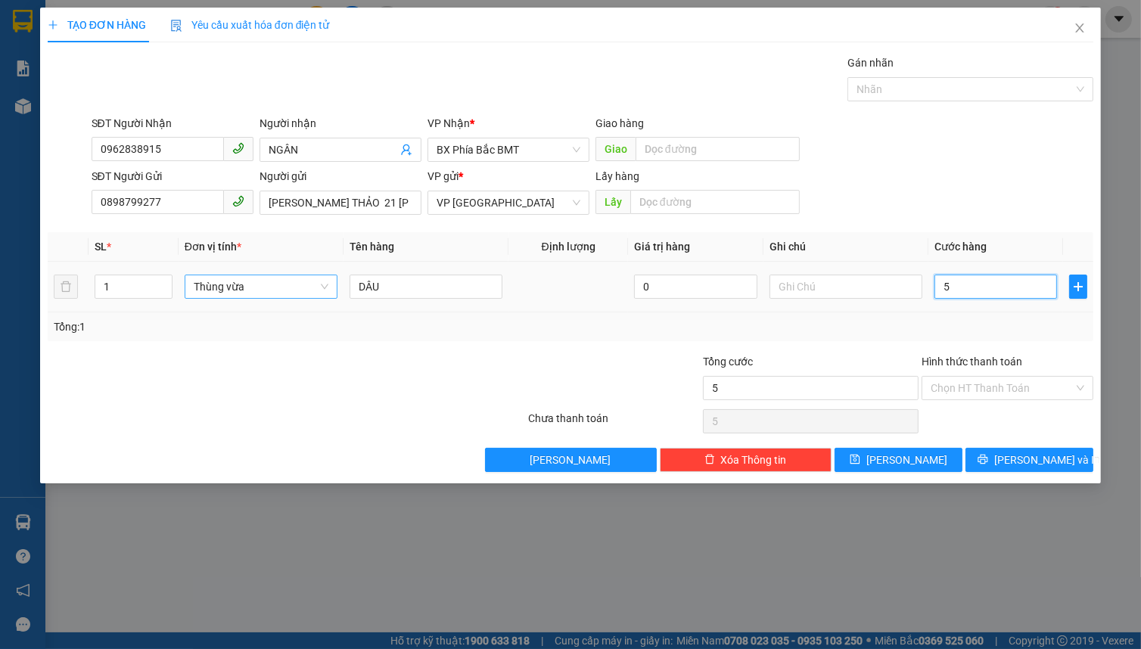
type input "50"
type input "500"
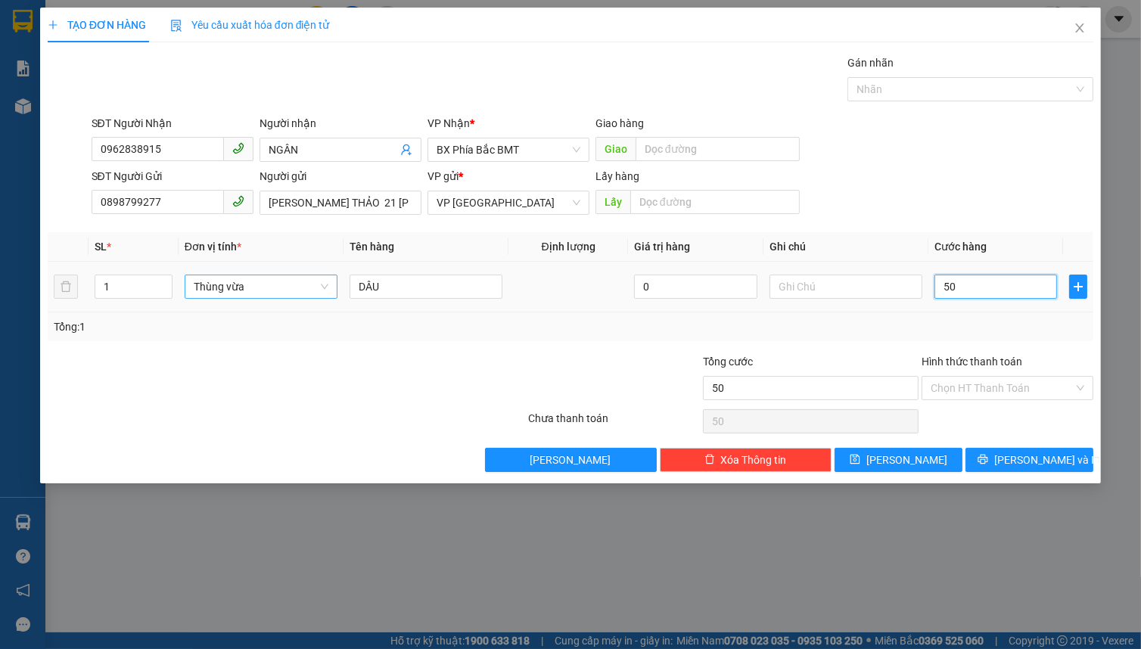
type input "500"
type input "5.000"
type input "50.000"
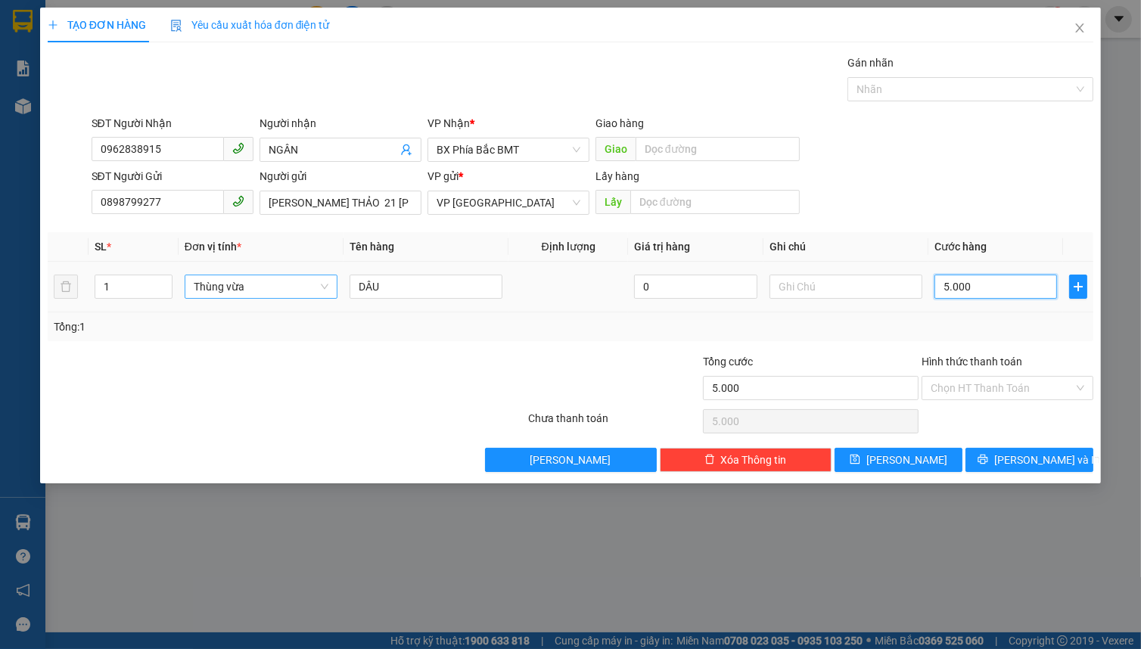
type input "50.000"
click at [1025, 462] on span "[PERSON_NAME] và In" at bounding box center [1047, 460] width 106 height 17
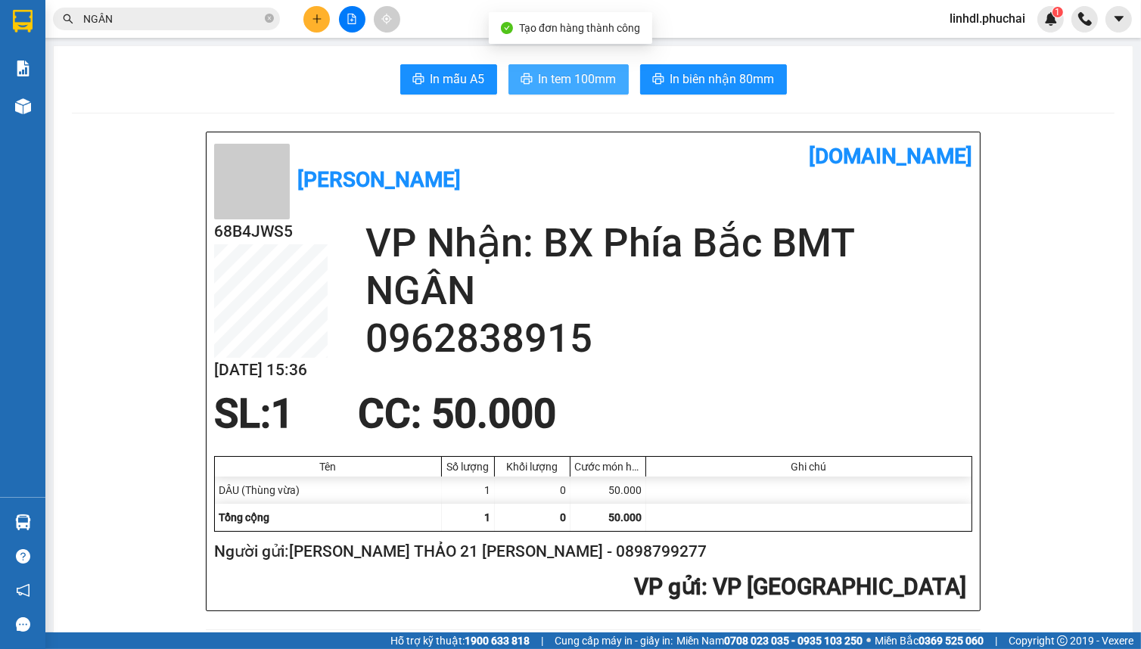
click at [546, 79] on span "In tem 100mm" at bounding box center [578, 79] width 78 height 19
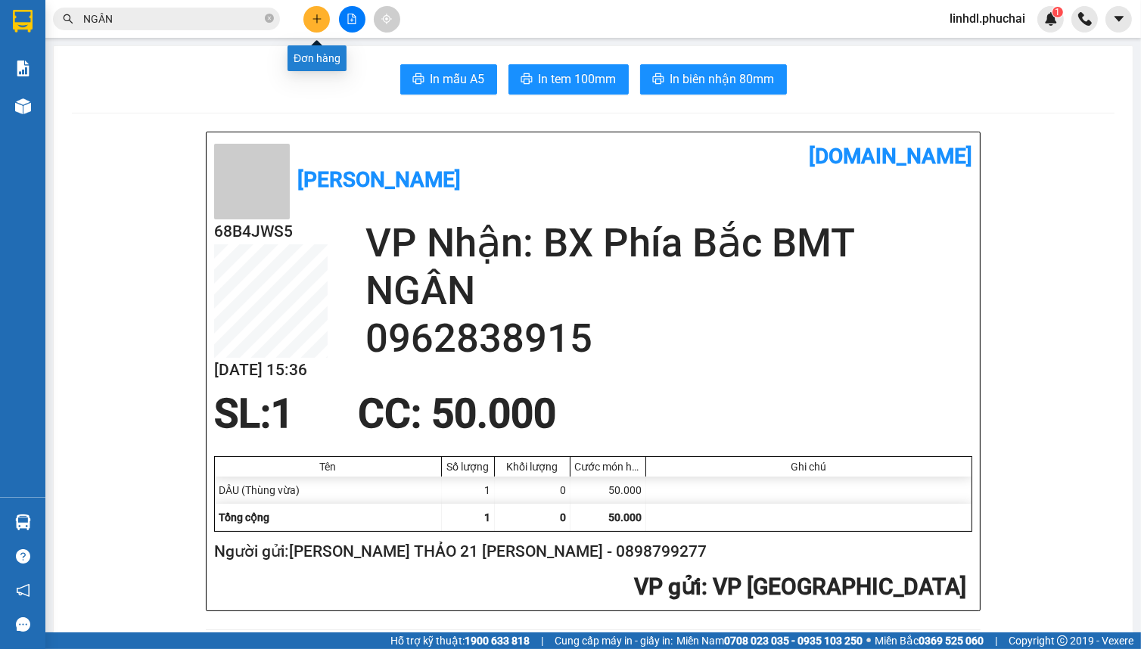
click at [325, 15] on button at bounding box center [316, 19] width 26 height 26
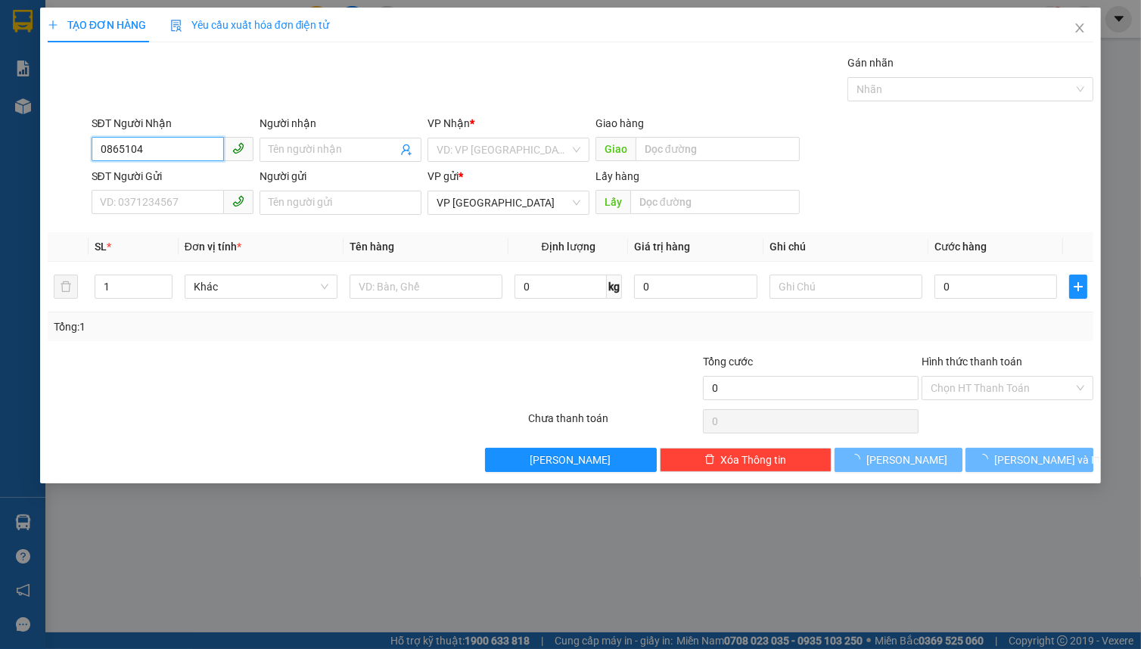
click at [166, 153] on input "0865104" at bounding box center [158, 149] width 132 height 24
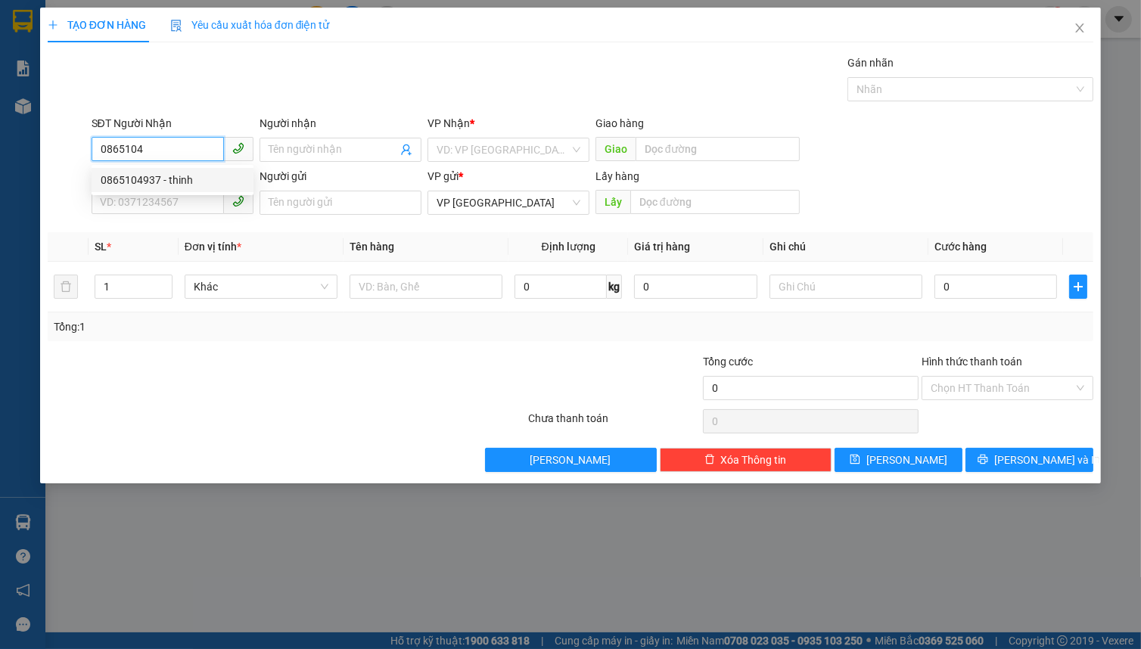
click at [176, 180] on div "0865104937 - thinh" at bounding box center [173, 180] width 144 height 17
type input "0865104937"
type input "thinh"
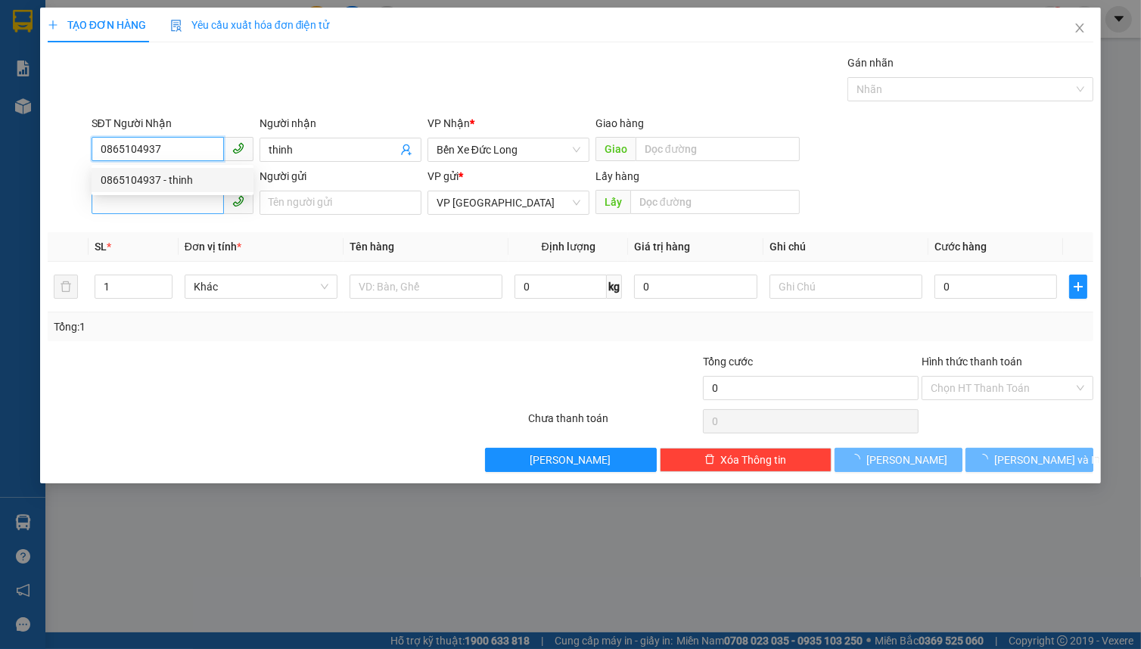
type input "0865104937"
type input "200.000"
click at [179, 200] on input "SĐT Người Gửi" at bounding box center [158, 202] width 132 height 24
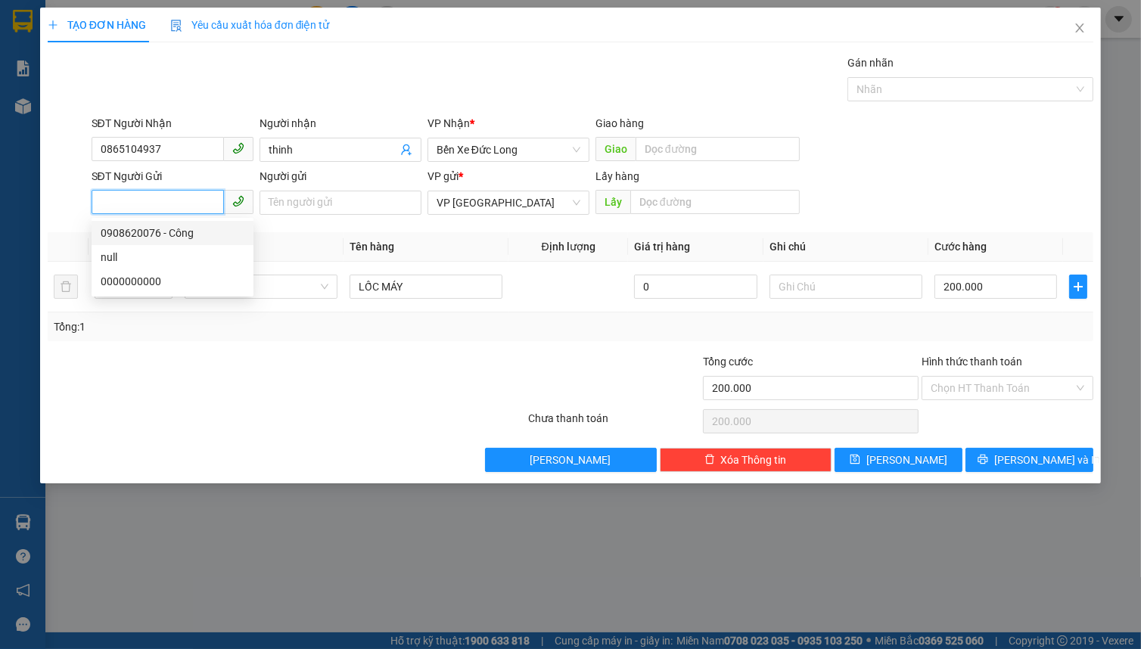
click at [185, 230] on div "0908620076 - Công" at bounding box center [173, 233] width 144 height 17
type input "0908620076"
type input "Công"
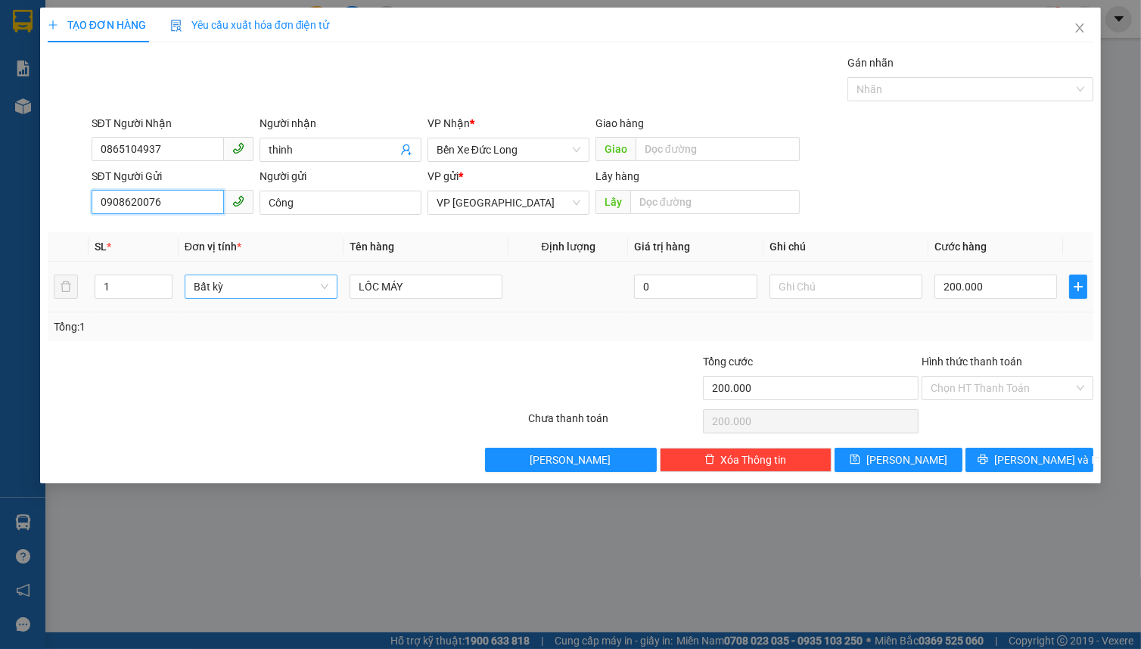
click at [235, 285] on span "Bất kỳ" at bounding box center [261, 286] width 135 height 23
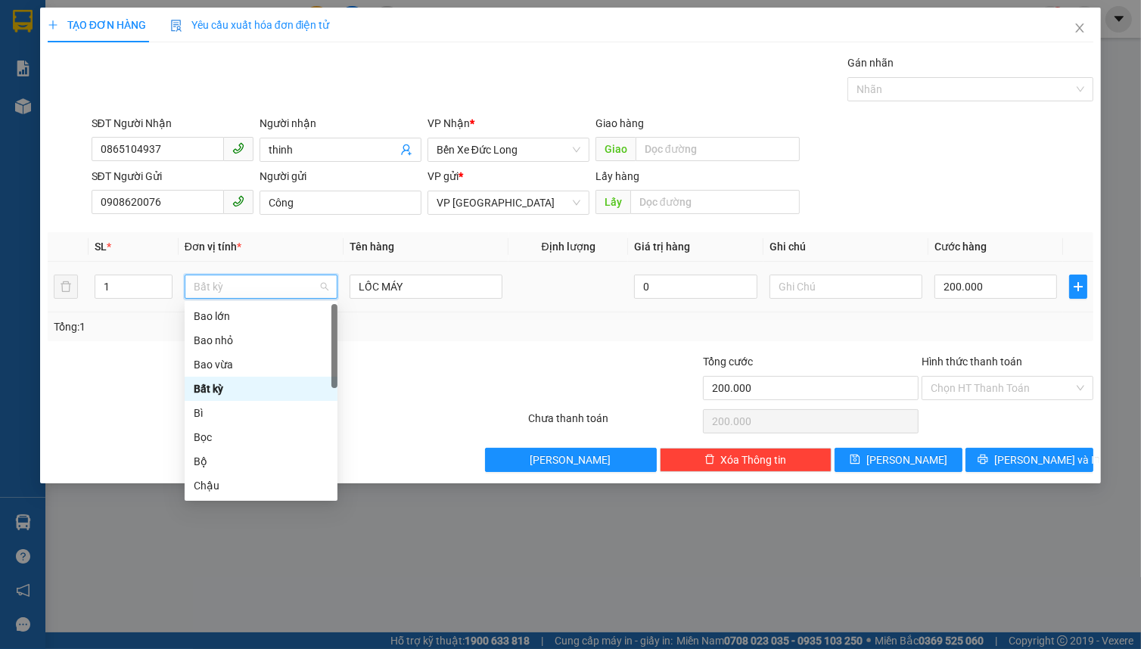
type input "K"
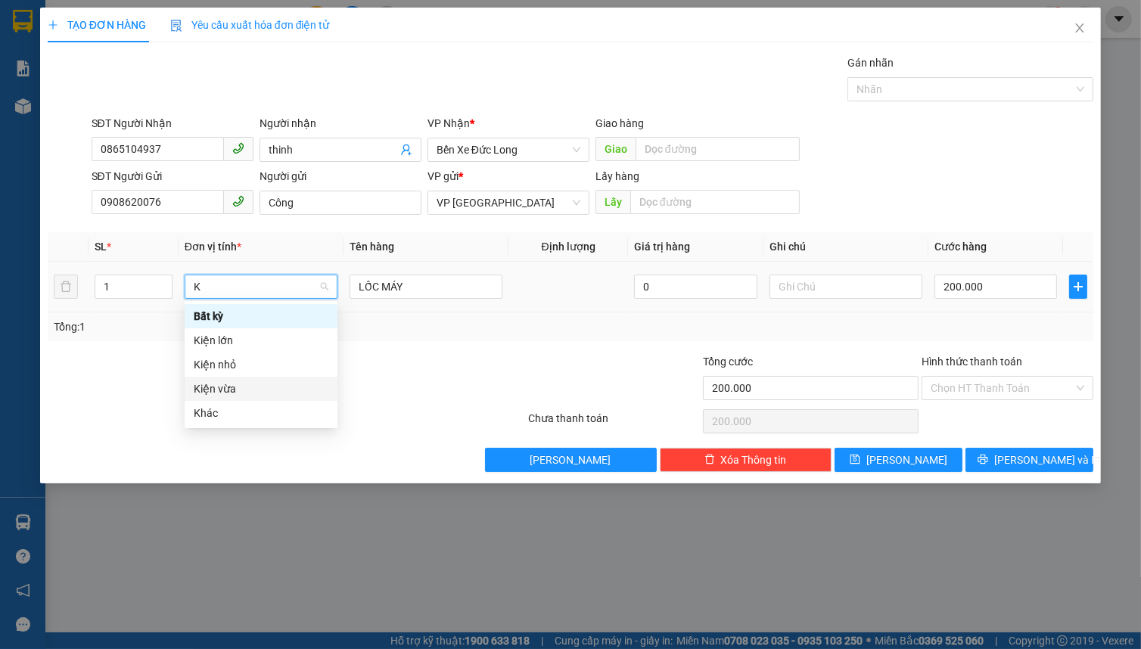
drag, startPoint x: 232, startPoint y: 387, endPoint x: 253, endPoint y: 363, distance: 32.2
click at [230, 387] on div "Kiện vừa" at bounding box center [261, 389] width 135 height 17
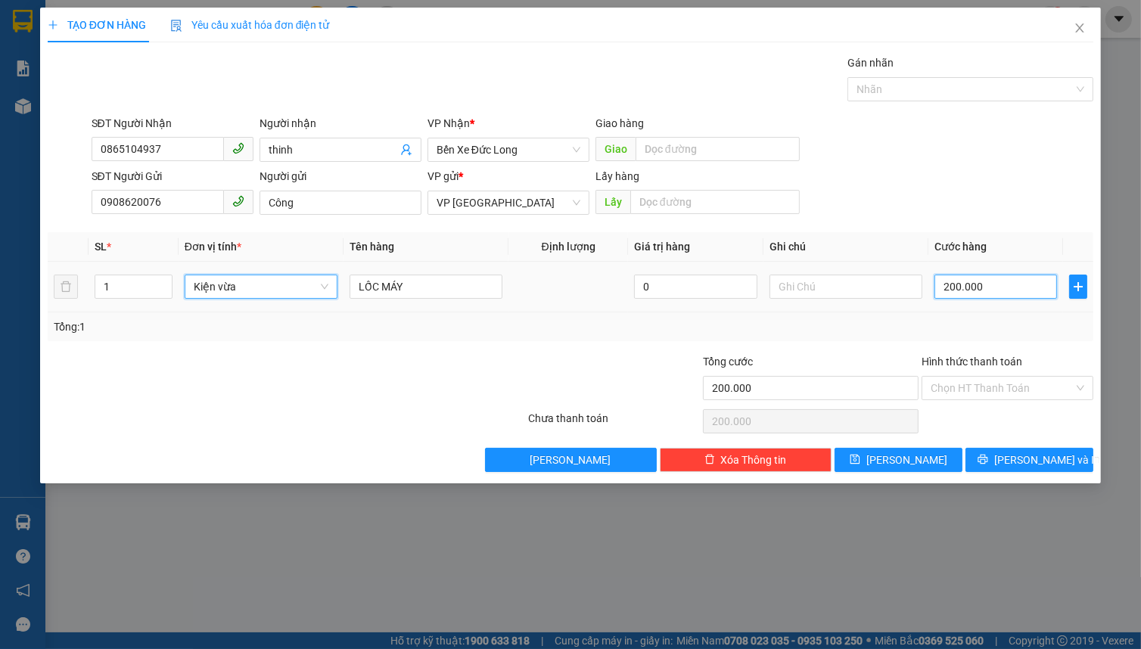
click at [963, 288] on input "200.000" at bounding box center [996, 287] width 123 height 24
type input "0"
type input "2"
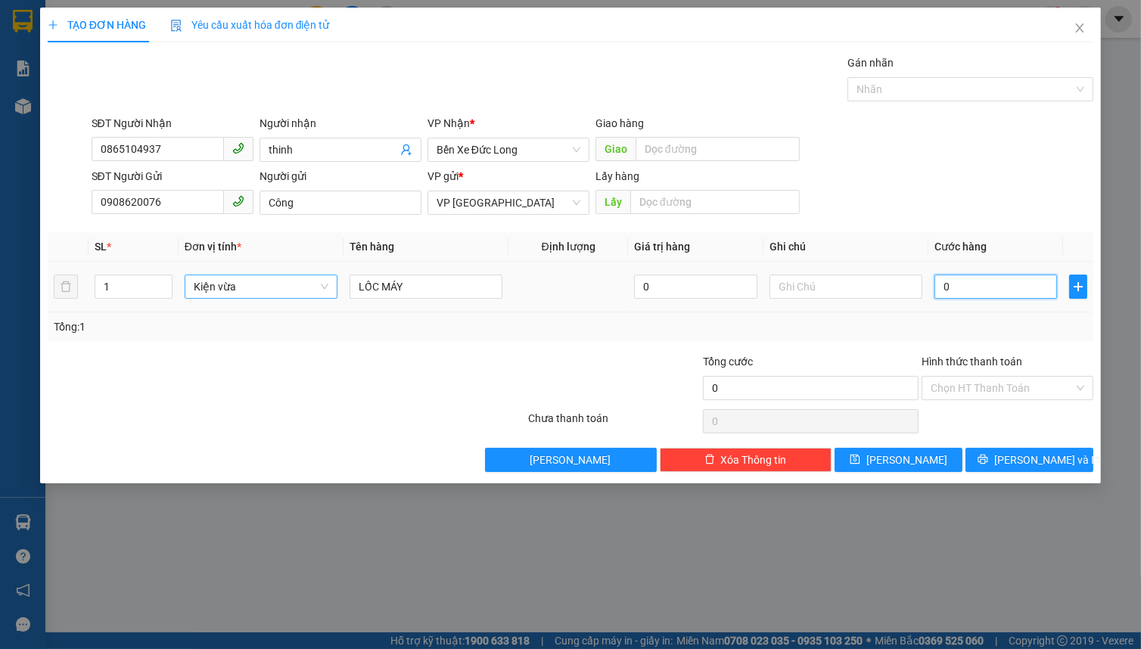
type input "2"
type input "02"
type input "20"
type input "020"
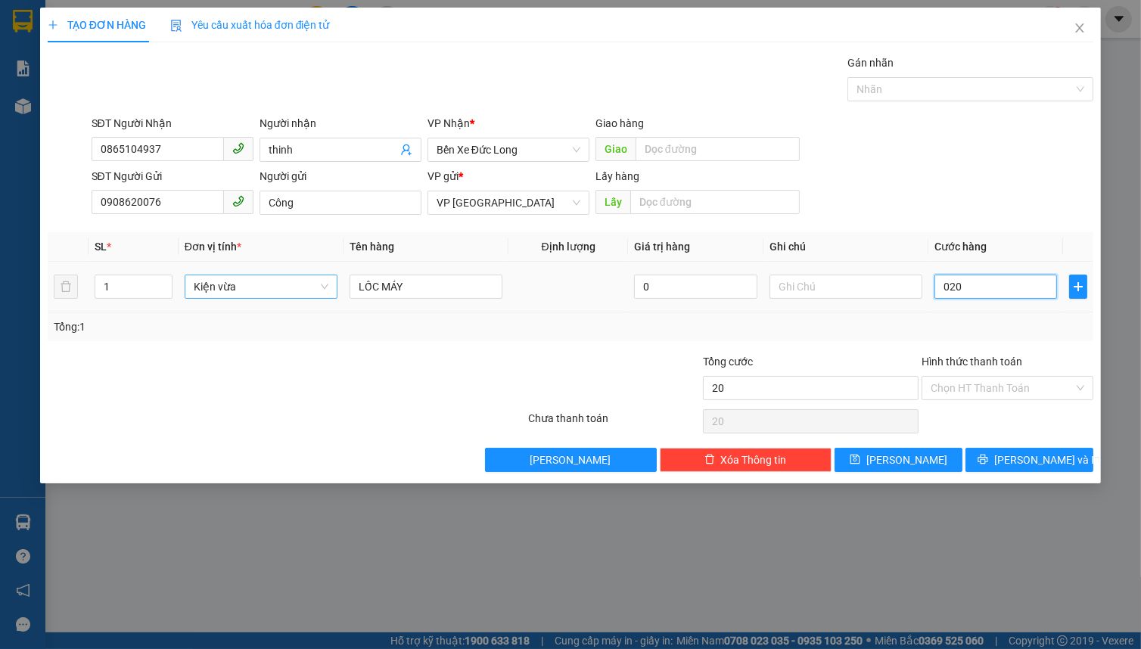
type input "200"
type input "0.200"
type input "2.000"
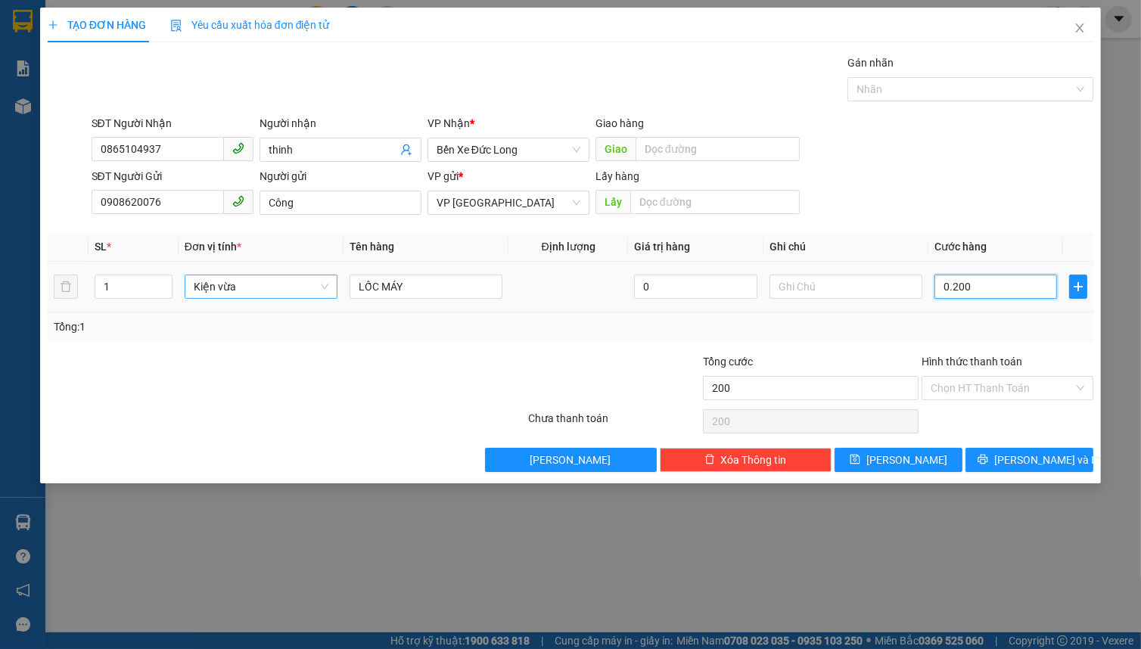
type input "02.000"
type input "20.000"
type input "020.000"
type input "200.000"
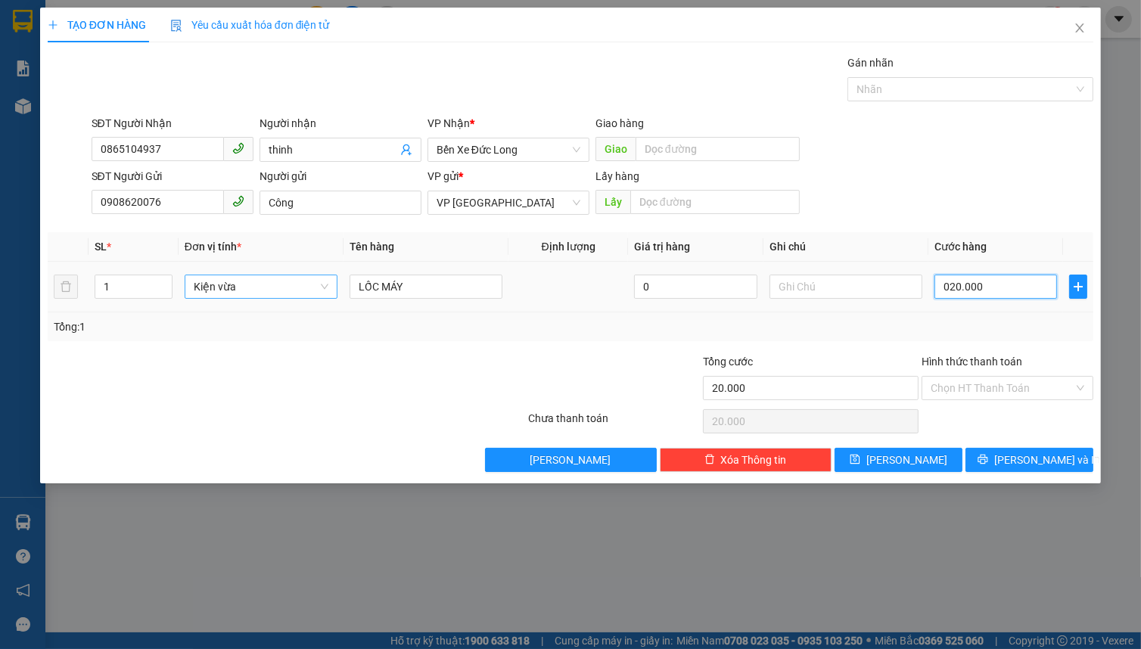
type input "200.000"
click at [1007, 465] on button "[PERSON_NAME] và In" at bounding box center [1030, 460] width 128 height 24
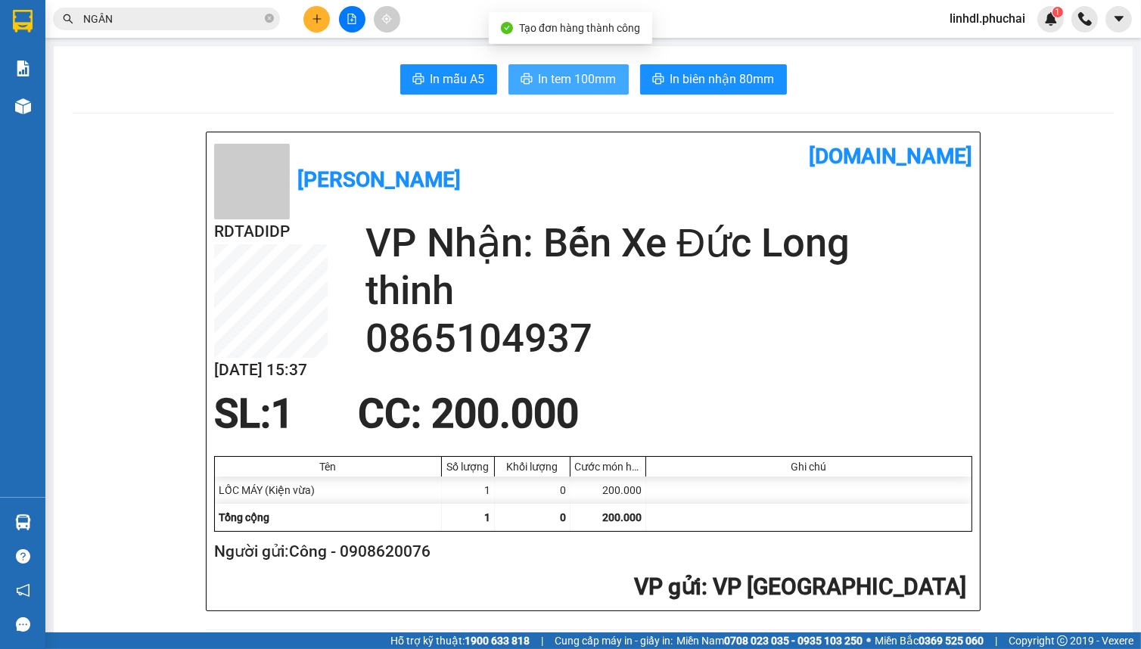
click at [530, 82] on button "In tem 100mm" at bounding box center [569, 79] width 120 height 30
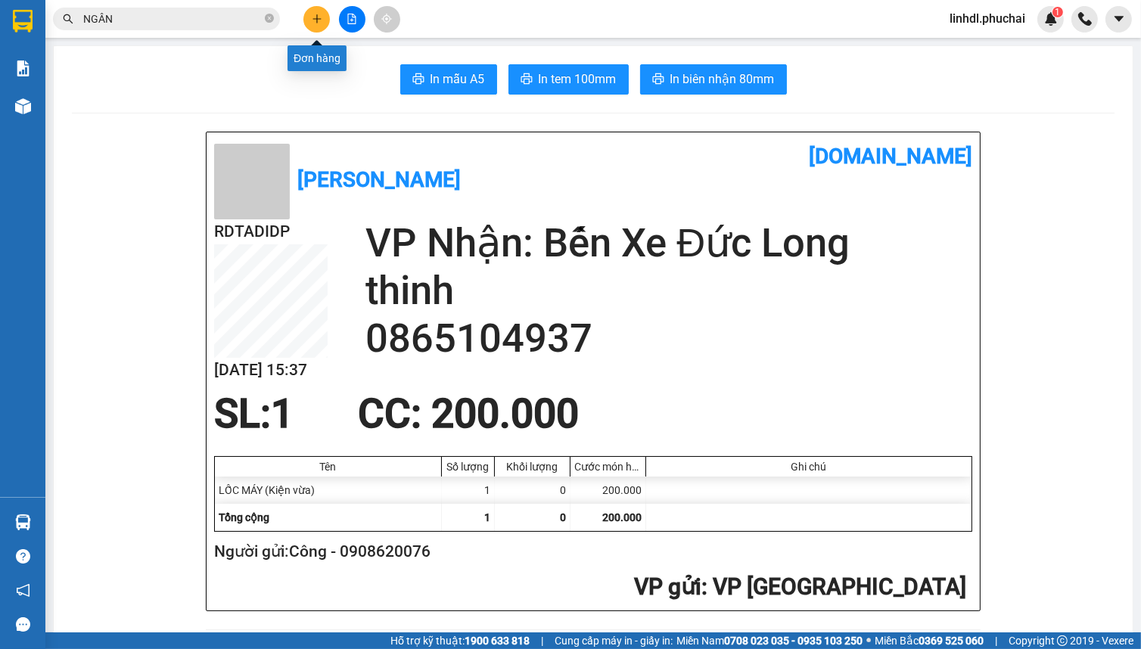
click at [310, 19] on button at bounding box center [316, 19] width 26 height 26
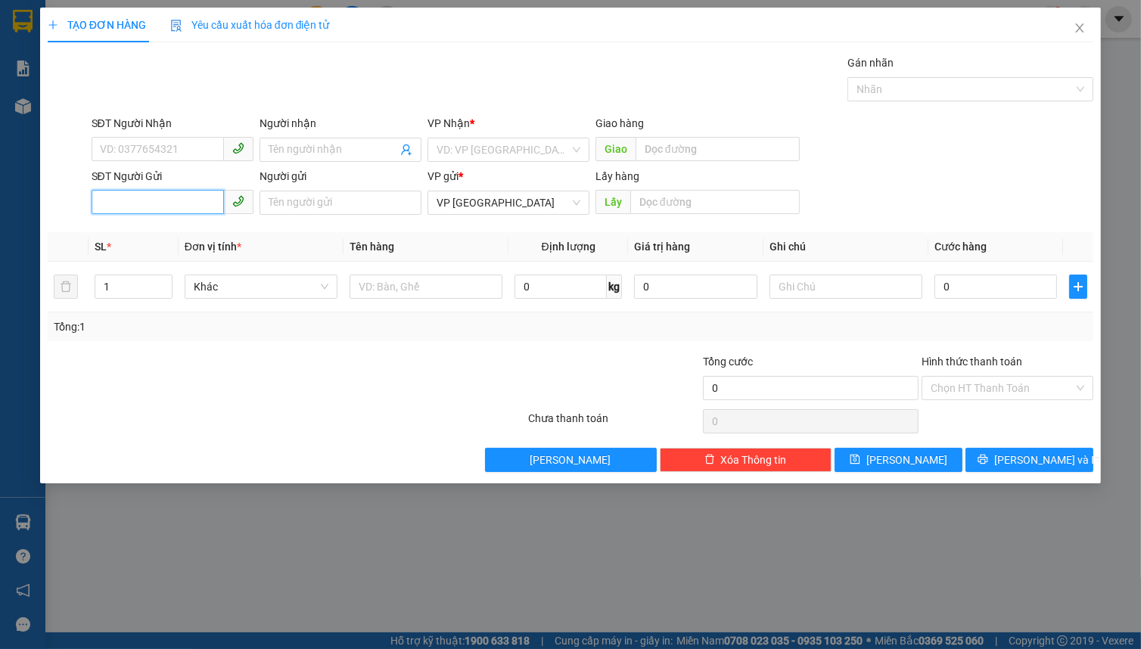
click at [135, 201] on input "SĐT Người Gửi" at bounding box center [158, 202] width 132 height 24
click at [284, 207] on input "Người gửi" at bounding box center [341, 203] width 162 height 24
type input "038083050854 LƯỜNG TRUNG TUẤN"
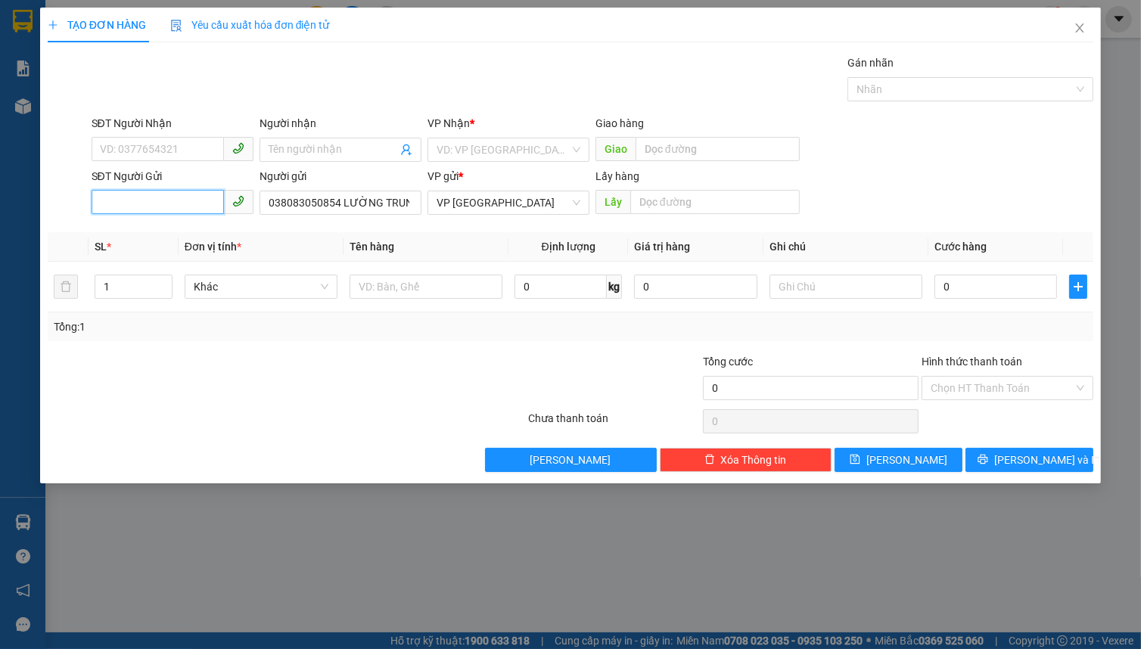
click at [165, 204] on input "SĐT Người Gửi" at bounding box center [158, 202] width 132 height 24
type input "0829241449"
click at [325, 198] on input "038083050854 LƯỜNG TRUNG TUẤN" at bounding box center [341, 203] width 162 height 24
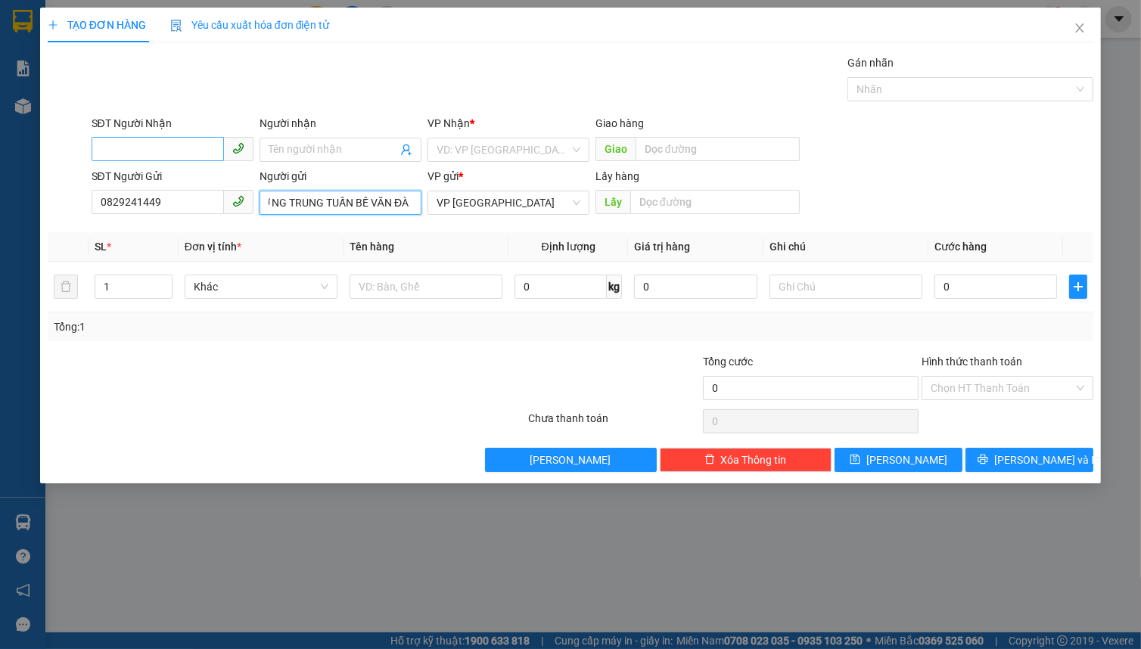
type input "038083050854 LƯỜNG TRUNG TUẤN BẾ VĂN ĐÀN"
click at [161, 144] on input "SĐT Người Nhận" at bounding box center [158, 149] width 132 height 24
type input "0398999072"
click at [285, 152] on input "Người nhận" at bounding box center [333, 150] width 129 height 17
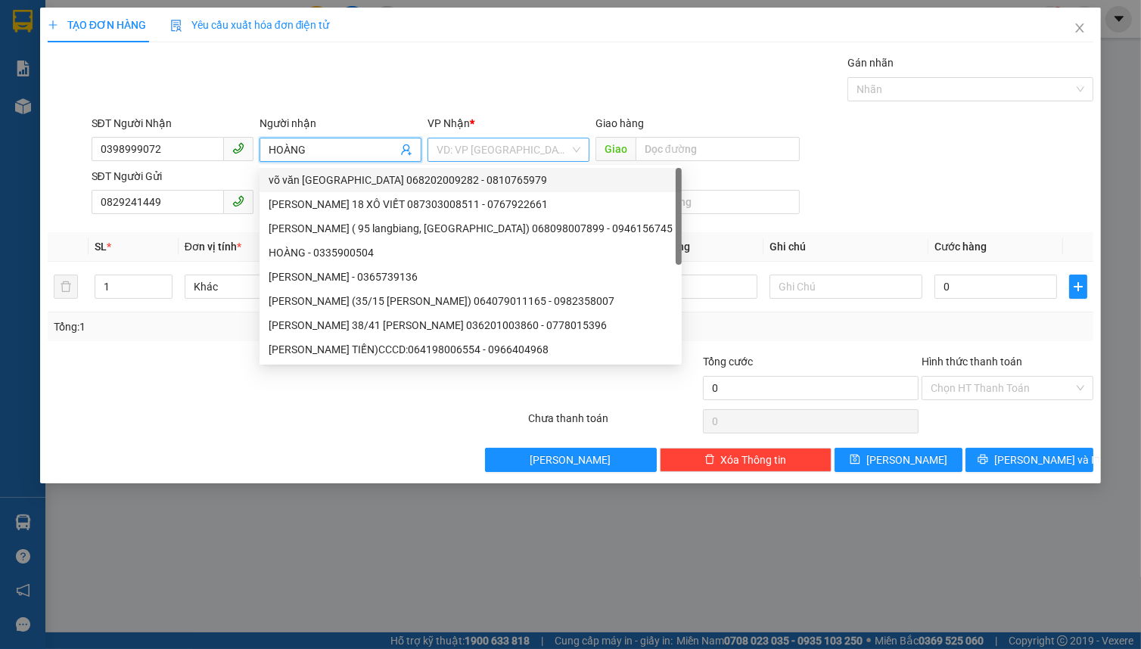
type input "HOÀNG"
drag, startPoint x: 461, startPoint y: 152, endPoint x: 490, endPoint y: 152, distance: 28.8
click at [462, 152] on input "search" at bounding box center [503, 149] width 133 height 23
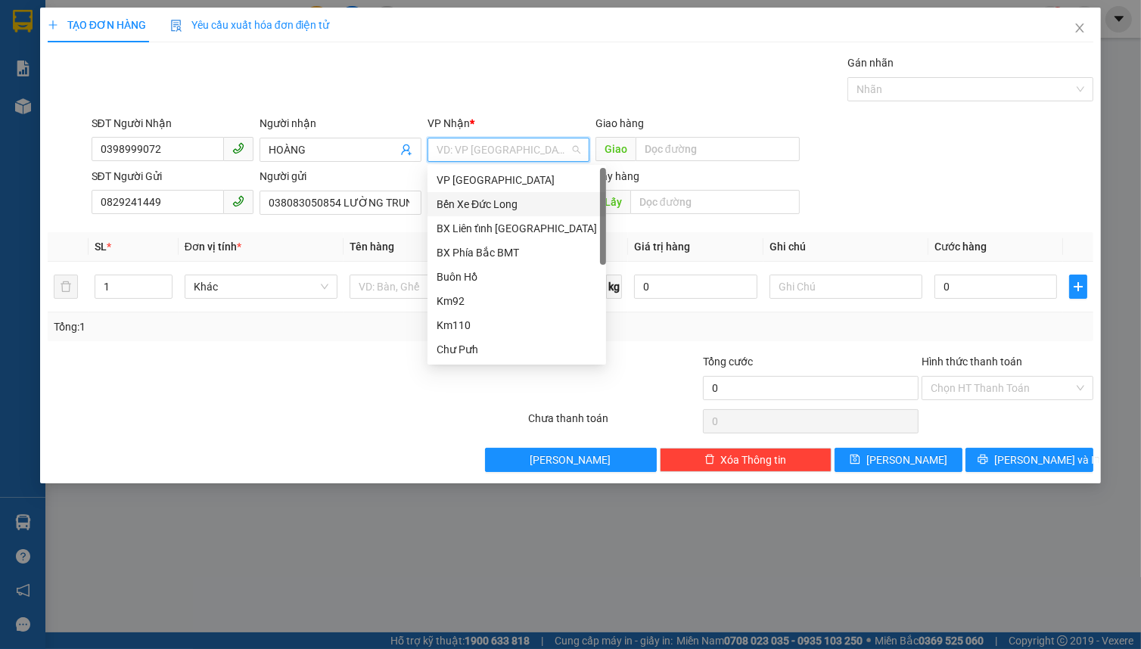
drag, startPoint x: 530, startPoint y: 204, endPoint x: 632, endPoint y: 160, distance: 110.2
click at [534, 201] on div "Bến Xe Đức Long" at bounding box center [517, 204] width 160 height 17
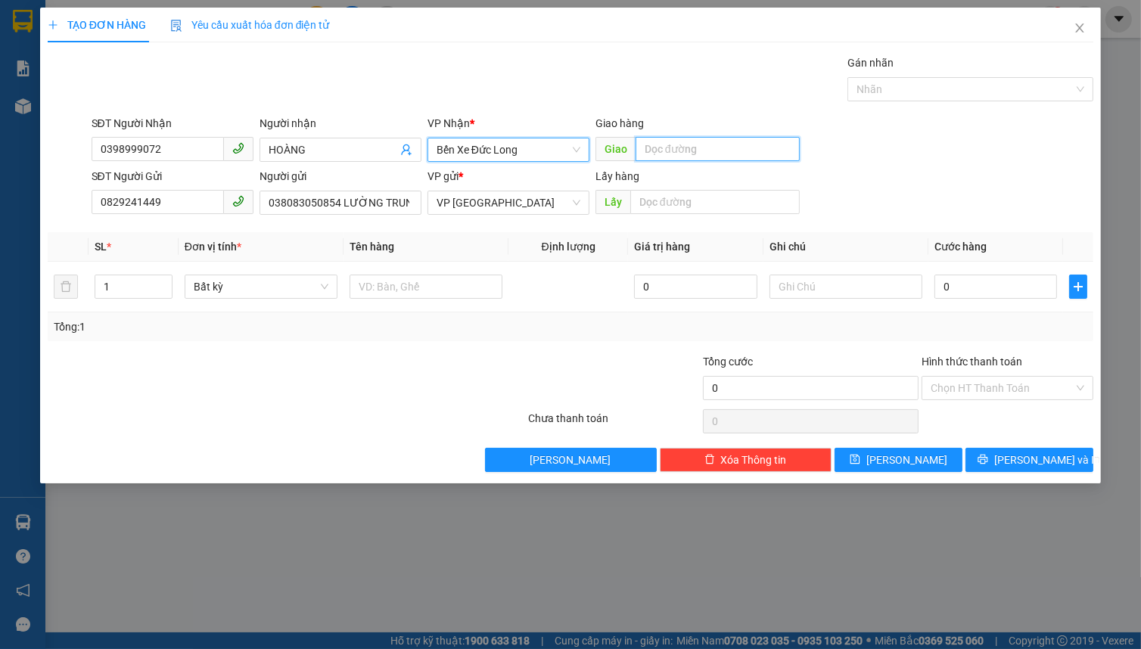
click at [667, 151] on input "text" at bounding box center [718, 149] width 164 height 24
click at [208, 291] on span "Bất kỳ" at bounding box center [261, 286] width 135 height 23
type input "PHÚ NHƠN // QUA CẦU 110 GỌI KHÁCH"
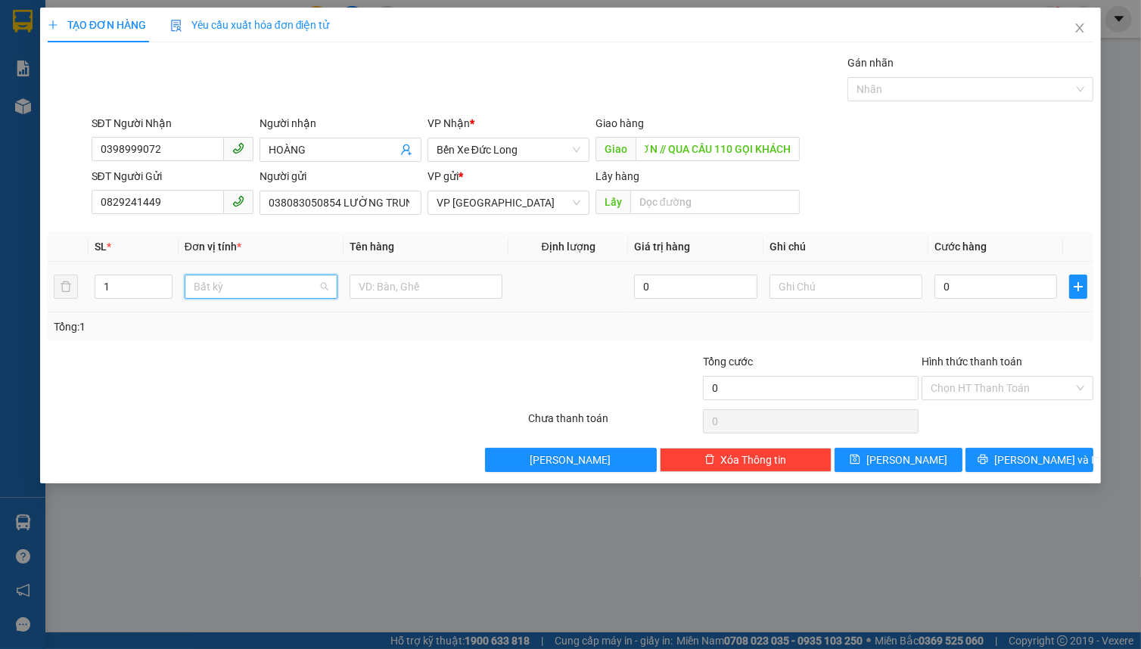
scroll to position [0, 0]
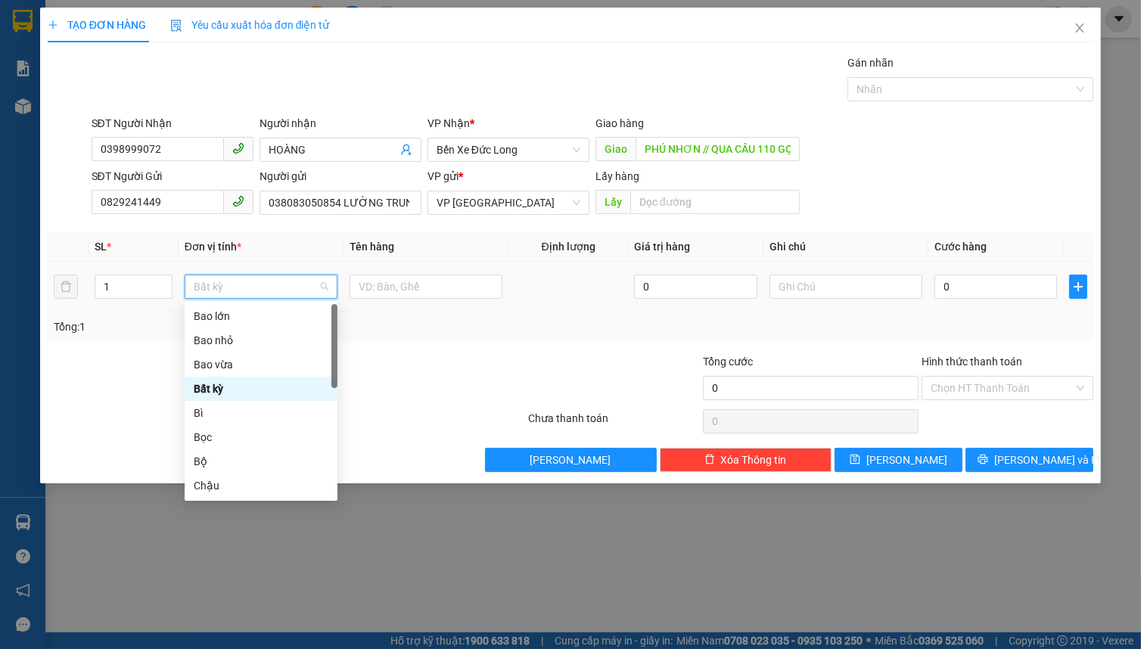
type input "B"
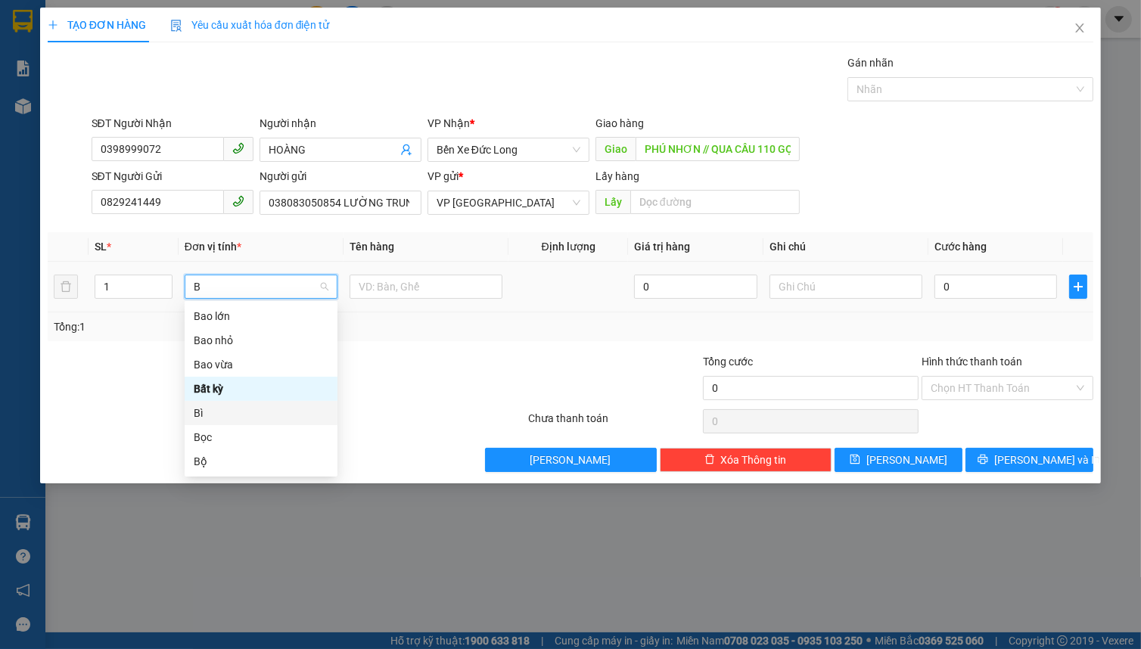
drag, startPoint x: 211, startPoint y: 411, endPoint x: 268, endPoint y: 359, distance: 76.6
click at [212, 410] on div "Bì" at bounding box center [261, 413] width 135 height 17
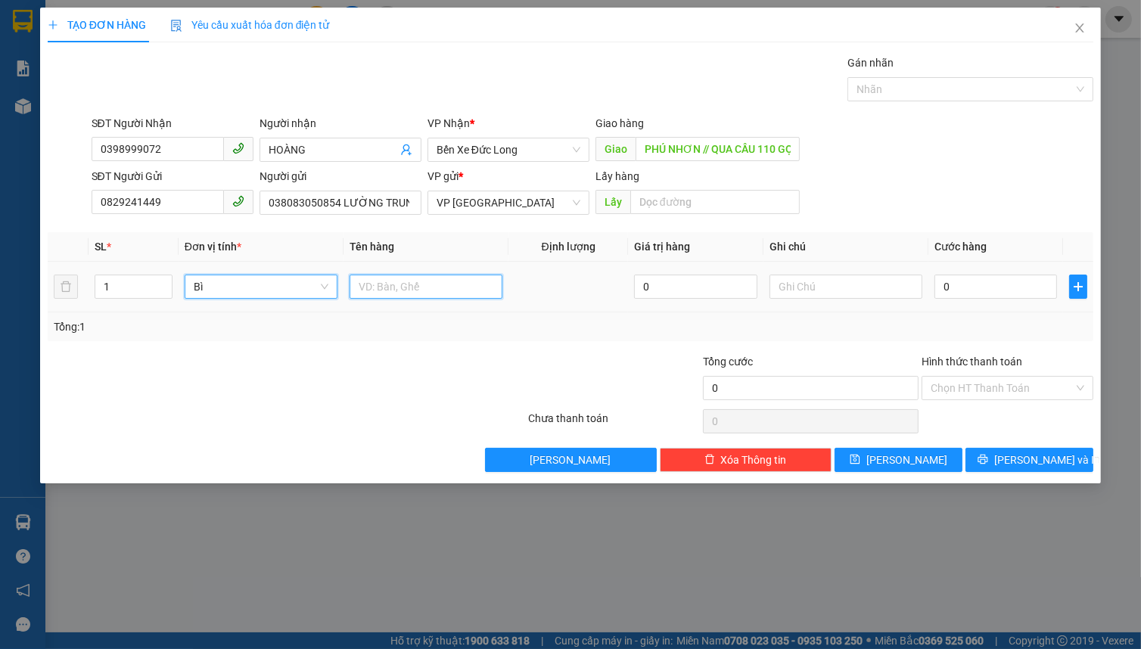
click at [370, 290] on input "text" at bounding box center [426, 287] width 153 height 24
type input "GIẤY KHÁM SỨC KHỎE"
click at [999, 291] on input "0" at bounding box center [996, 287] width 123 height 24
type input "5"
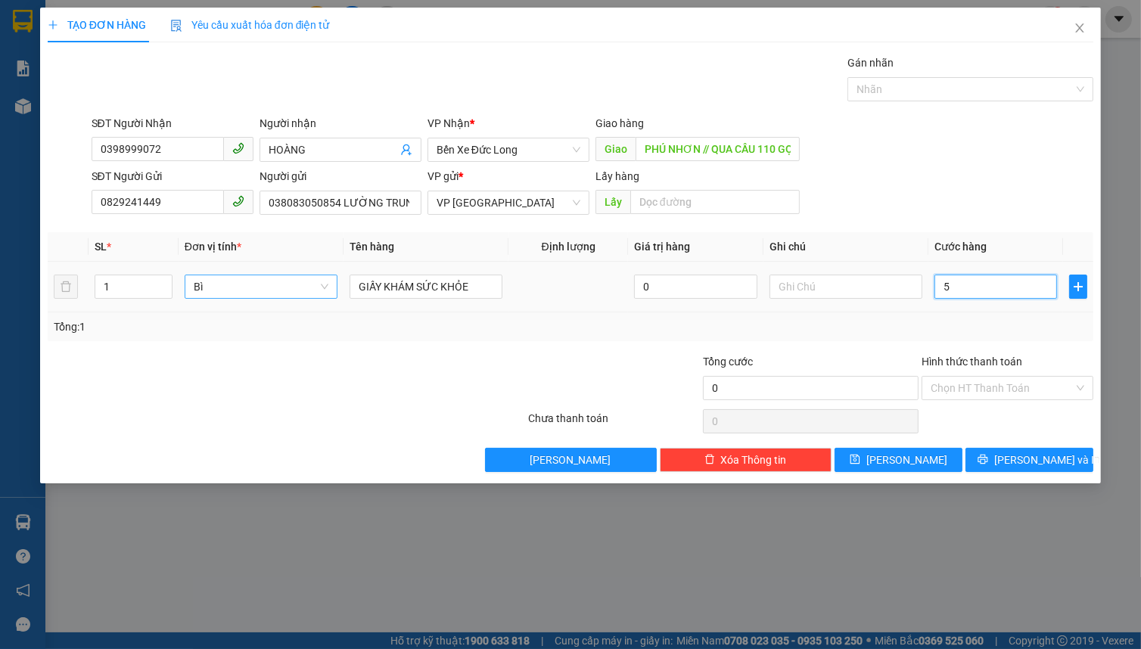
type input "5"
type input "50"
type input "500"
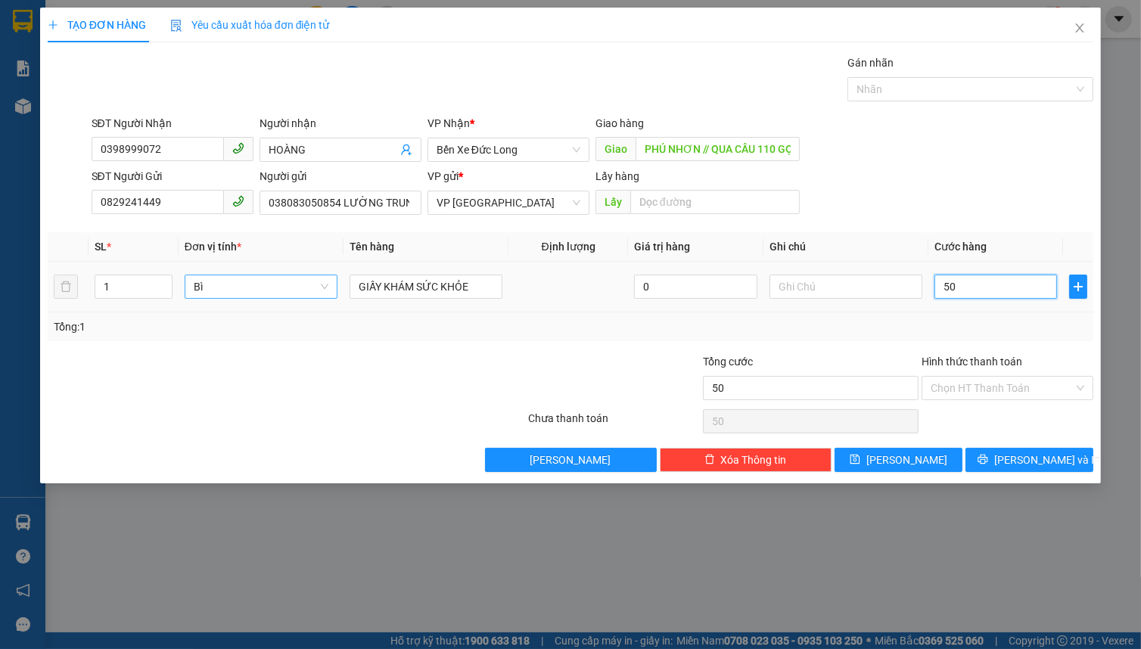
type input "500"
type input "5.000"
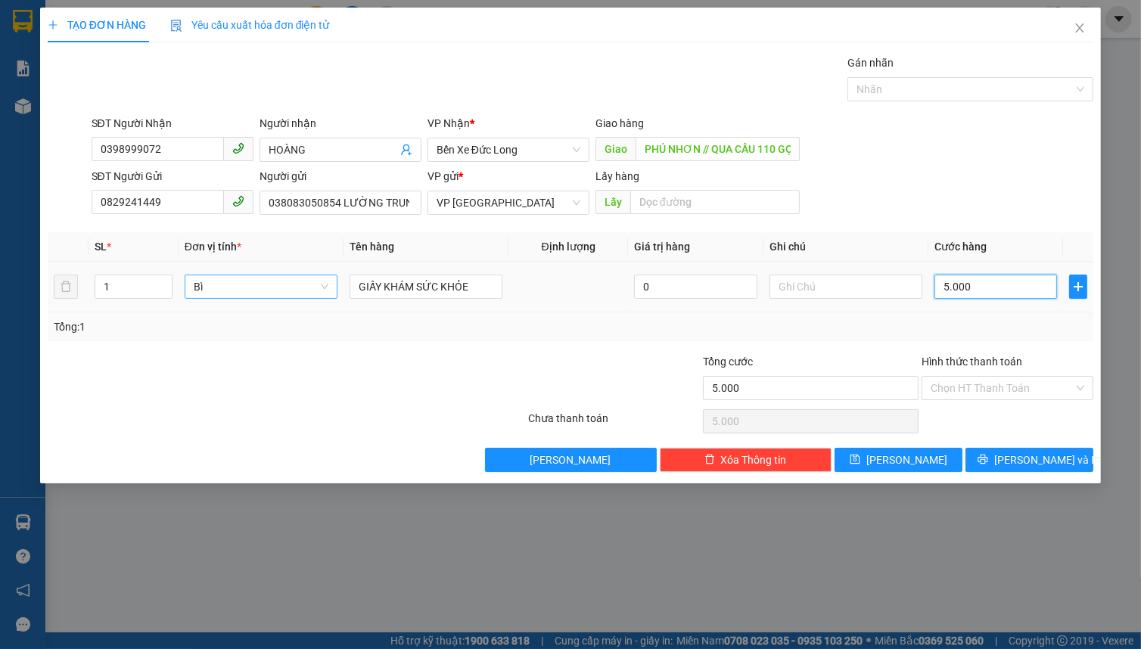
type input "50.000"
click at [1000, 393] on input "Hình thức thanh toán" at bounding box center [1002, 388] width 143 height 23
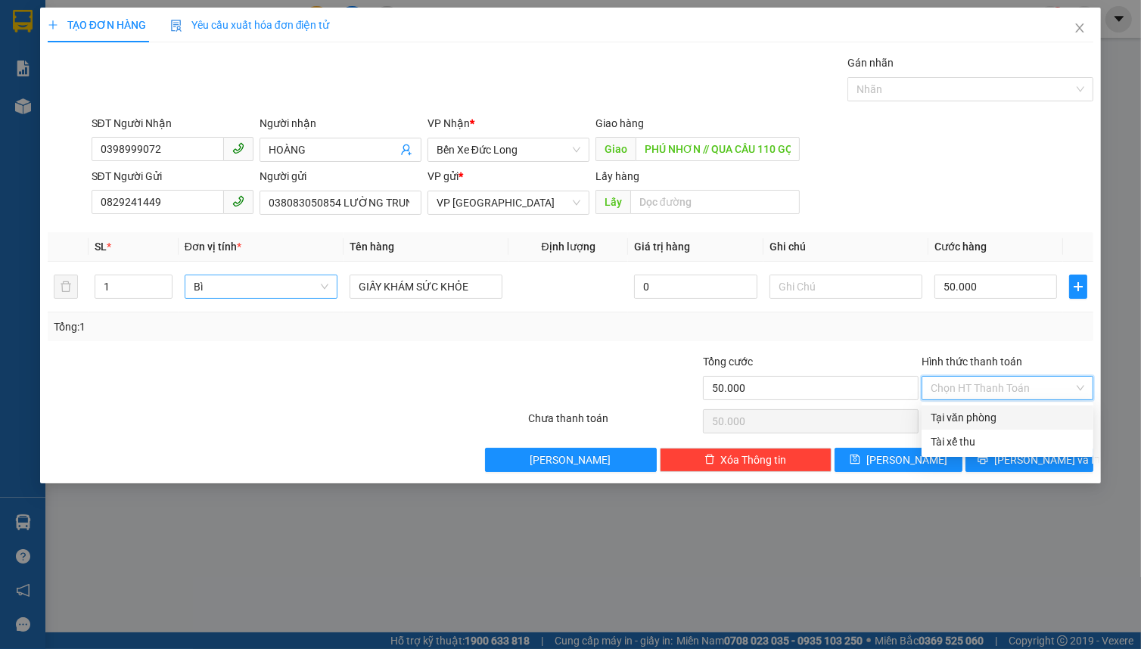
click at [983, 417] on div "Tại văn phòng" at bounding box center [1008, 417] width 154 height 17
type input "0"
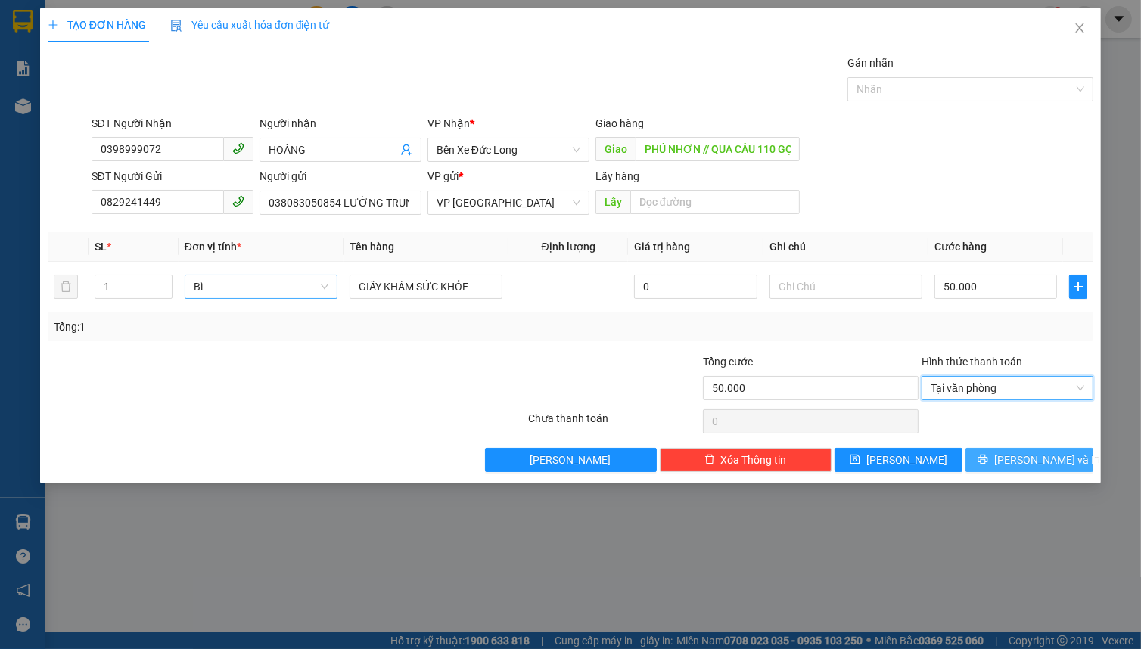
click at [988, 456] on icon "printer" at bounding box center [983, 459] width 11 height 11
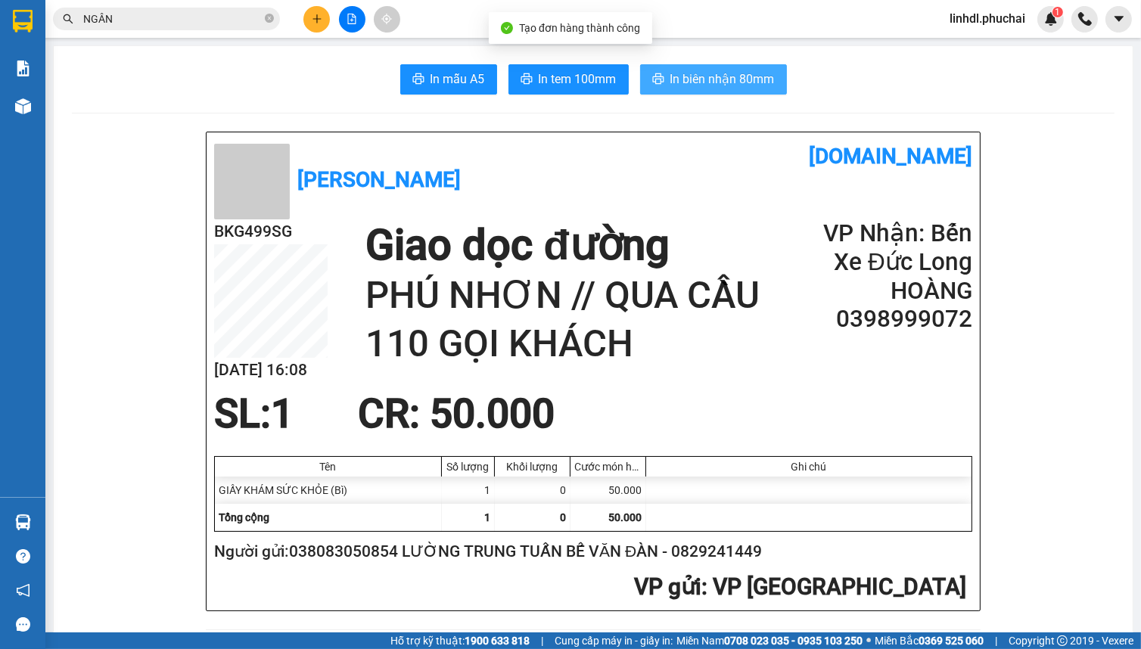
click at [737, 74] on span "In biên nhận 80mm" at bounding box center [722, 79] width 104 height 19
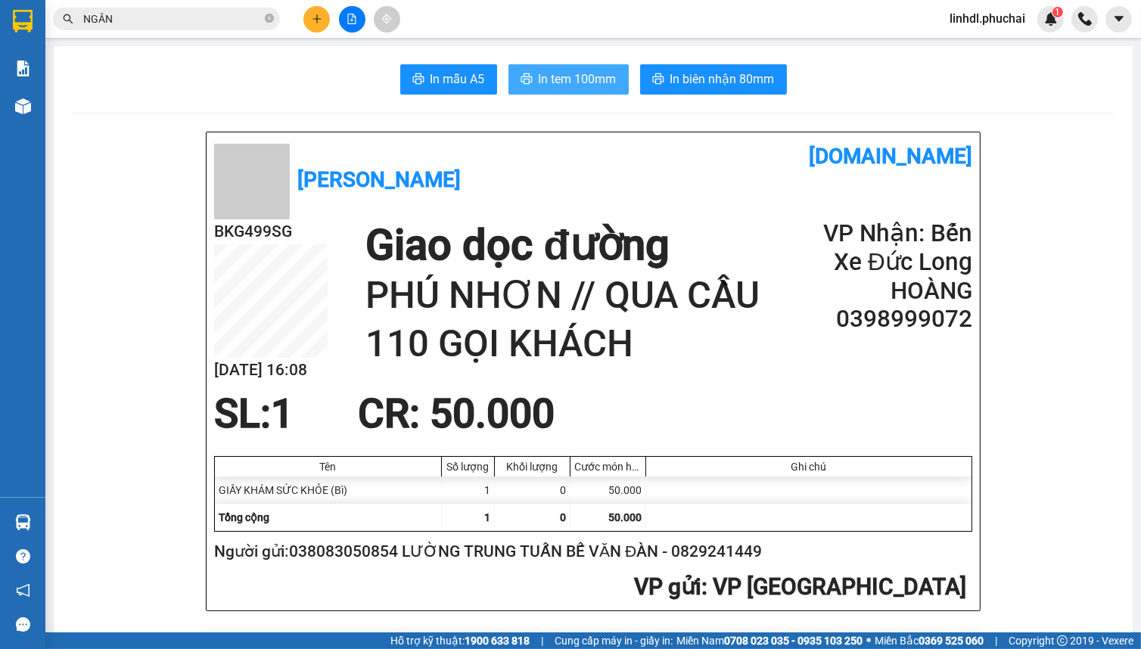
click at [553, 76] on span "In tem 100mm" at bounding box center [578, 79] width 78 height 19
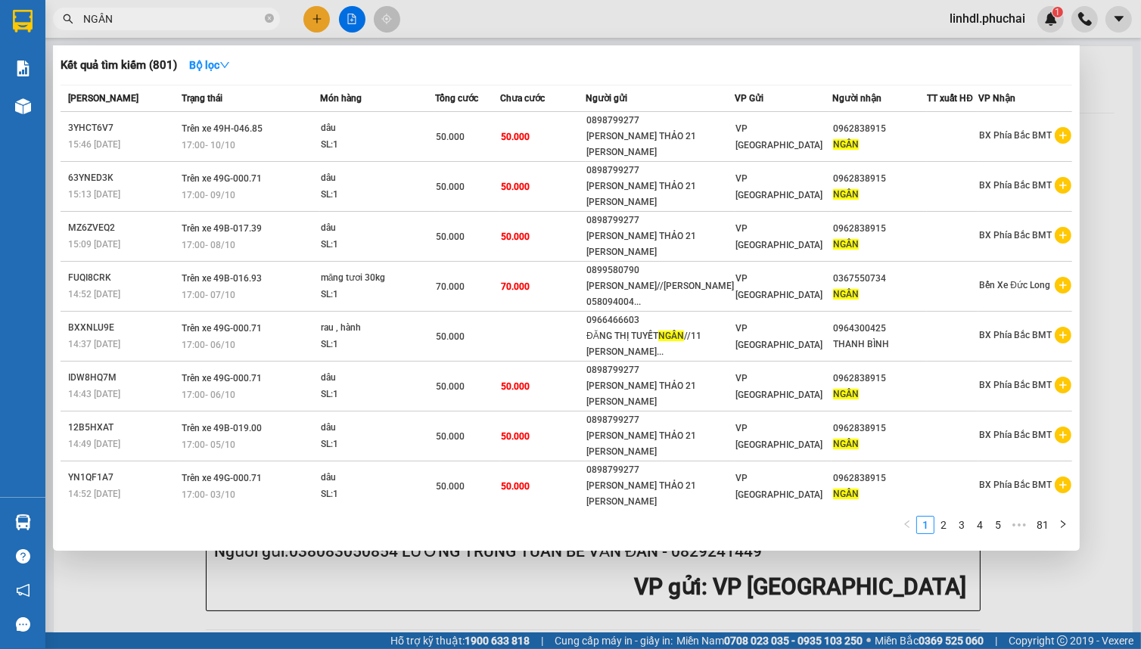
click at [175, 15] on input "NGÂN" at bounding box center [172, 19] width 179 height 17
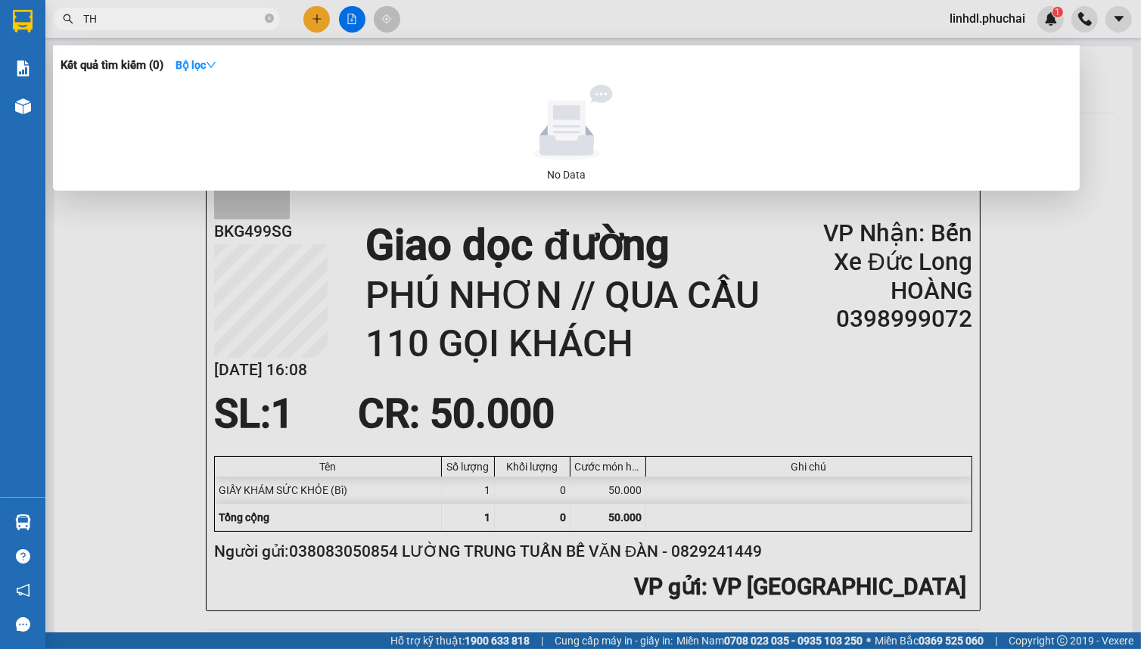
type input "T"
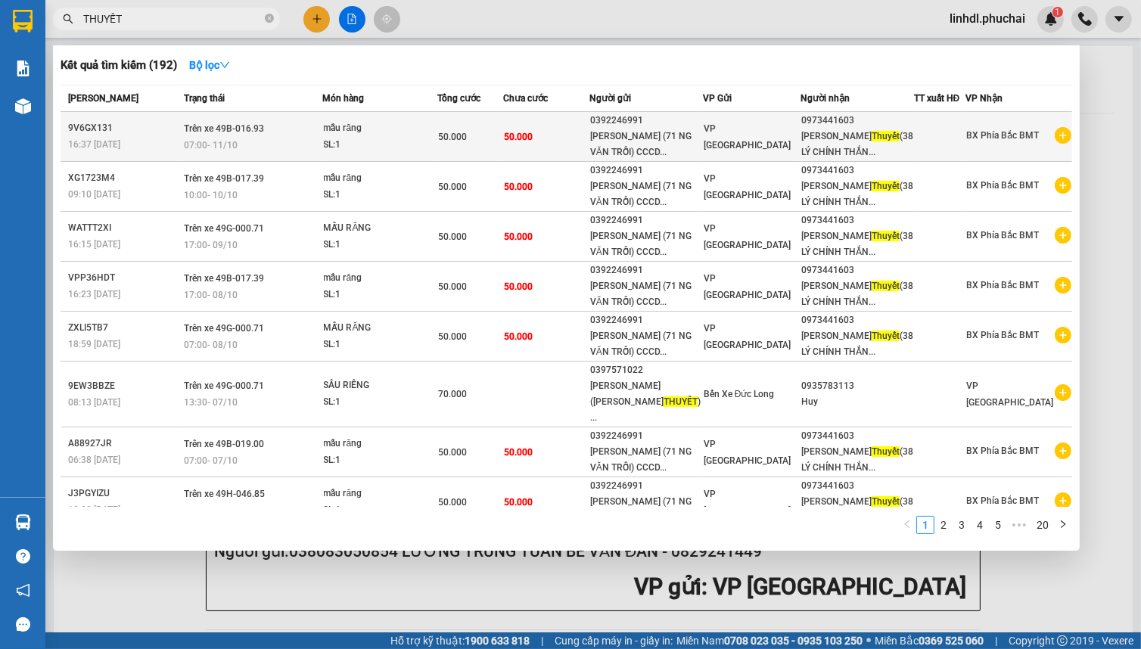
type input "THUYẾT"
click at [432, 129] on div "mẫu răng" at bounding box center [381, 128] width 114 height 17
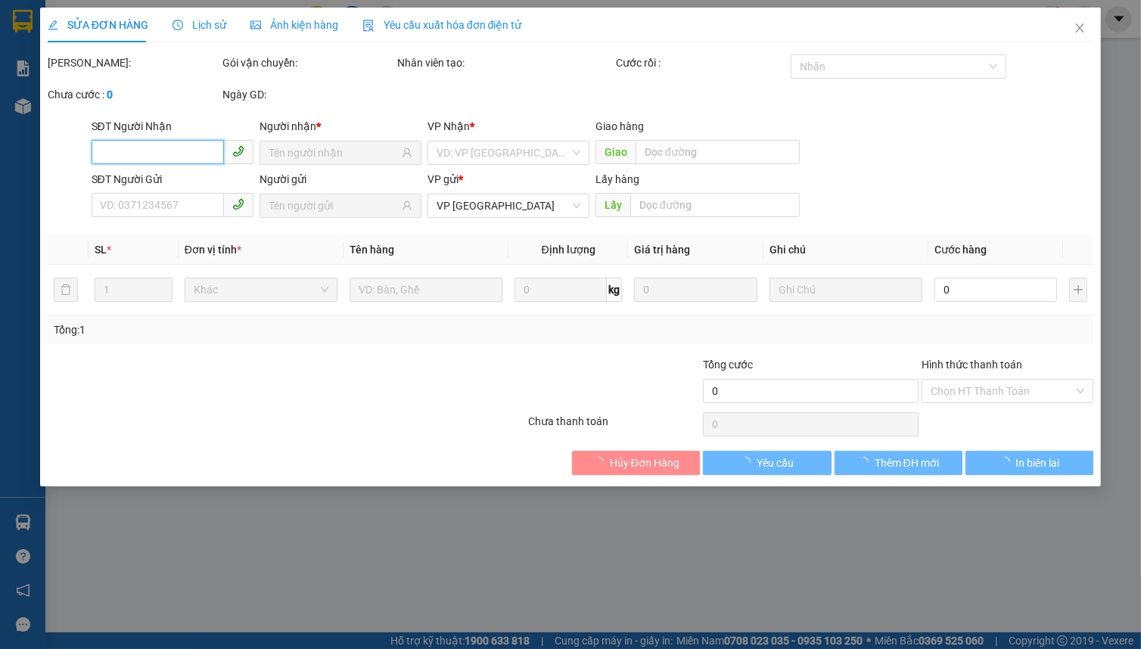
type input "0973441603"
type input "0392246991"
type input "50.000"
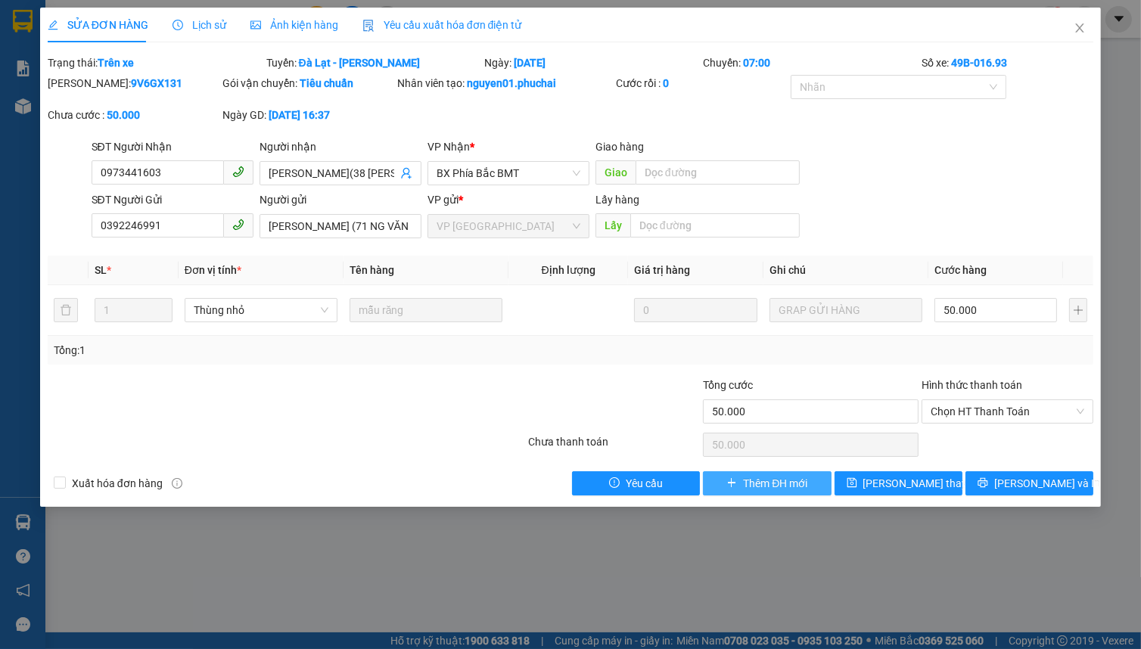
click at [782, 484] on span "Thêm ĐH mới" at bounding box center [775, 483] width 64 height 17
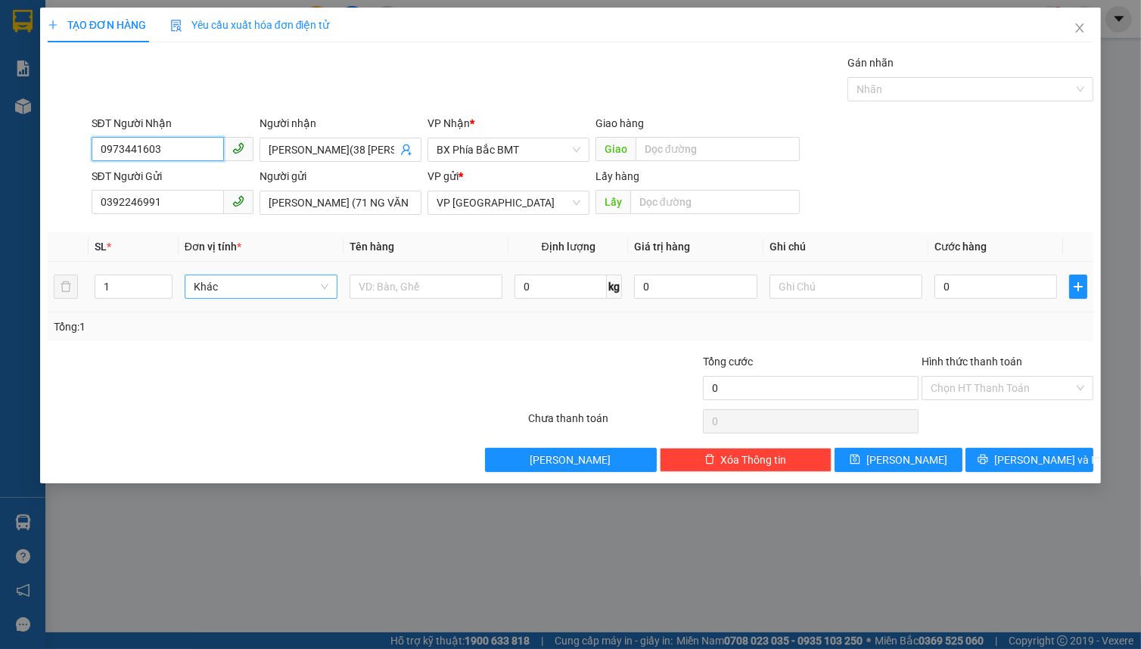
click at [219, 286] on span "Khác" at bounding box center [261, 286] width 135 height 23
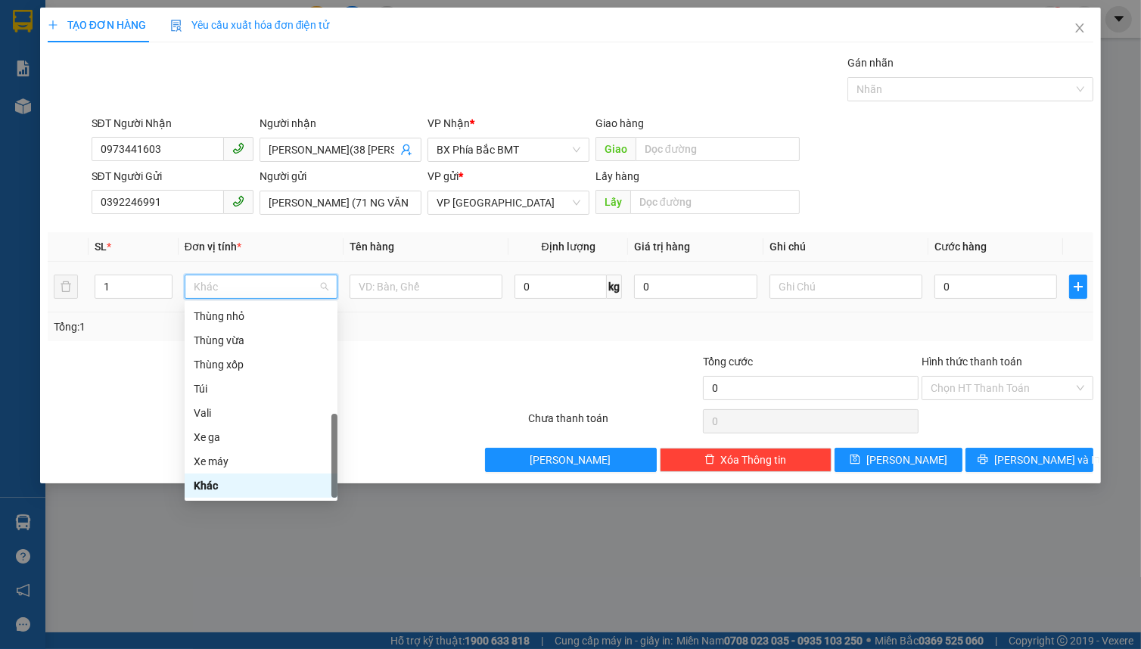
type input "H"
click at [253, 347] on div "Hộp" at bounding box center [261, 341] width 135 height 17
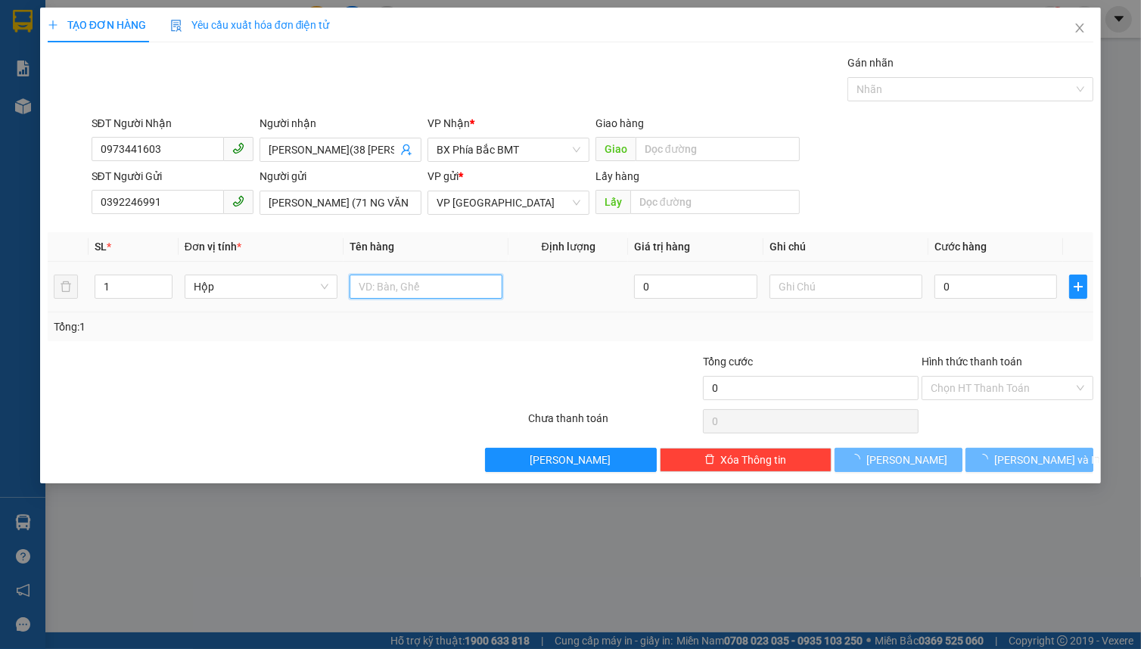
click at [389, 284] on input "text" at bounding box center [426, 287] width 153 height 24
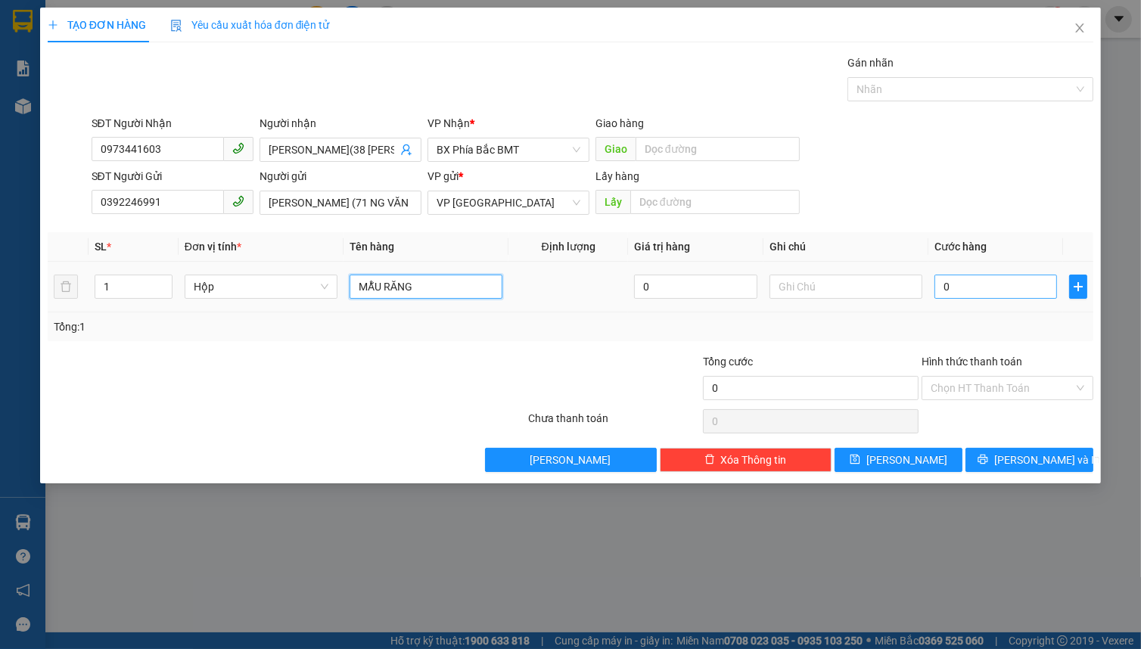
type input "MẪU RĂNG"
click at [958, 289] on input "0" at bounding box center [996, 287] width 123 height 24
type input "5"
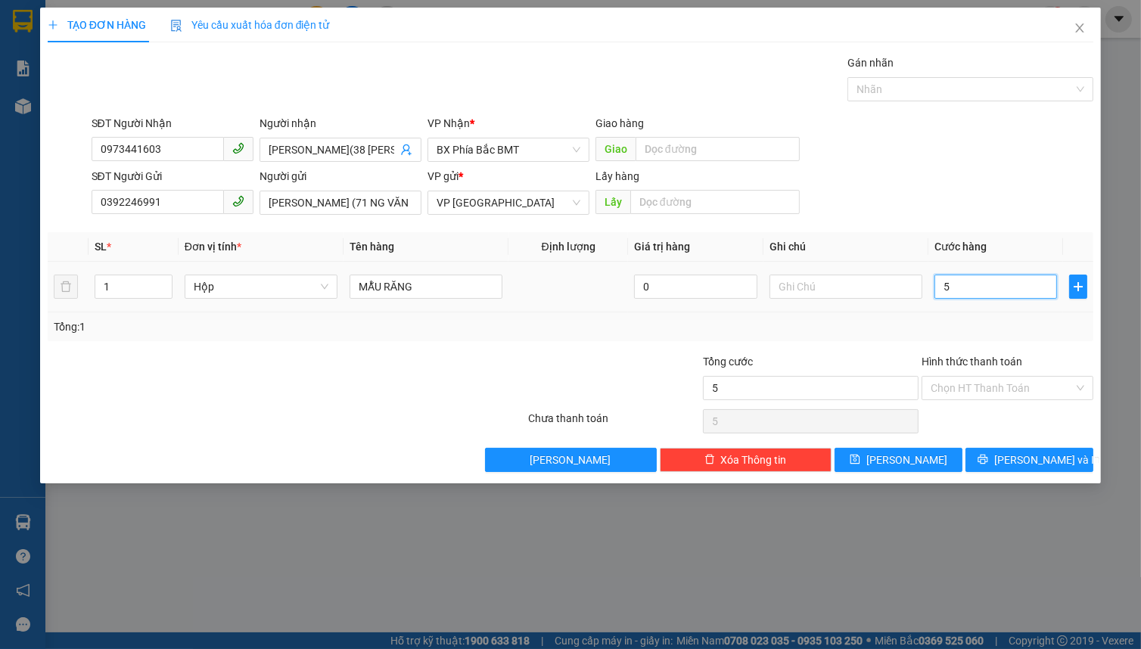
type input "50"
type input "500"
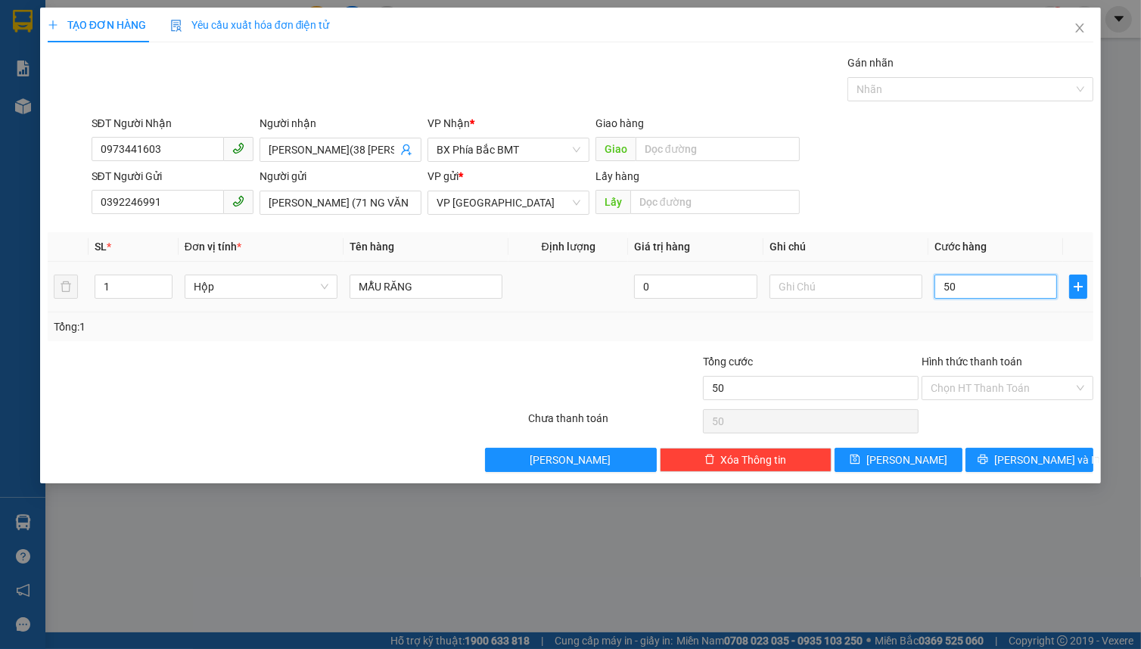
type input "500"
type input "5.000"
type input "50.000"
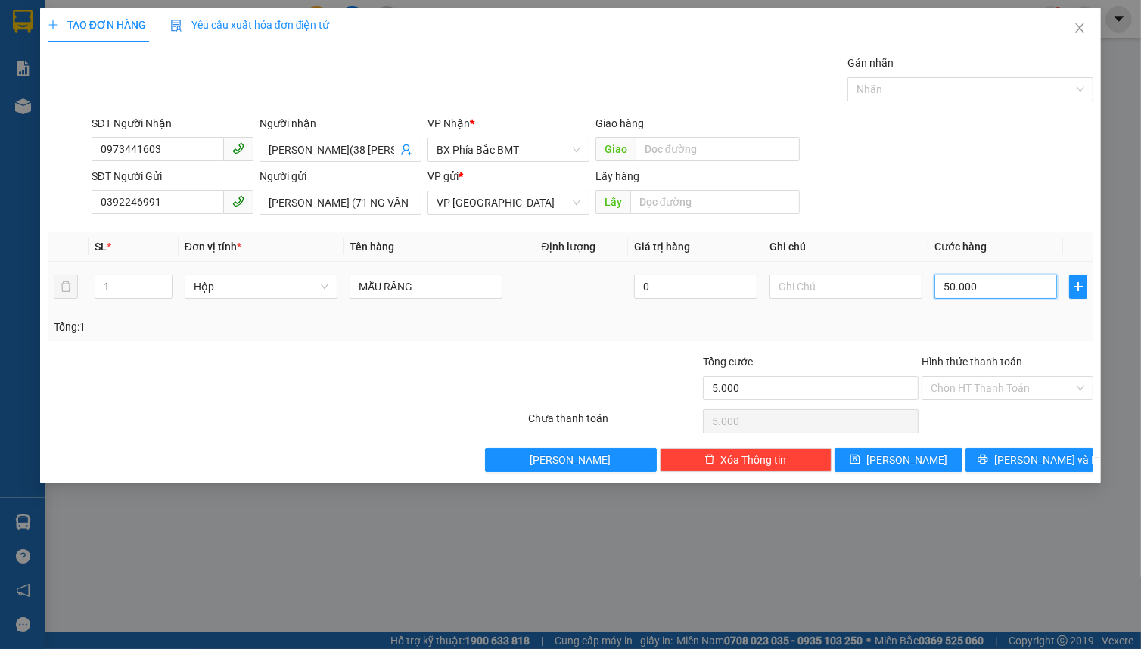
type input "50.000"
click at [993, 462] on button "[PERSON_NAME] và In" at bounding box center [1030, 460] width 128 height 24
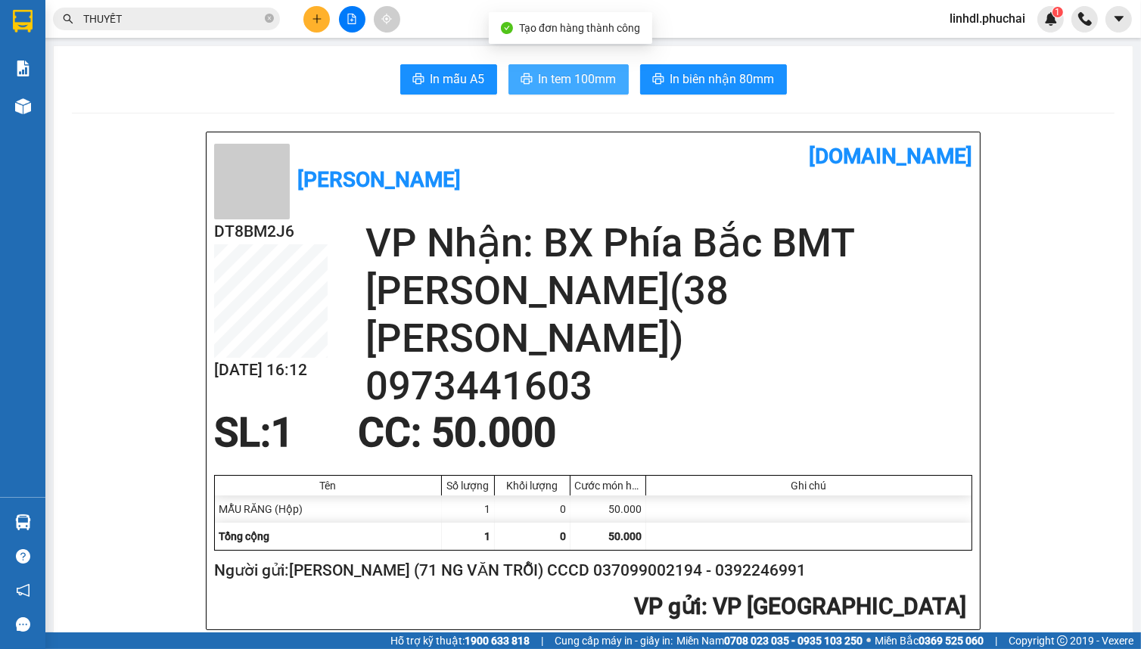
click at [586, 75] on span "In tem 100mm" at bounding box center [578, 79] width 78 height 19
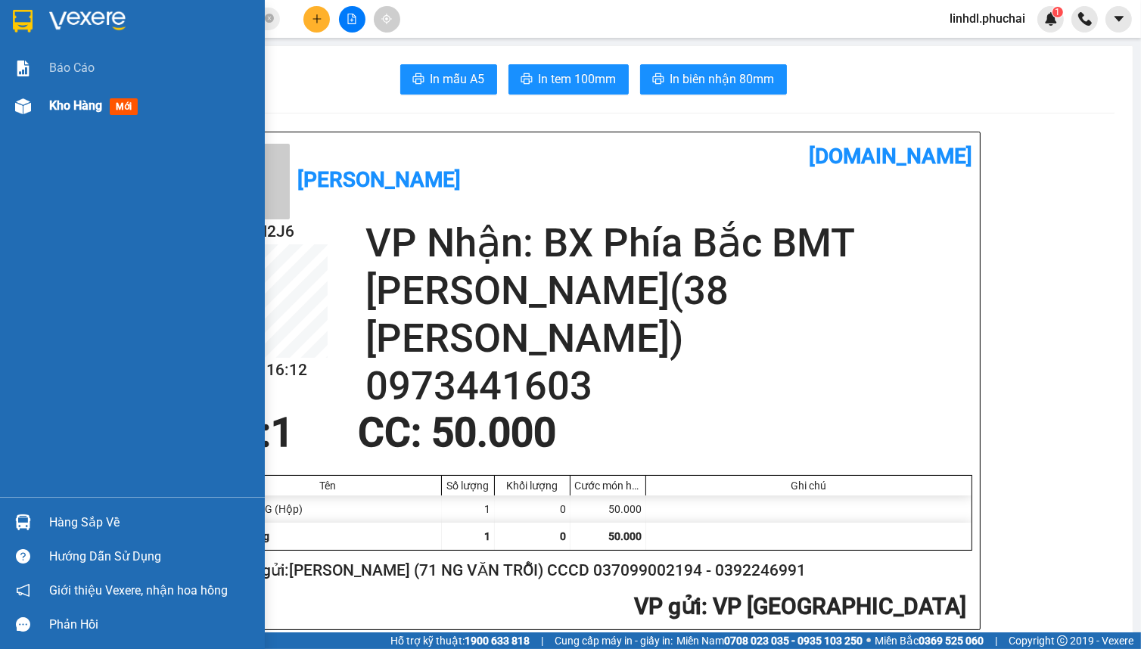
click at [36, 106] on div "Kho hàng mới" at bounding box center [132, 106] width 265 height 38
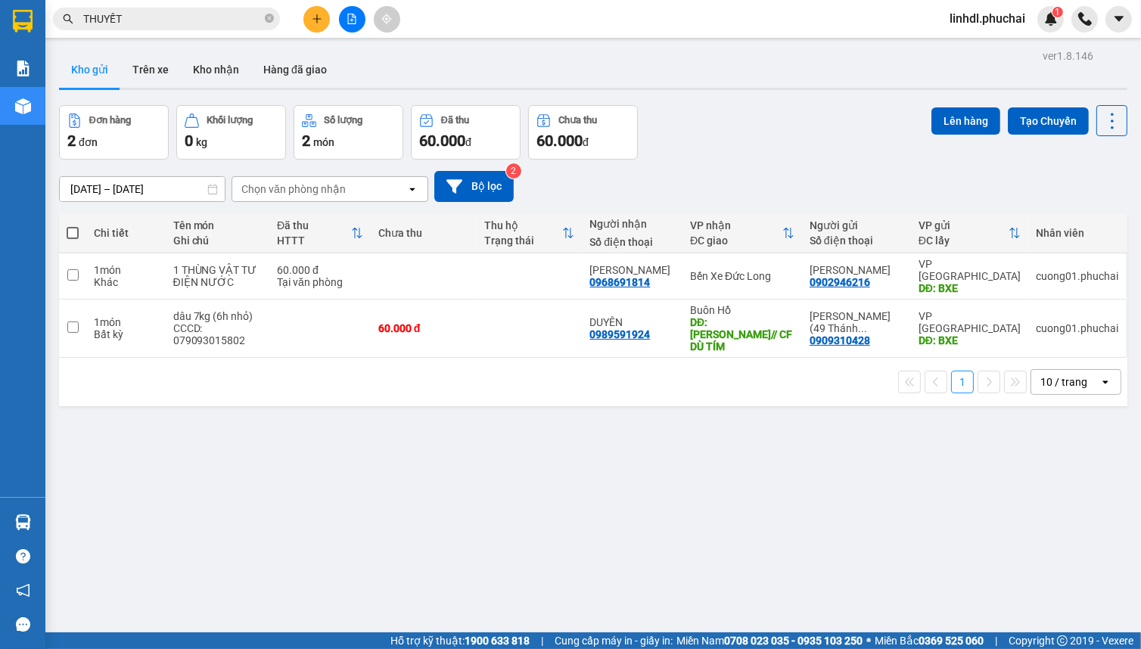
click at [346, 26] on button at bounding box center [352, 19] width 26 height 26
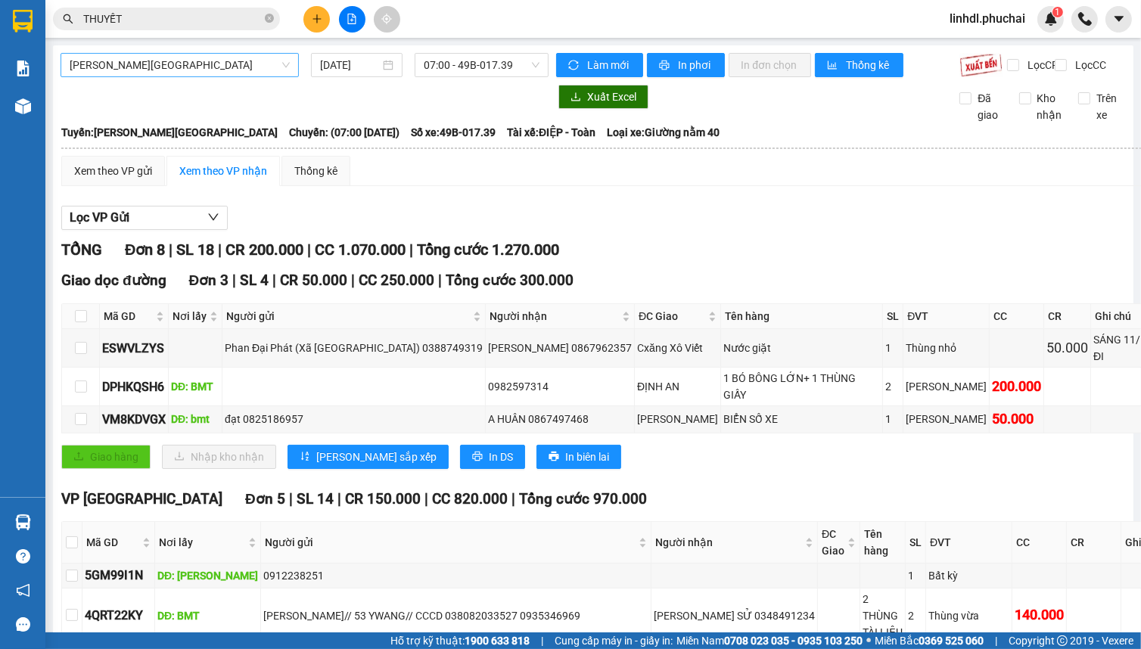
click at [221, 67] on span "[PERSON_NAME][GEOGRAPHIC_DATA]" at bounding box center [180, 65] width 220 height 23
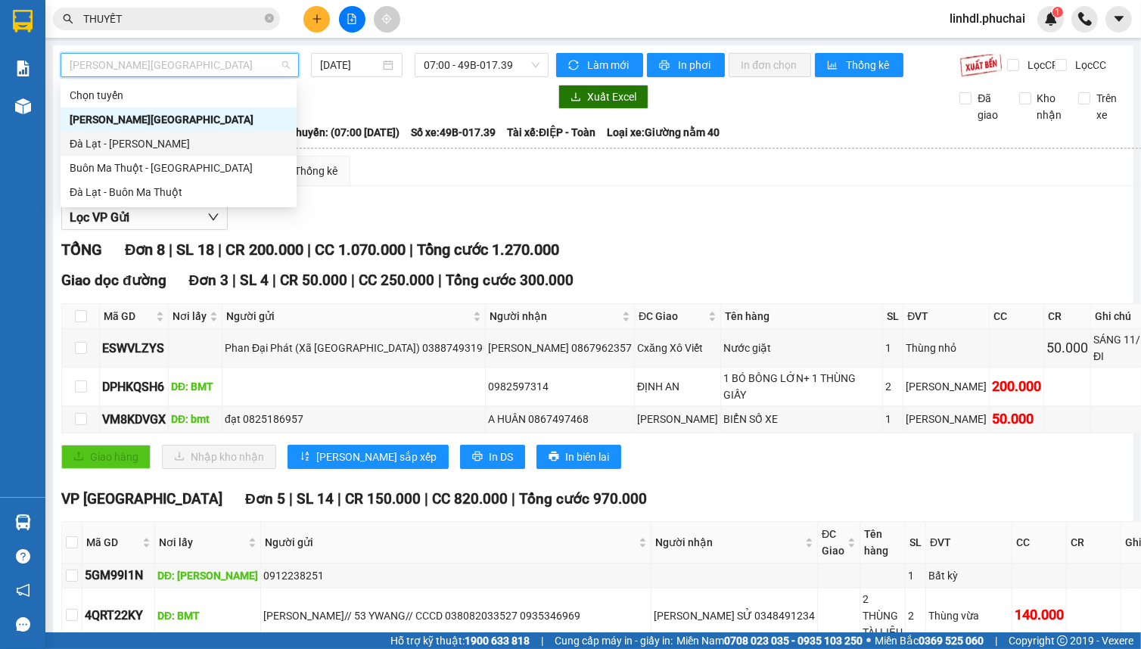
click at [112, 143] on div "Đà Lạt - [PERSON_NAME]" at bounding box center [179, 143] width 218 height 17
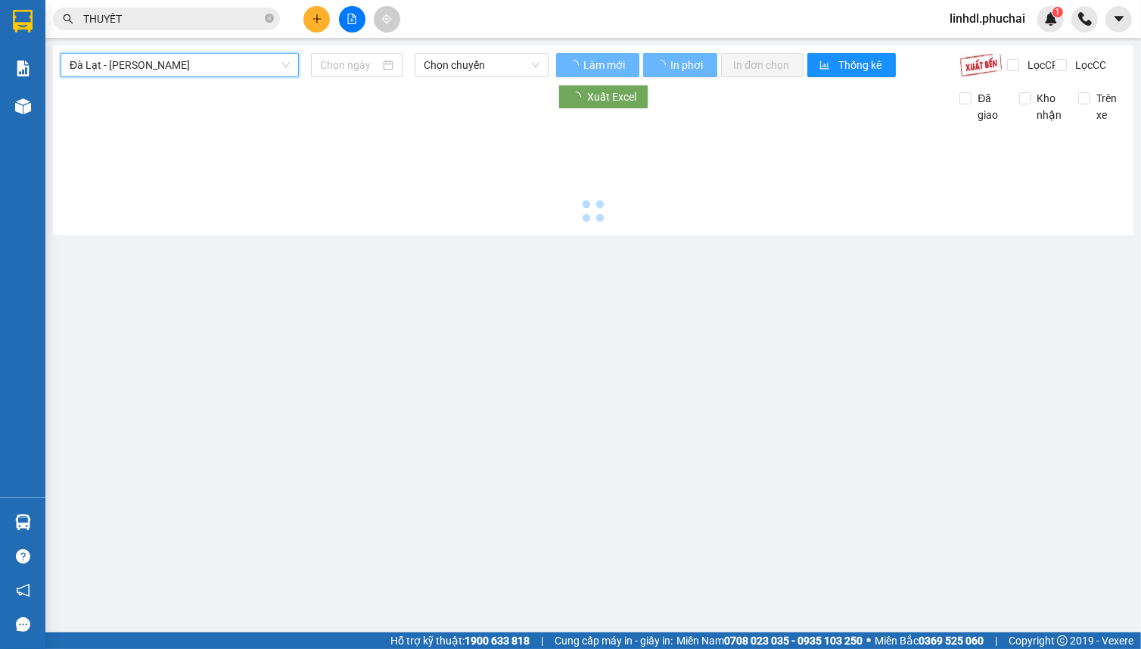
type input "[DATE]"
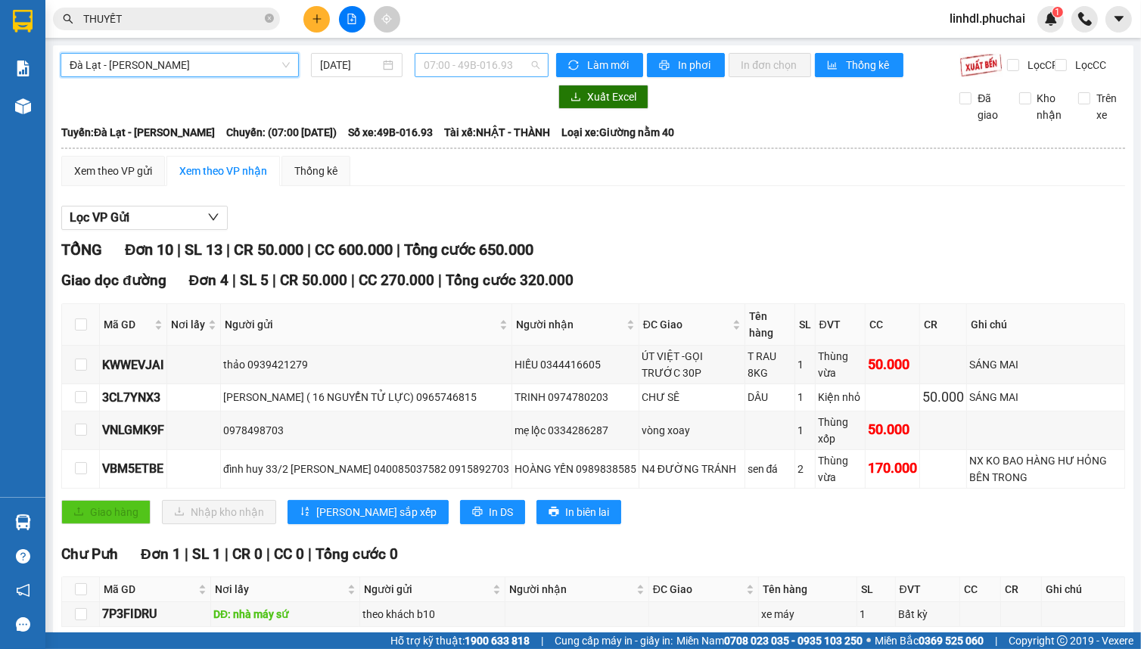
click at [515, 61] on span "07:00 - 49B-016.93" at bounding box center [482, 65] width 116 height 23
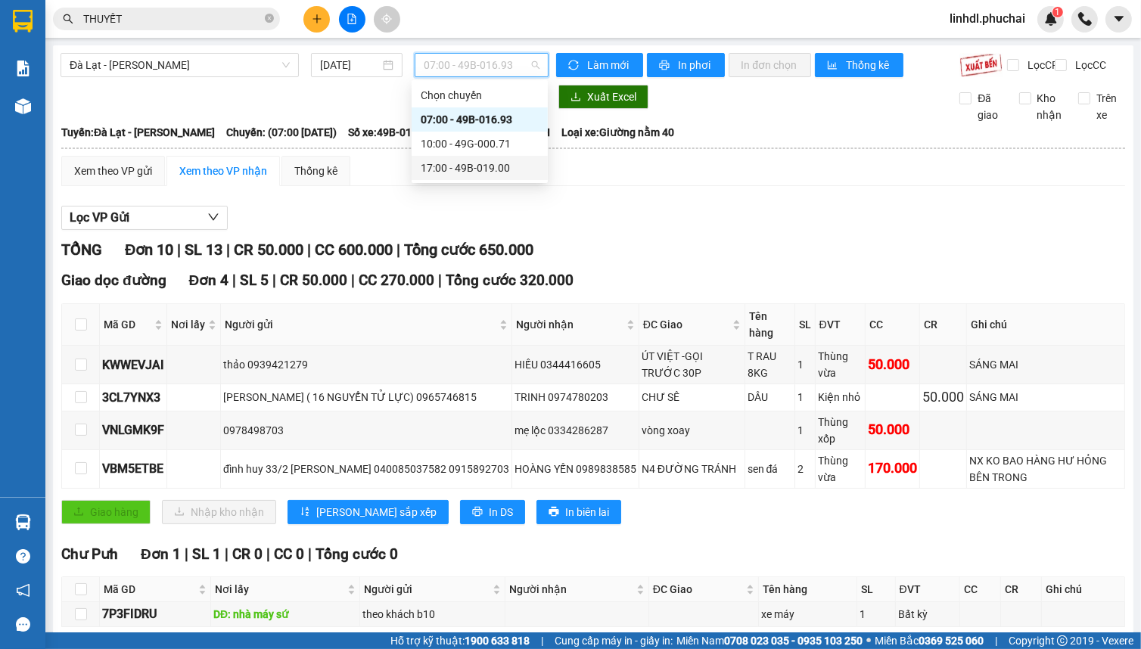
click at [454, 165] on div "17:00 - 49B-019.00" at bounding box center [480, 168] width 118 height 17
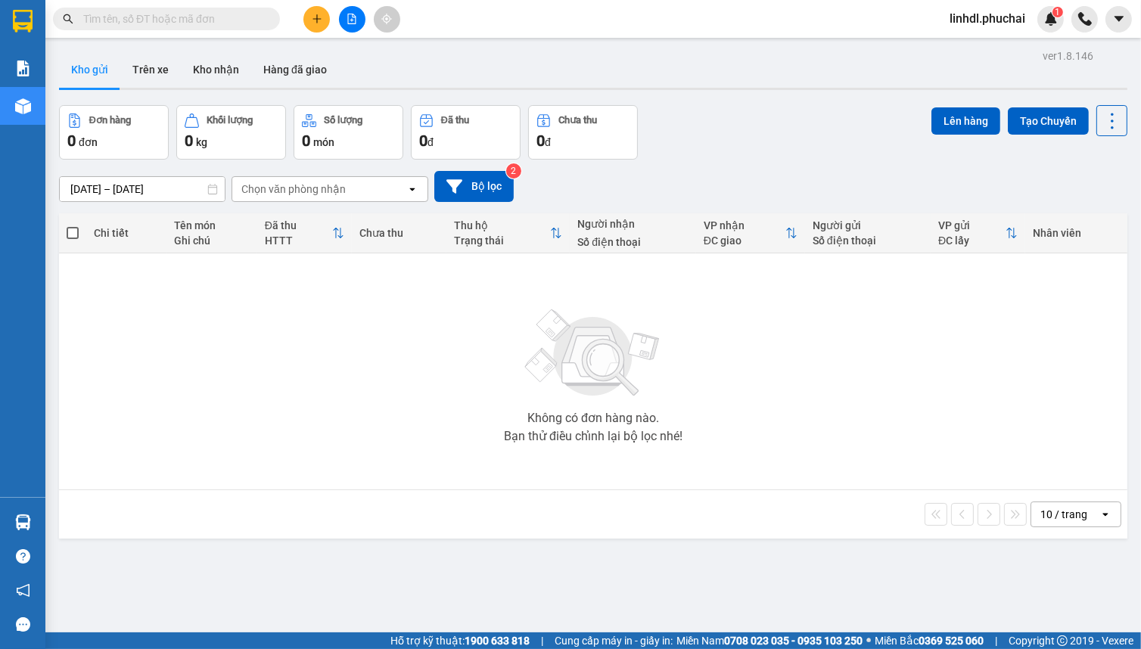
click at [966, 20] on span "linhdl.phuchai" at bounding box center [988, 18] width 100 height 19
click at [976, 48] on span "Đăng xuất" at bounding box center [994, 47] width 68 height 17
